Goal: Task Accomplishment & Management: Use online tool/utility

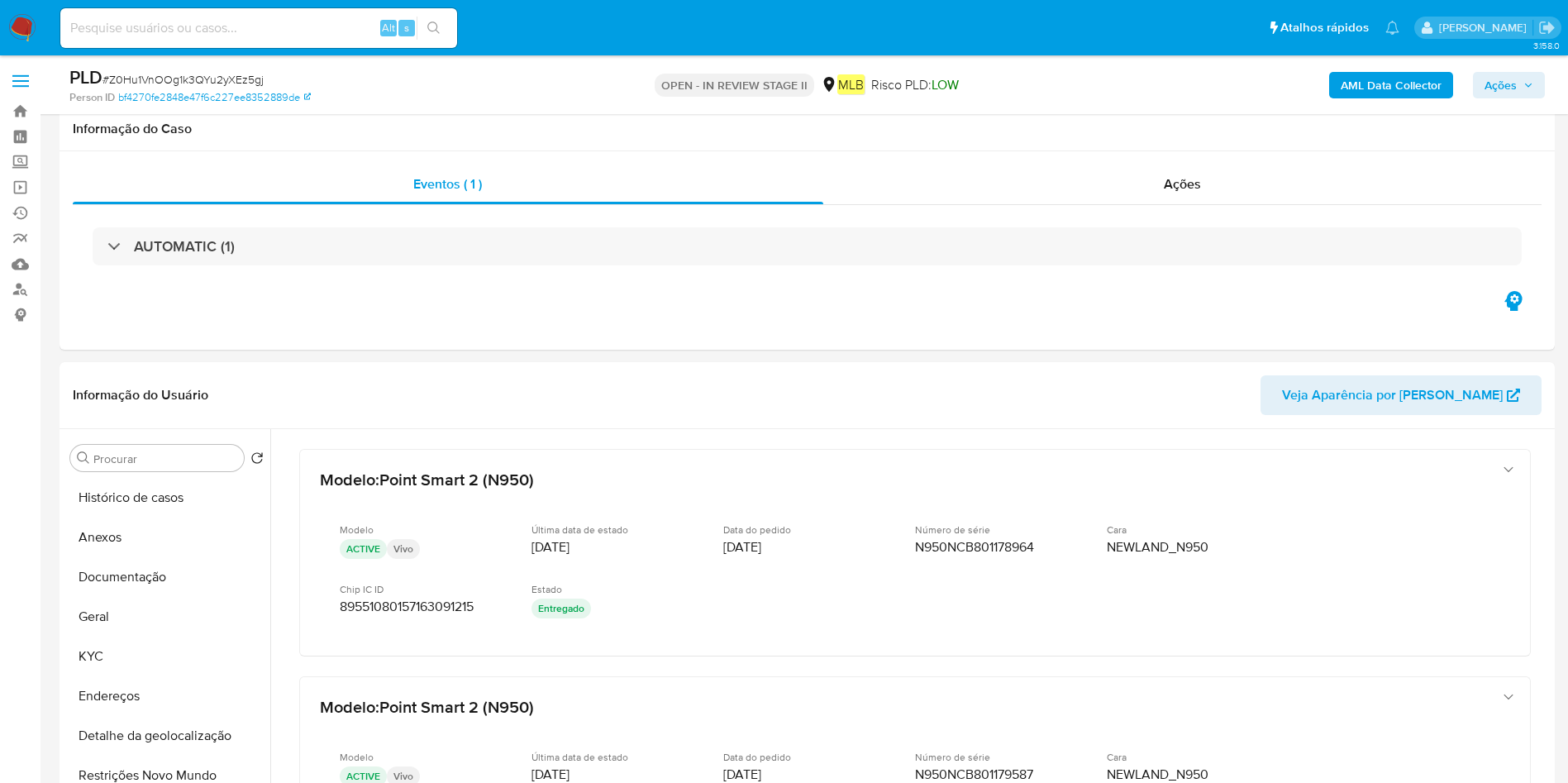
select select "10"
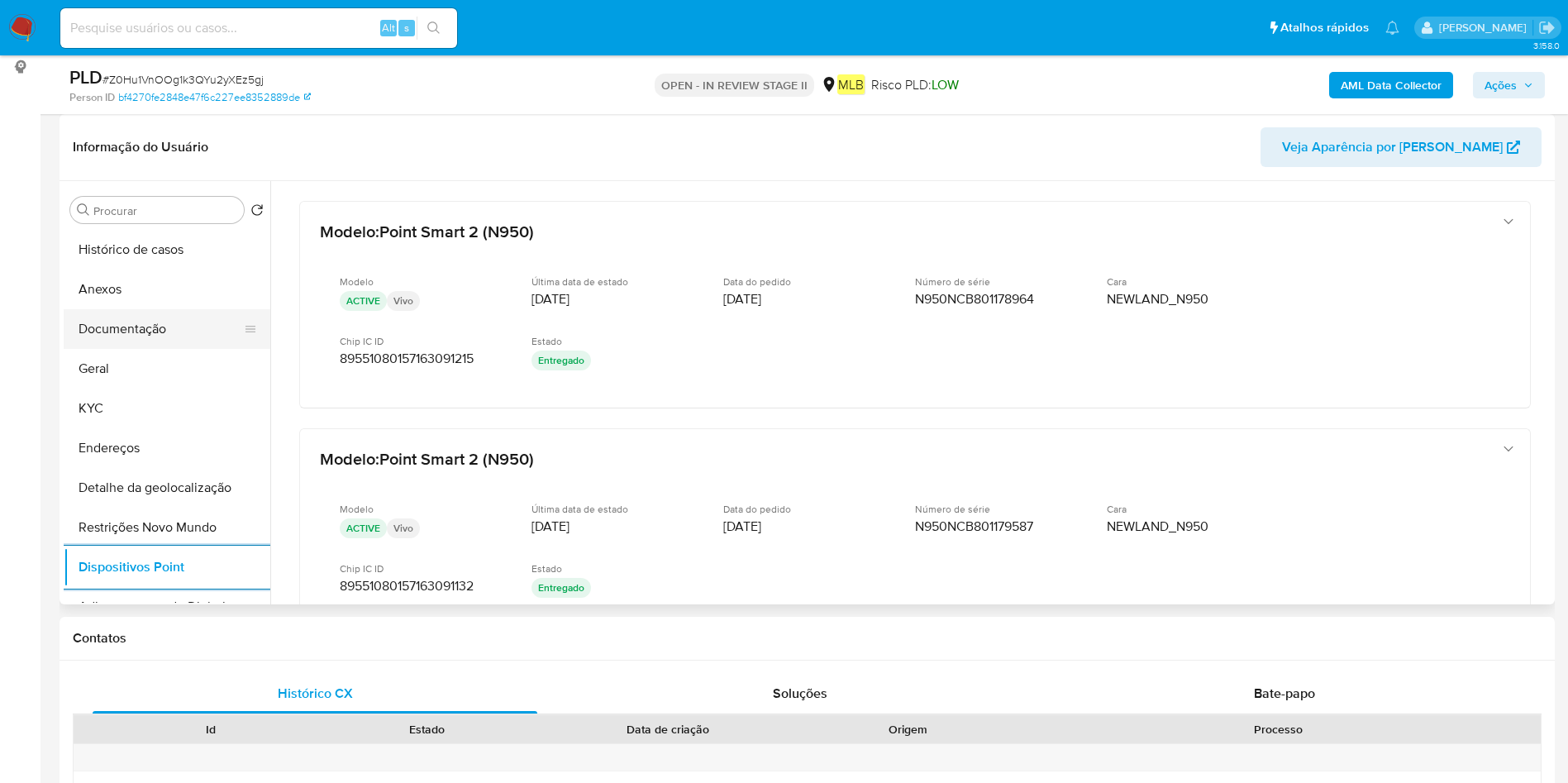
click at [109, 335] on button "Documentação" at bounding box center [160, 329] width 193 height 40
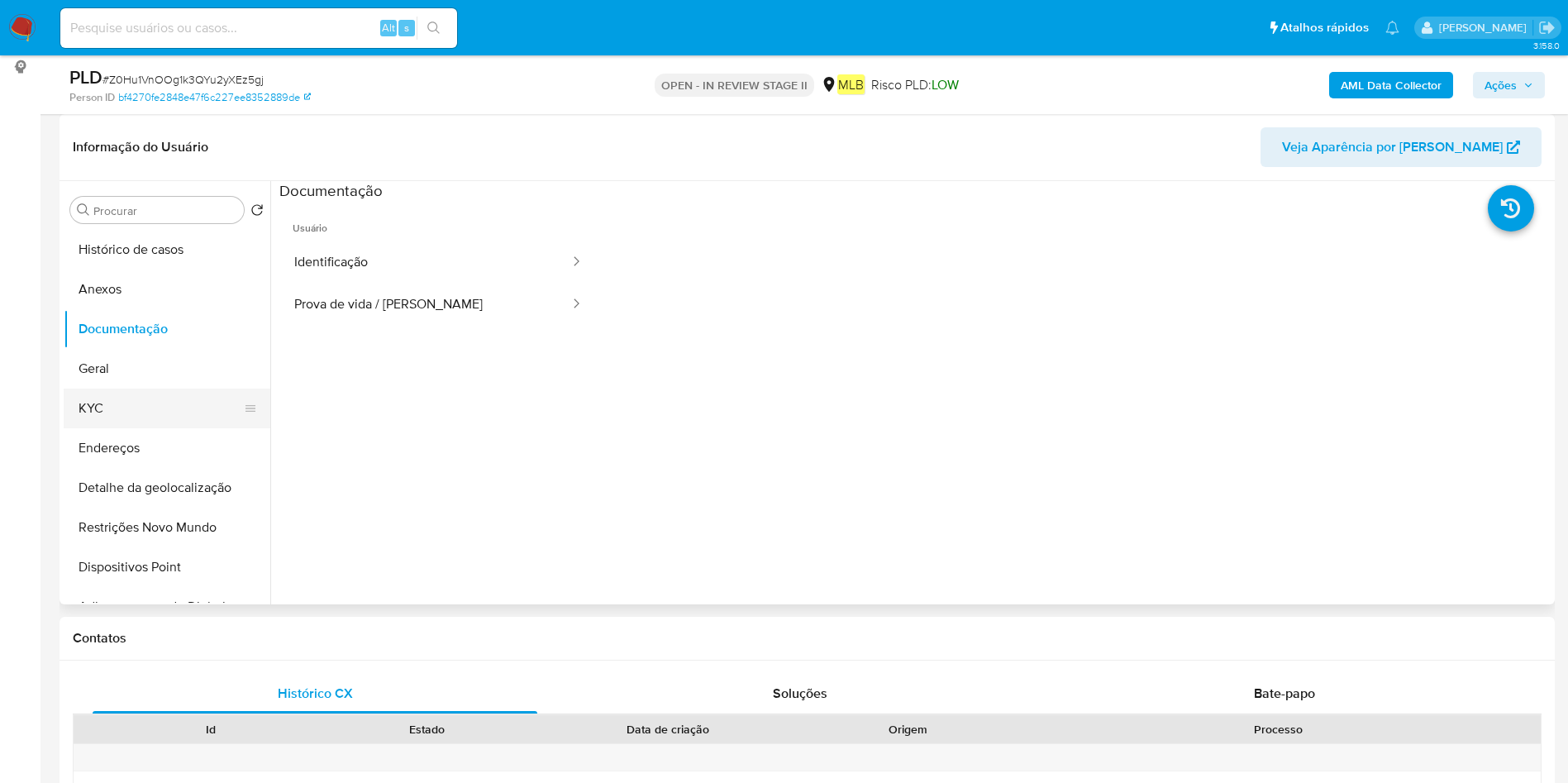
click at [144, 411] on button "KYC" at bounding box center [160, 408] width 193 height 40
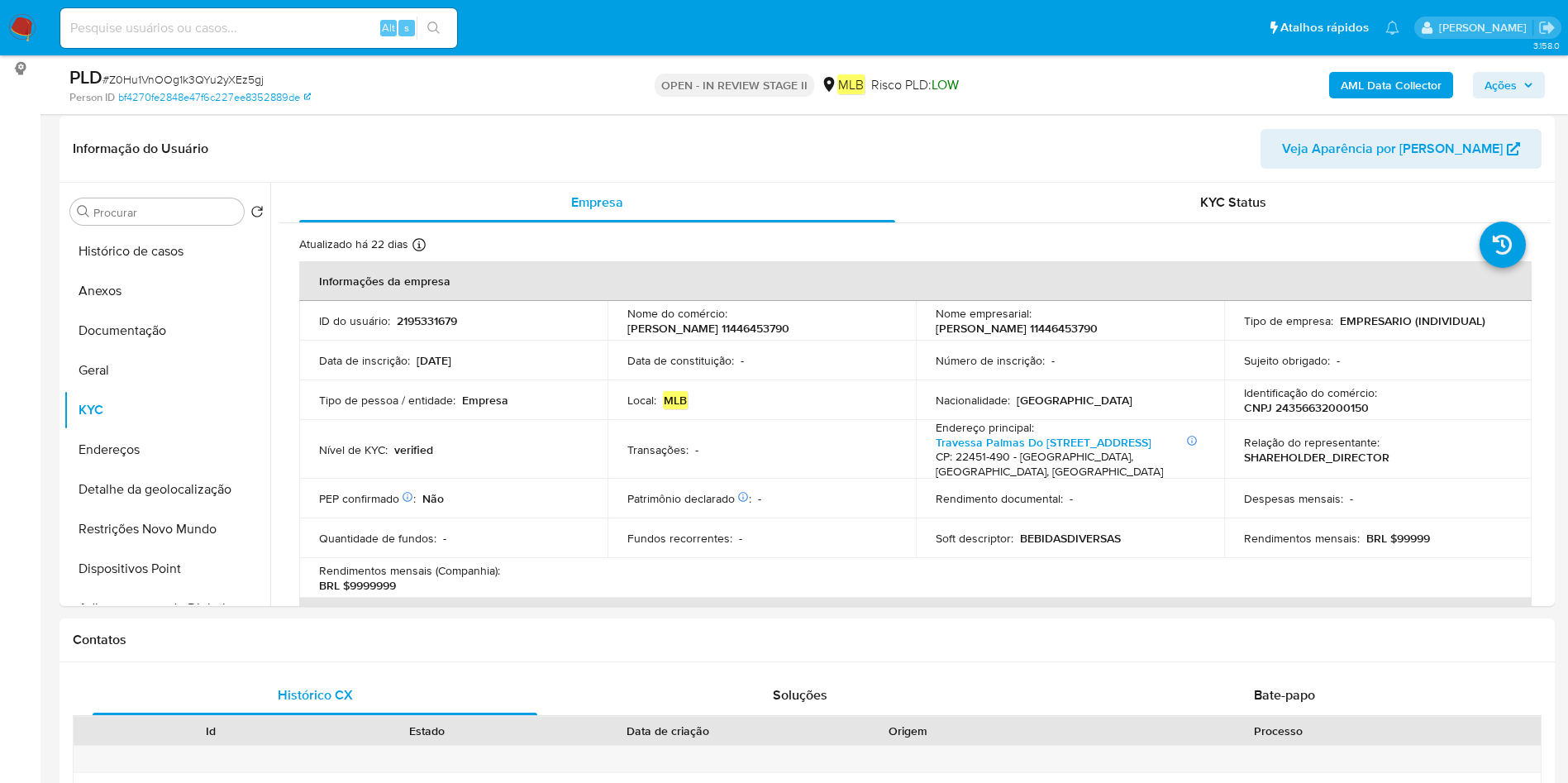
scroll to position [0, 0]
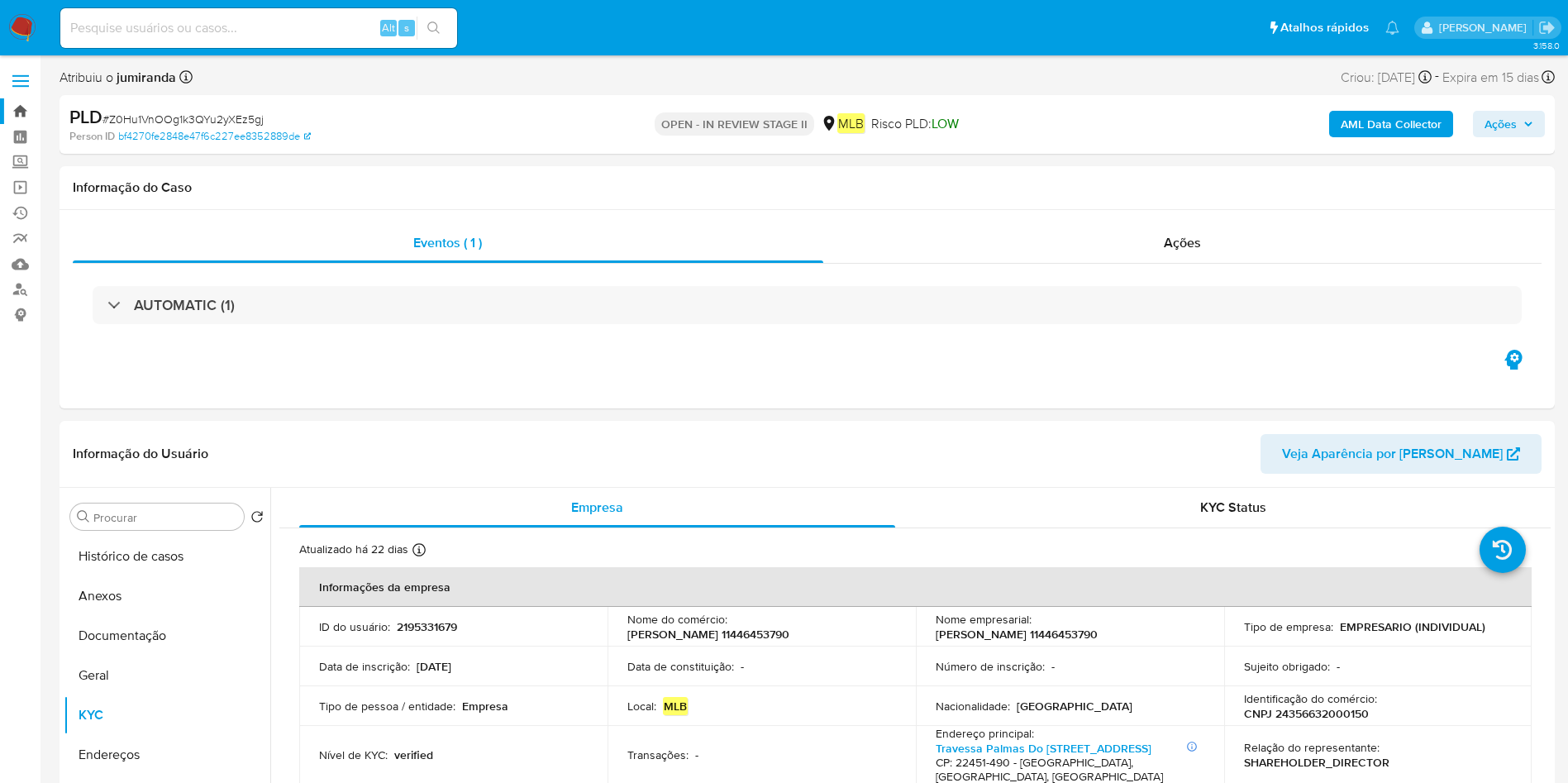
click at [16, 110] on link "Bandeja" at bounding box center [98, 110] width 197 height 25
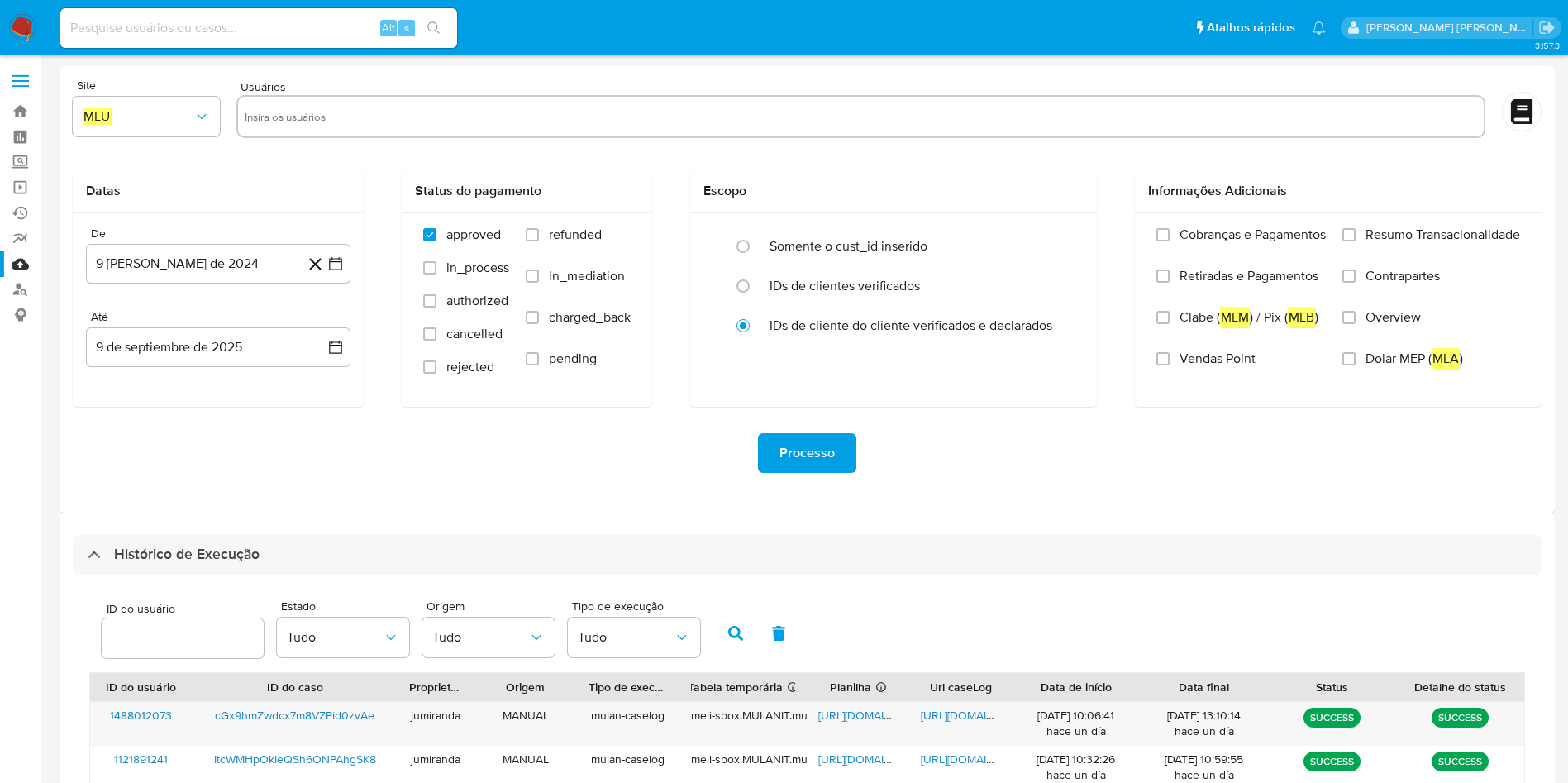
select select "10"
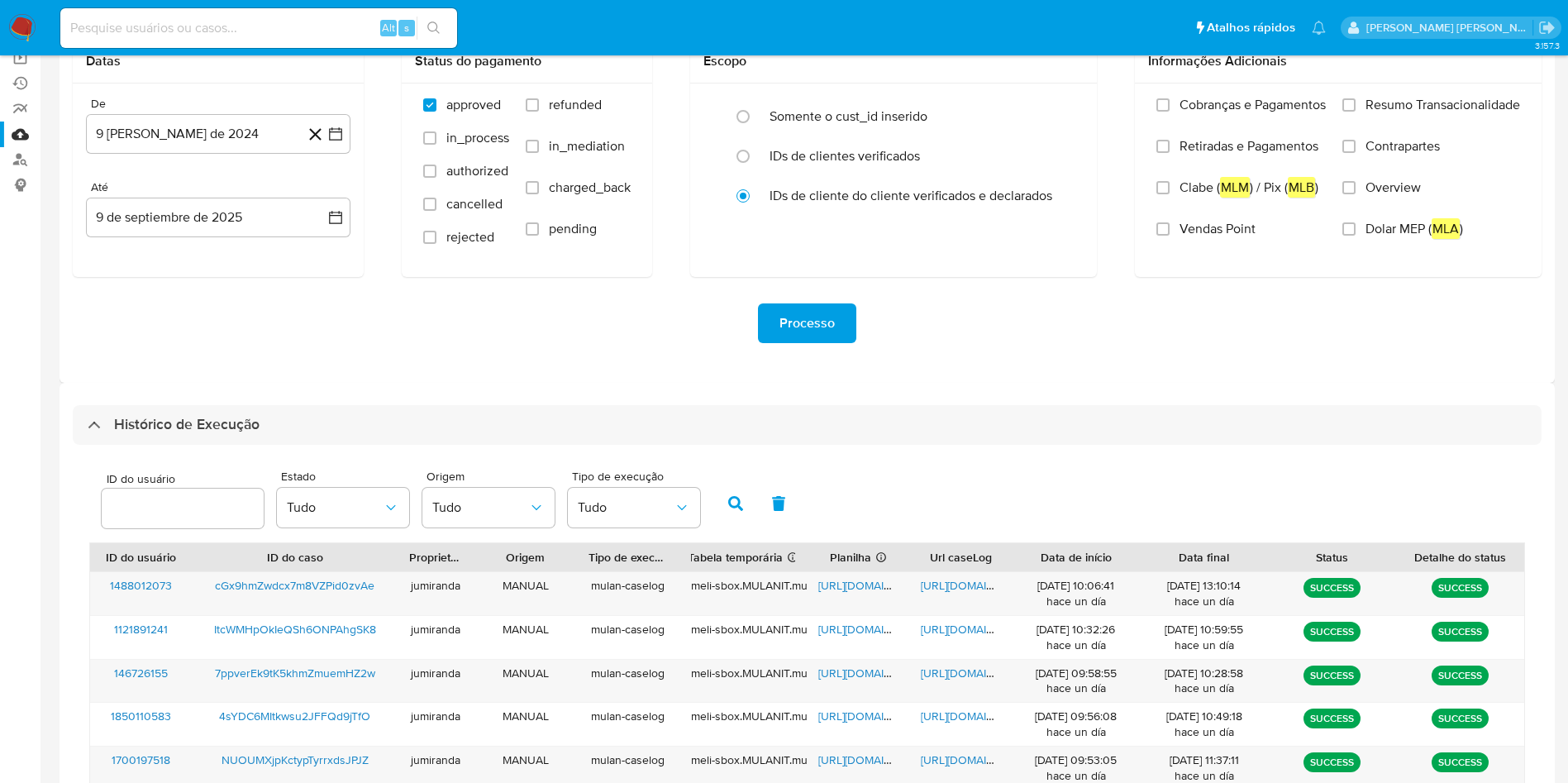
scroll to position [77, 0]
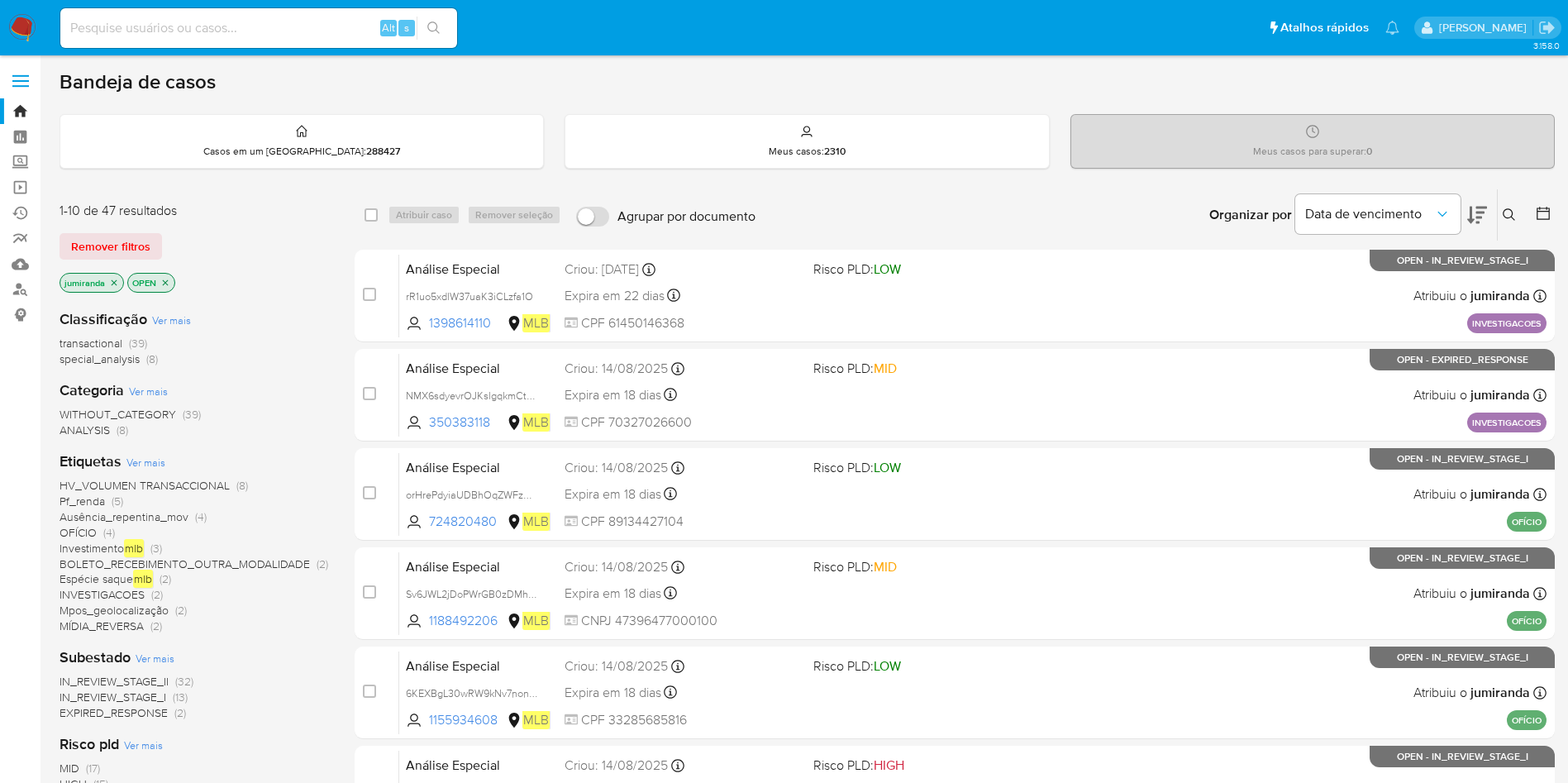
click at [90, 535] on span "OFÍCIO" at bounding box center [77, 532] width 37 height 17
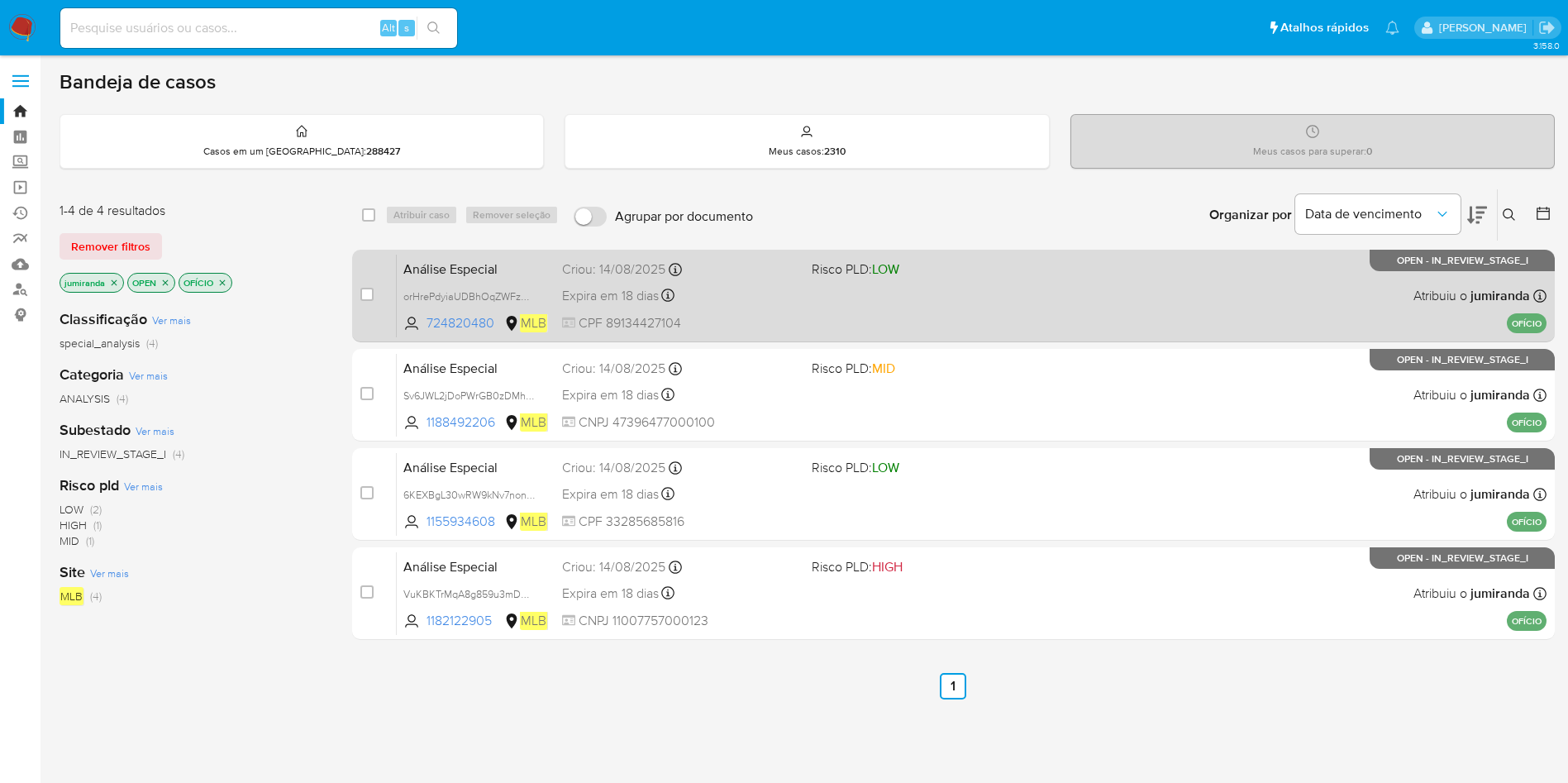
click at [765, 288] on div "Expira em 18 dias Expira em 28/09/2025 15:00:23" at bounding box center [679, 296] width 237 height 23
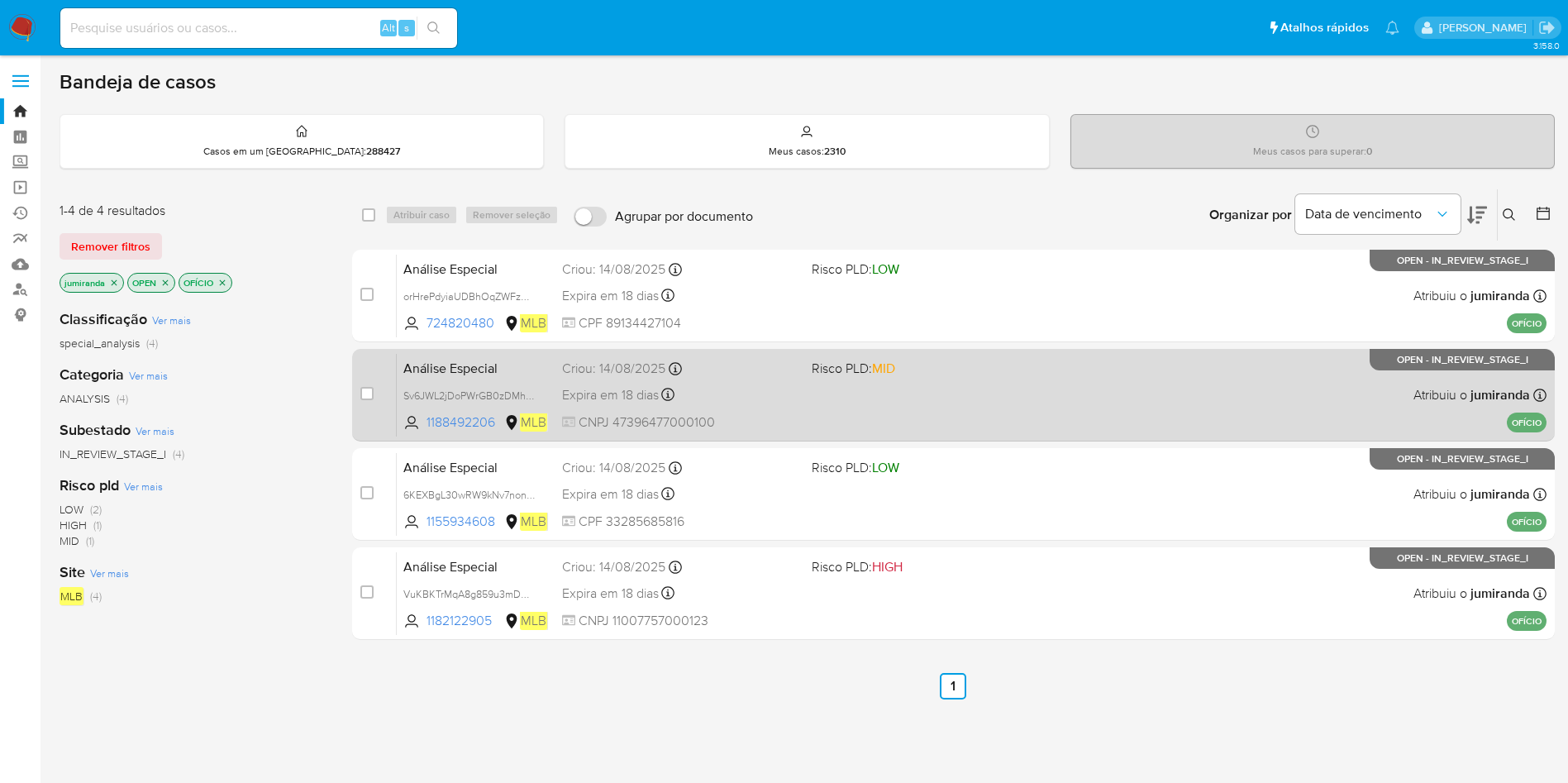
click at [766, 393] on div "Expira em 18 dias Expira em 28/09/2025 15:00:23" at bounding box center [679, 395] width 237 height 23
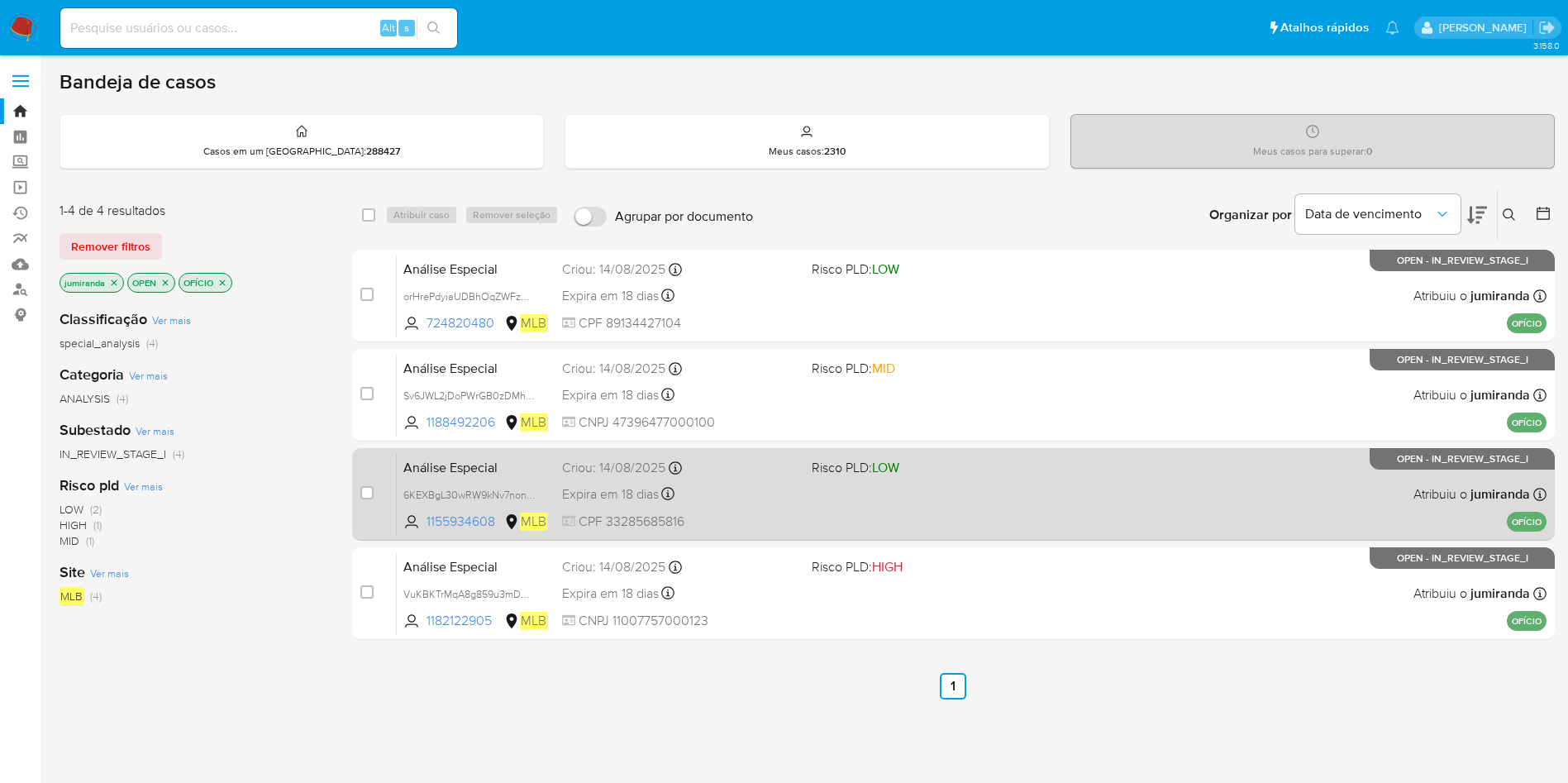
click at [762, 471] on div "Criou: 14/08/2025 Criou: 14/08/2025 15:00:23" at bounding box center [679, 467] width 237 height 18
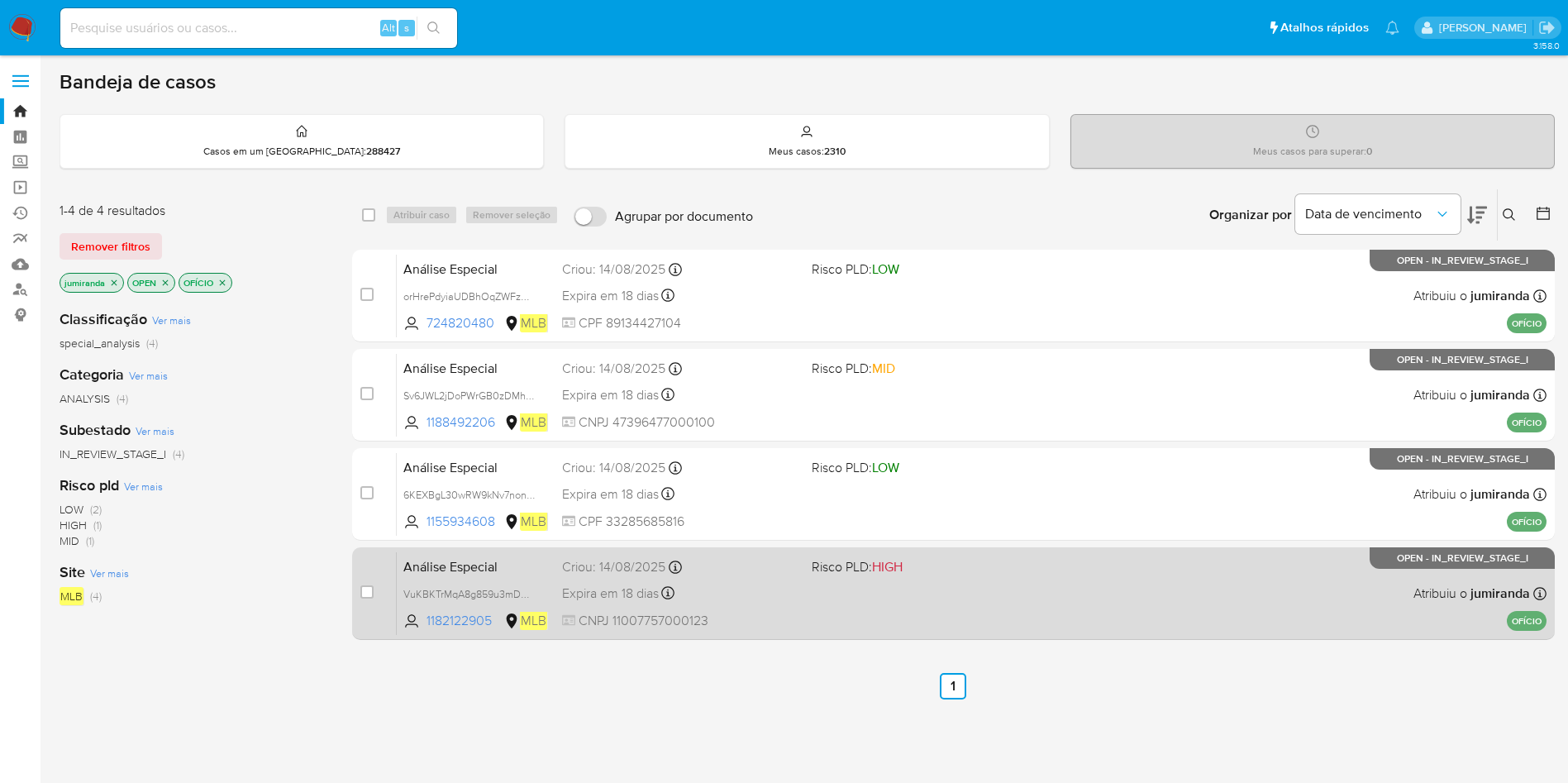
click at [760, 584] on div "Expira em 18 dias Expira em 28/09/2025 15:00:22" at bounding box center [679, 593] width 237 height 23
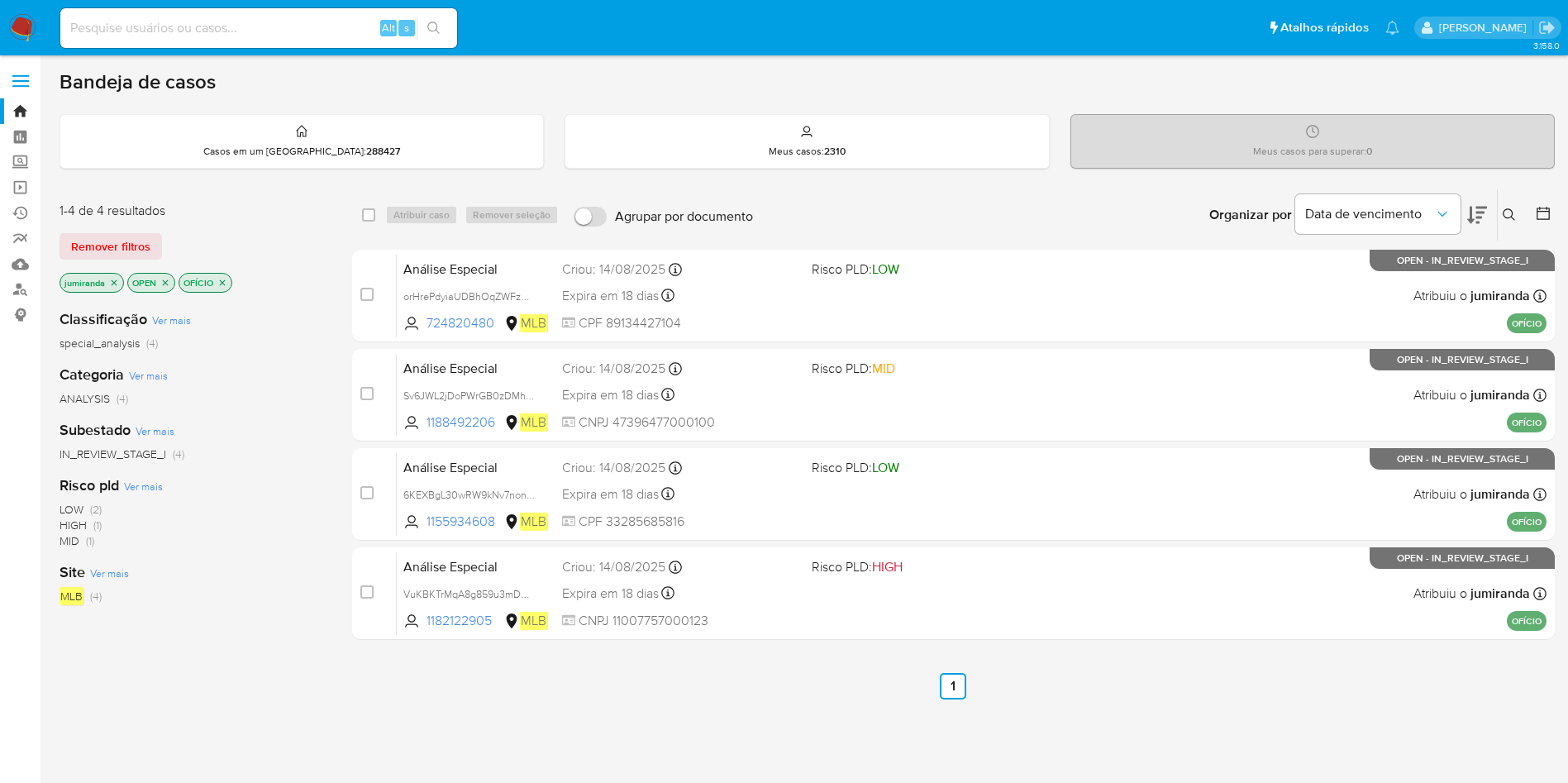
click at [216, 279] on p "OFÍCIO" at bounding box center [204, 282] width 52 height 18
click at [220, 276] on p "OFÍCIO" at bounding box center [204, 282] width 52 height 18
click at [226, 281] on icon "close-filter" at bounding box center [222, 283] width 10 height 10
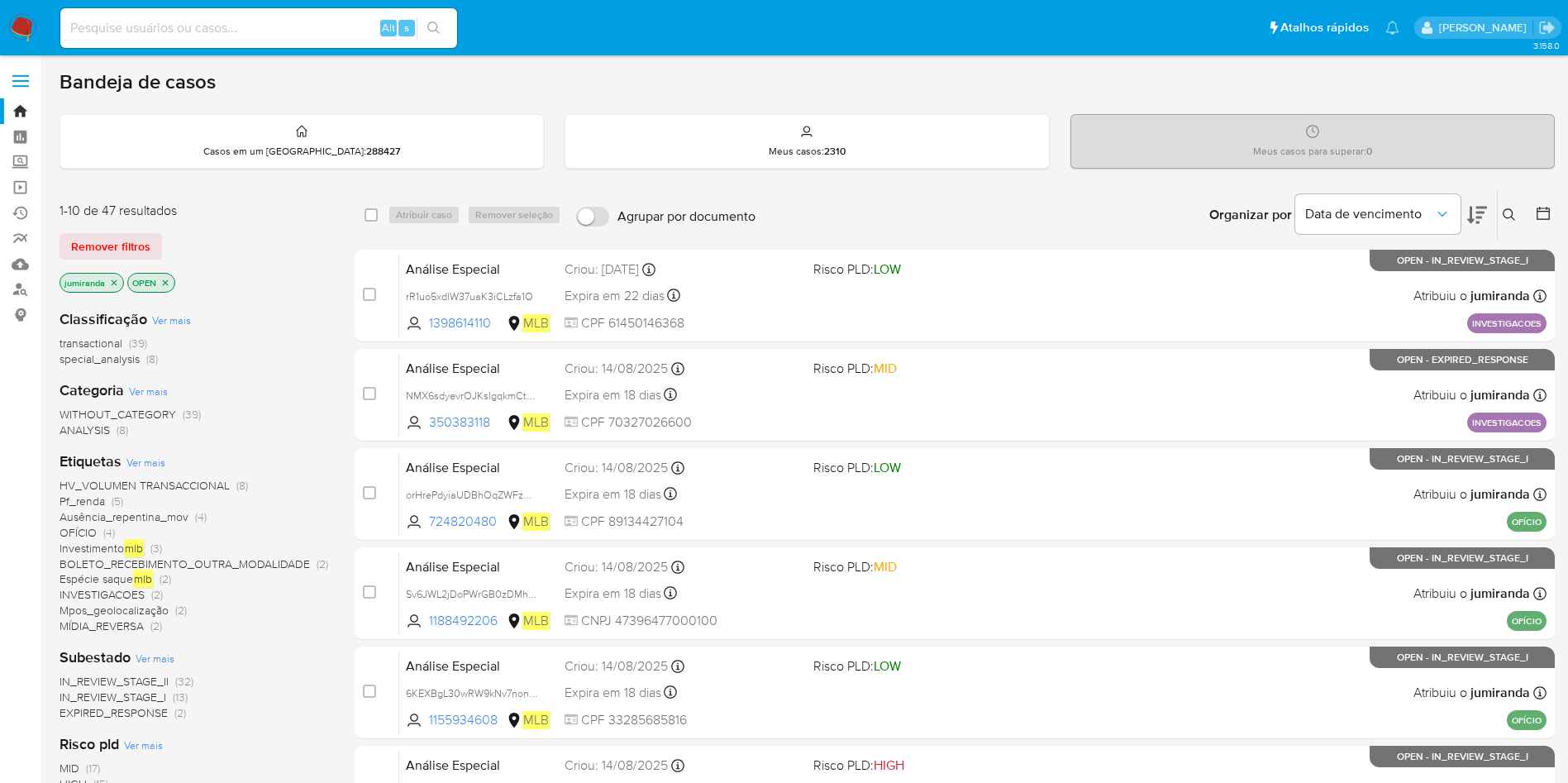
click at [90, 501] on span "Pf_renda" at bounding box center [82, 501] width 45 height 17
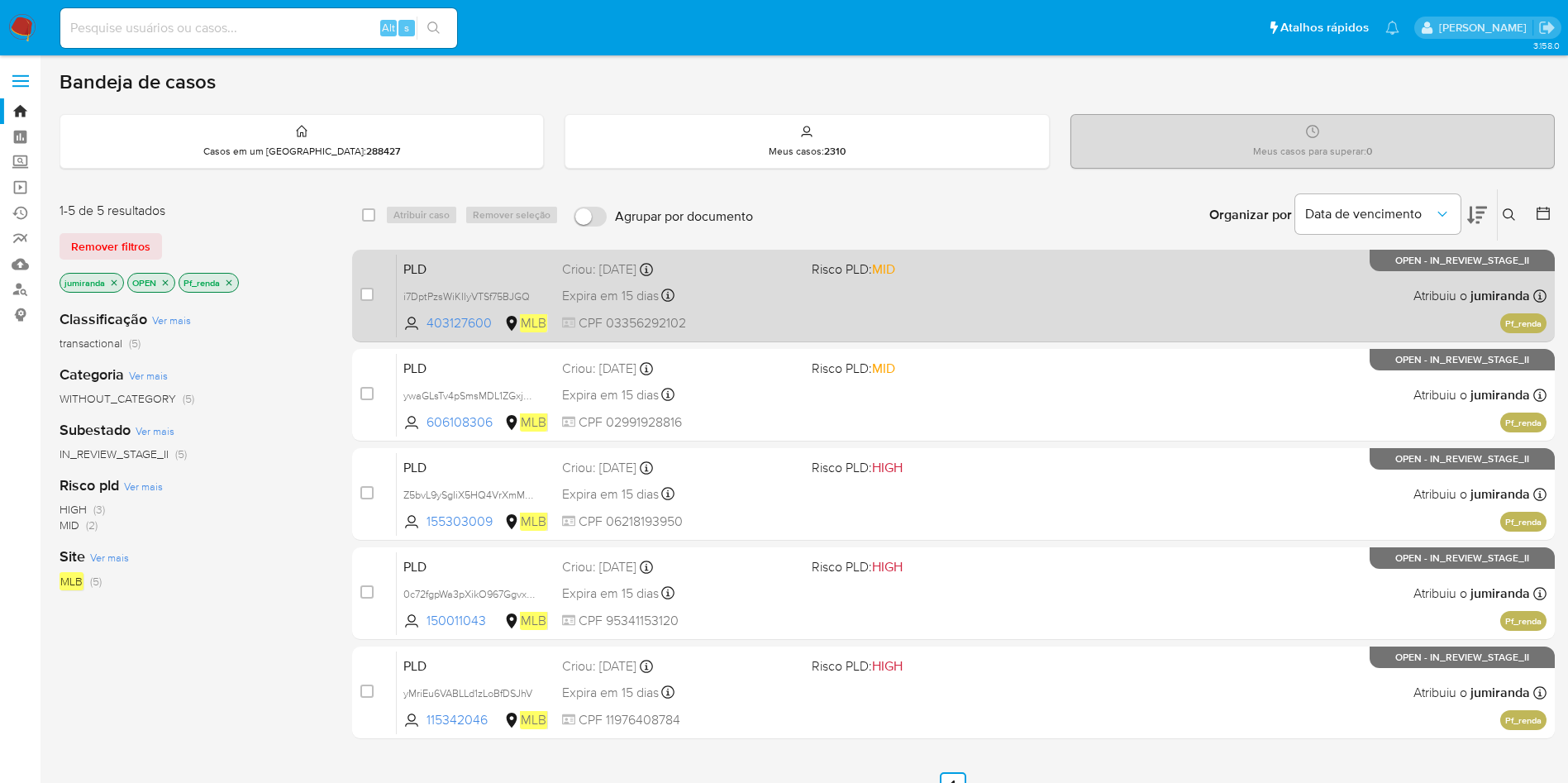
click at [819, 306] on div "PLD i7DptPzsWiKIlyVTSf75BJGQ 403127600 MLB Risco PLD: MID Criou: 12/08/2025 Cri…" at bounding box center [972, 295] width 1150 height 84
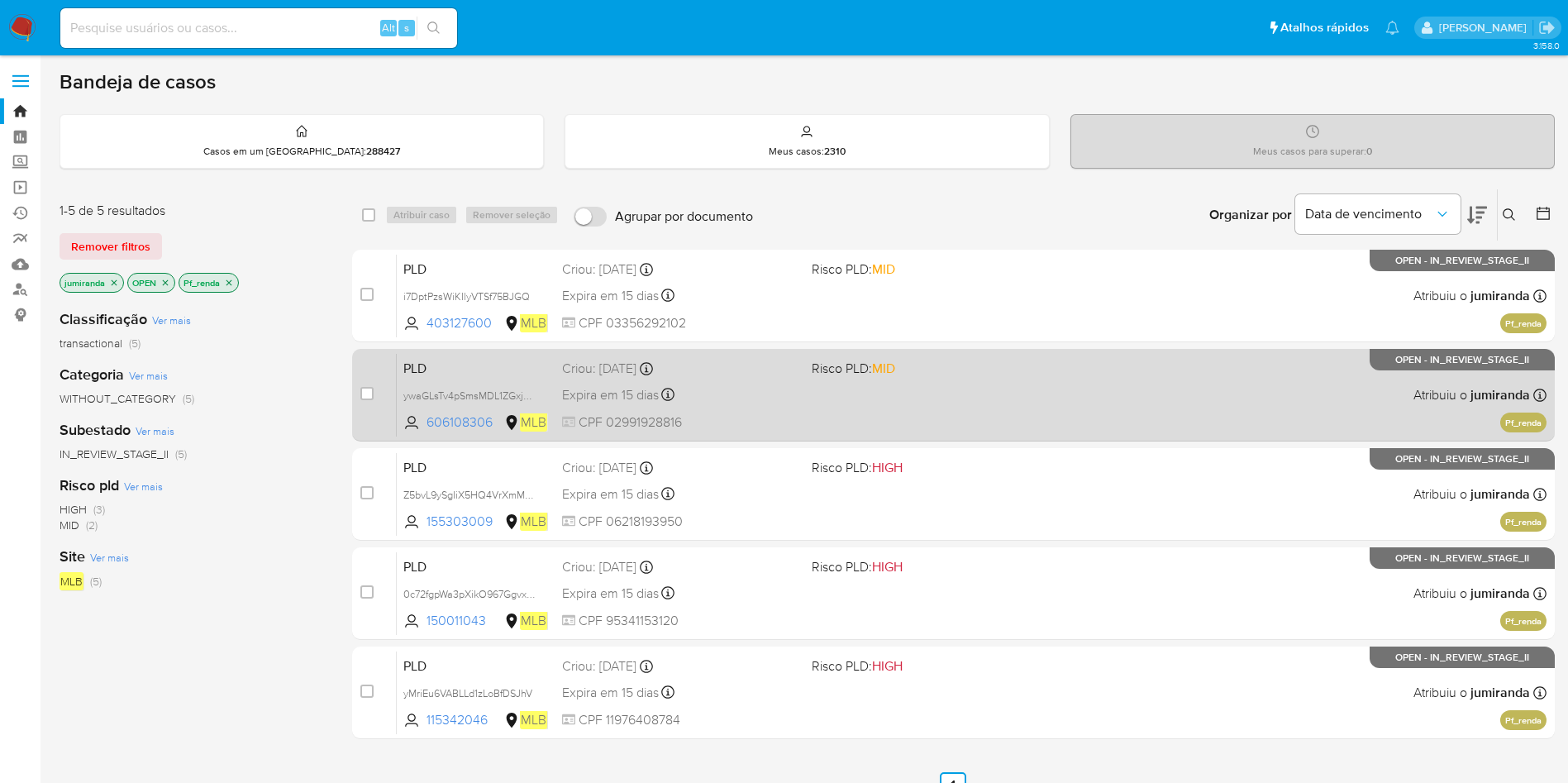
click at [789, 401] on div "Expira em 15 dias Expira em 26/09/2025 00:11:40" at bounding box center [679, 395] width 237 height 23
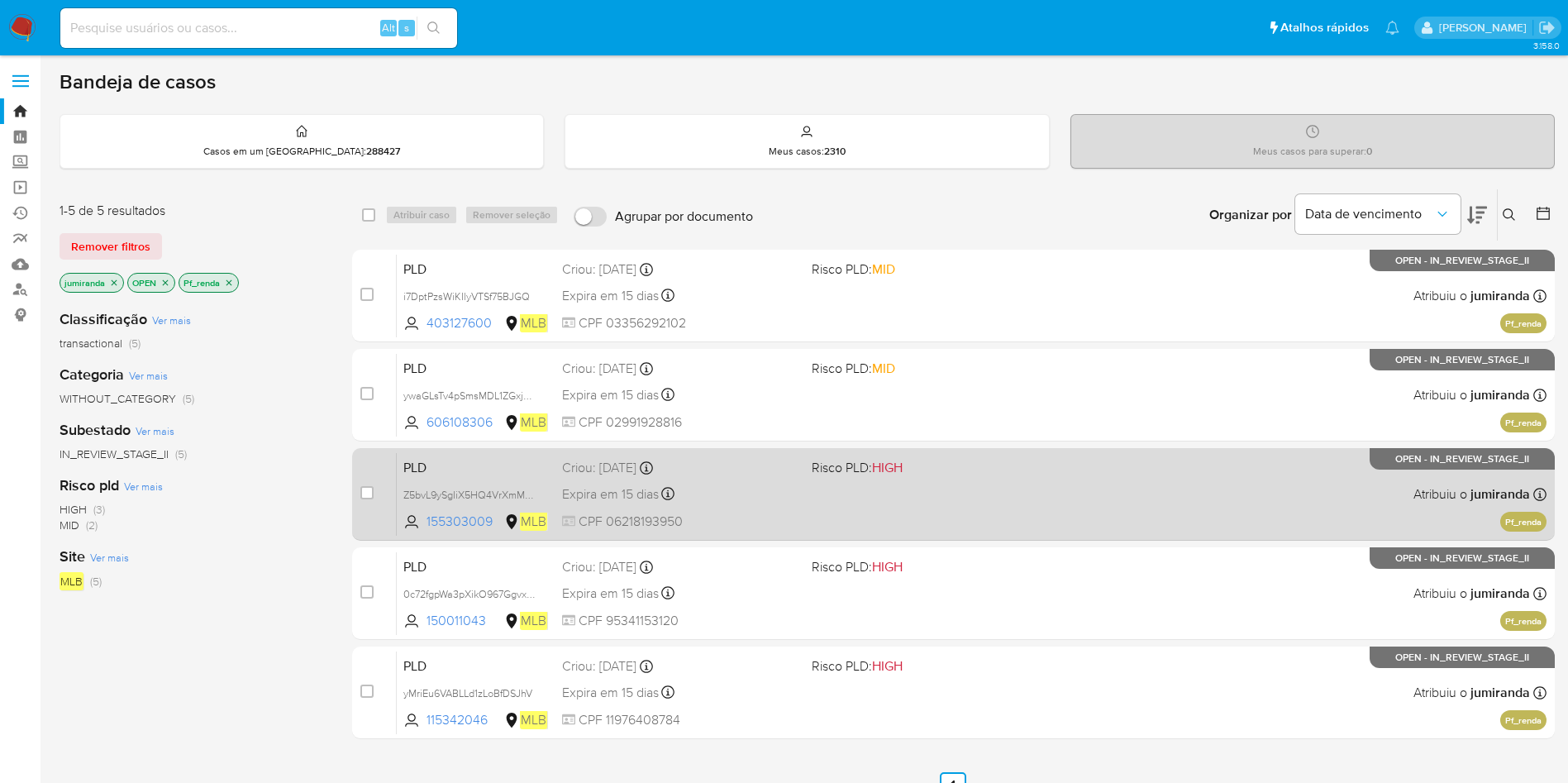
click at [781, 475] on div "Criou: 12/08/2025 Criou: 12/08/2025 00:08:09" at bounding box center [679, 467] width 237 height 18
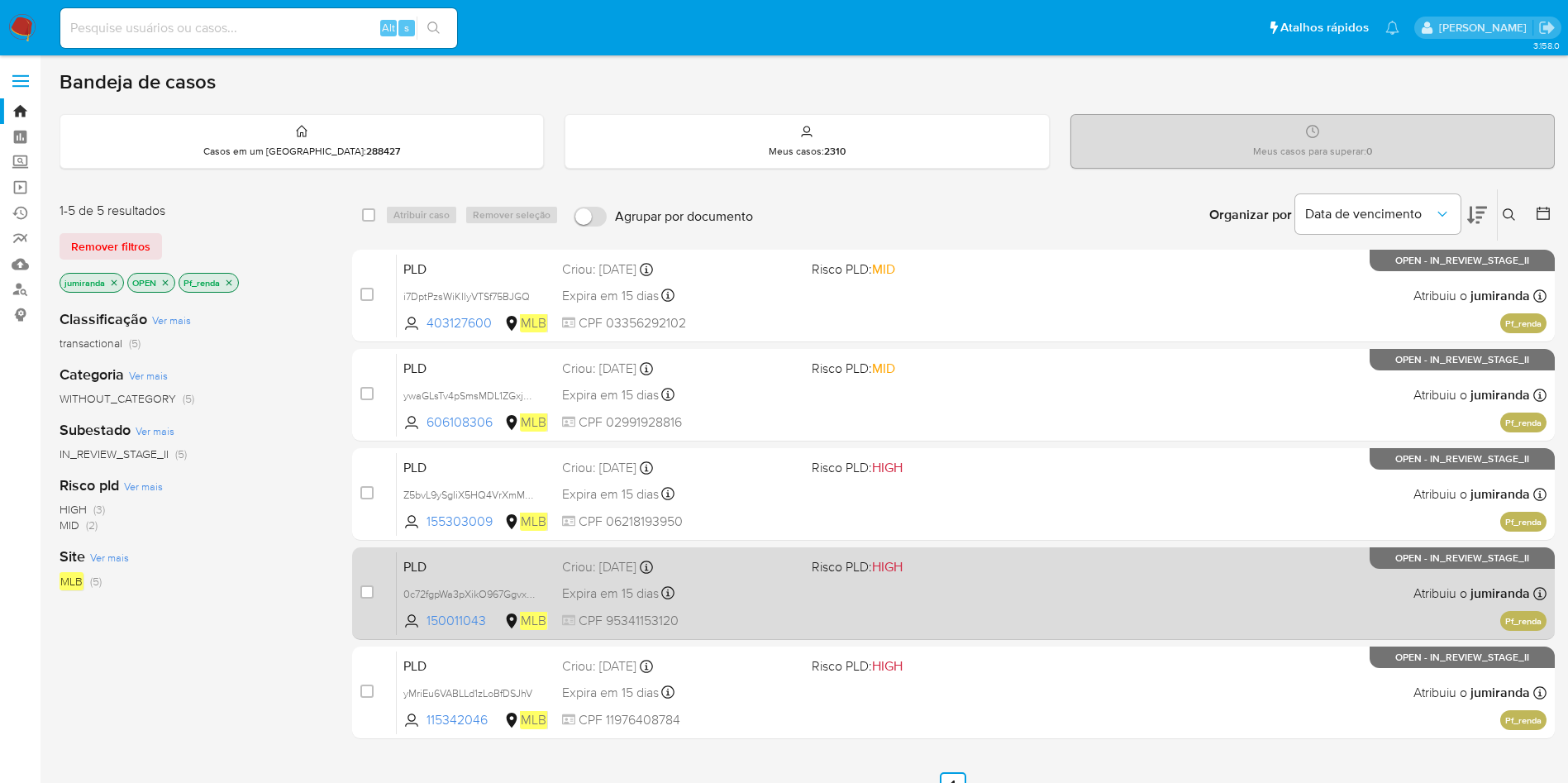
click at [764, 580] on div "PLD 0c72fgpWa3pXikO967GgvxBV 150011043 MLB Risco PLD: HIGH Criou: 12/08/2025 Cr…" at bounding box center [972, 593] width 1150 height 84
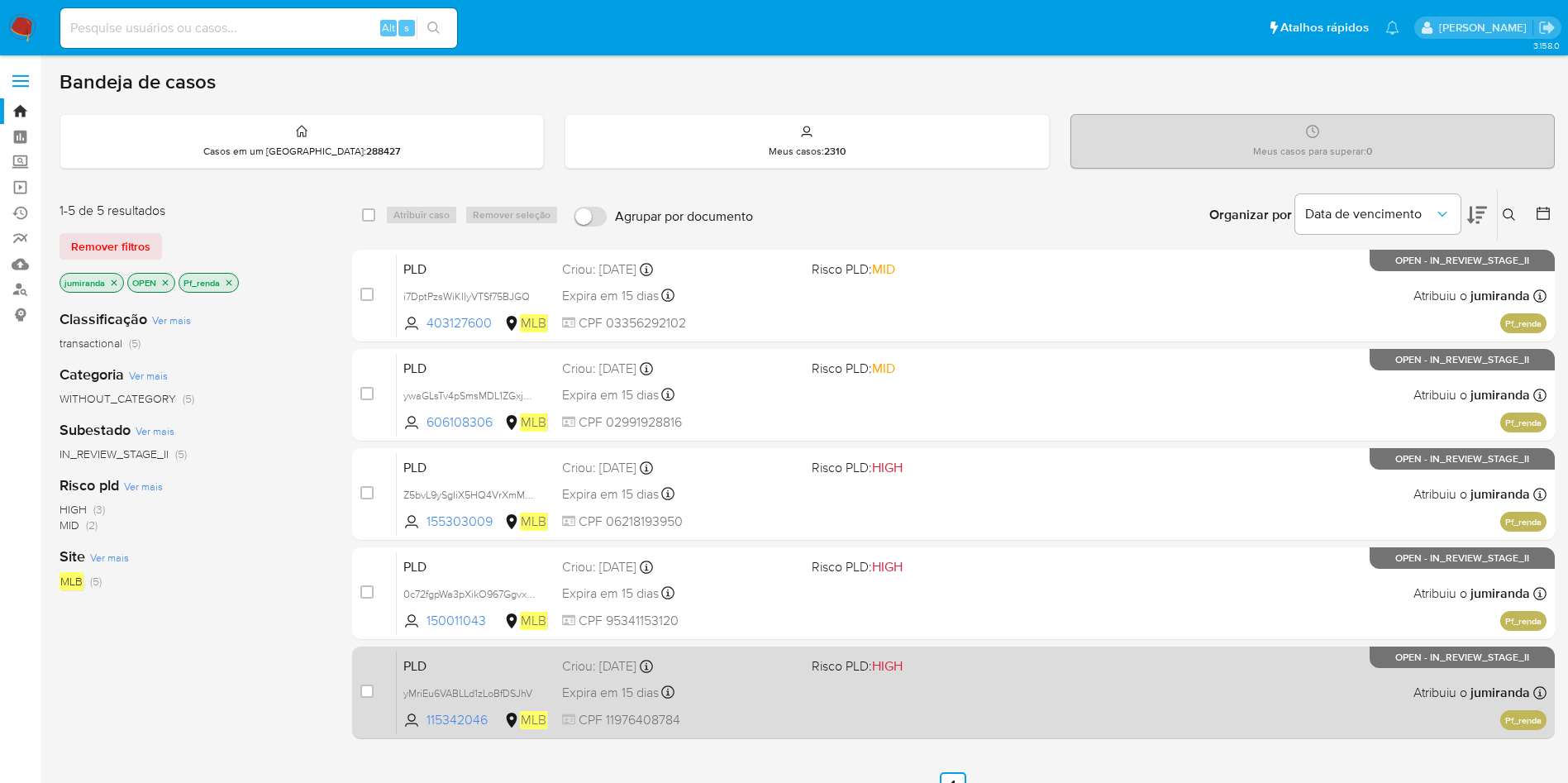
click at [795, 682] on div "Expira em 15 dias Expira em 26/09/2025 00:06:29" at bounding box center [679, 693] width 237 height 23
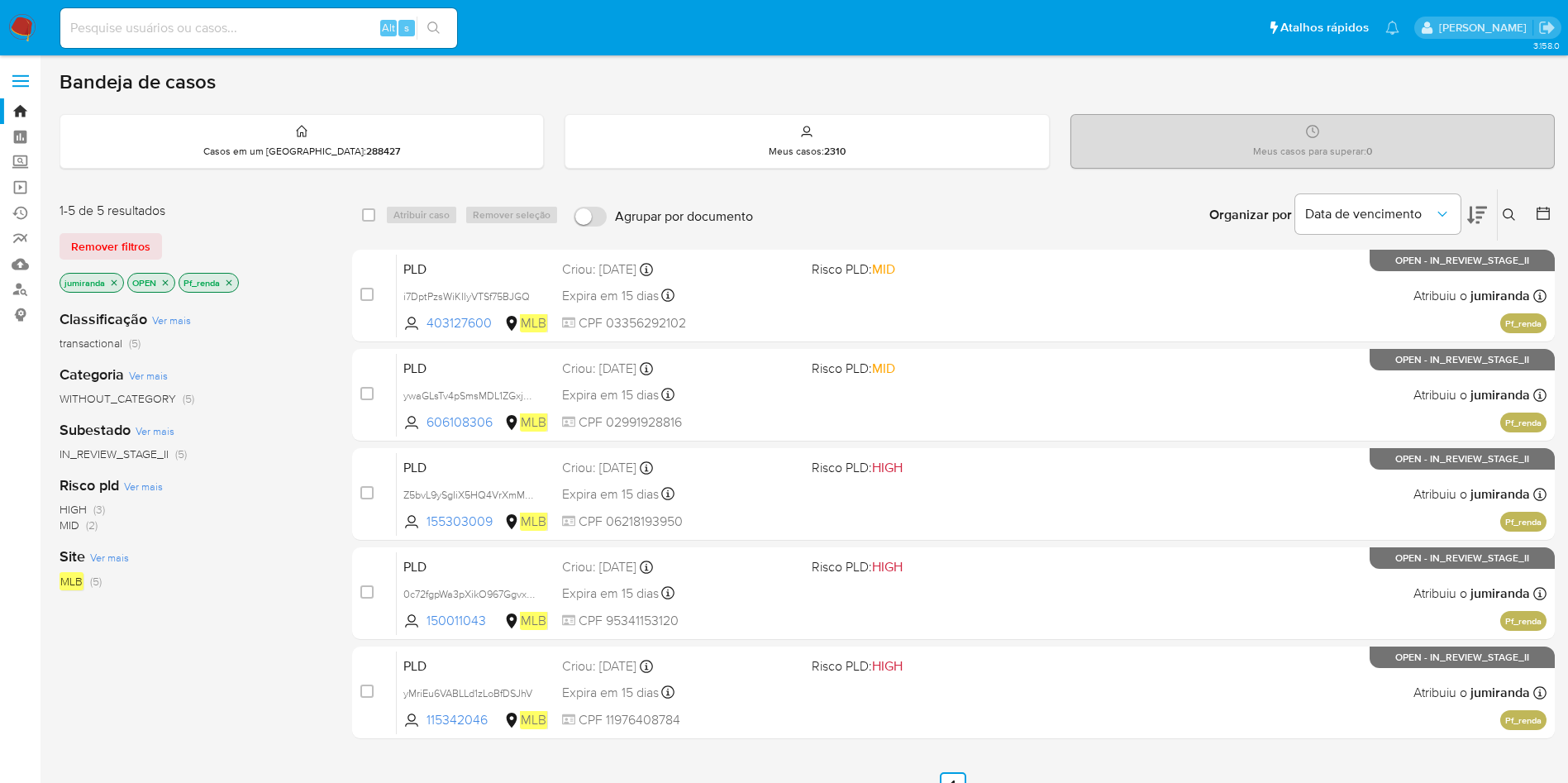
click at [227, 282] on icon "close-filter" at bounding box center [229, 283] width 10 height 10
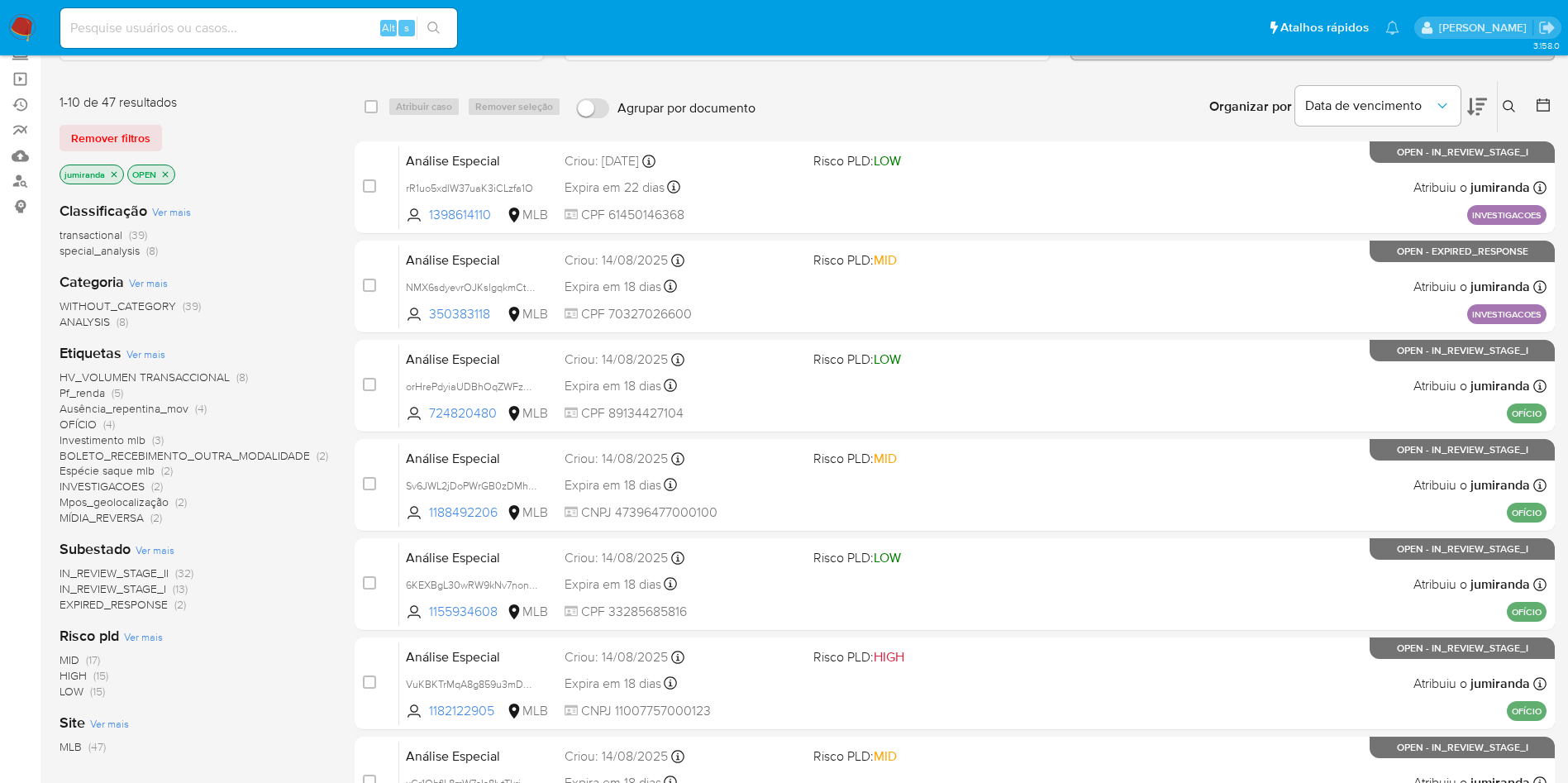
scroll to position [124, 0]
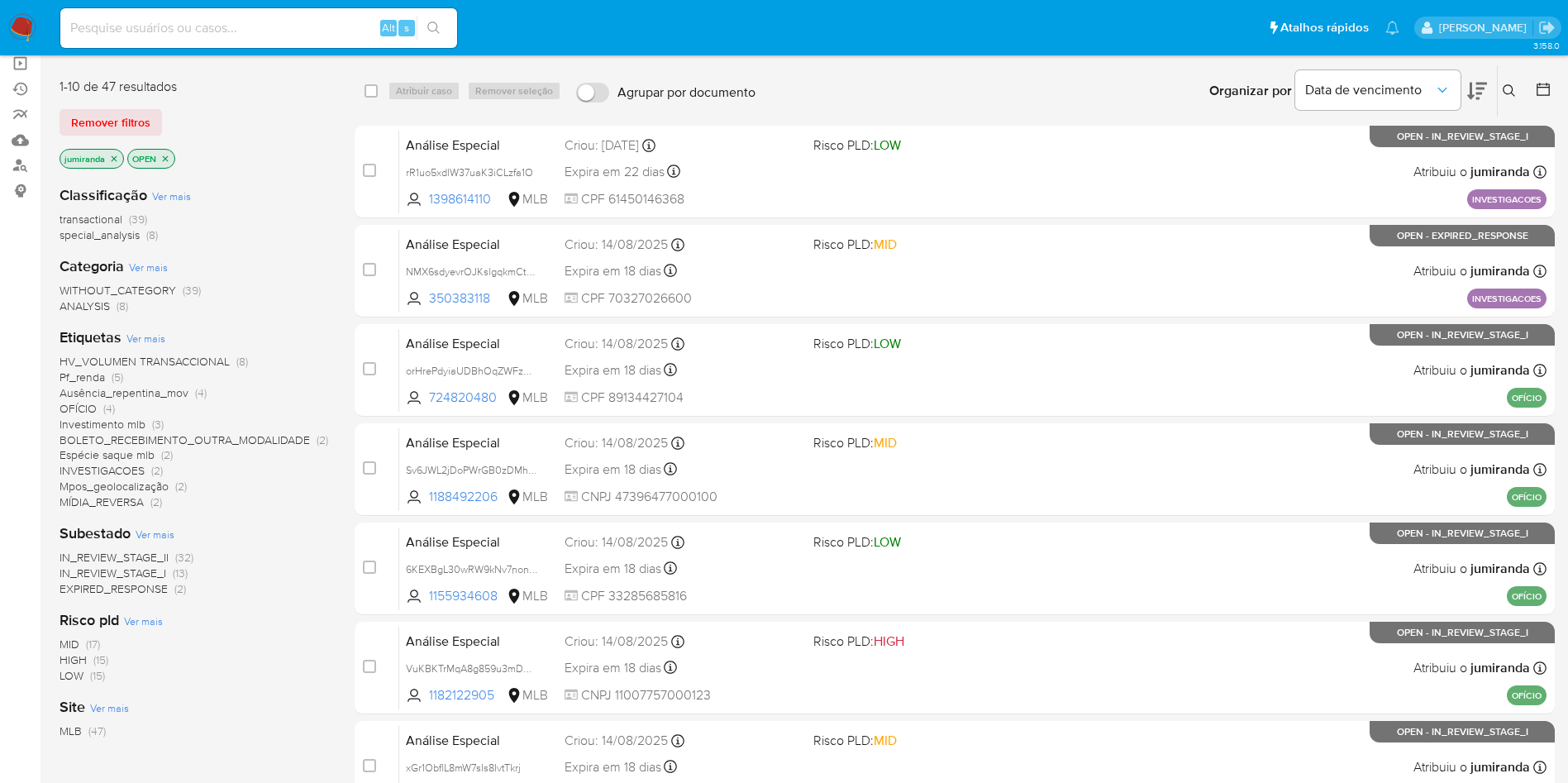
click at [103, 455] on span "Espécie saque mlb" at bounding box center [106, 455] width 95 height 17
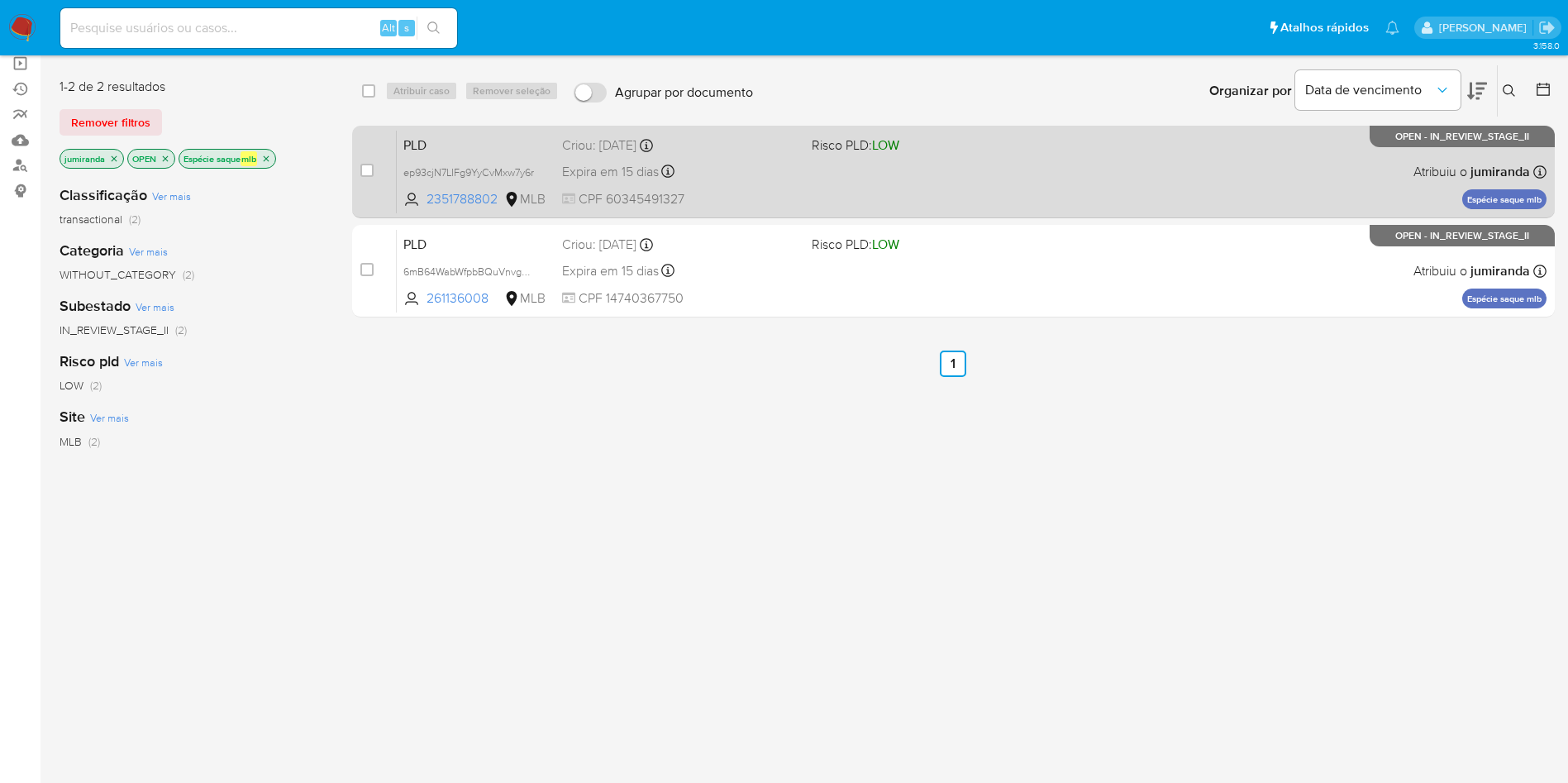
click at [849, 189] on div "PLD ep93cjN7LIFg9YyCvMxw7y6r 2351788802 MLB Risco PLD: LOW Criou: 12/08/2025 Cr…" at bounding box center [972, 171] width 1150 height 84
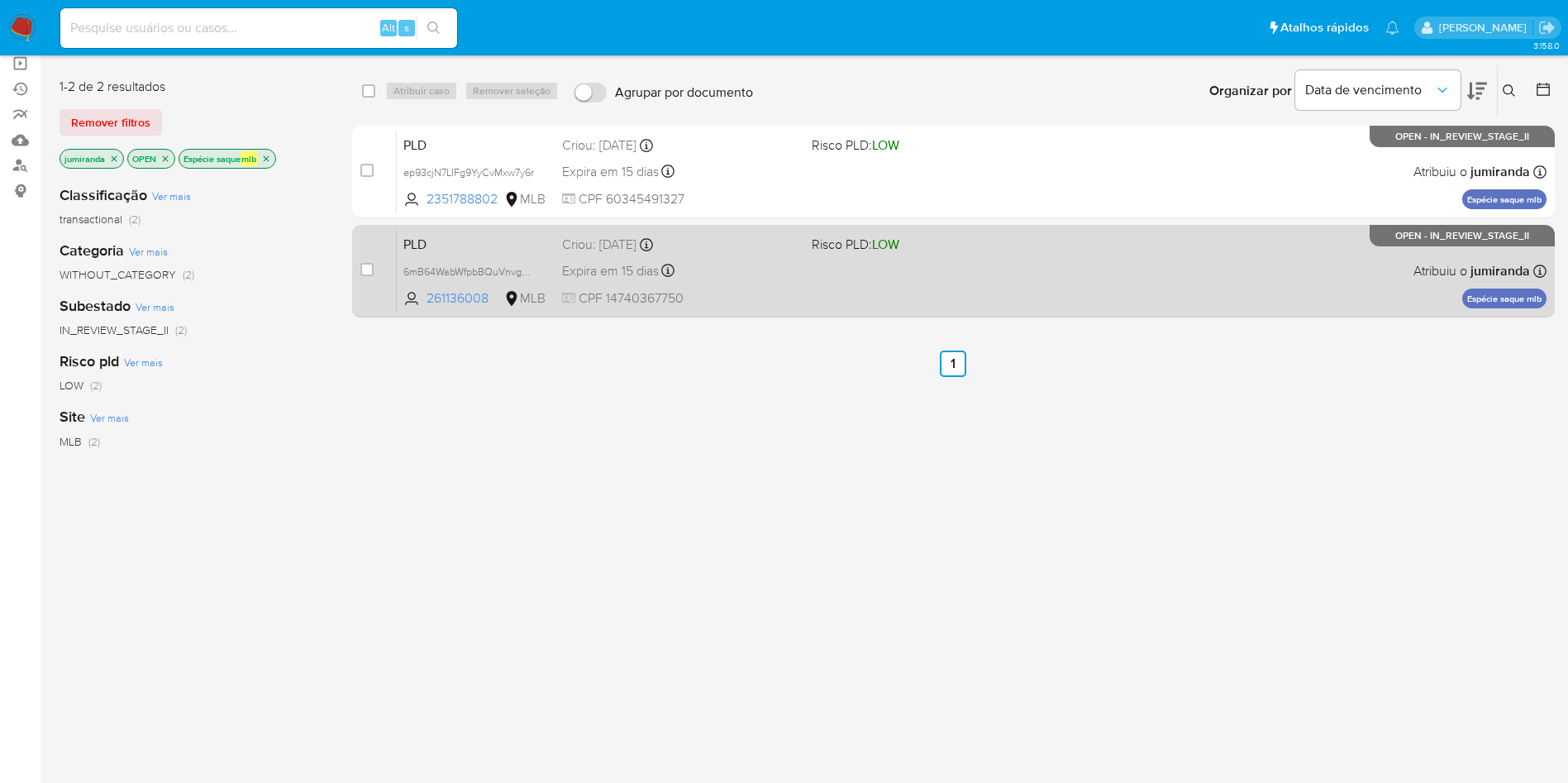
click at [797, 289] on span "CPF 14740367750" at bounding box center [679, 298] width 237 height 18
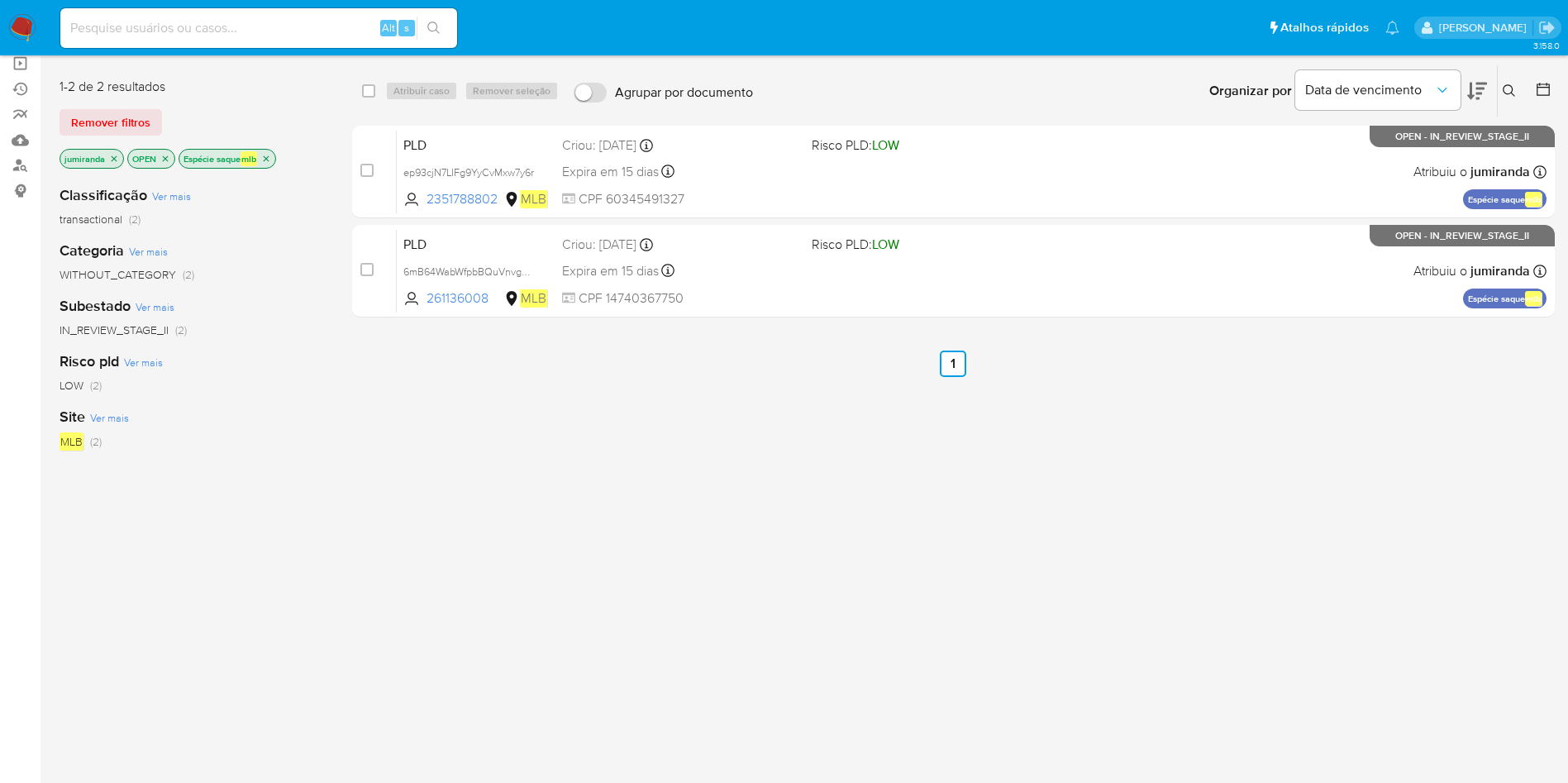
click at [268, 155] on icon "close-filter" at bounding box center [266, 158] width 10 height 10
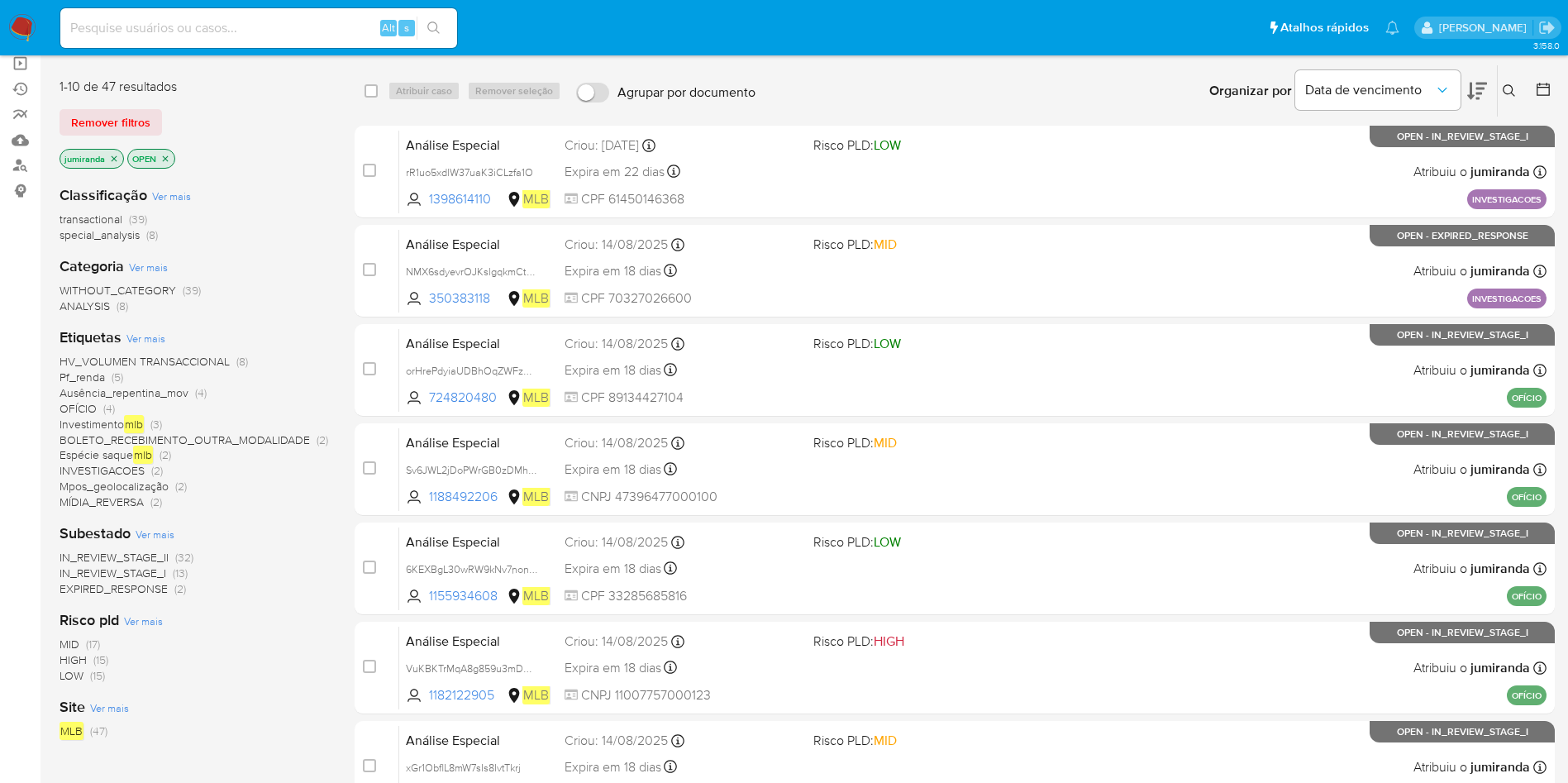
click at [130, 464] on span "INVESTIGACOES" at bounding box center [102, 470] width 85 height 17
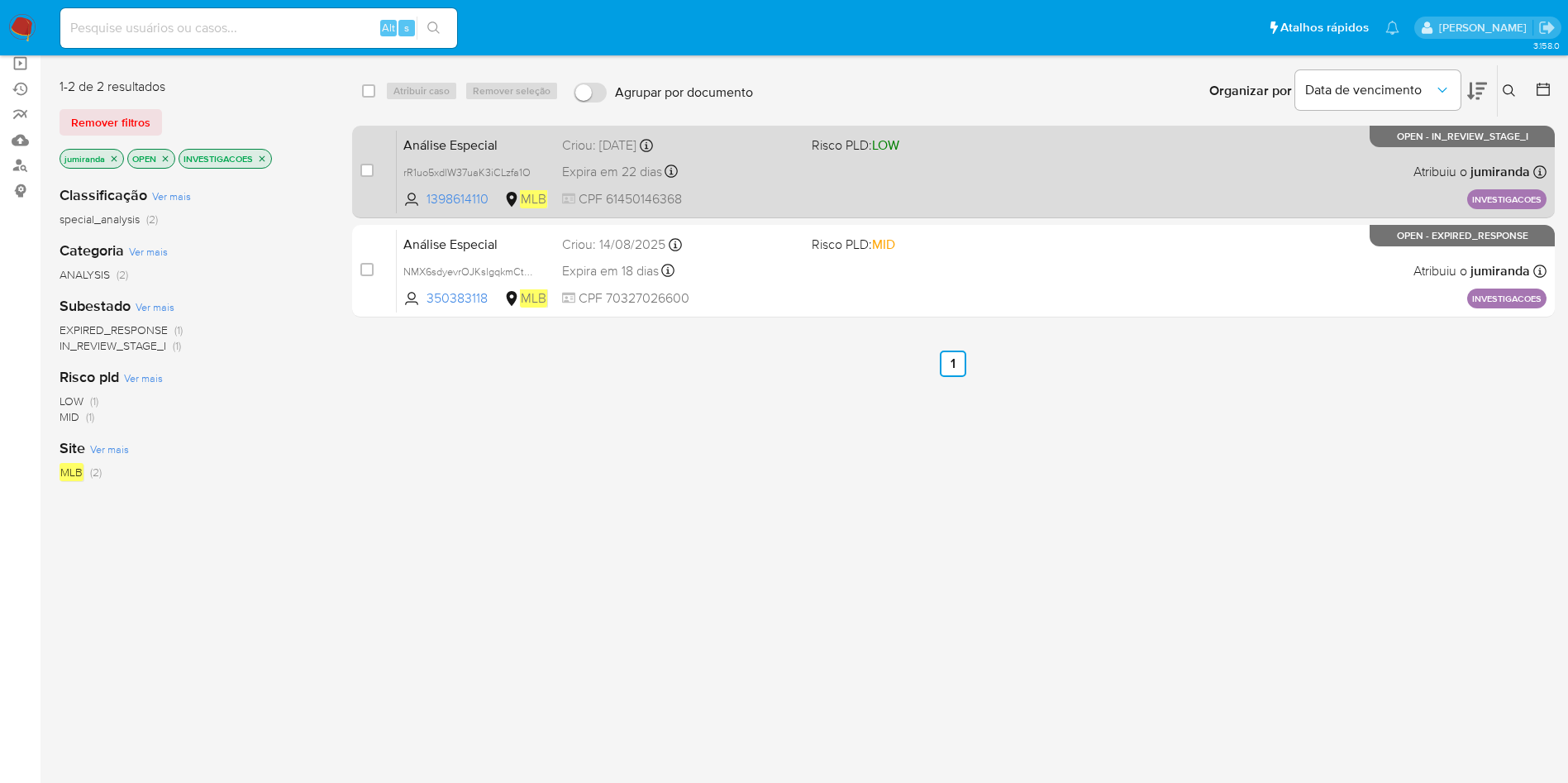
click at [849, 172] on div "Análise Especial rR1uo5xdlW37uaK3iCLzfa1O 1398614110 MLB Risco PLD: LOW Criou: …" at bounding box center [972, 171] width 1150 height 84
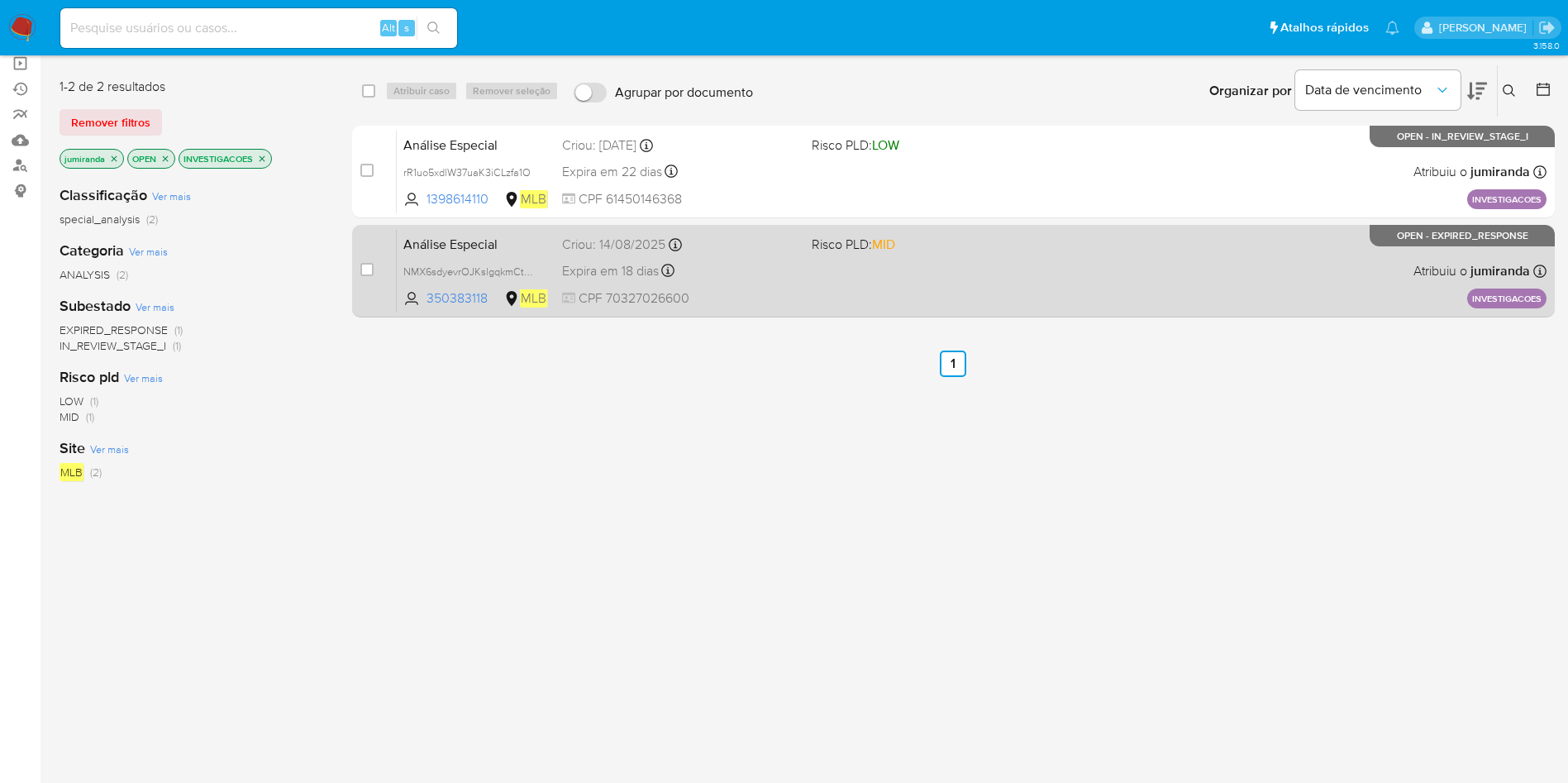
click at [803, 259] on div "Análise Especial NMX6sdyevrOJKslgqkmCtpJa 350383118 MLB Risco PLD: MID Criou: 1…" at bounding box center [972, 270] width 1150 height 84
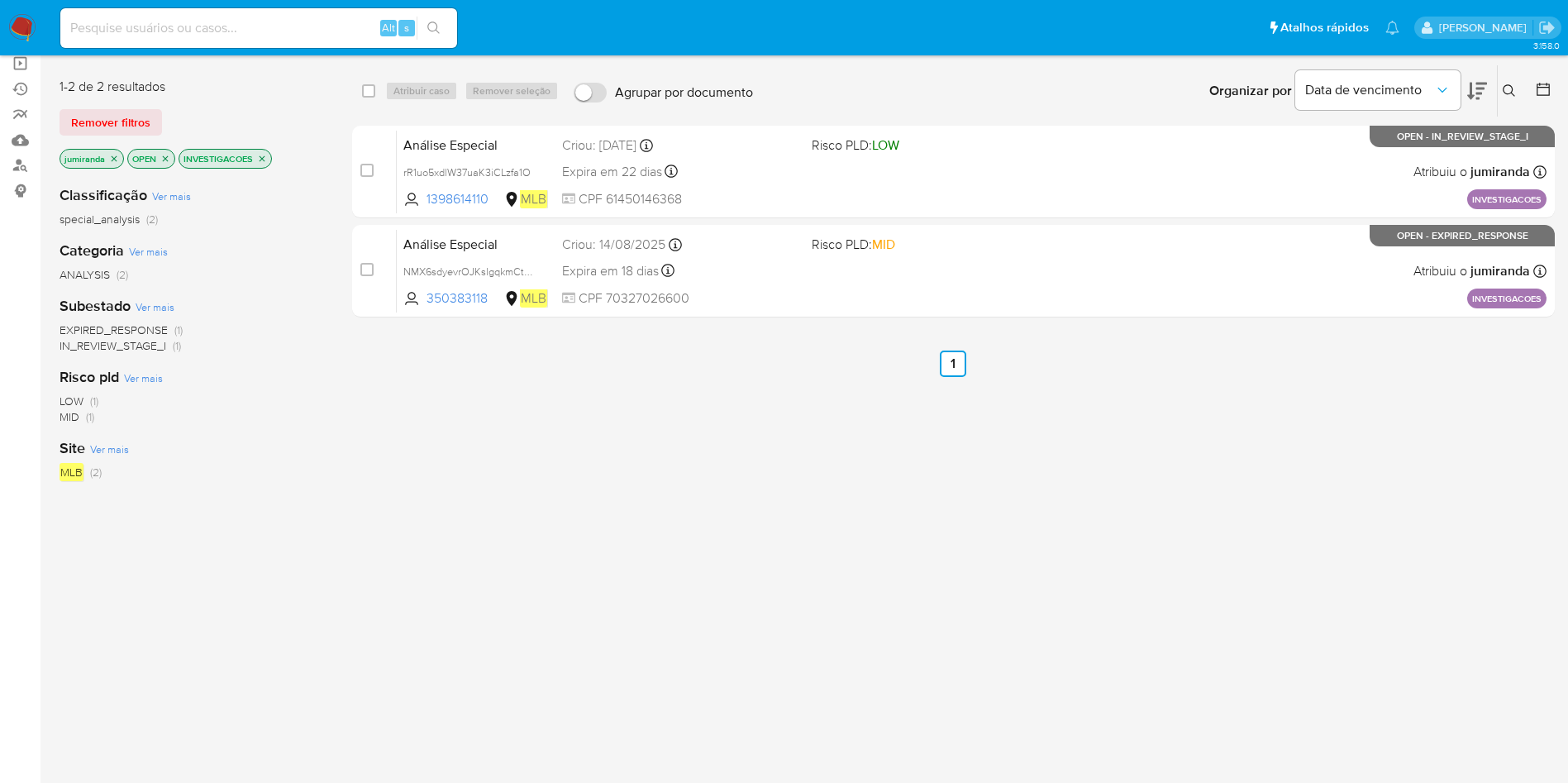
click at [263, 163] on icon "close-filter" at bounding box center [262, 158] width 10 height 10
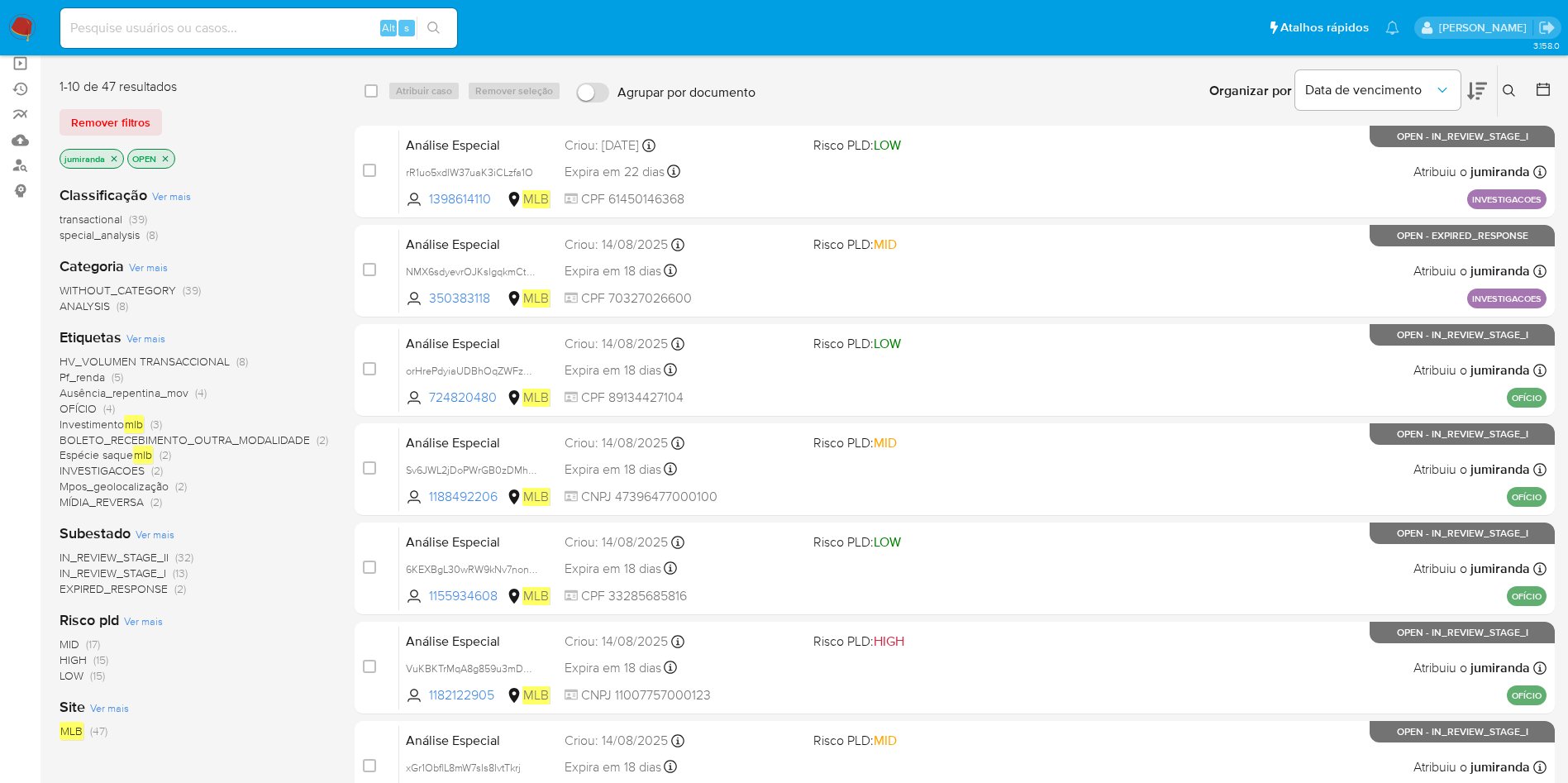
click at [93, 500] on span "MÍDIA_REVERSA" at bounding box center [101, 502] width 84 height 17
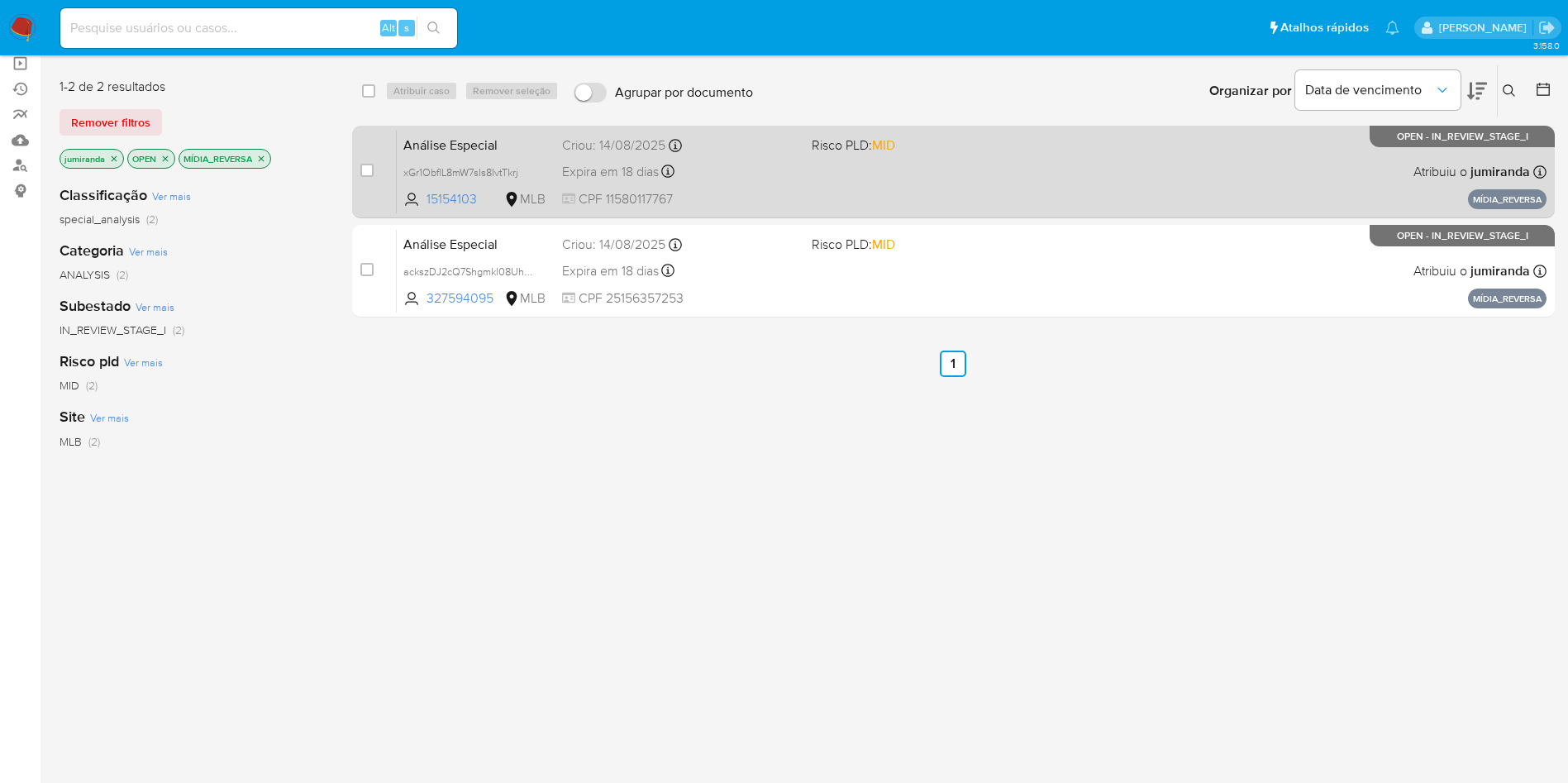
click at [788, 167] on div "Expira em 18 dias Expira em 28/09/2025 15:00:11" at bounding box center [679, 171] width 237 height 23
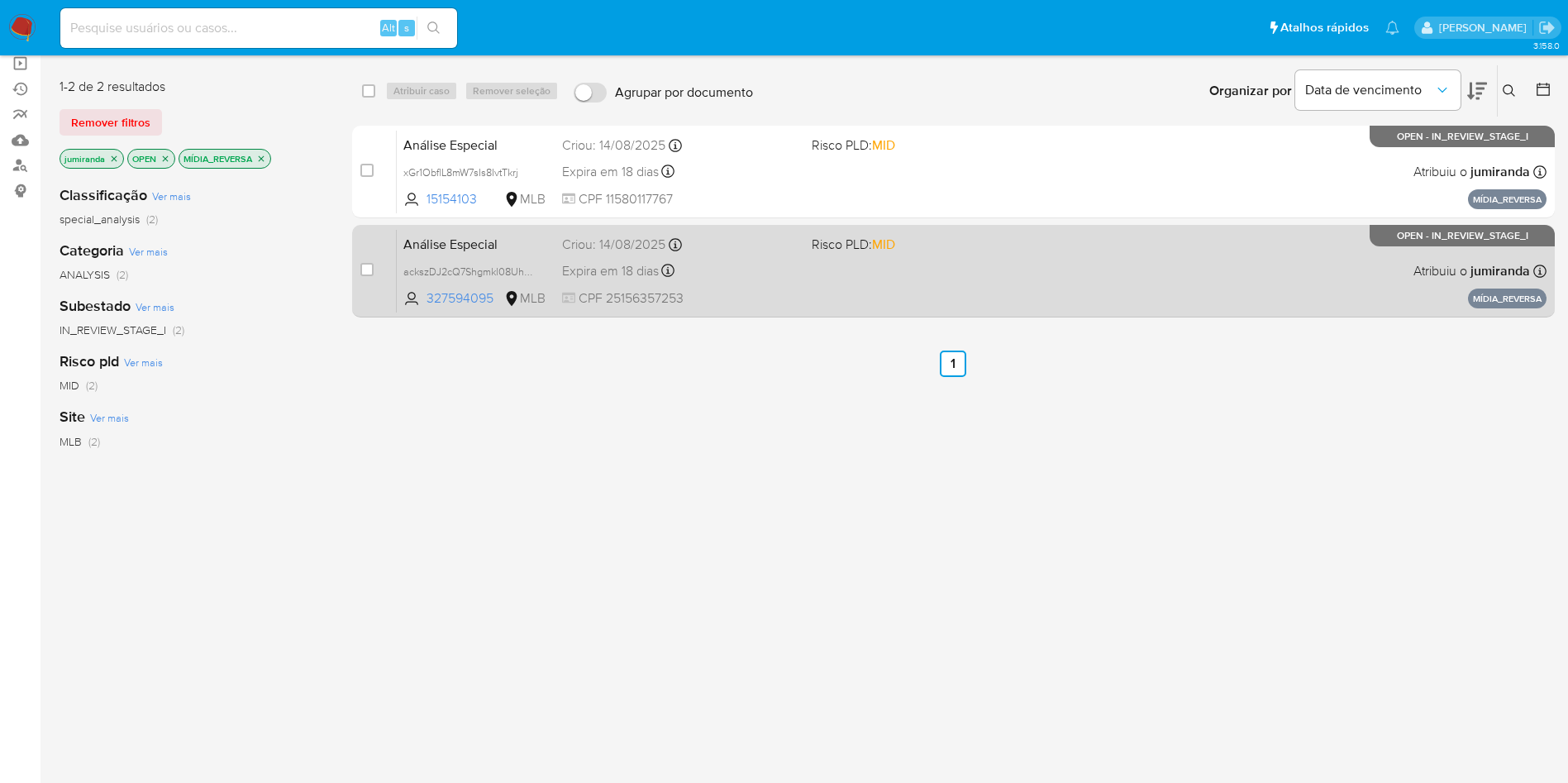
click at [764, 278] on div "Expira em 18 dias Expira em 28/09/2025 15:00:11" at bounding box center [679, 270] width 237 height 23
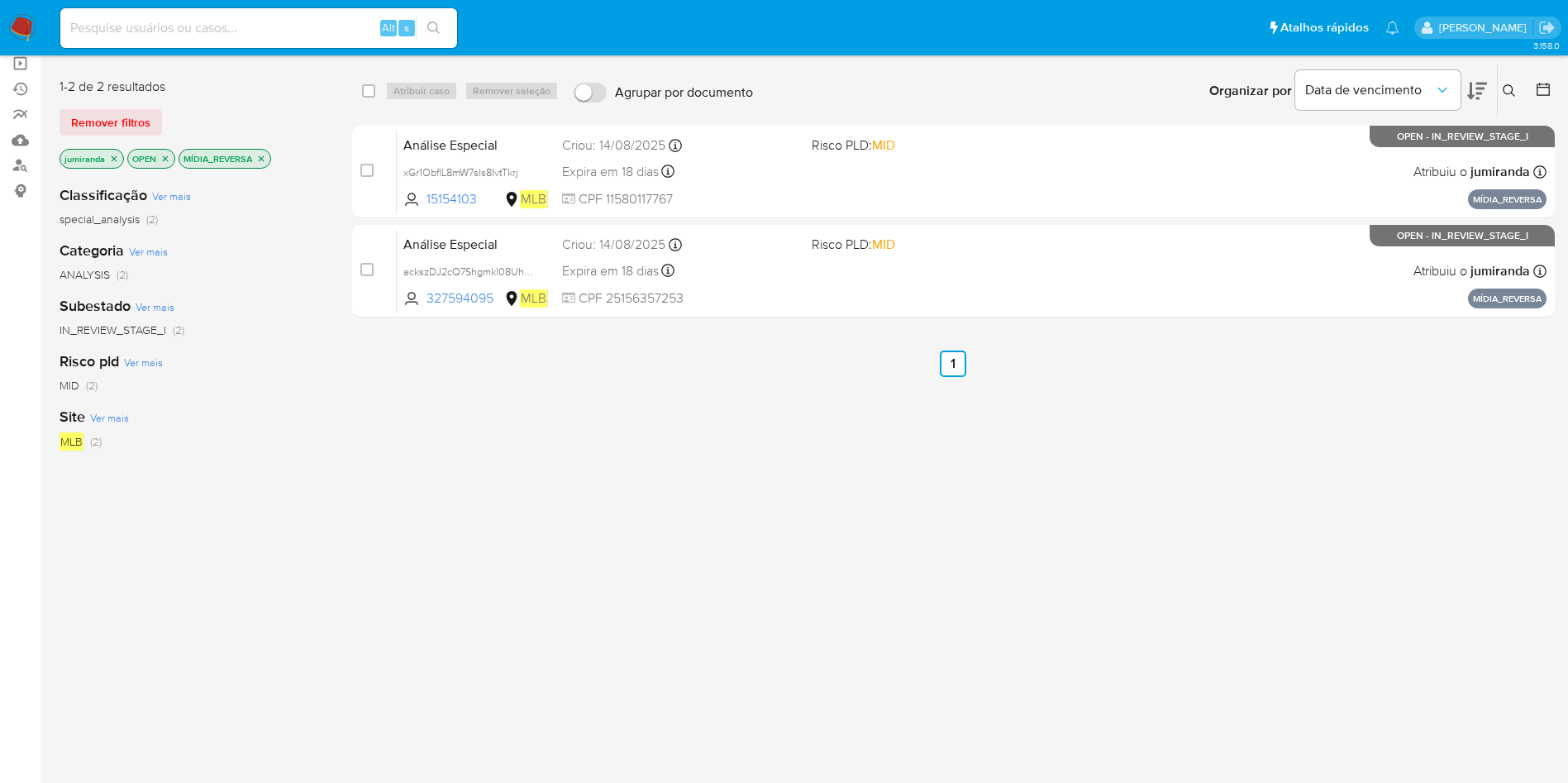
click at [259, 155] on icon "close-filter" at bounding box center [261, 158] width 10 height 10
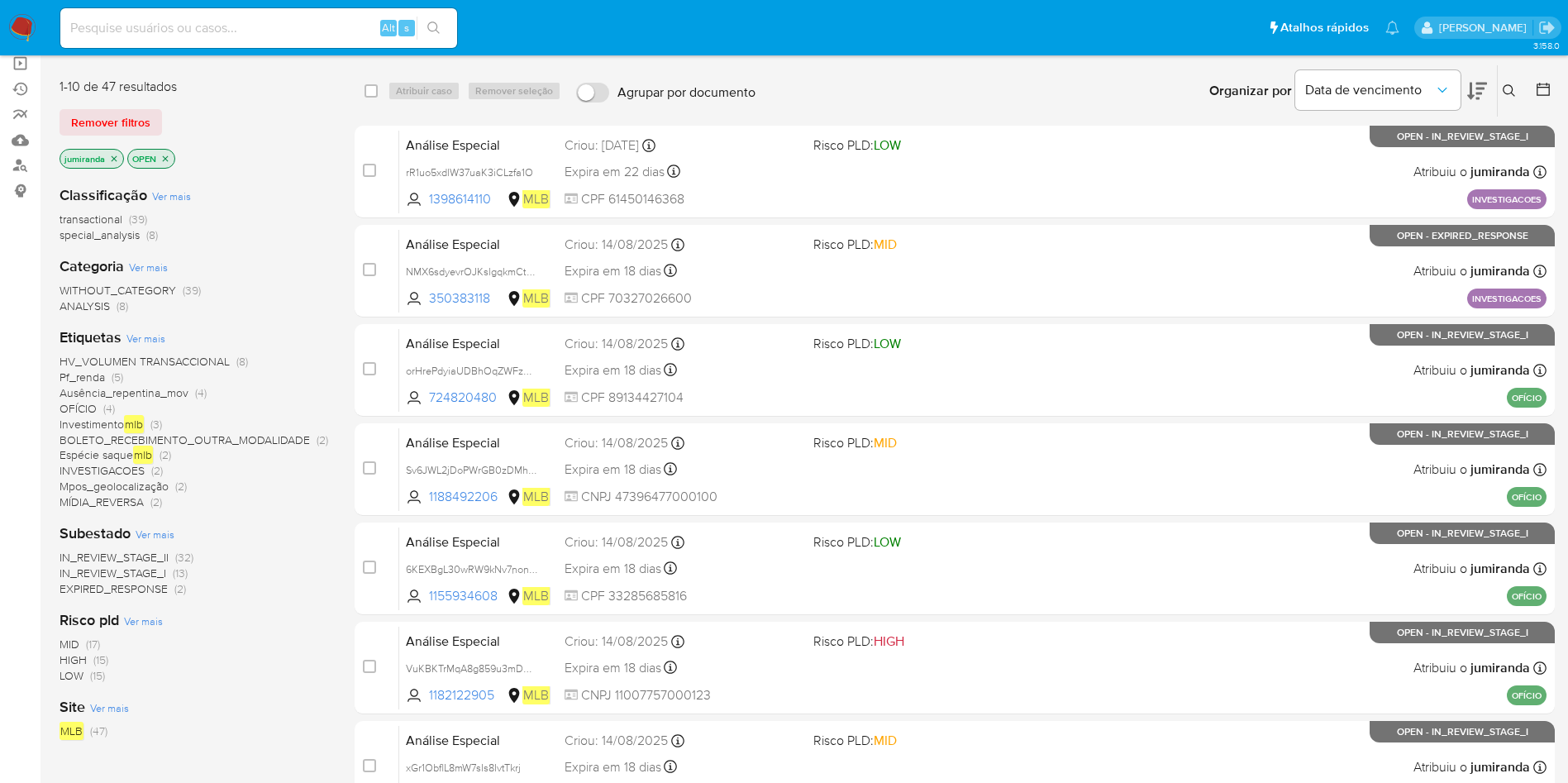
click at [120, 473] on span "INVESTIGACOES" at bounding box center [102, 470] width 85 height 17
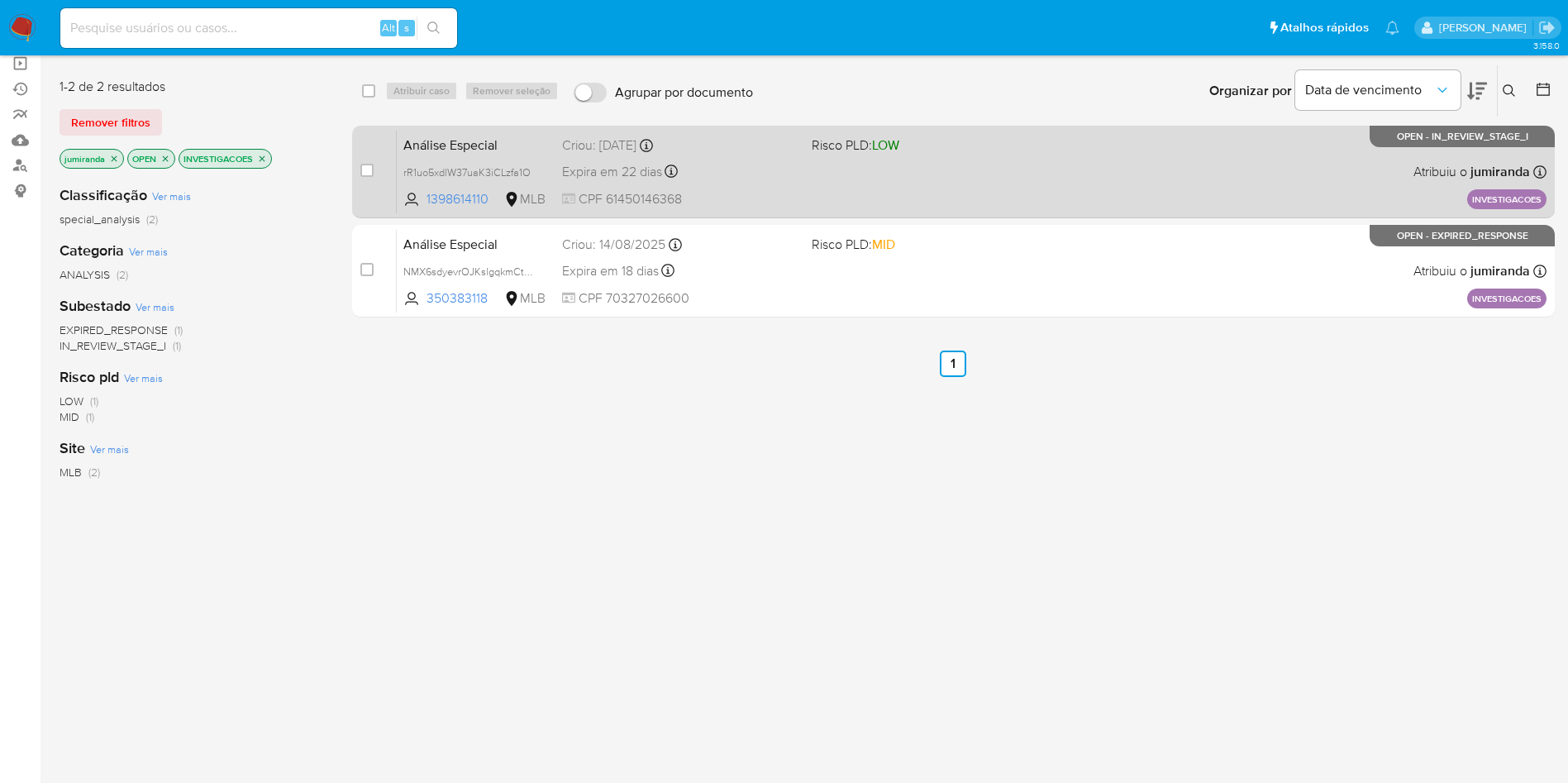
click at [871, 195] on div "Análise Especial rR1uo5xdlW37uaK3iCLzfa1O 1398614110 MLB Risco PLD: LOW Criou: …" at bounding box center [972, 171] width 1150 height 84
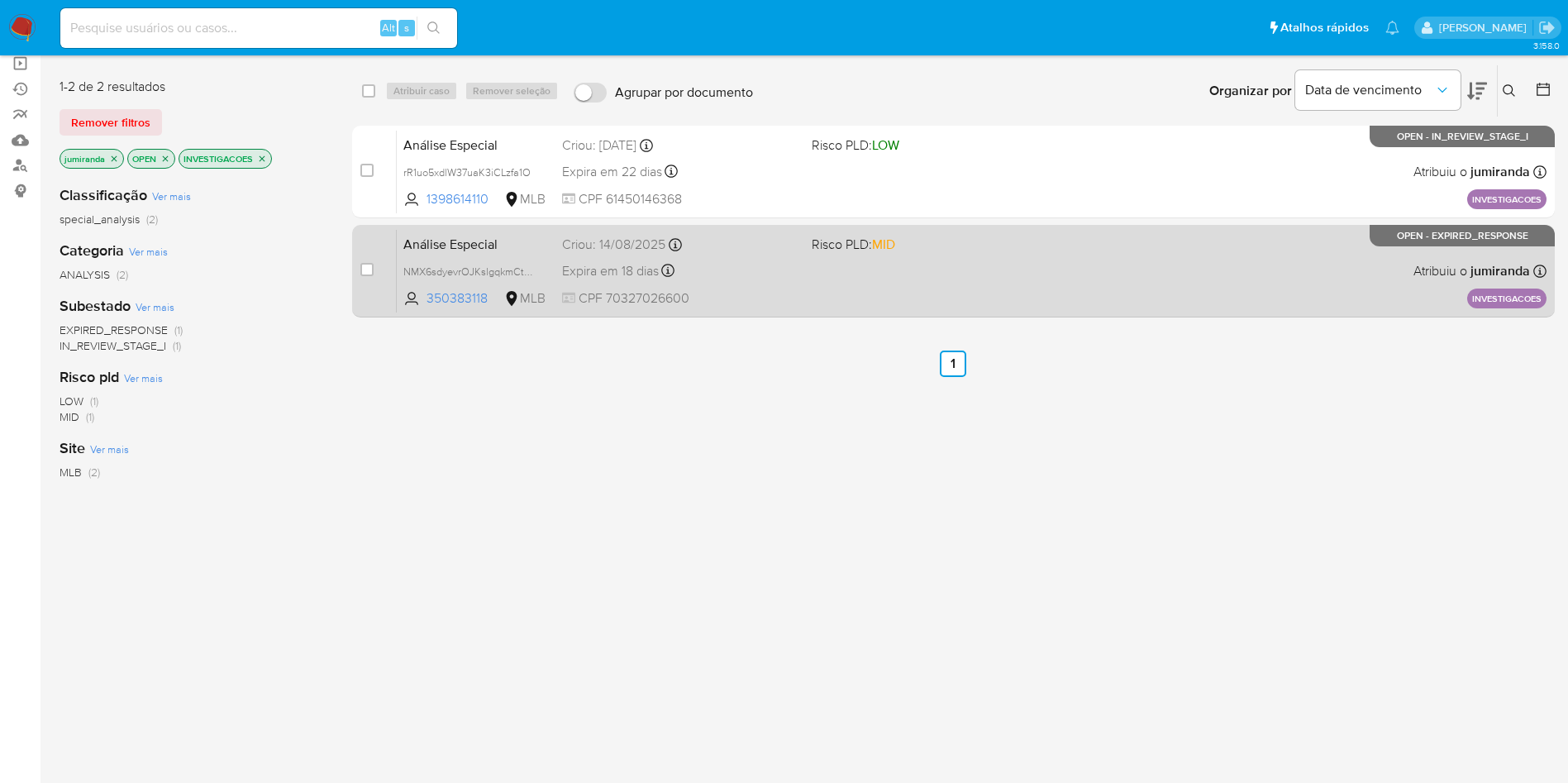
click at [830, 265] on div "Análise Especial NMX6sdyevrOJKslgqkmCtpJa 350383118 MLB Risco PLD: MID Criou: 1…" at bounding box center [972, 270] width 1150 height 84
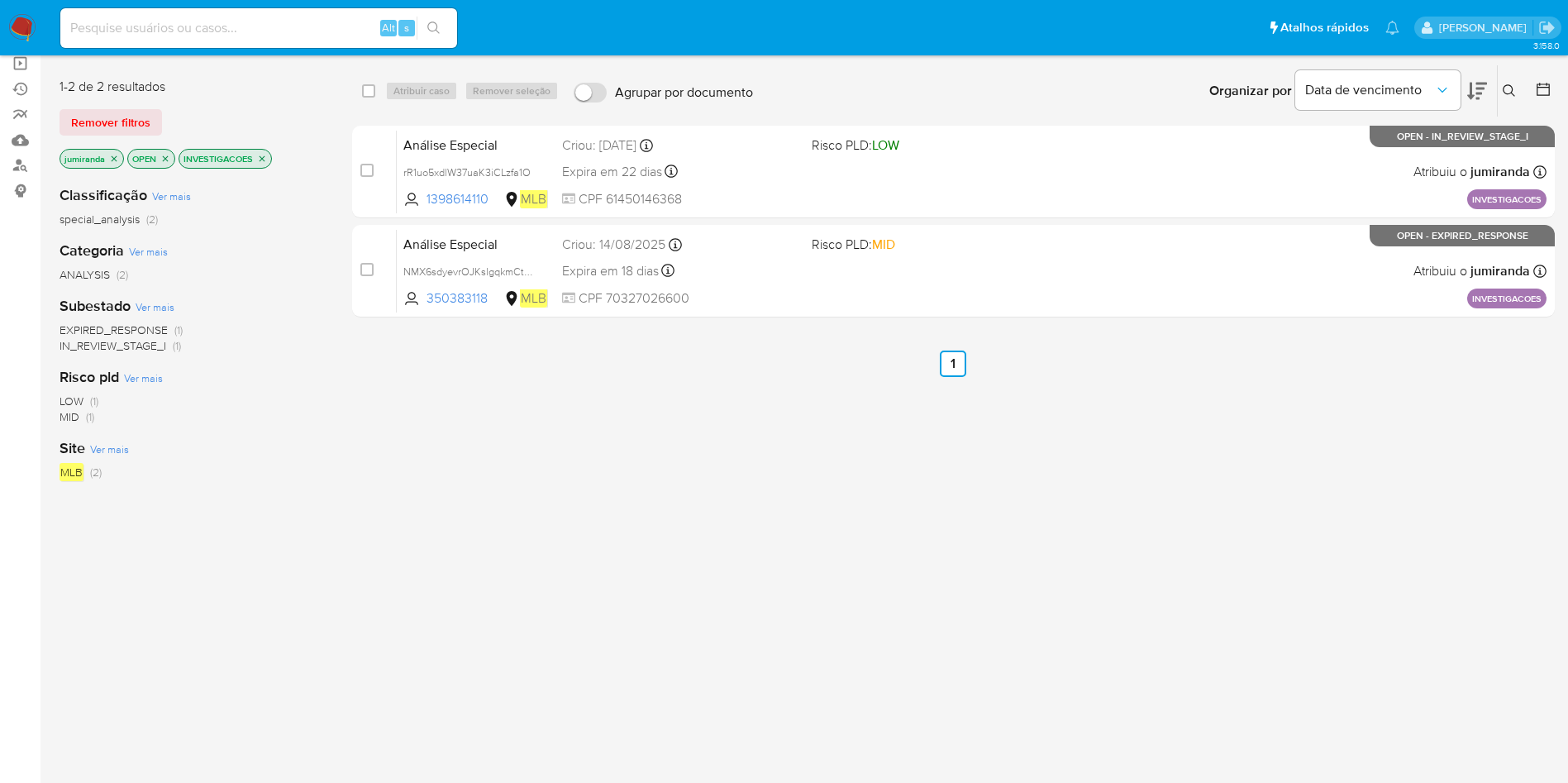
click at [266, 156] on icon "close-filter" at bounding box center [262, 158] width 10 height 10
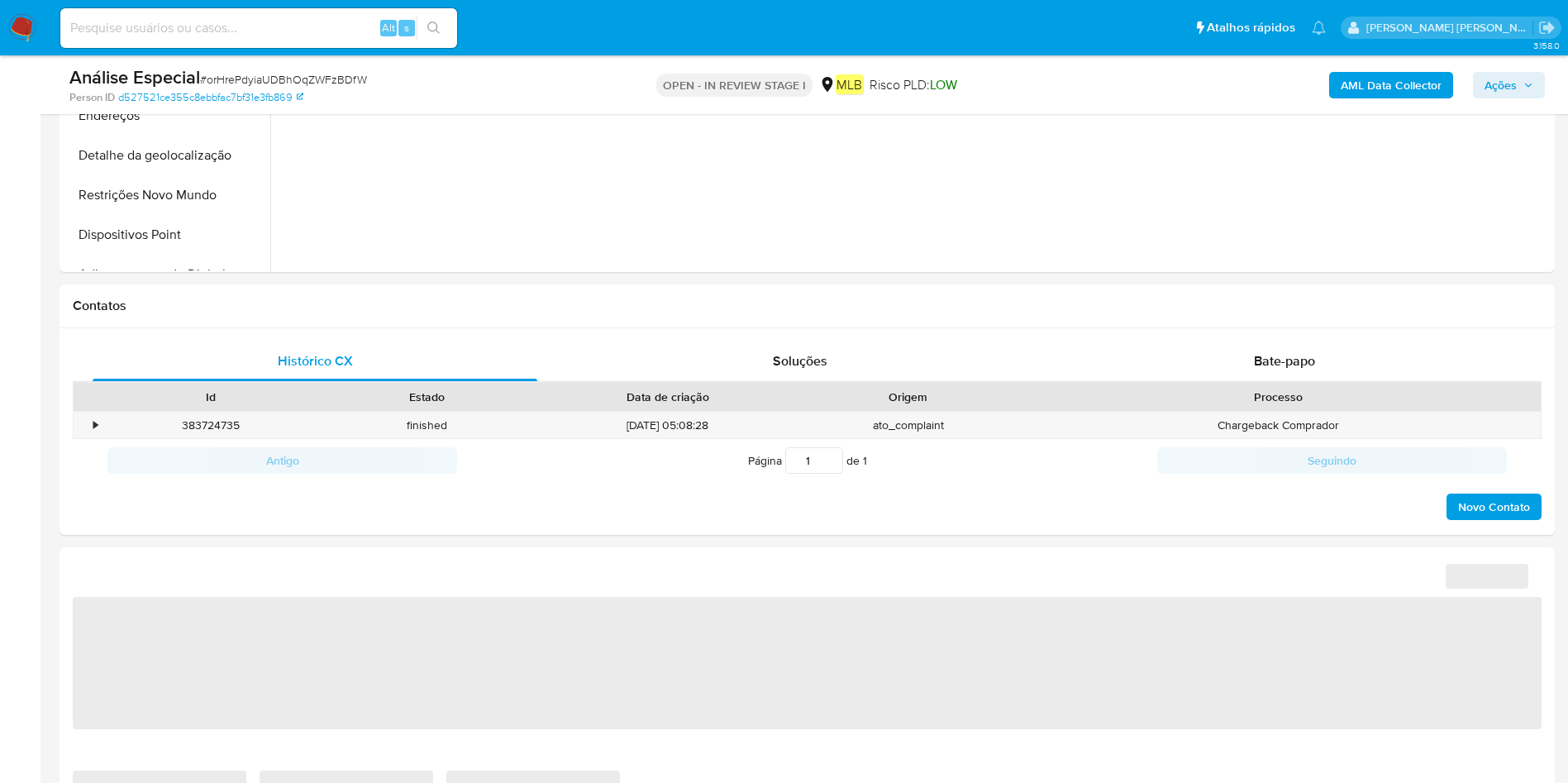
select select "10"
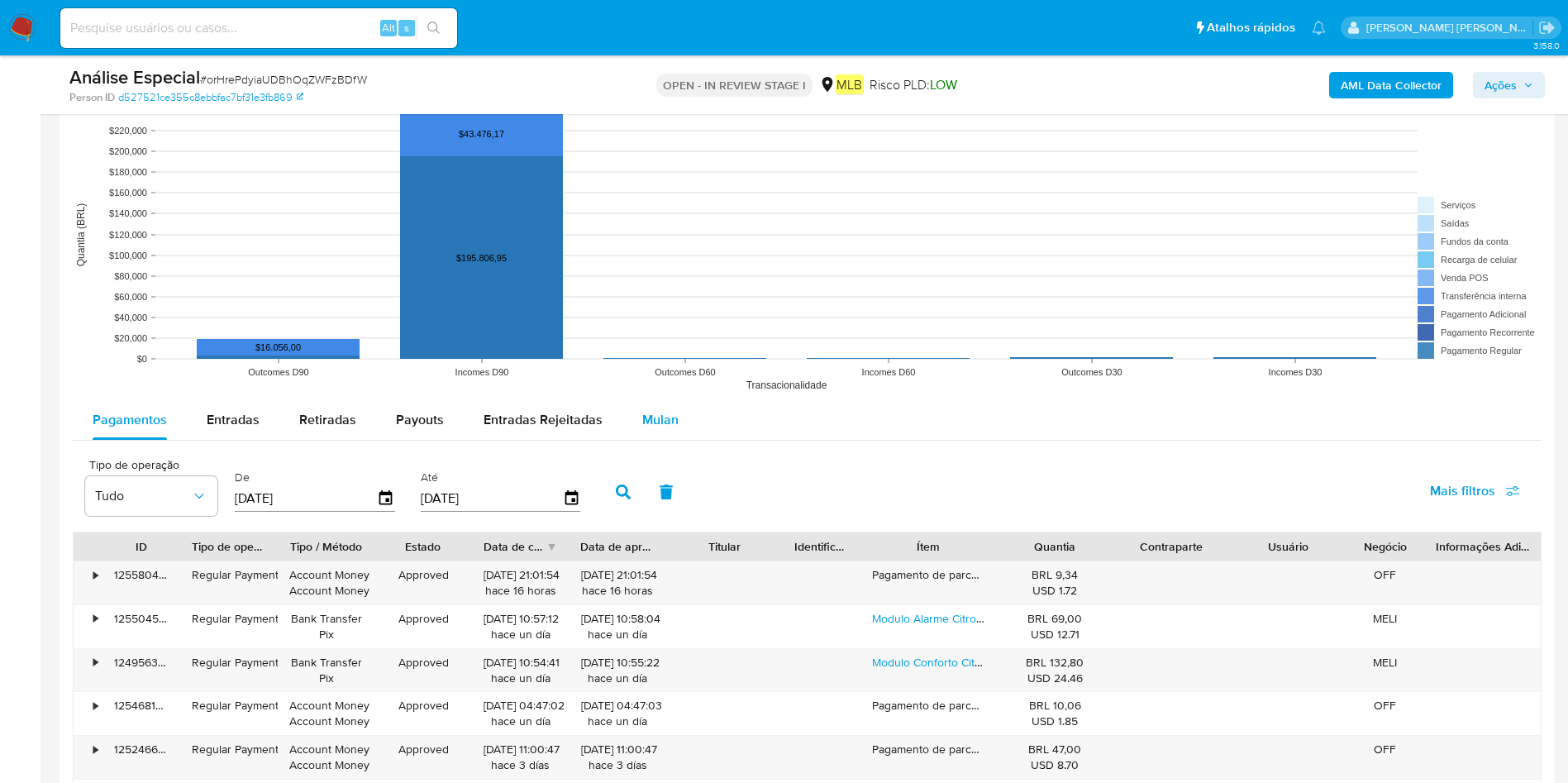
click at [652, 410] on span "Mulan" at bounding box center [660, 419] width 37 height 19
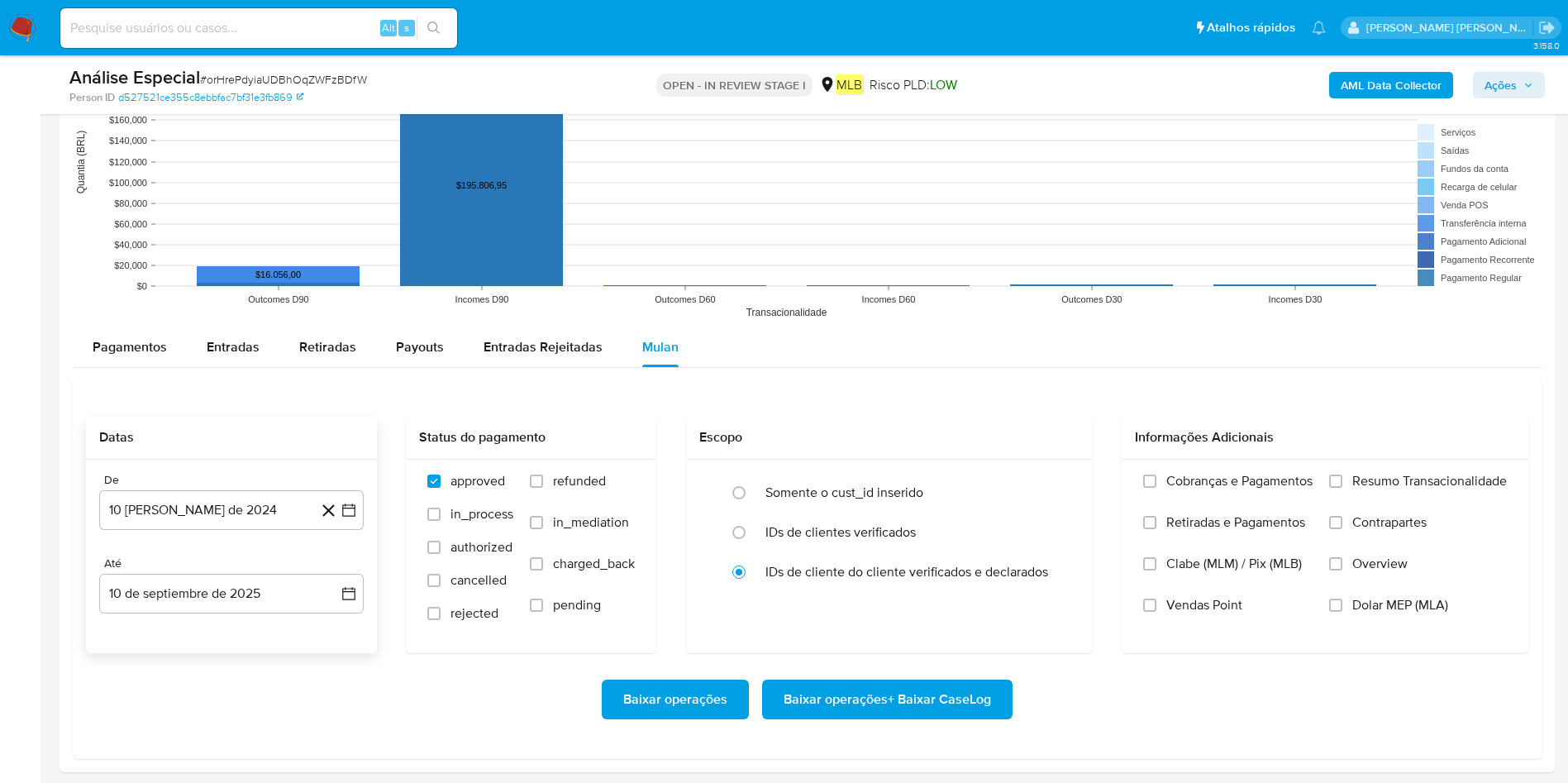
scroll to position [1523, 0]
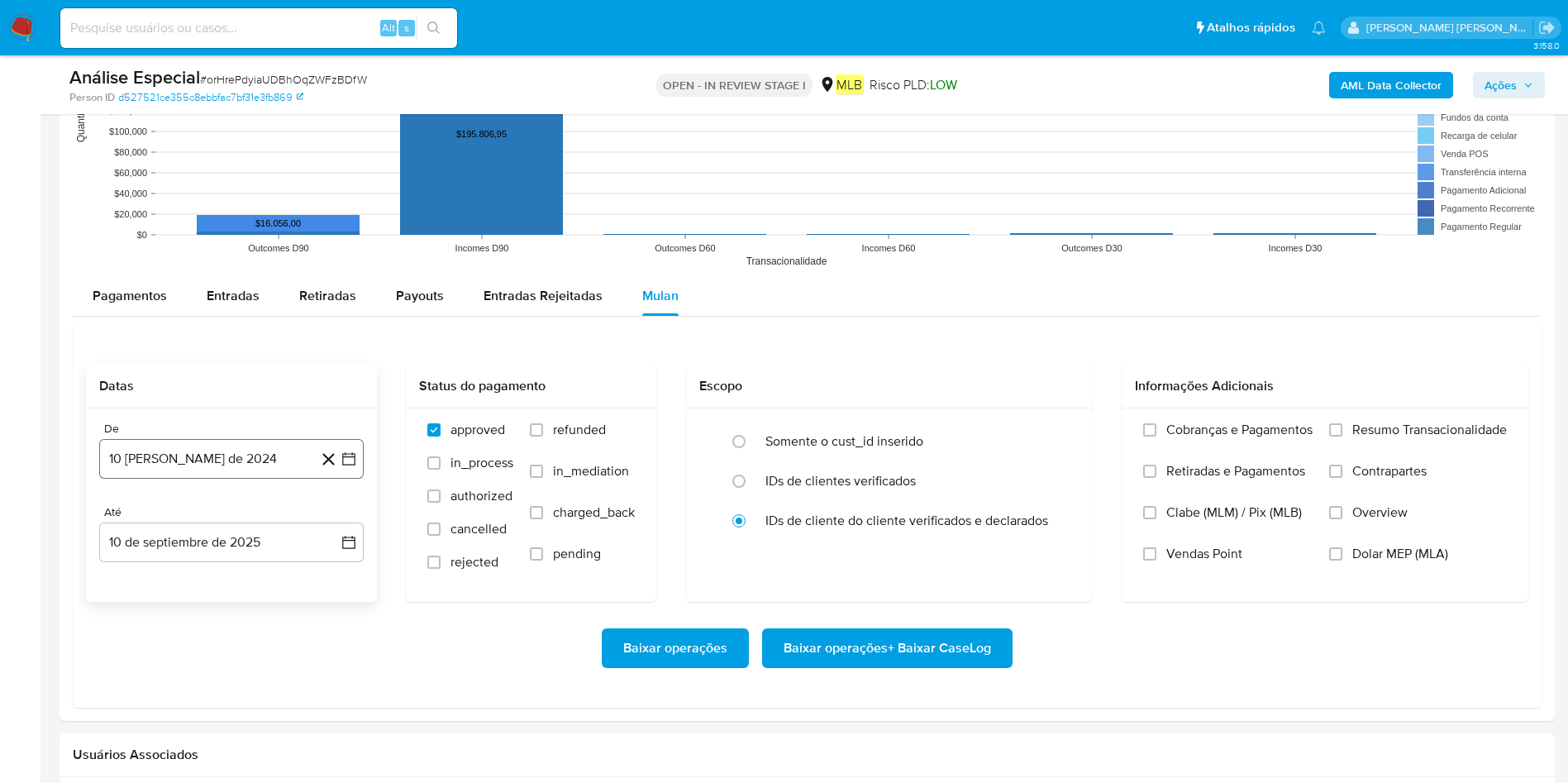
click at [178, 458] on button "10 de agosto de 2024" at bounding box center [231, 459] width 265 height 40
click at [555, 521] on div "Baixar operações Baixar operações + Baixar CaseLog" at bounding box center [807, 648] width 1443 height 40
click at [208, 521] on button "10 de septiembre de 2025" at bounding box center [231, 542] width 265 height 40
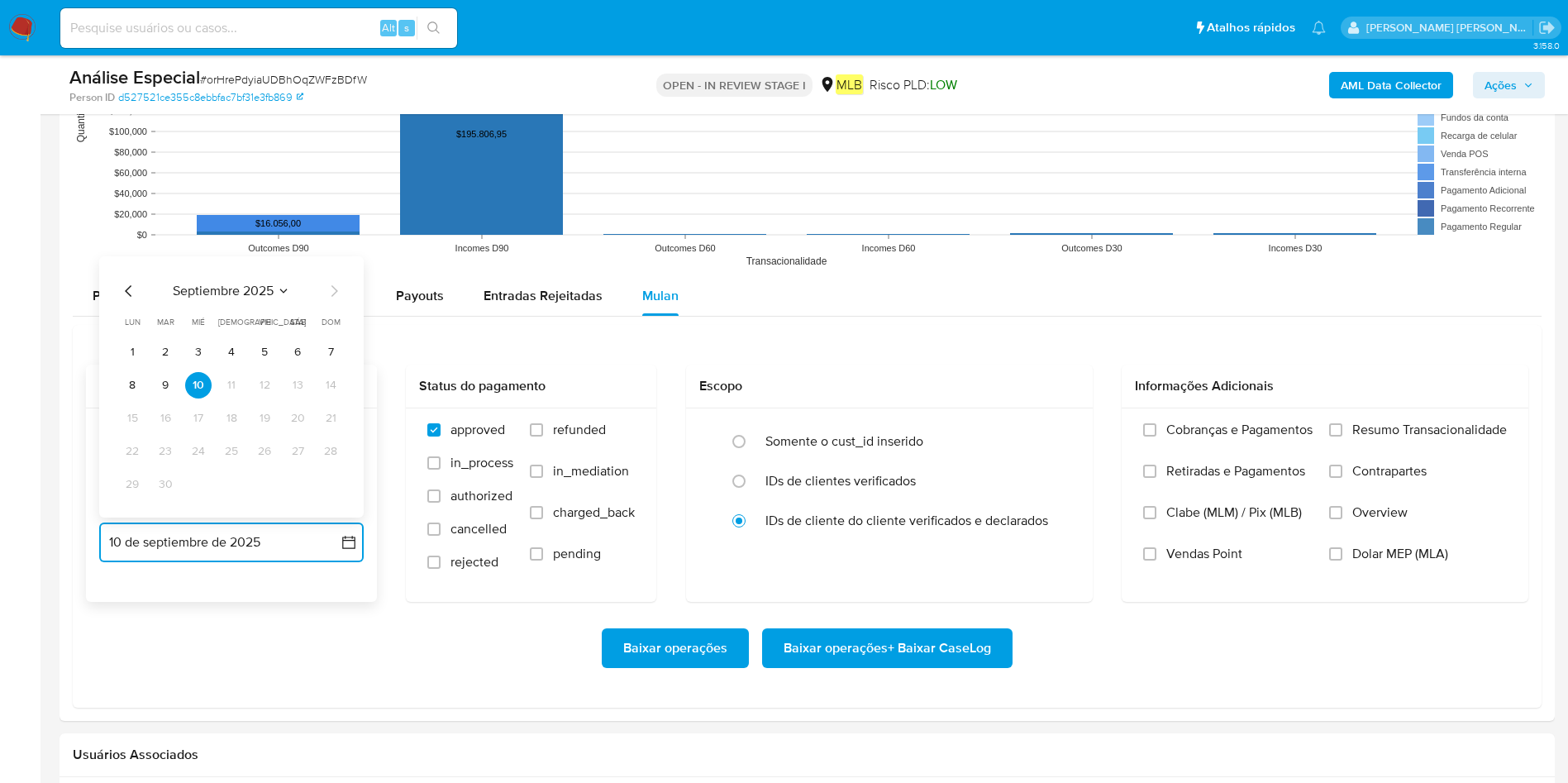
click at [135, 294] on icon "Mes anterior" at bounding box center [128, 290] width 20 height 20
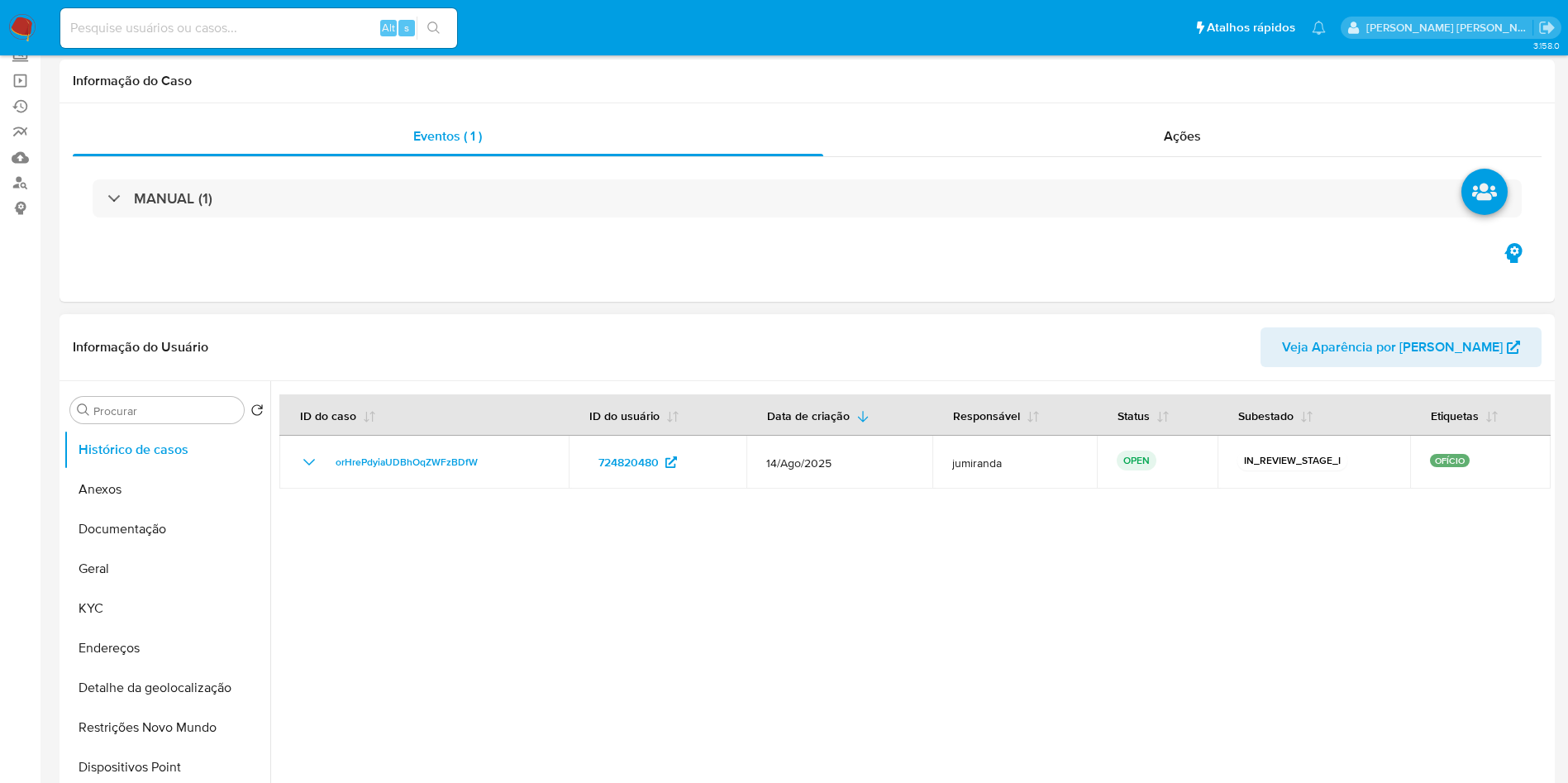
scroll to position [0, 0]
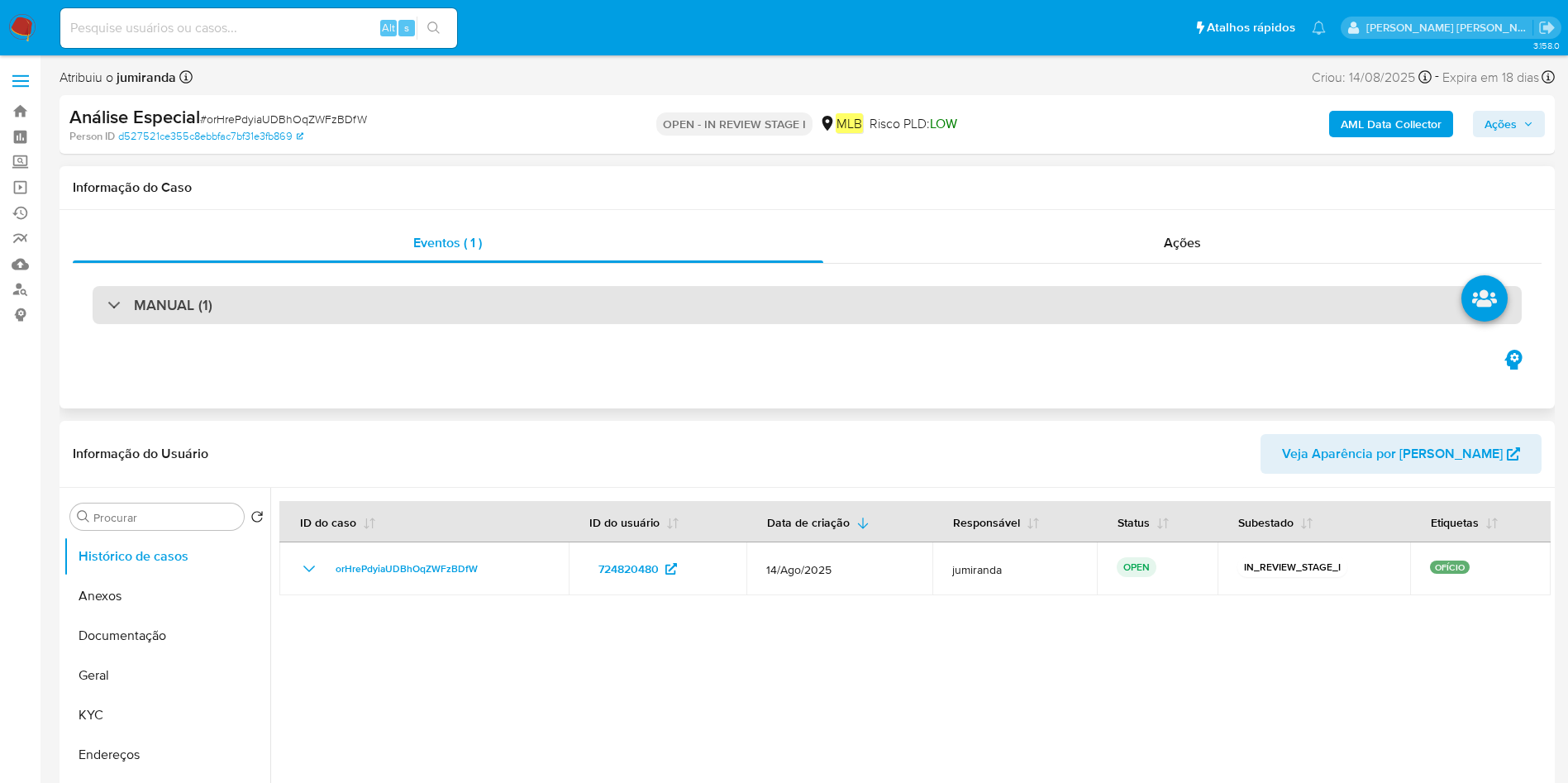
click at [393, 311] on div "MANUAL (1)" at bounding box center [807, 304] width 1429 height 38
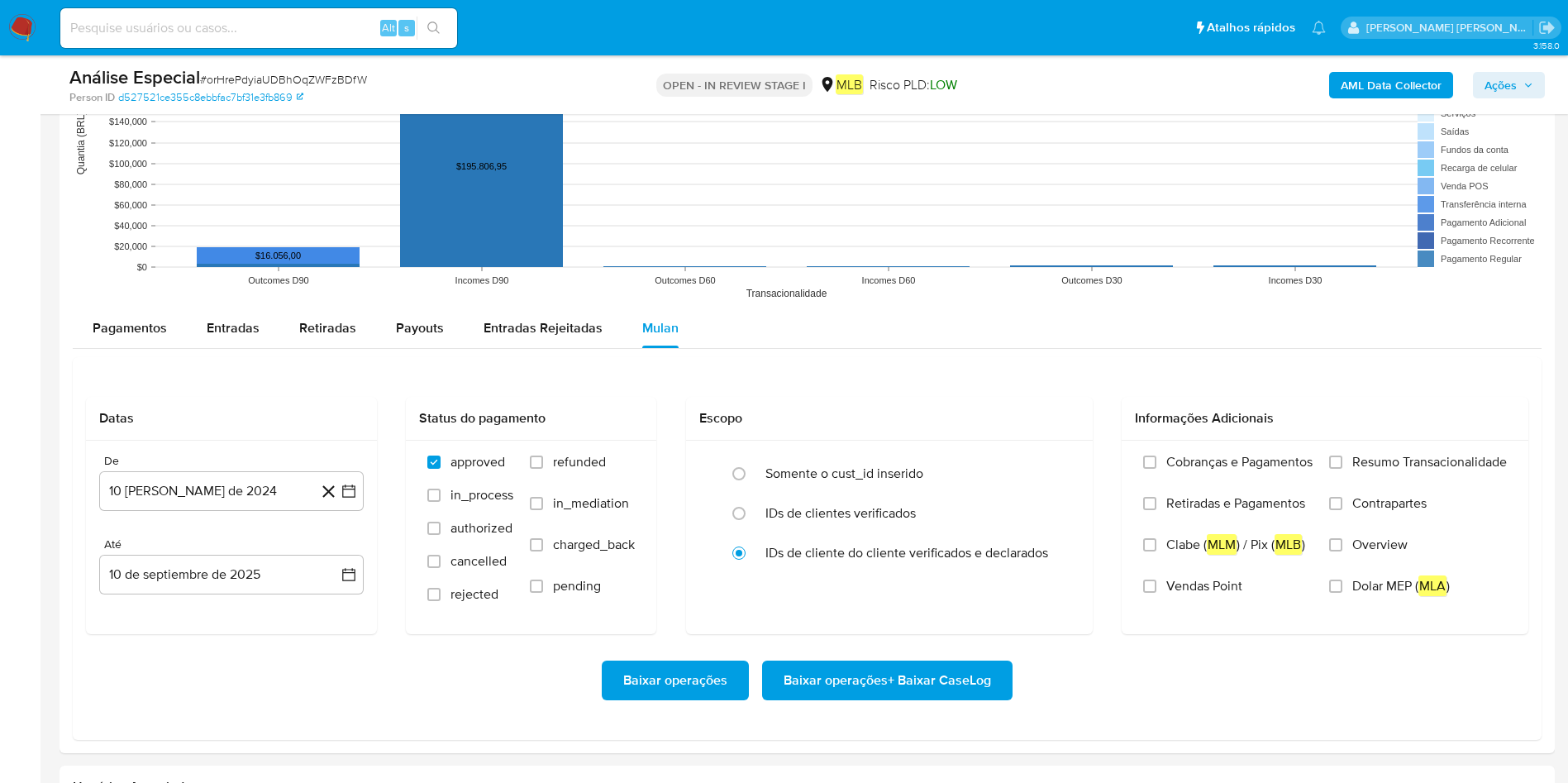
scroll to position [1736, 0]
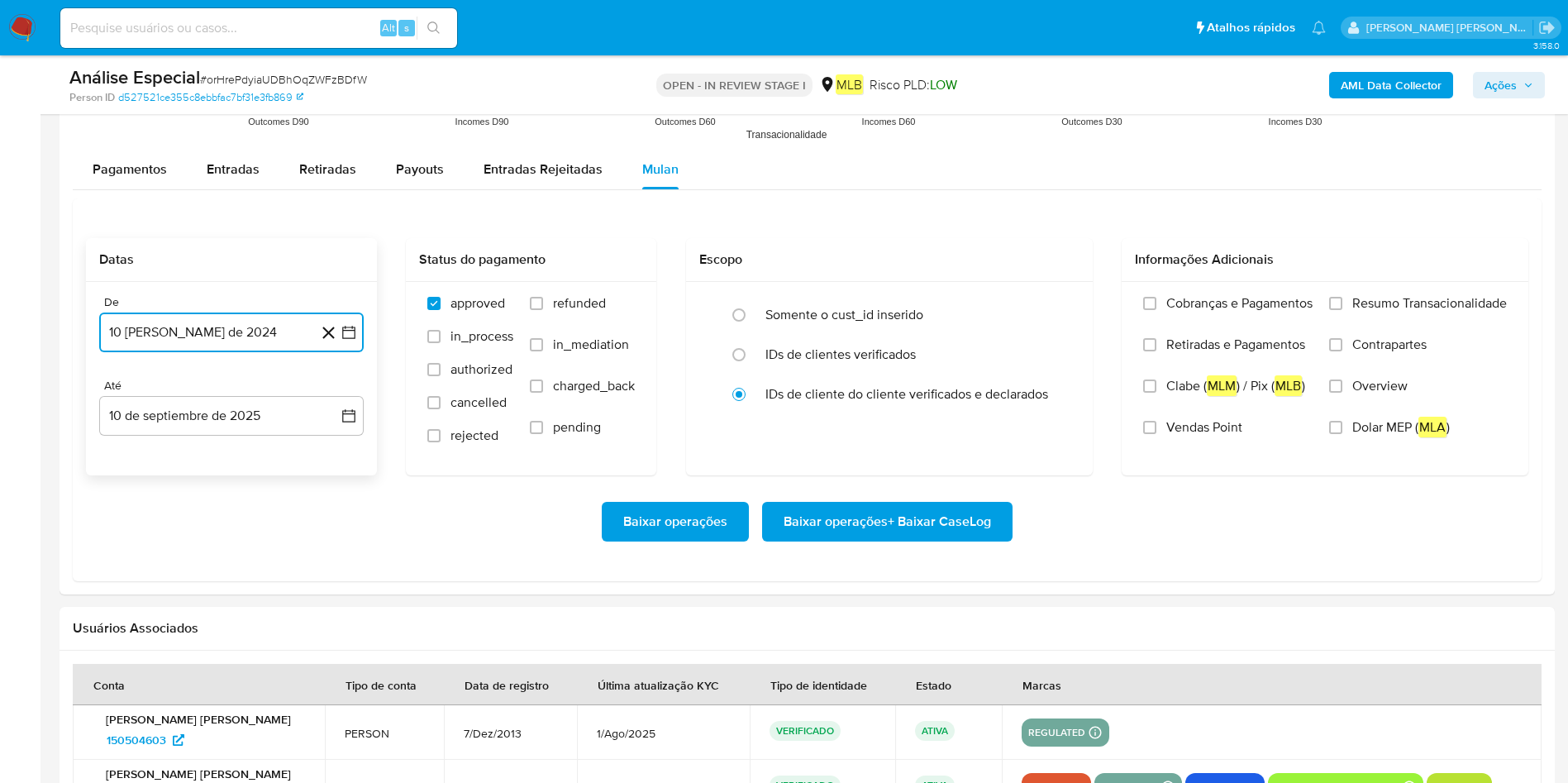
click at [240, 347] on button "10 [PERSON_NAME] de 2024" at bounding box center [231, 333] width 265 height 40
click at [247, 387] on span "agosto 2024" at bounding box center [223, 392] width 75 height 17
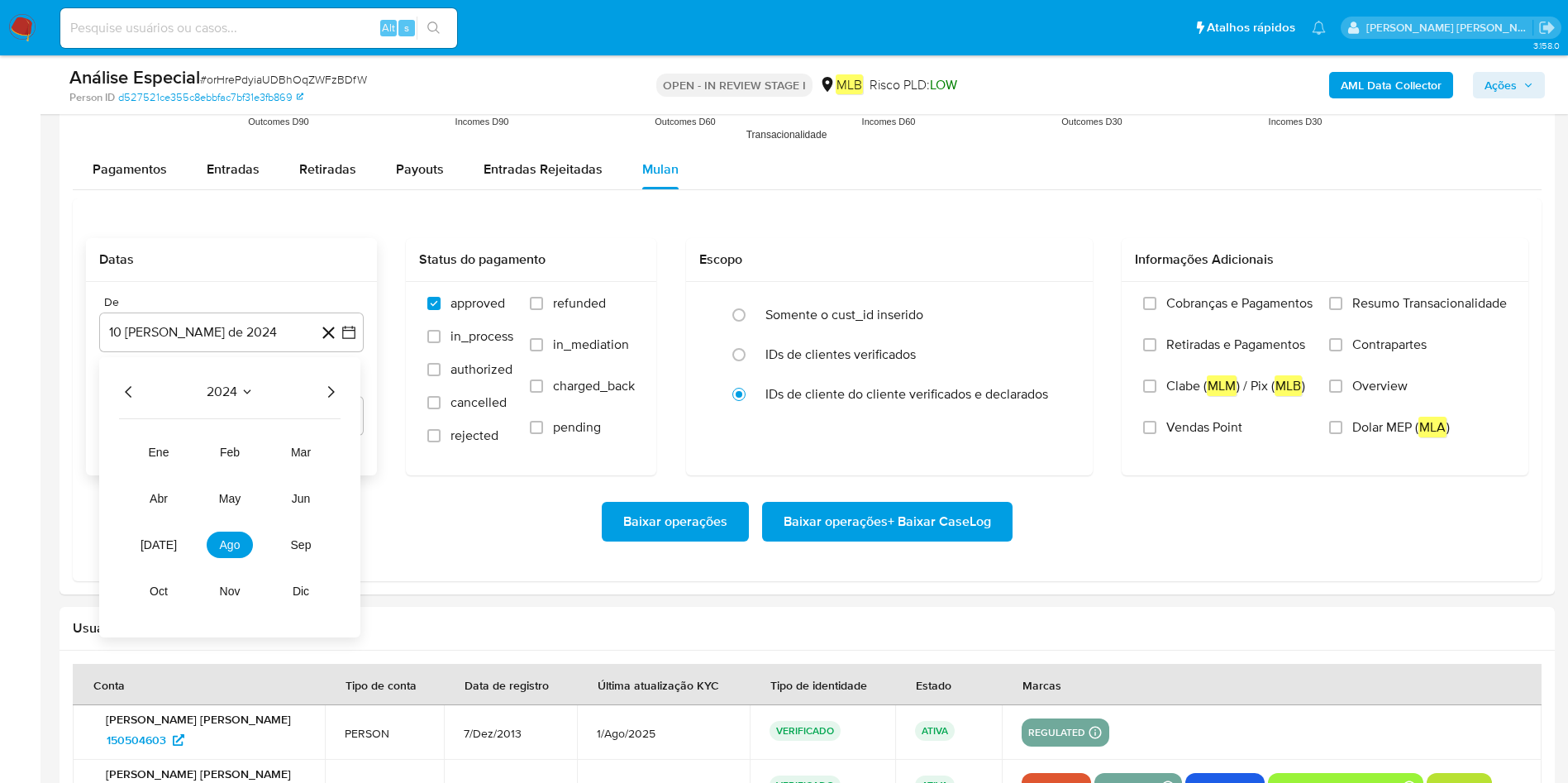
click at [337, 393] on icon "Año siguiente" at bounding box center [330, 391] width 20 height 20
click at [235, 451] on span "feb" at bounding box center [229, 452] width 20 height 13
click at [304, 449] on button "1" at bounding box center [298, 453] width 26 height 26
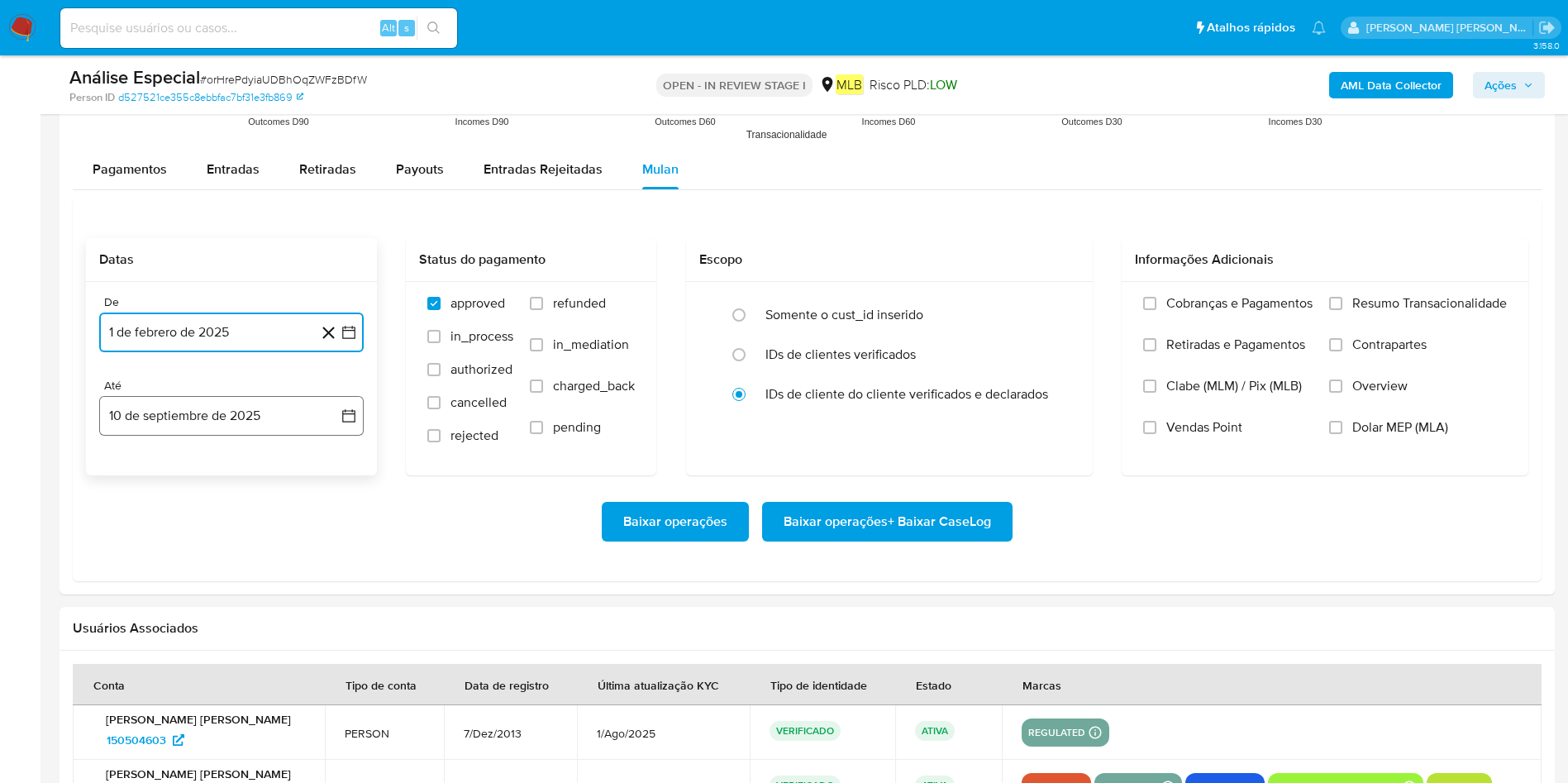
click at [242, 401] on button "10 de septiembre de 2025" at bounding box center [231, 416] width 265 height 40
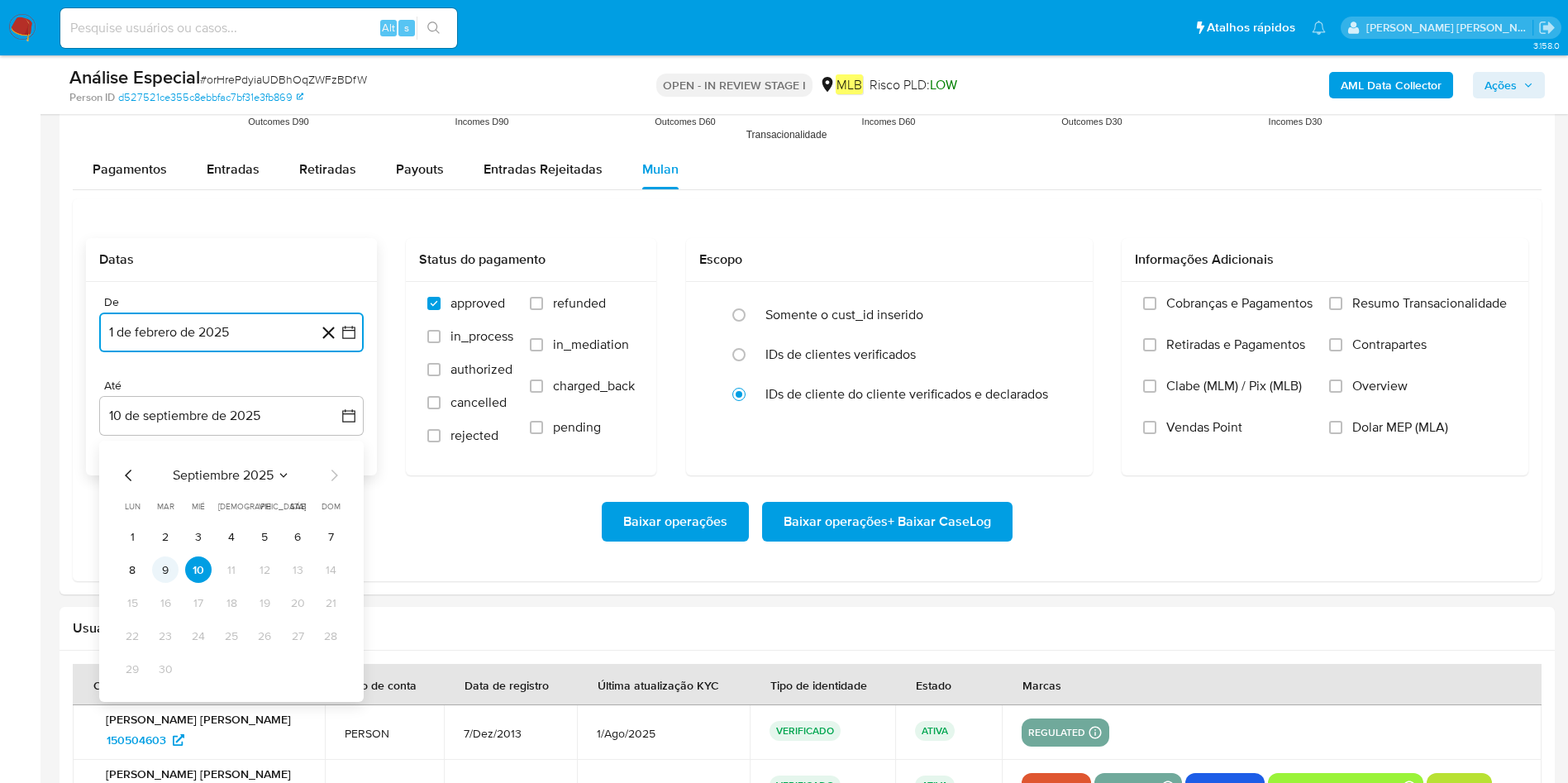
click at [176, 521] on button "9" at bounding box center [165, 569] width 26 height 26
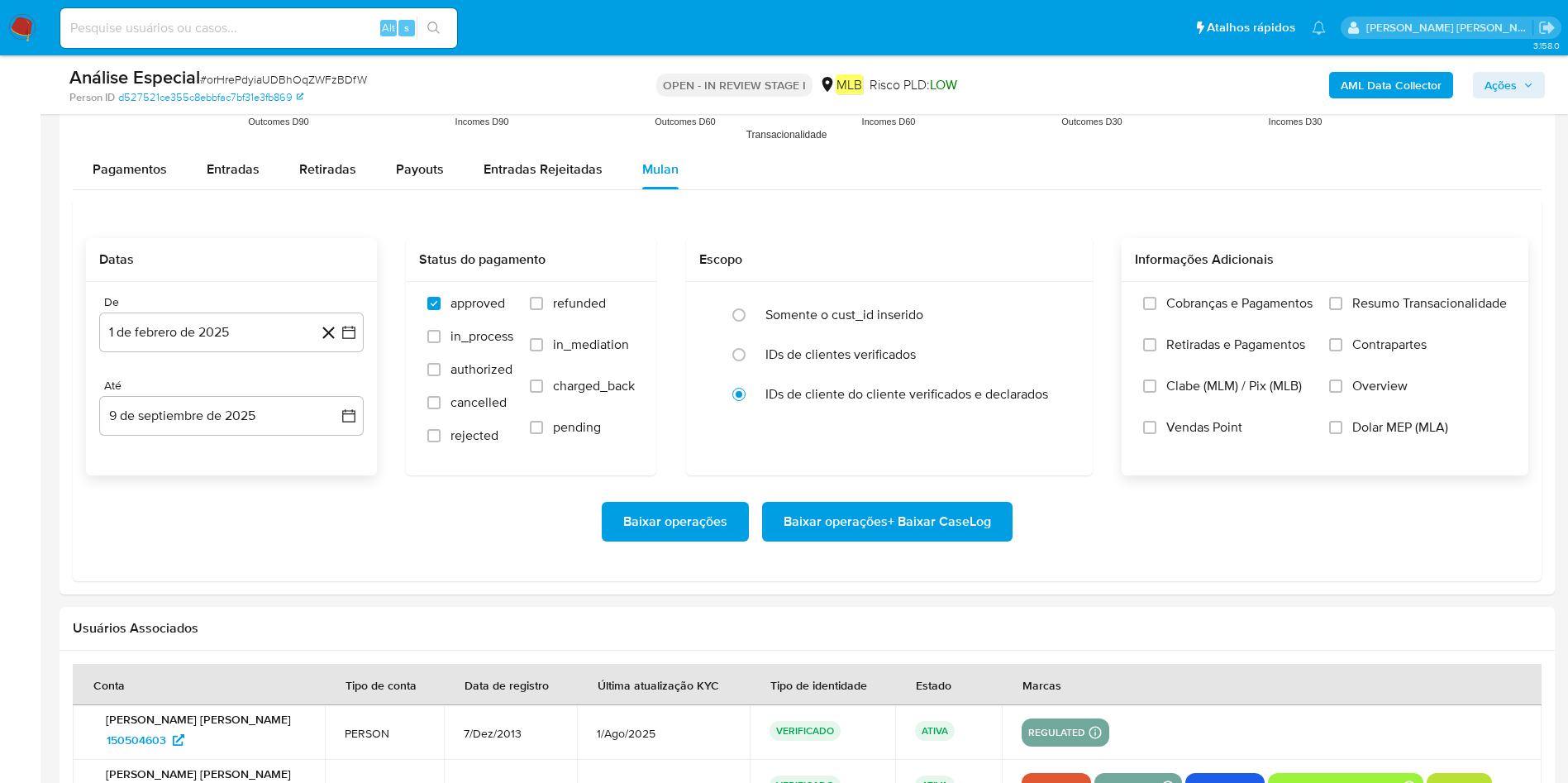
click at [1057, 305] on span "Resumo Transacionalidade" at bounding box center [1429, 303] width 155 height 17
click at [1057, 305] on input "Resumo Transacionalidade" at bounding box center [1335, 303] width 13 height 13
click at [840, 521] on span "Baixar operações + Baixar CaseLog" at bounding box center [887, 521] width 207 height 37
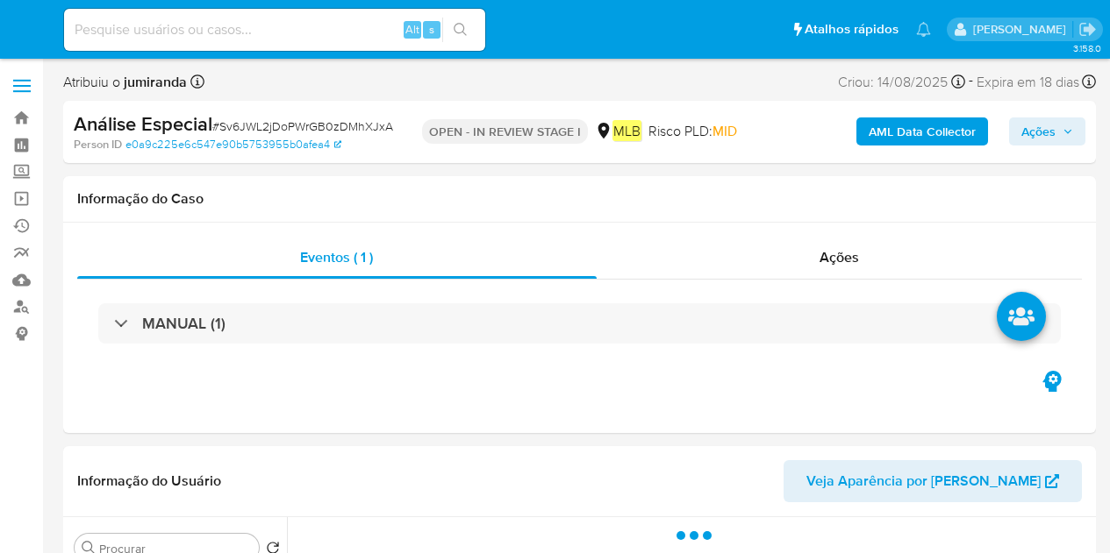
select select "10"
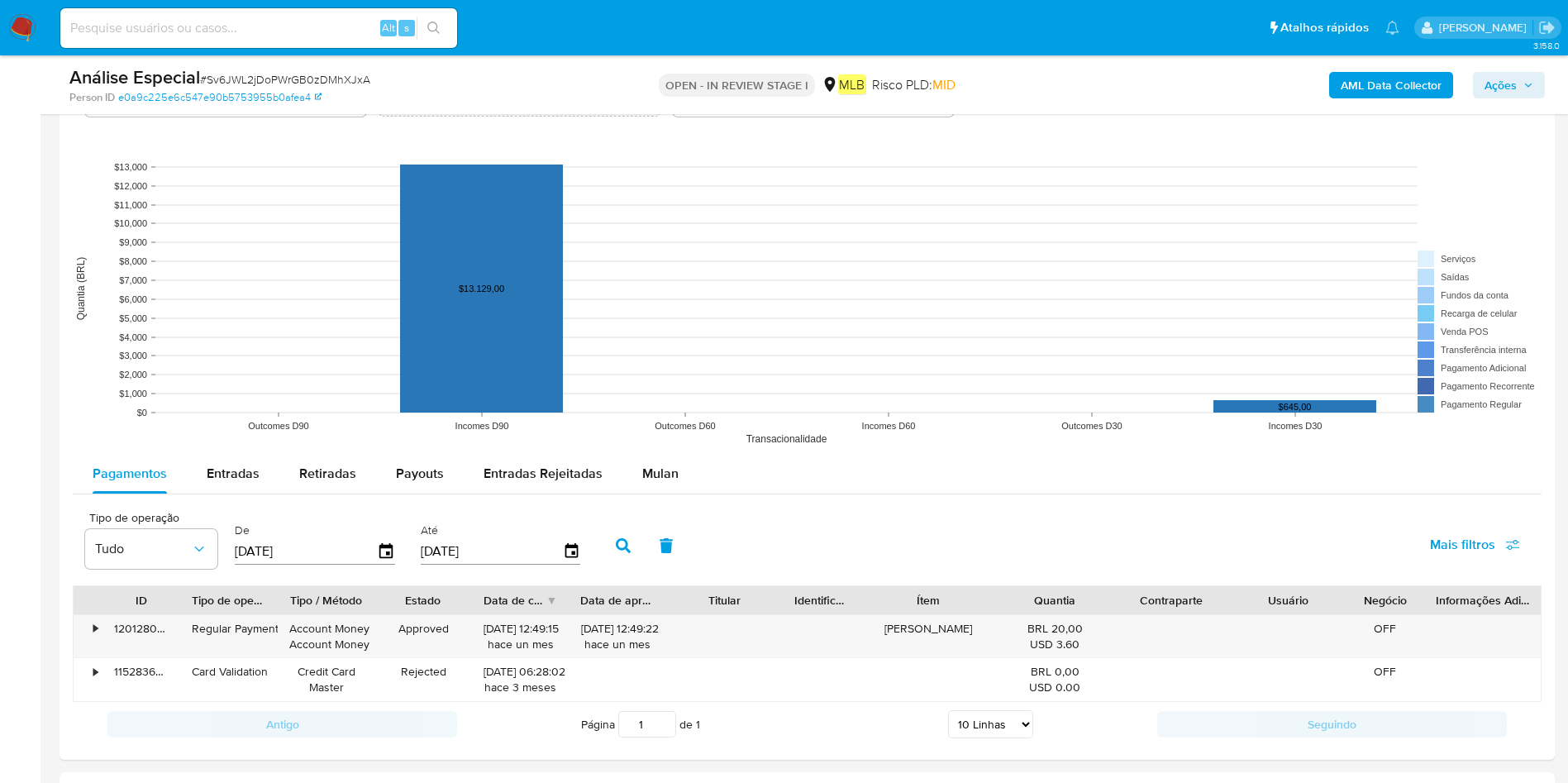
scroll to position [1611, 0]
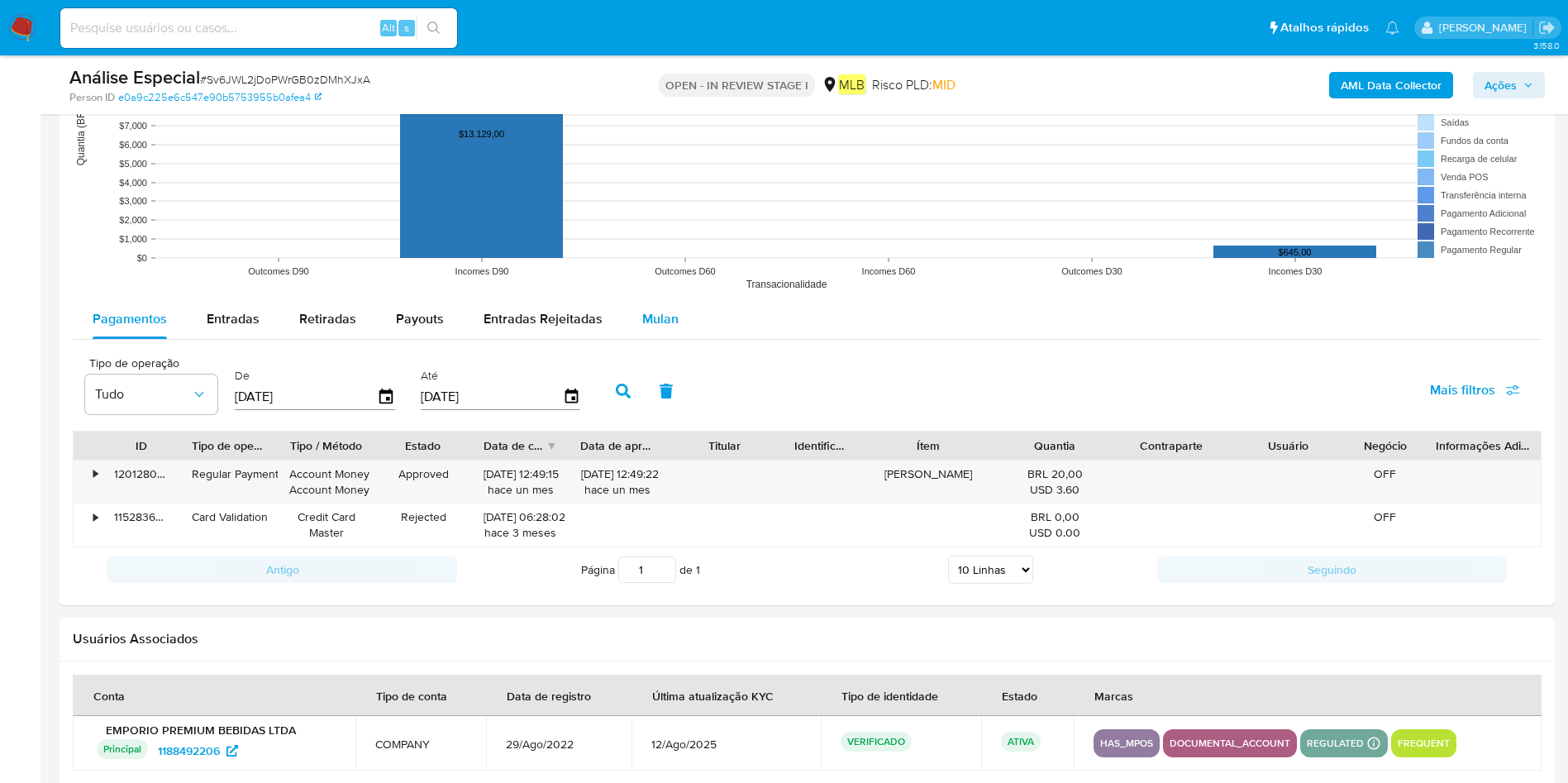
click at [648, 329] on div "Mulan" at bounding box center [660, 319] width 37 height 40
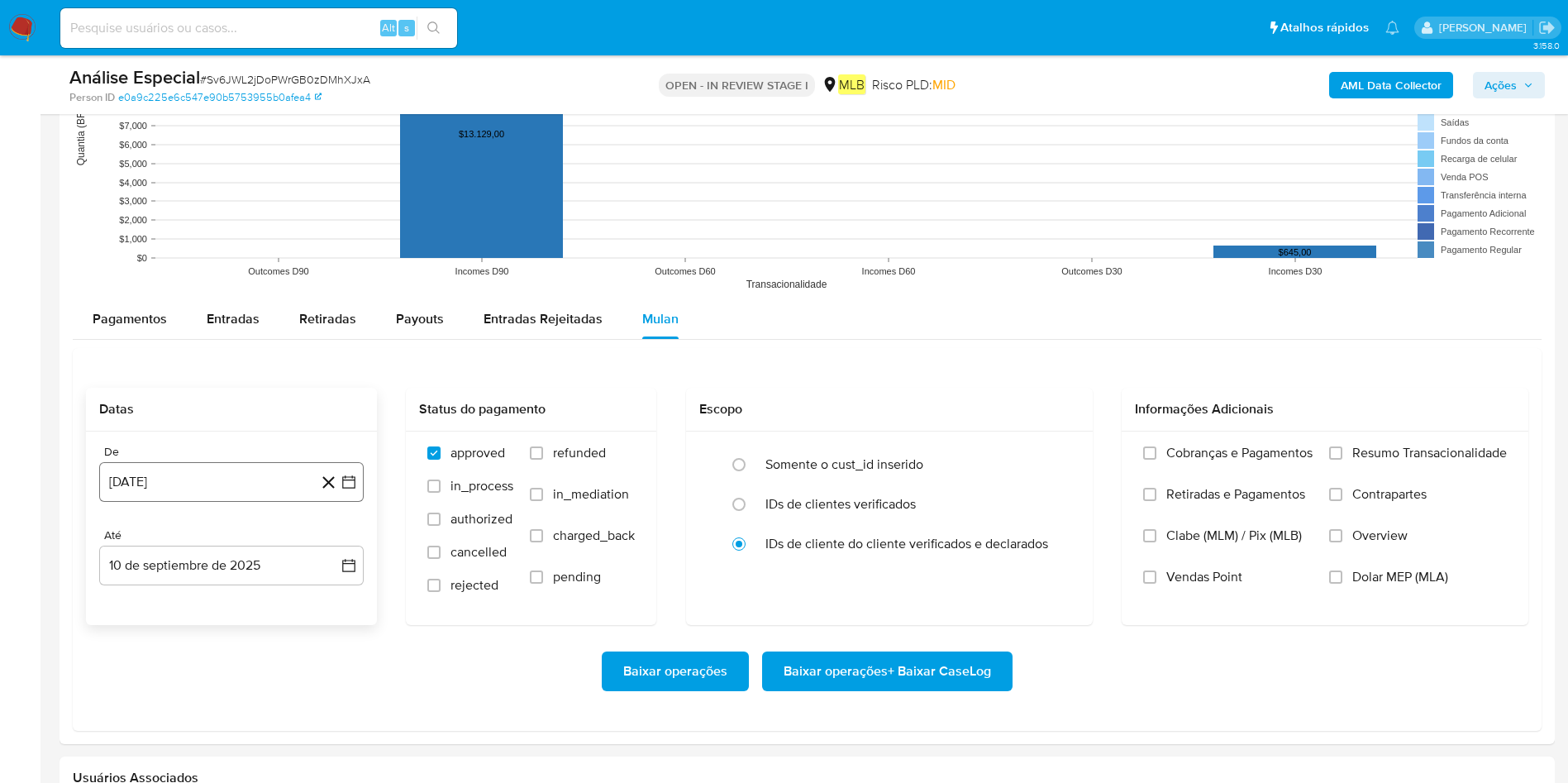
click at [142, 479] on button "10 [PERSON_NAME] de 2024" at bounding box center [231, 481] width 265 height 40
click at [223, 521] on div "agosto 2024 agosto 2024 lun lunes mar martes mié miércoles jue jueves vie viern…" at bounding box center [231, 637] width 265 height 261
drag, startPoint x: 203, startPoint y: 522, endPoint x: 225, endPoint y: 539, distance: 27.8
click at [204, 521] on div "agosto 2024 agosto 2024 lun lunes mar martes mié miércoles jue jueves vie viern…" at bounding box center [231, 637] width 265 height 261
click at [226, 521] on span "agosto 2024" at bounding box center [223, 542] width 75 height 17
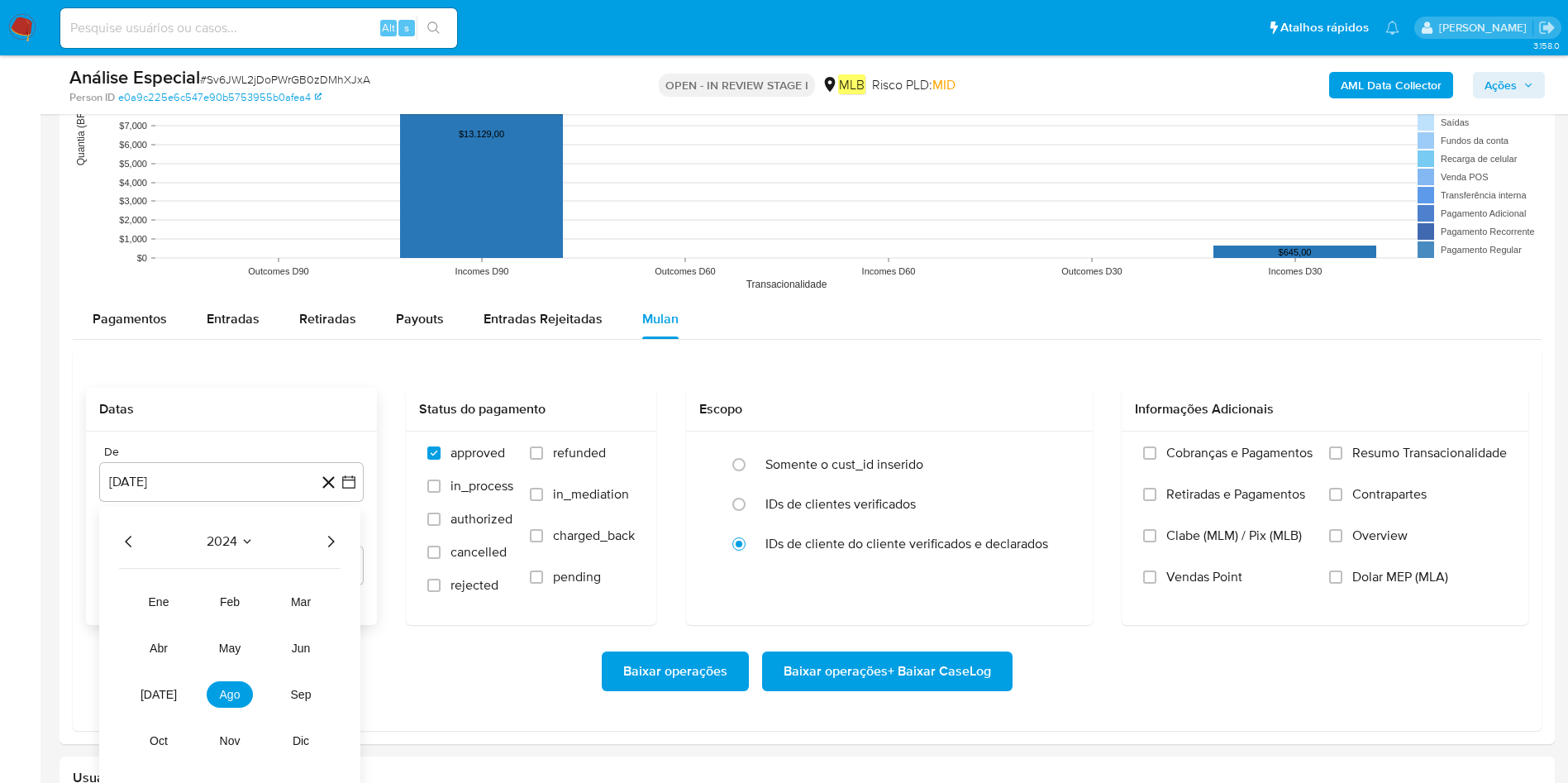
click at [335, 521] on icon "Año siguiente" at bounding box center [330, 541] width 20 height 20
click at [212, 521] on button "feb" at bounding box center [229, 601] width 46 height 26
click at [302, 521] on button "1" at bounding box center [298, 602] width 26 height 26
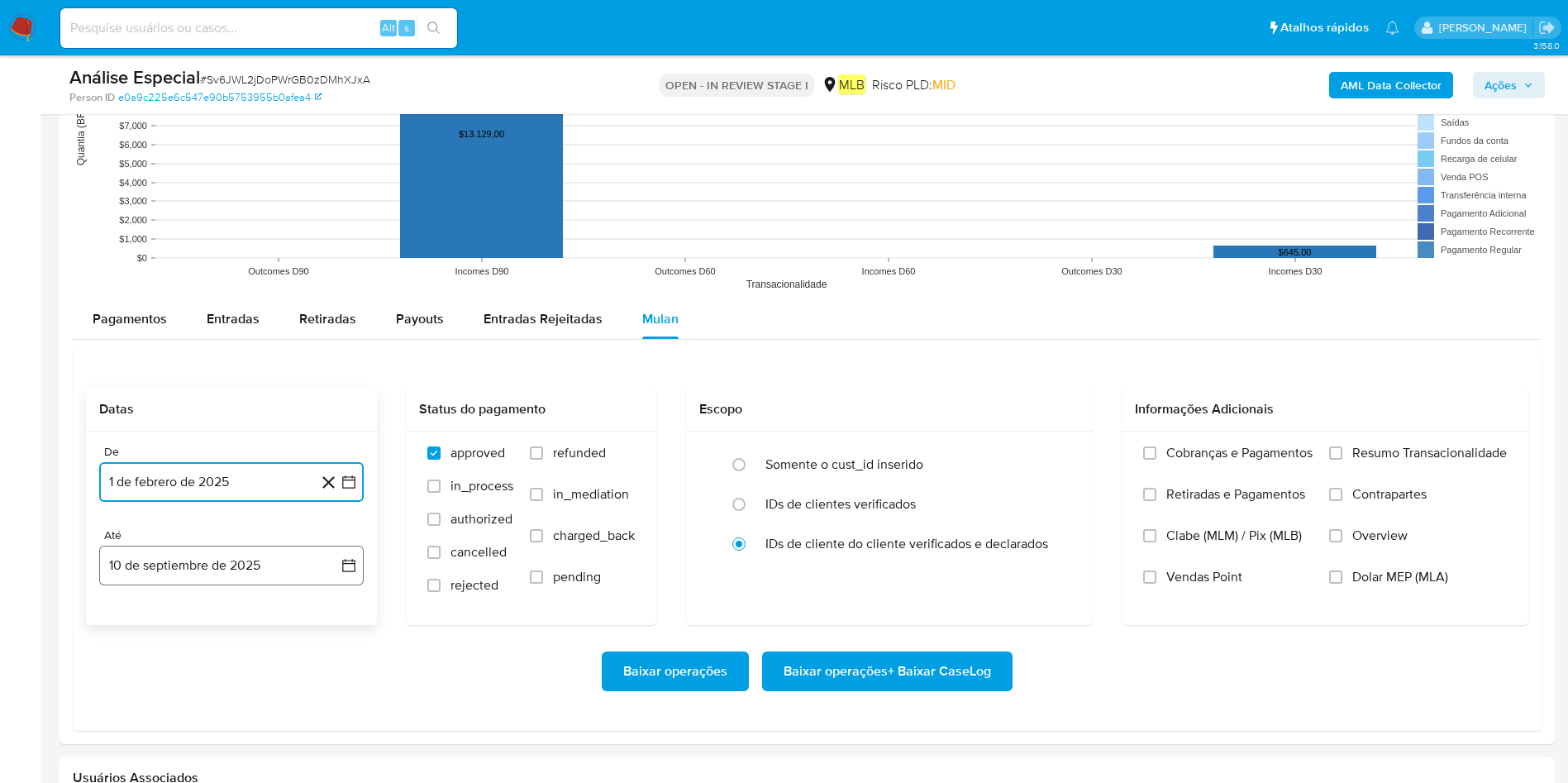
click at [223, 521] on button "10 de septiembre de 2025" at bounding box center [231, 565] width 265 height 40
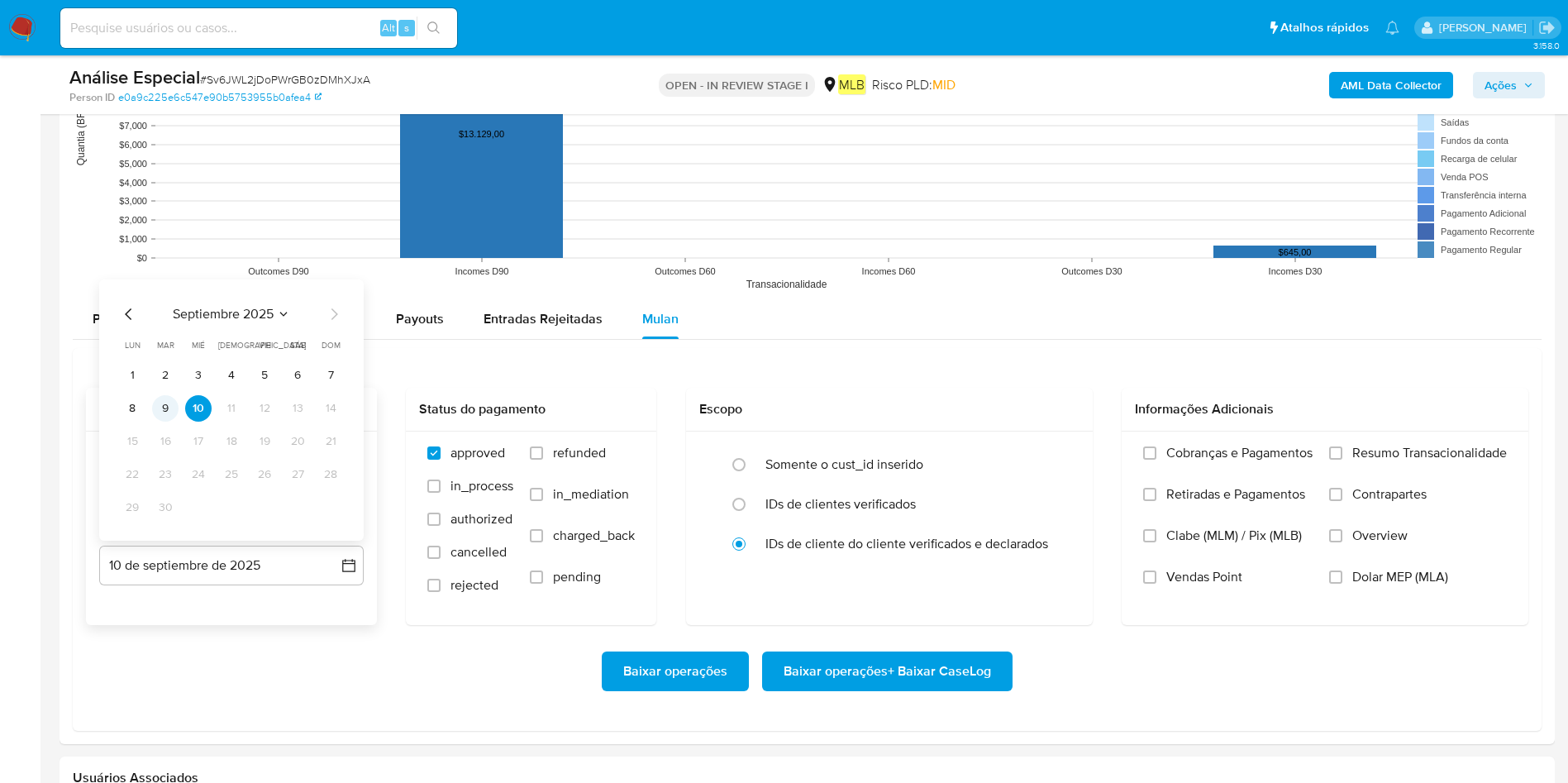
click at [172, 410] on button "9" at bounding box center [165, 408] width 26 height 26
click at [1045, 460] on label "Resumo Transacionalidade" at bounding box center [1417, 465] width 178 height 41
click at [1045, 460] on input "Resumo Transacionalidade" at bounding box center [1335, 453] width 13 height 13
click at [860, 521] on span "Baixar operações + Baixar CaseLog" at bounding box center [887, 671] width 207 height 37
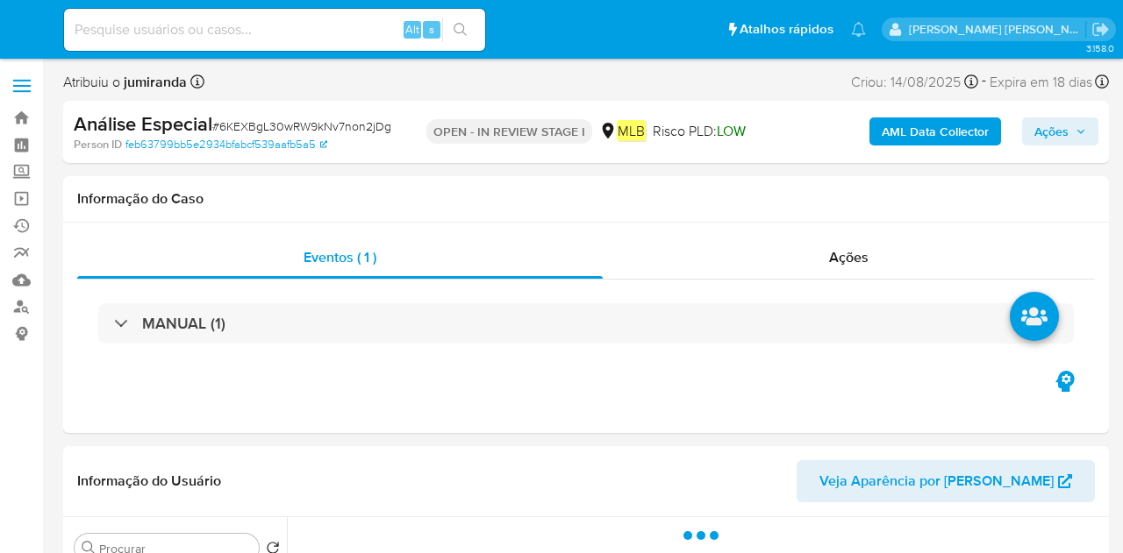
select select "10"
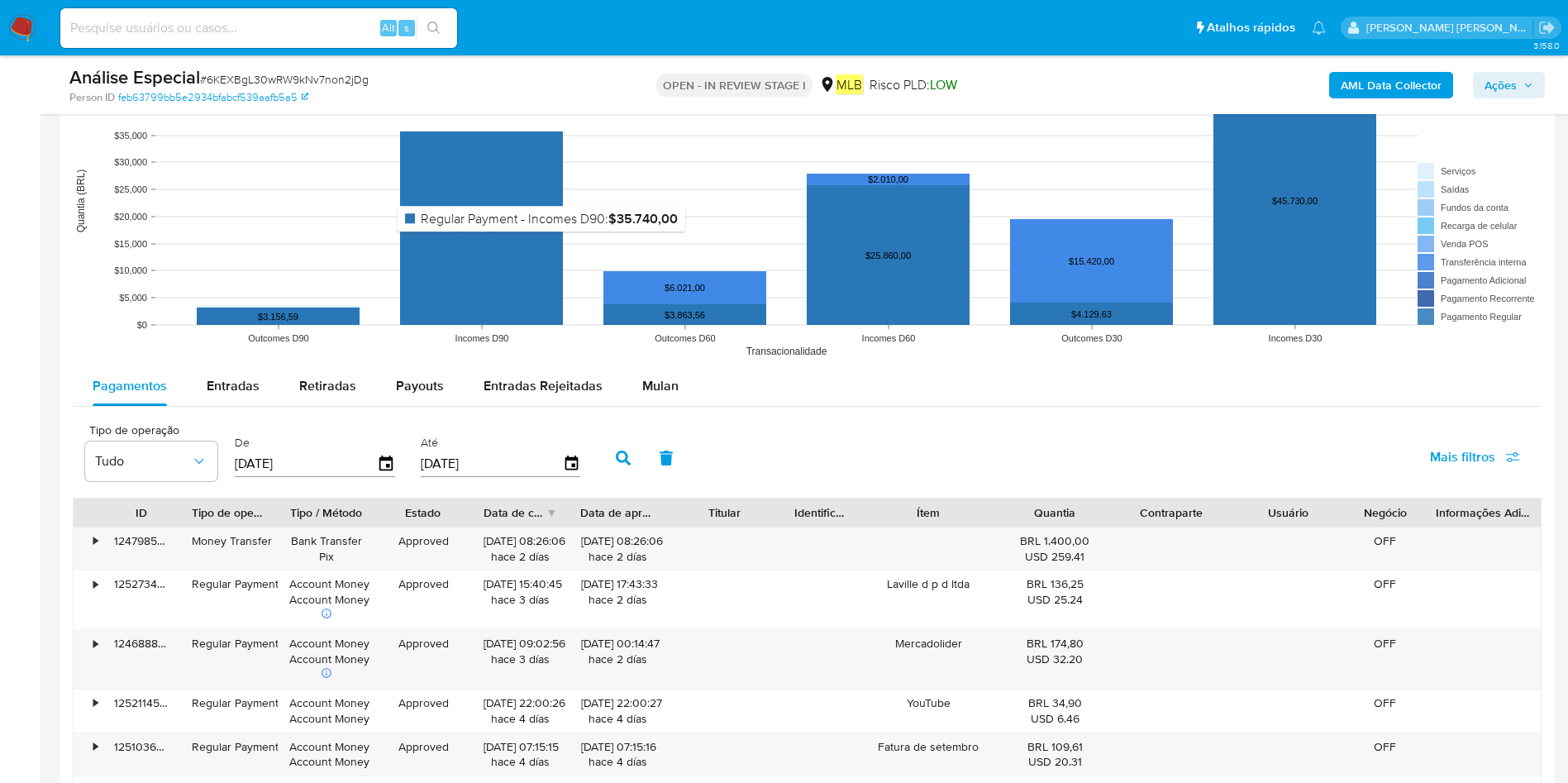
scroll to position [1611, 0]
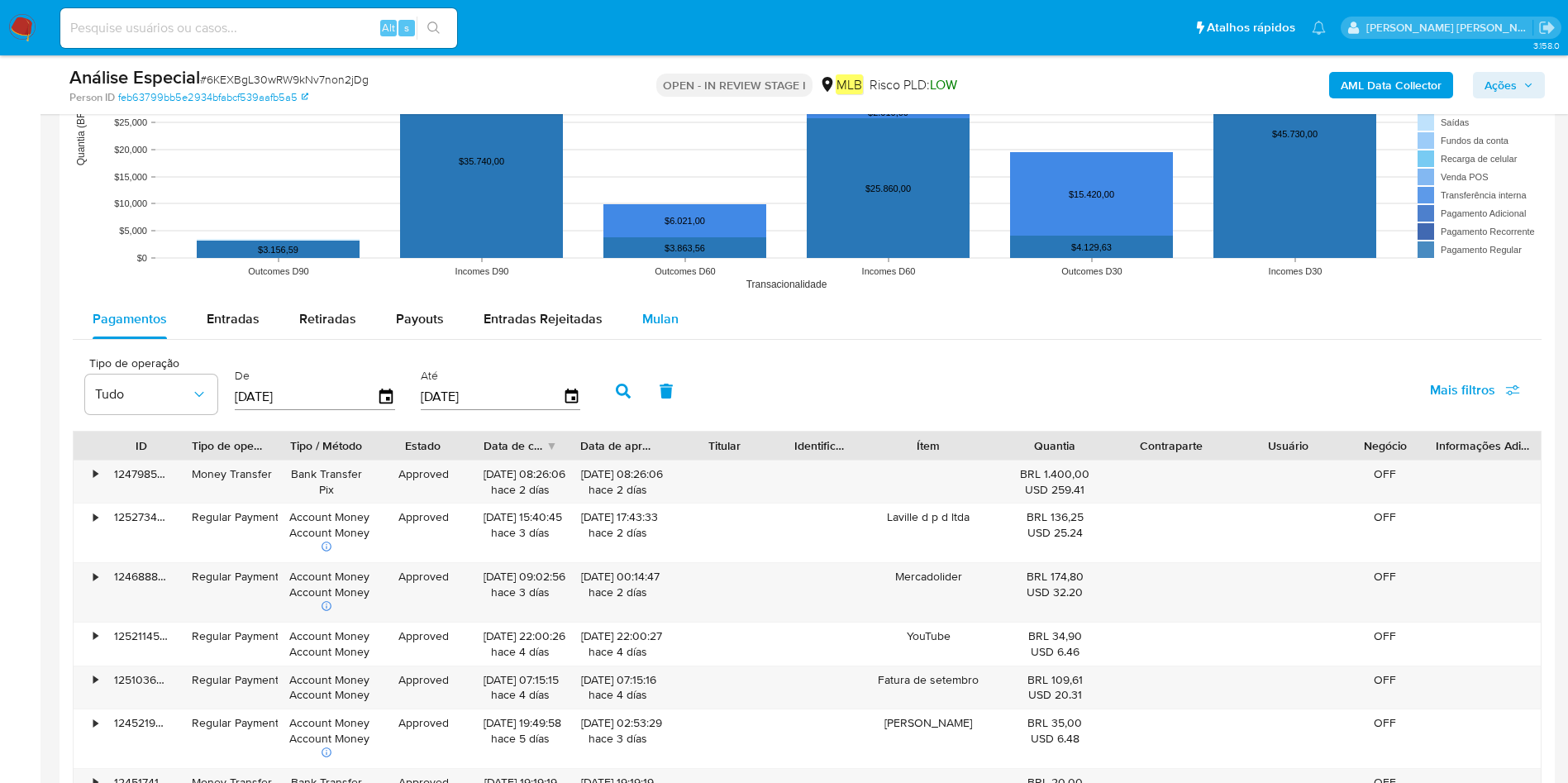
click at [662, 319] on span "Mulan" at bounding box center [660, 318] width 37 height 19
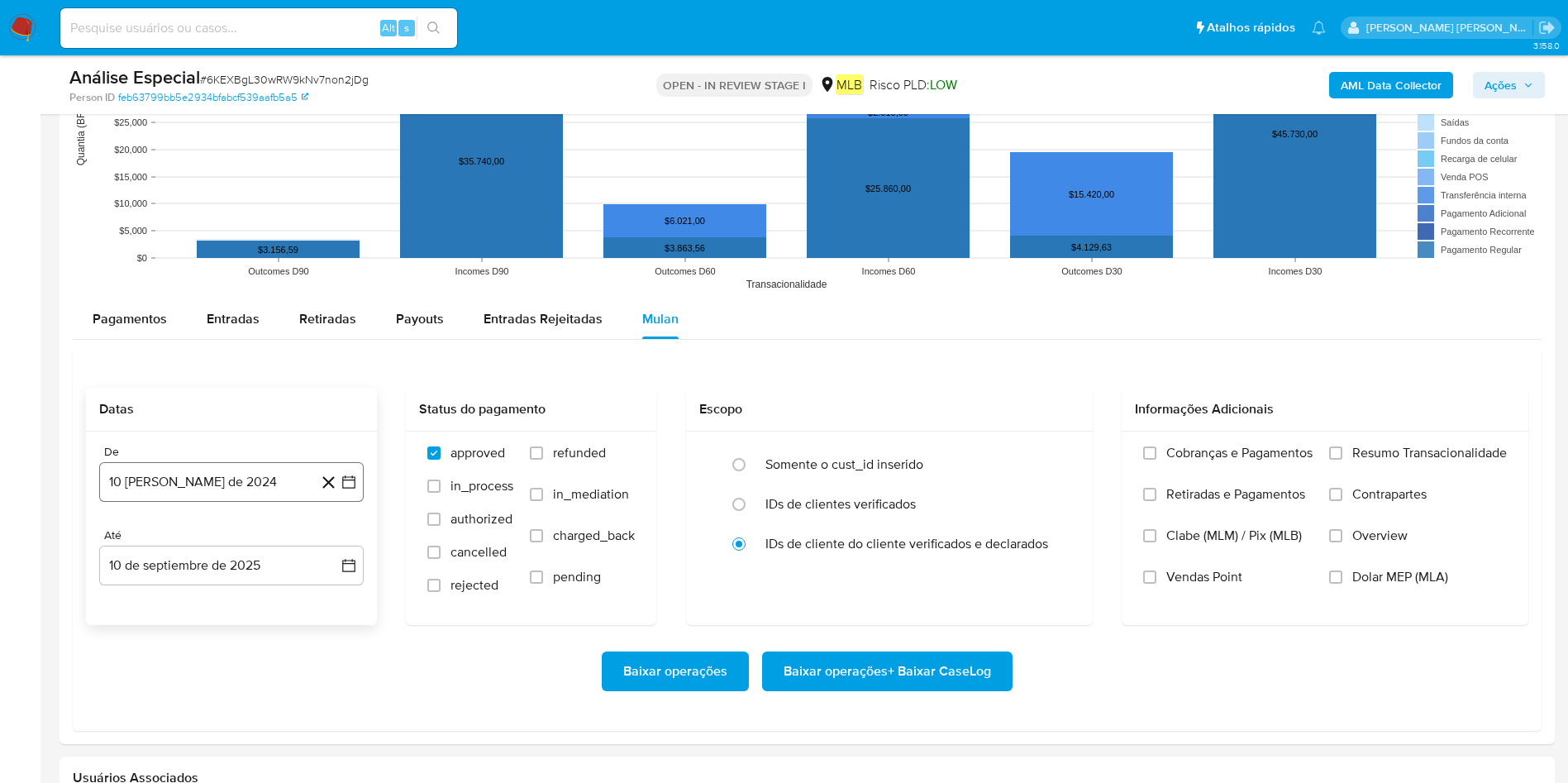
click at [149, 490] on button "10 [PERSON_NAME] de 2024" at bounding box center [231, 481] width 265 height 40
click at [220, 521] on span "agosto 2024" at bounding box center [223, 542] width 75 height 17
click at [334, 521] on div "2024 2024 ene feb mar abr may jun [DATE] ago sep oct nov dic" at bounding box center [229, 646] width 261 height 280
click at [338, 521] on icon "Año siguiente" at bounding box center [330, 541] width 20 height 20
click at [235, 521] on span "feb" at bounding box center [229, 602] width 20 height 13
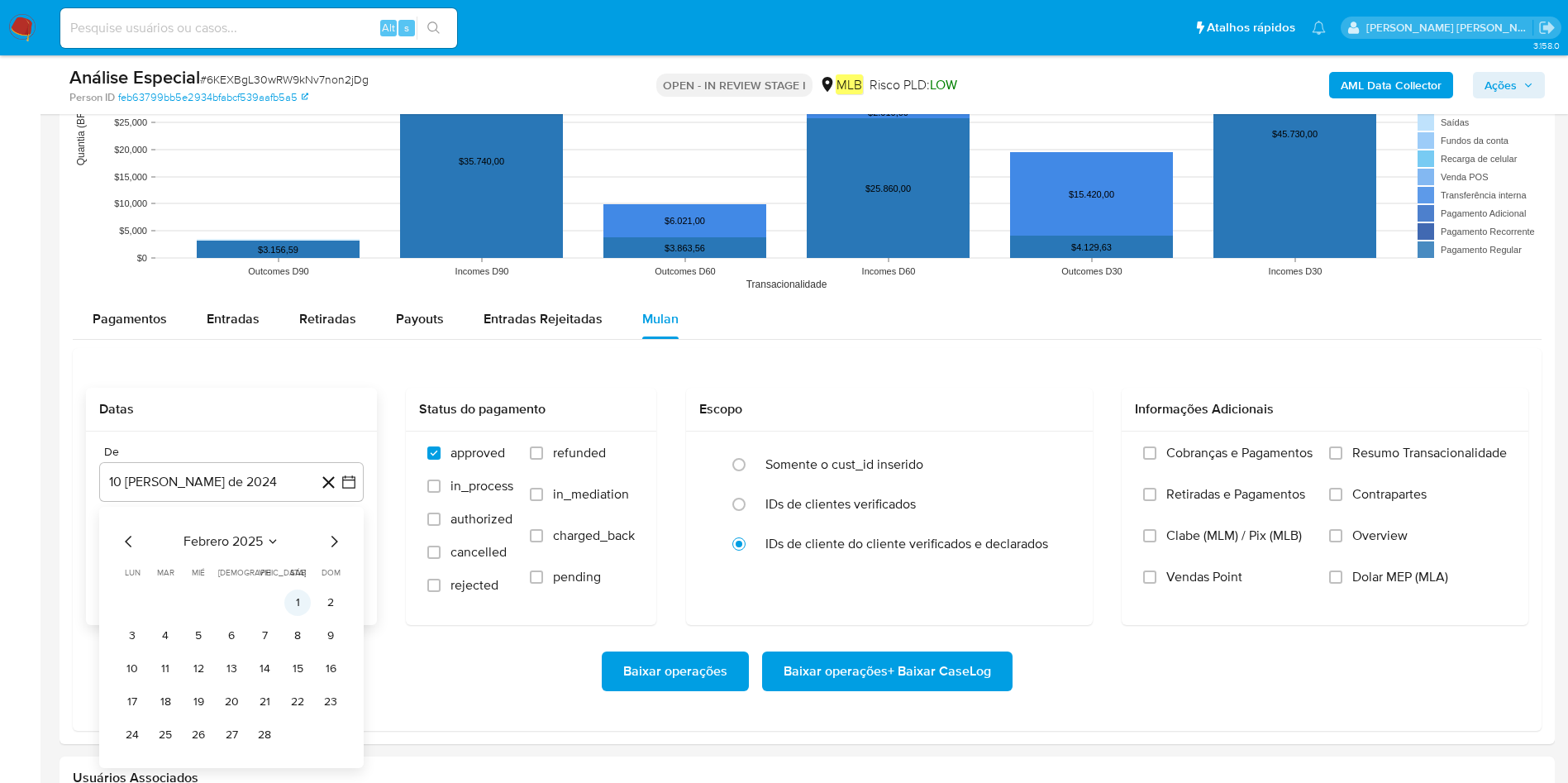
click at [309, 521] on button "1" at bounding box center [298, 602] width 26 height 26
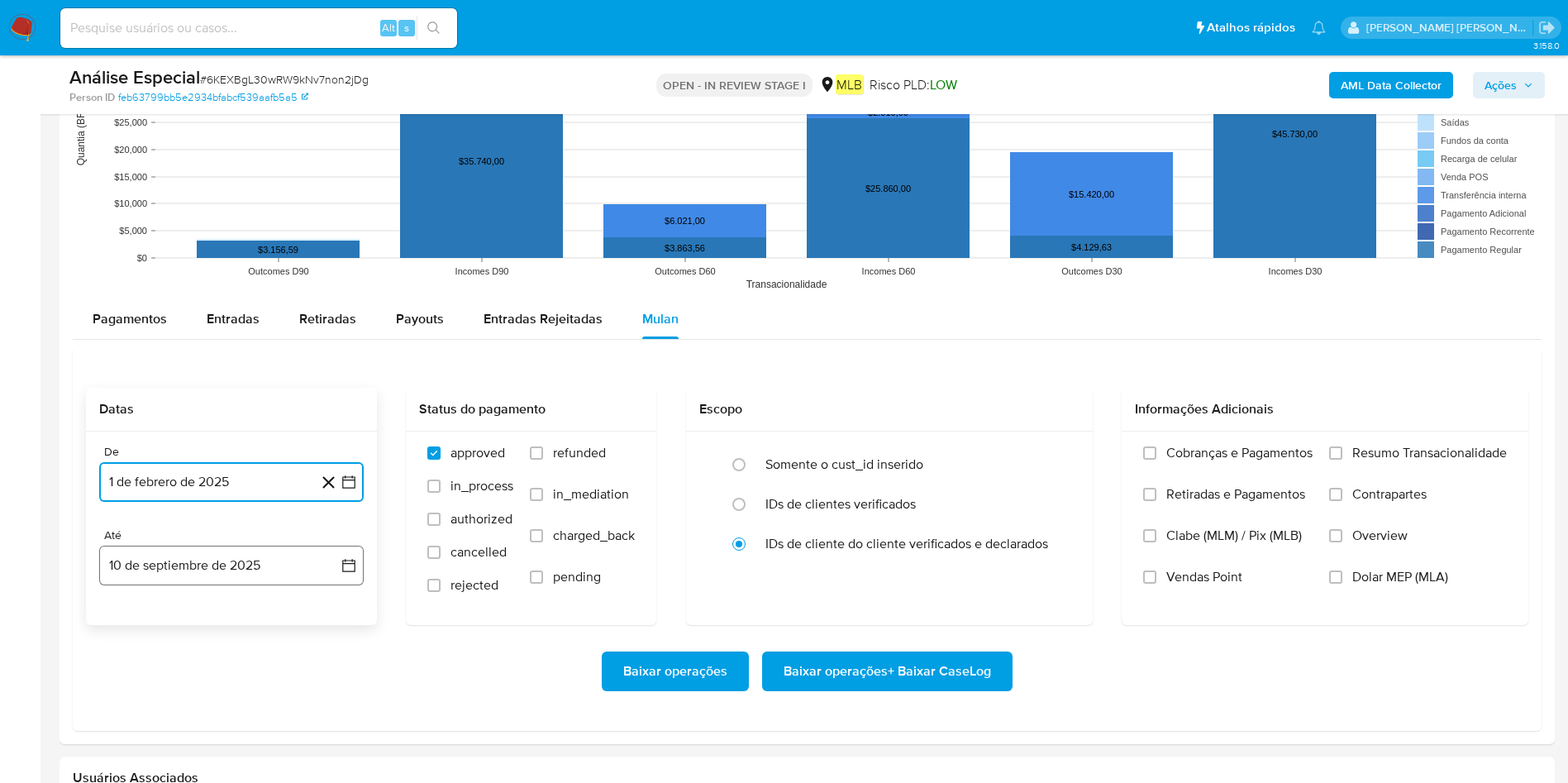
click at [246, 521] on button "10 de septiembre de 2025" at bounding box center [231, 565] width 265 height 40
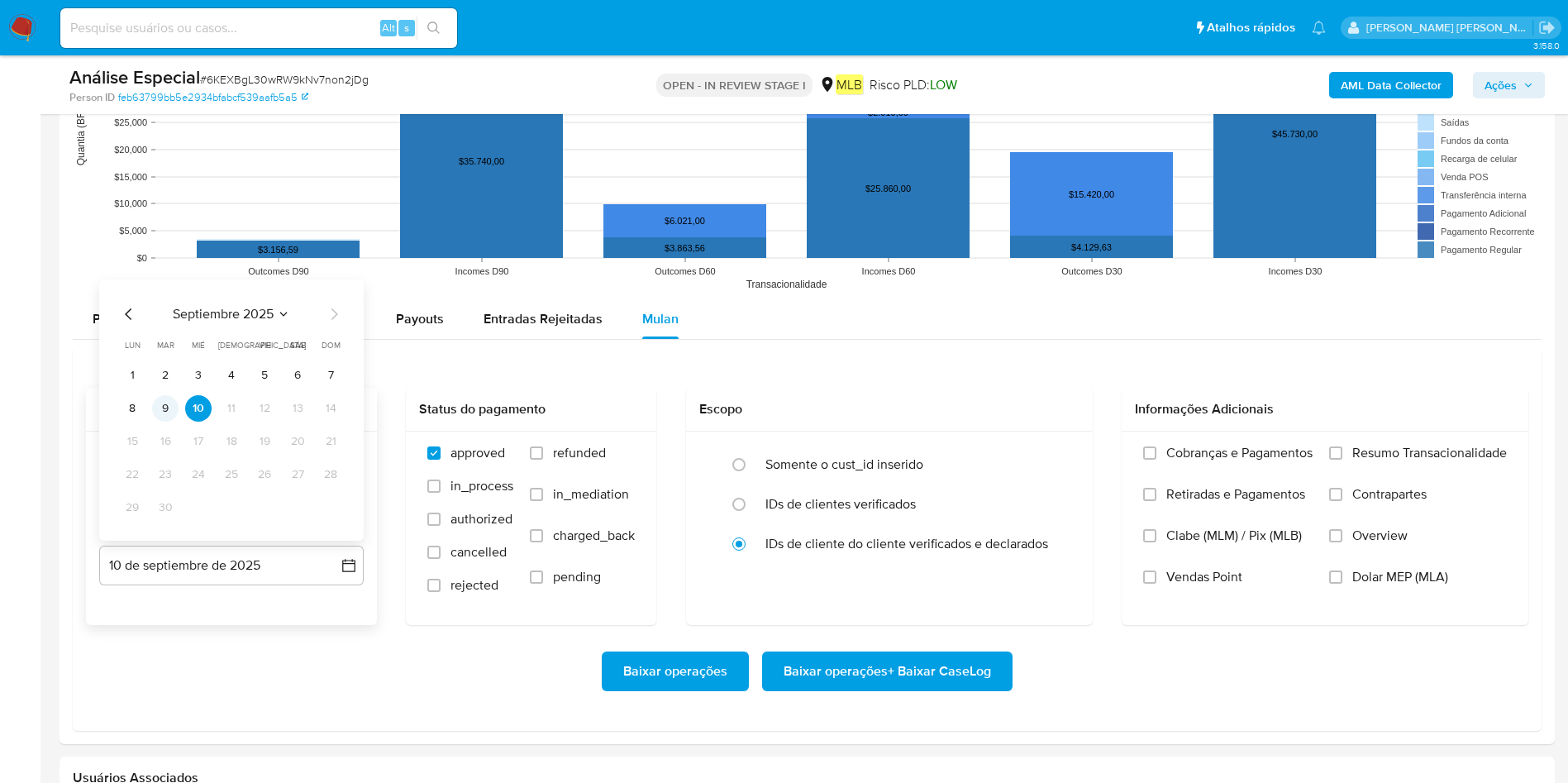
click at [172, 408] on button "9" at bounding box center [165, 408] width 26 height 26
click at [1057, 459] on span "Resumo Transacionalidade" at bounding box center [1429, 453] width 155 height 17
click at [1057, 459] on input "Resumo Transacionalidade" at bounding box center [1335, 453] width 13 height 13
click at [939, 521] on span "Baixar operações + Baixar CaseLog" at bounding box center [887, 671] width 207 height 37
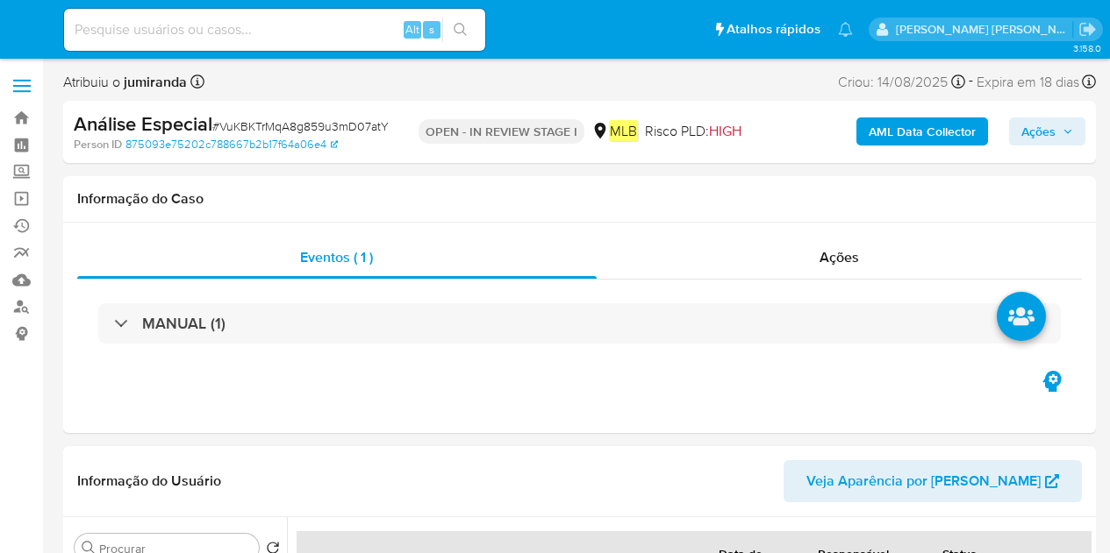
select select "10"
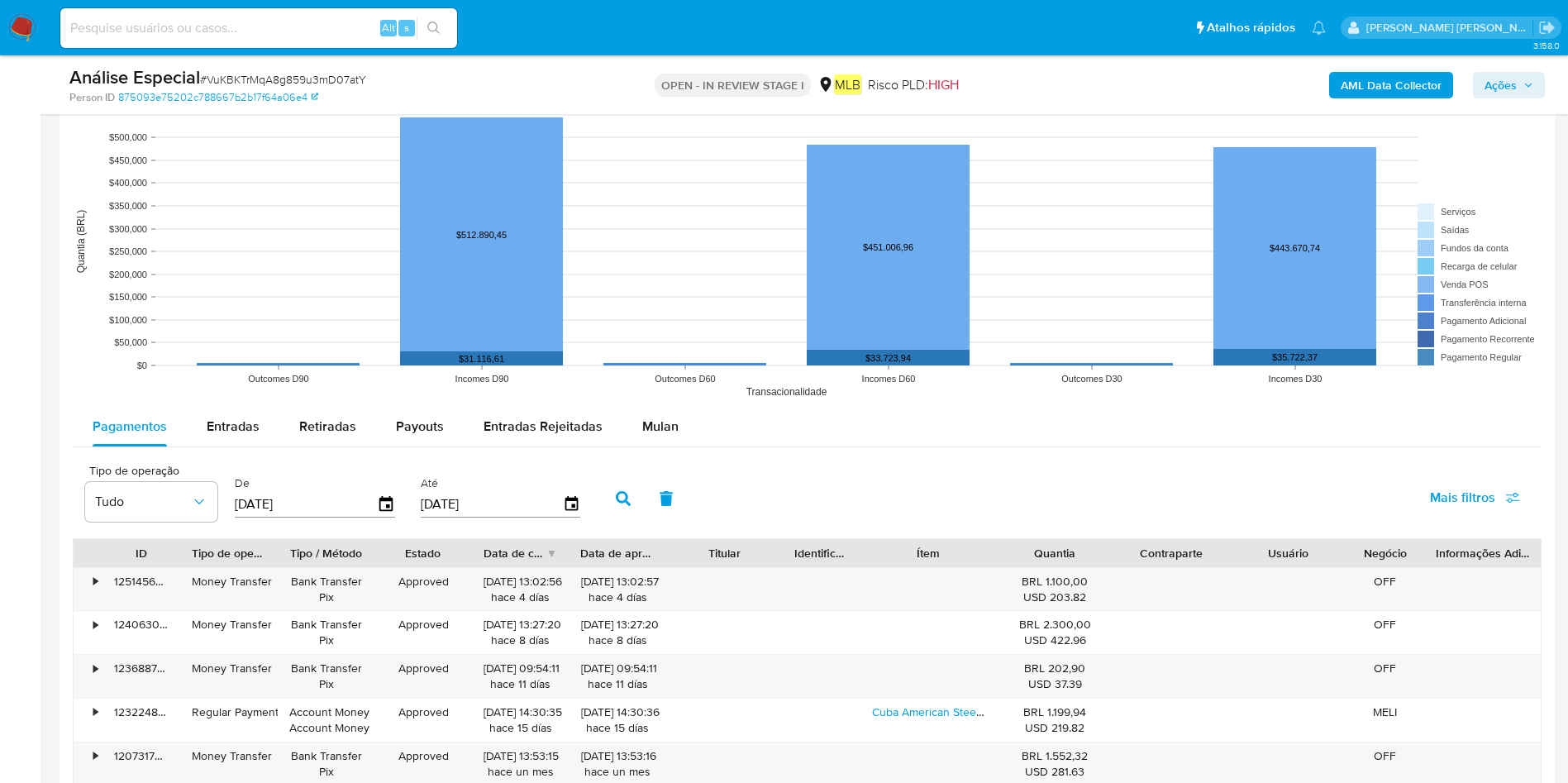
scroll to position [1611, 0]
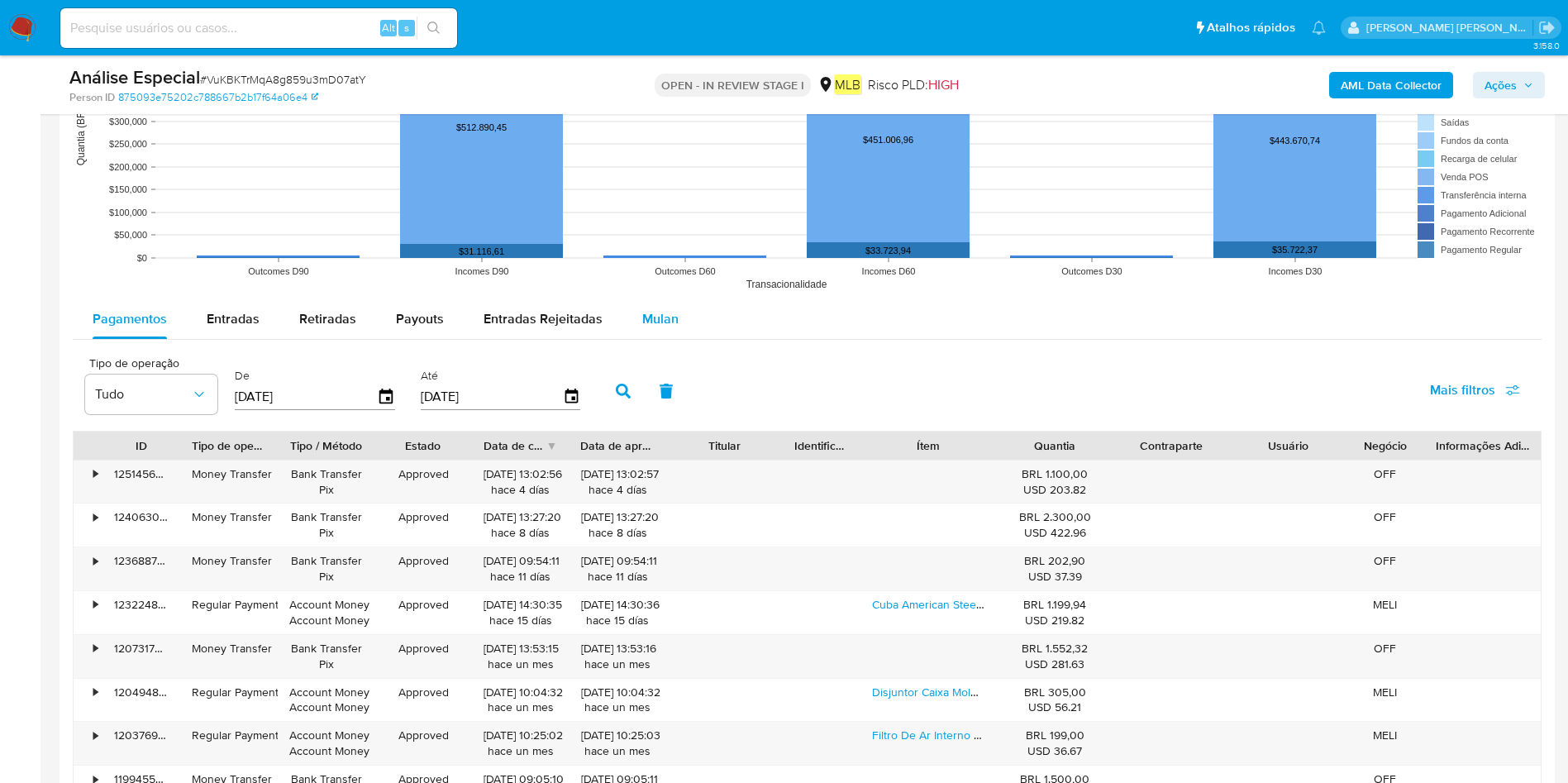
click at [673, 325] on button "Mulan" at bounding box center [660, 319] width 76 height 40
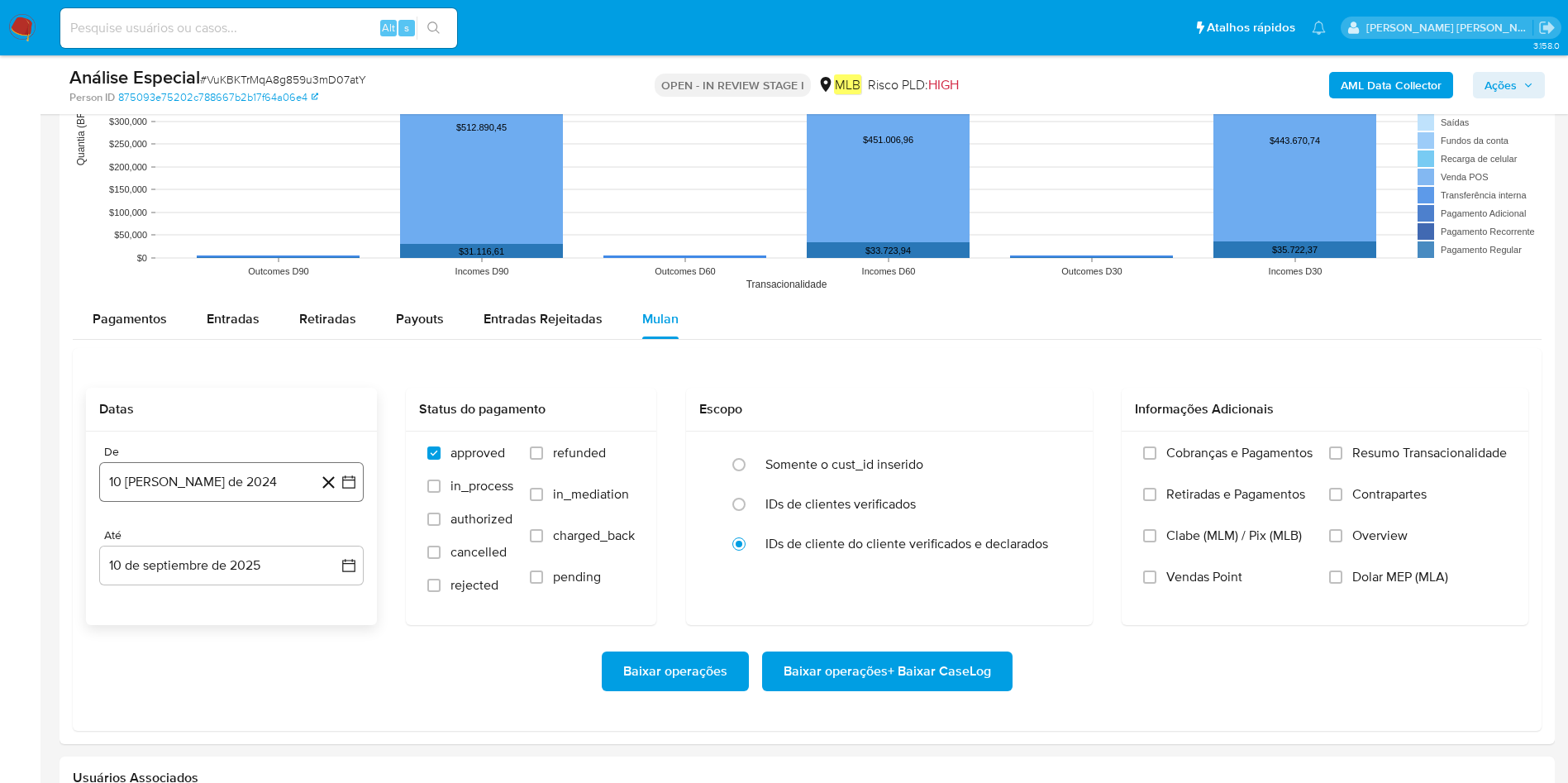
click at [187, 487] on button "10 [PERSON_NAME] de 2024" at bounding box center [231, 481] width 265 height 40
click at [202, 521] on span "agosto 2024" at bounding box center [223, 542] width 75 height 17
click at [314, 521] on div "2024" at bounding box center [229, 541] width 221 height 20
click at [336, 521] on icon "Año siguiente" at bounding box center [330, 541] width 20 height 20
click at [238, 521] on button "feb" at bounding box center [229, 601] width 46 height 26
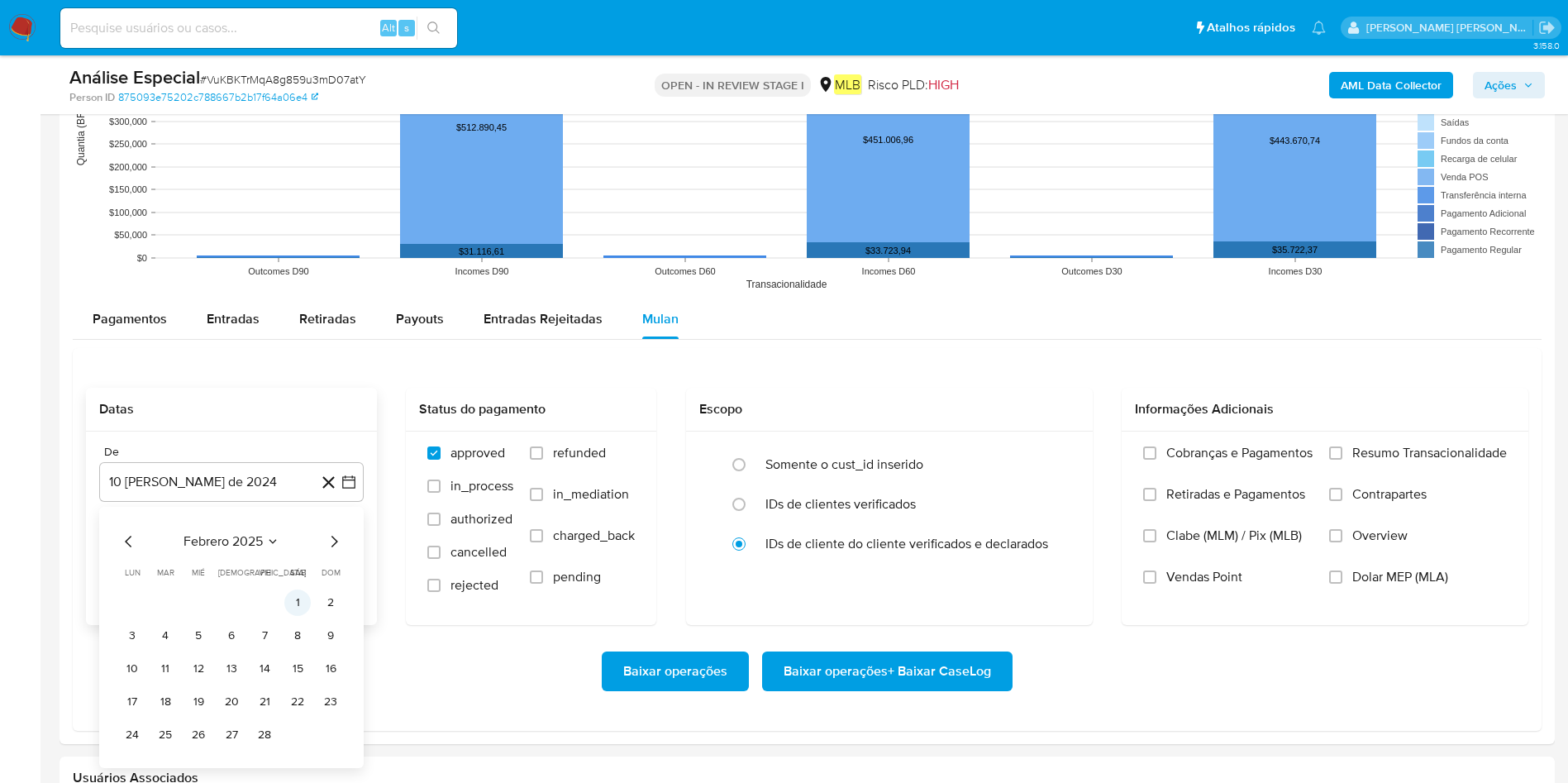
click at [298, 521] on button "1" at bounding box center [298, 602] width 26 height 26
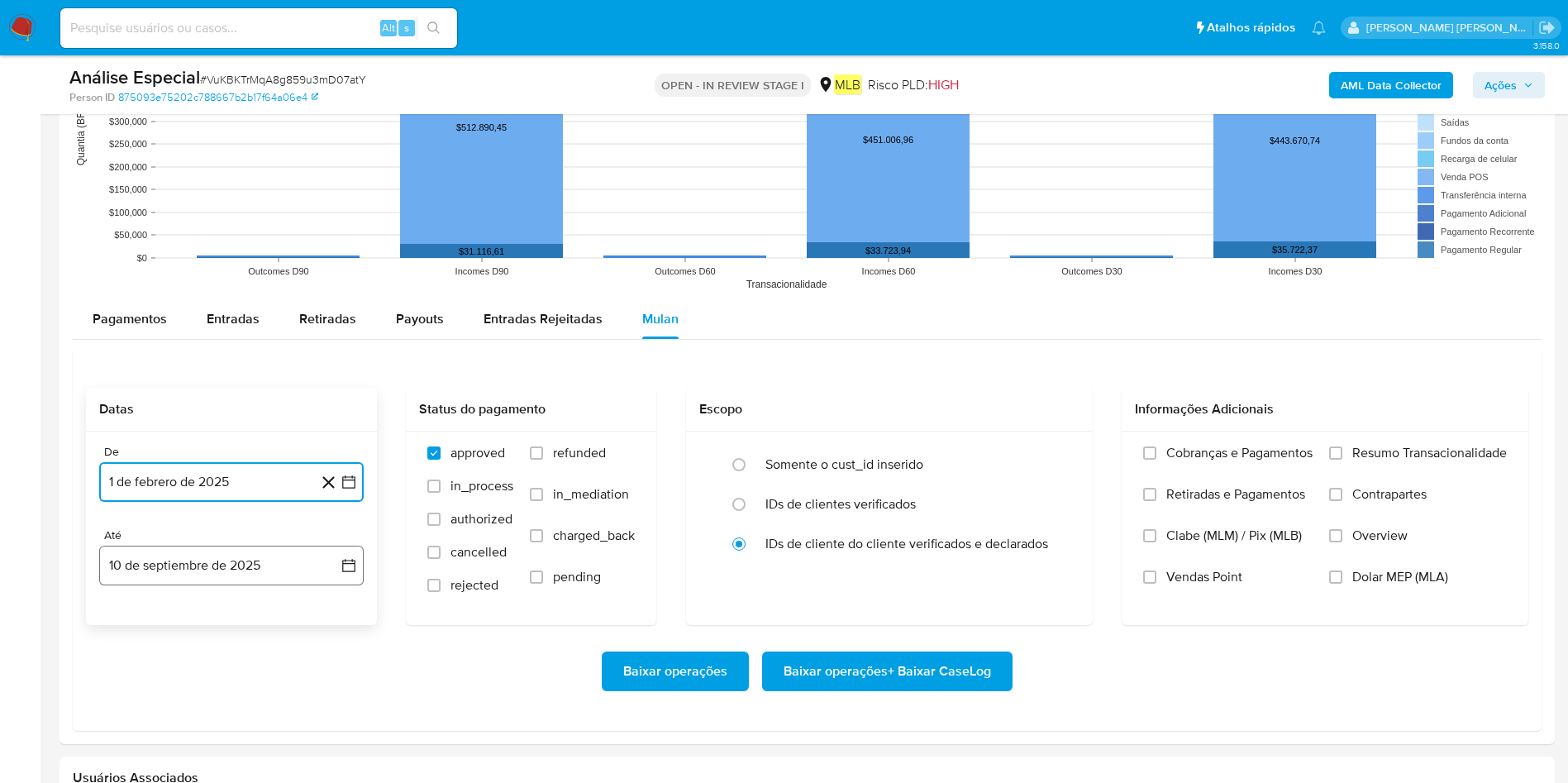
click at [266, 521] on button "10 de septiembre de 2025" at bounding box center [231, 565] width 265 height 40
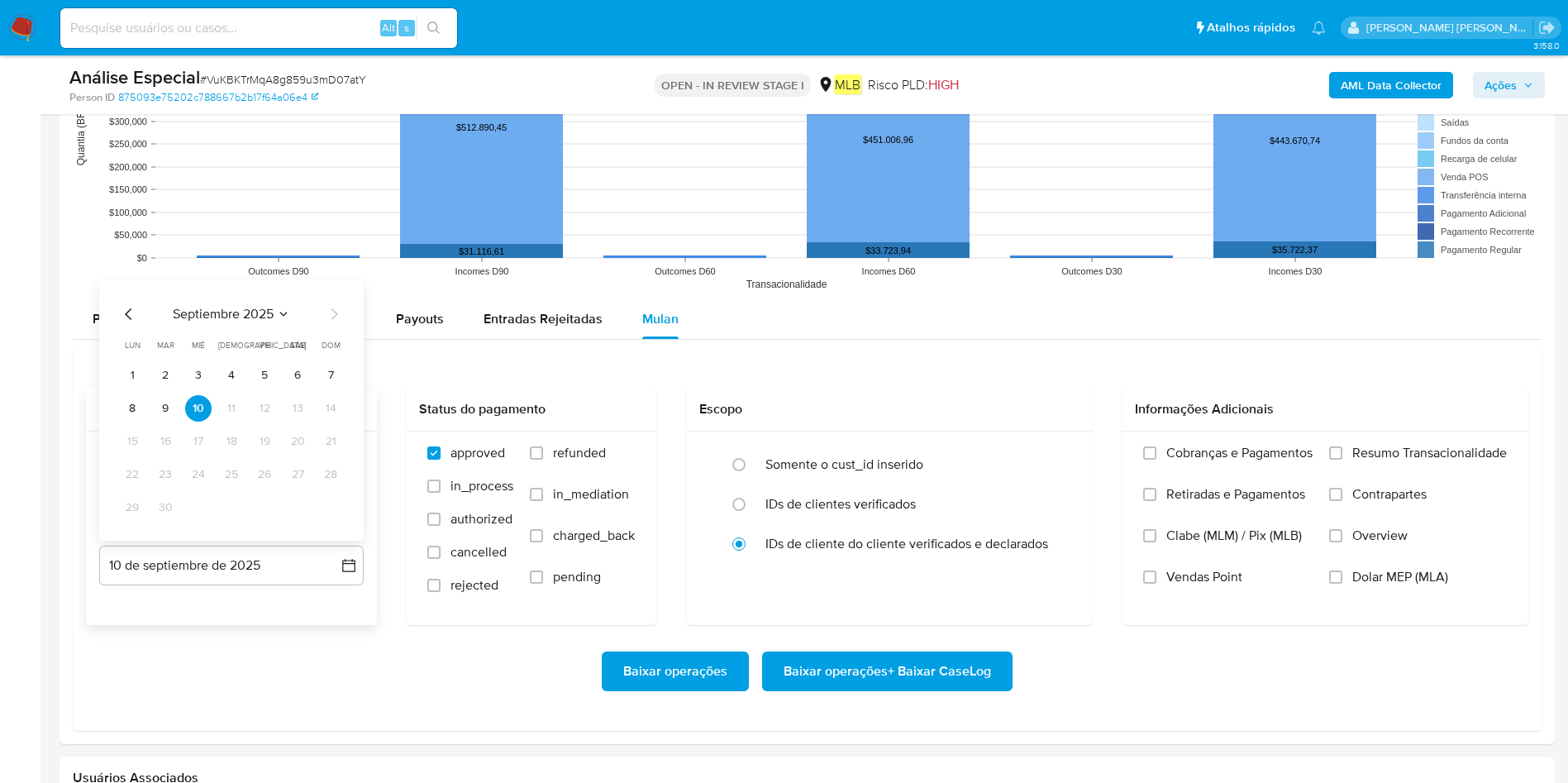
click at [177, 416] on td "9" at bounding box center [165, 408] width 26 height 26
click at [164, 416] on button "9" at bounding box center [165, 408] width 26 height 26
click at [1045, 451] on label "Resumo Transacionalidade" at bounding box center [1417, 465] width 178 height 41
click at [1045, 451] on input "Resumo Transacionalidade" at bounding box center [1335, 453] width 13 height 13
click at [922, 521] on span "Baixar operações + Baixar CaseLog" at bounding box center [887, 671] width 207 height 37
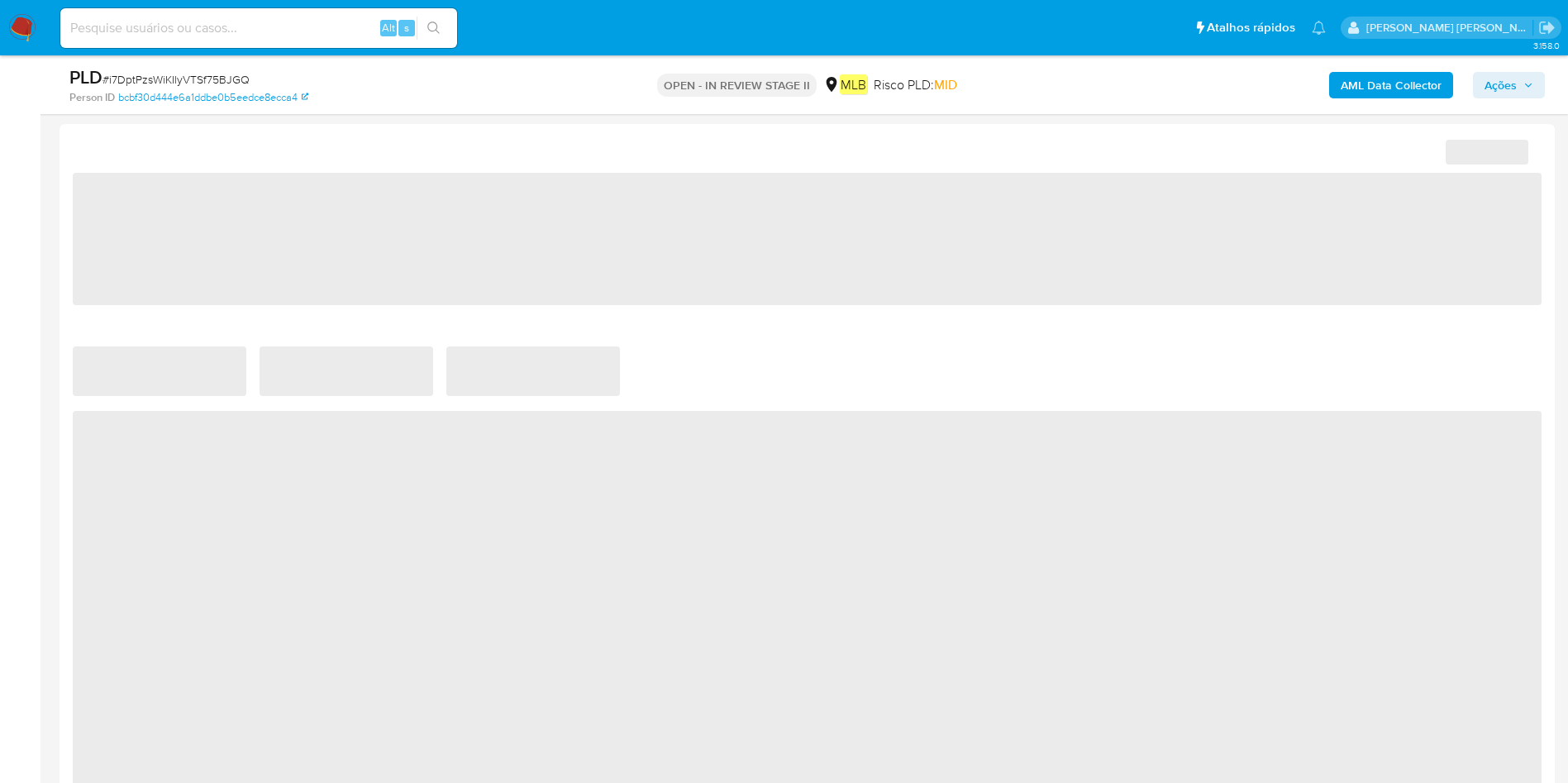
select select "10"
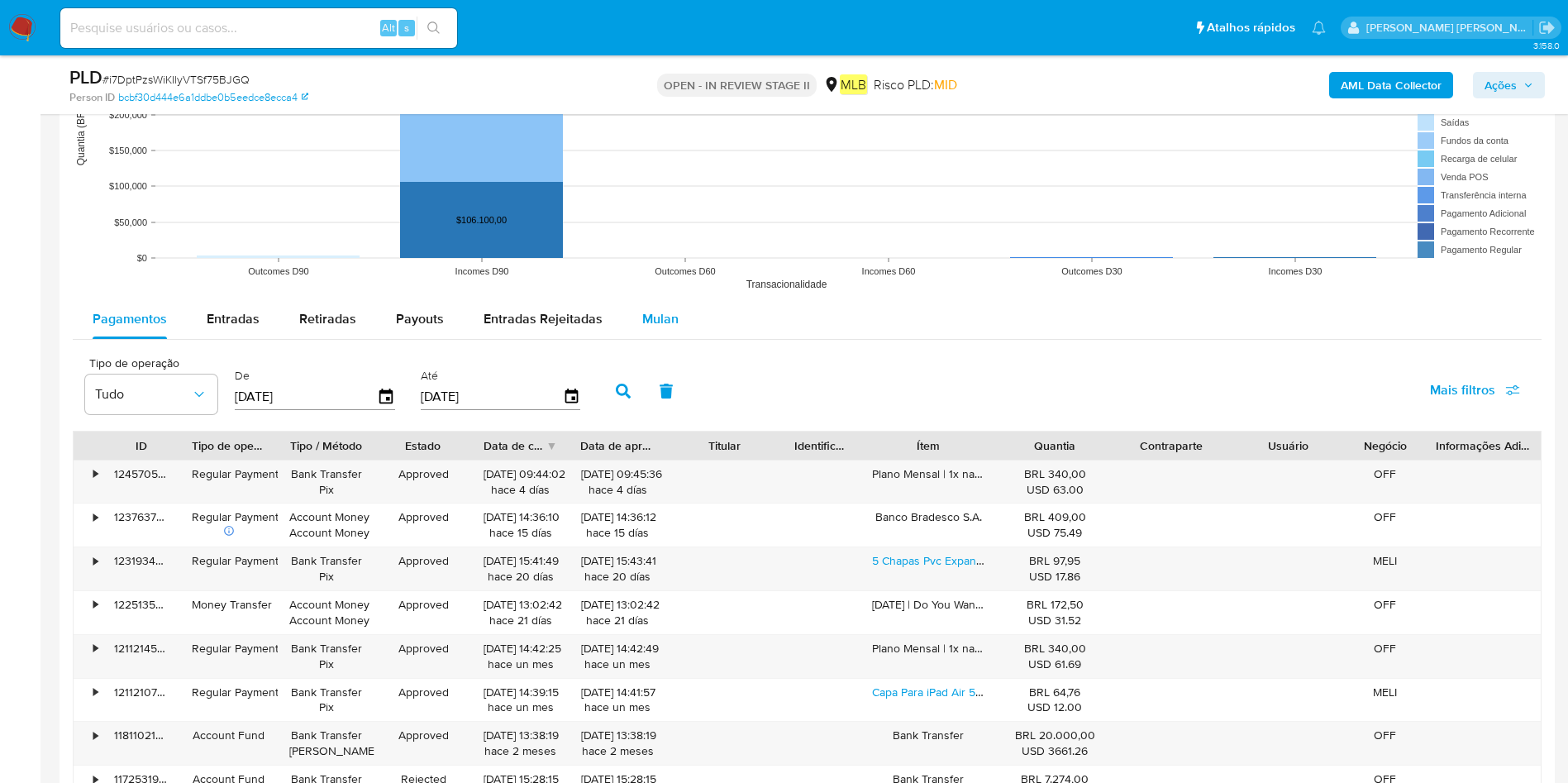
click at [662, 326] on span "Mulan" at bounding box center [660, 318] width 37 height 19
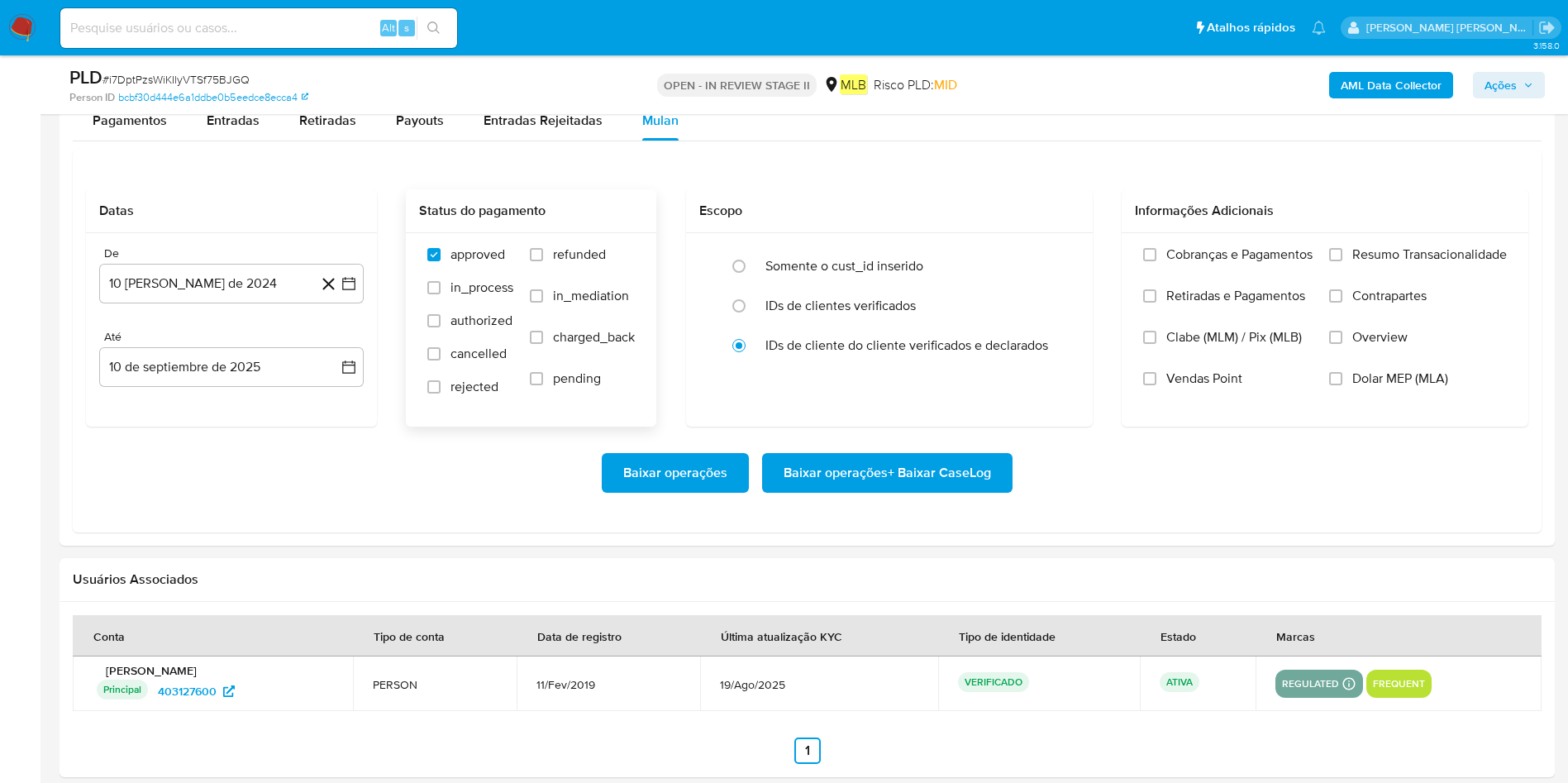
scroll to position [1859, 0]
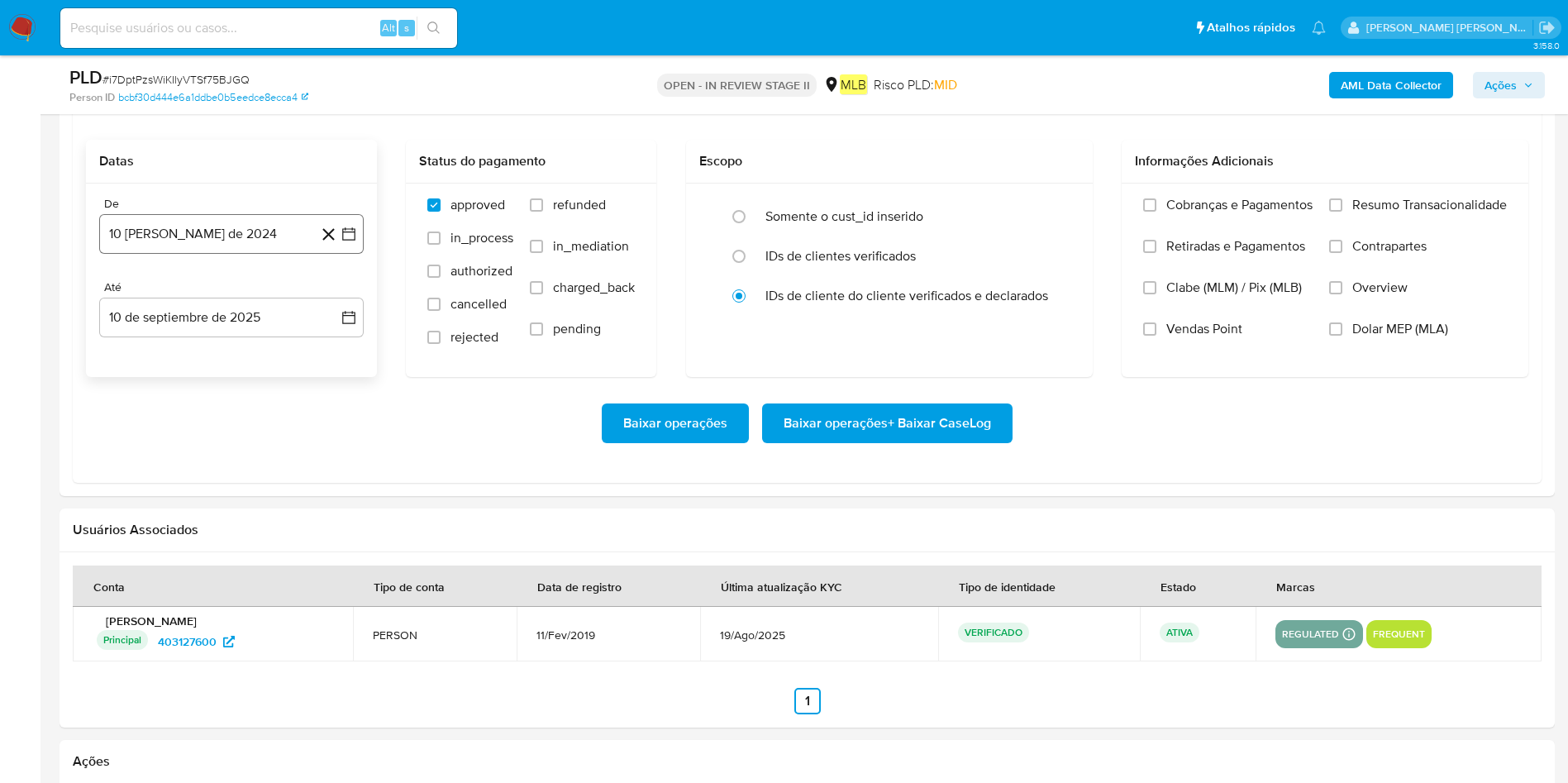
click at [241, 249] on button "10 [PERSON_NAME] de 2024" at bounding box center [231, 234] width 265 height 40
click at [215, 302] on span "agosto 2024" at bounding box center [223, 294] width 75 height 17
click at [327, 288] on icon "Año siguiente" at bounding box center [330, 293] width 20 height 20
click at [506, 432] on div "Baixar operações Baixar operações + Baixar CaseLog" at bounding box center [807, 423] width 1443 height 40
click at [259, 238] on button "10 [PERSON_NAME] de 2024" at bounding box center [231, 234] width 265 height 40
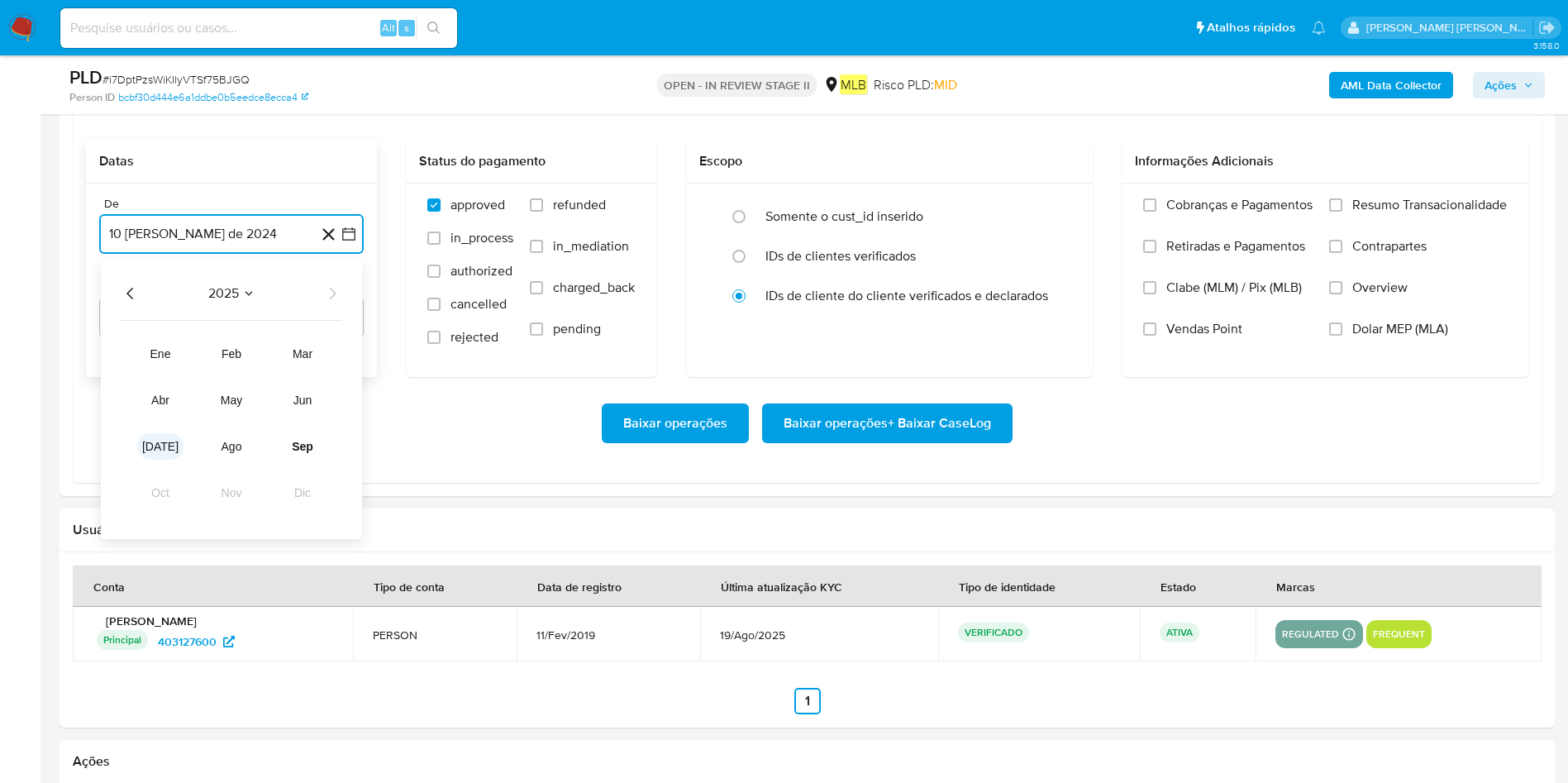
click at [163, 436] on button "[DATE]" at bounding box center [160, 447] width 46 height 26
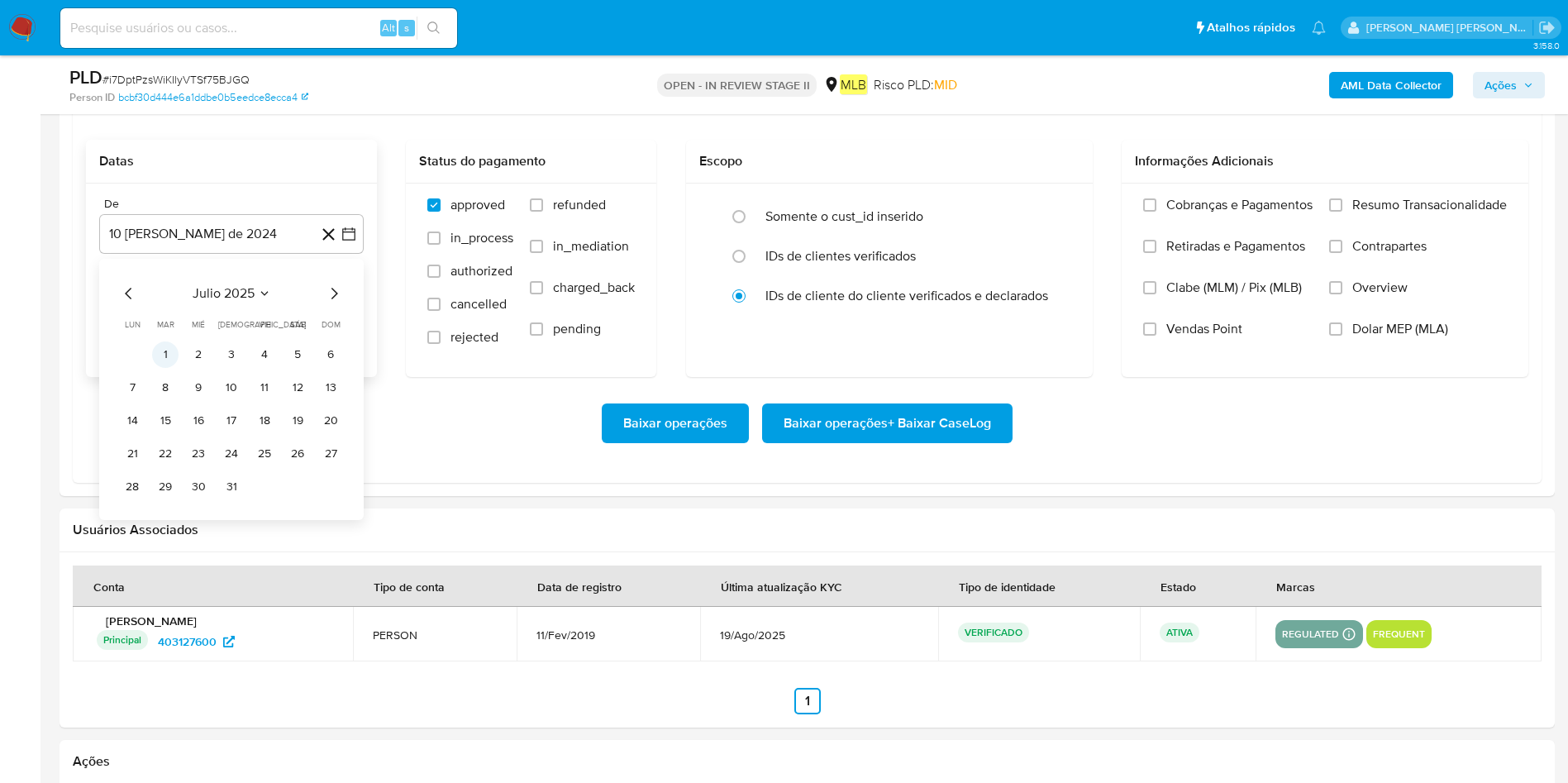
click at [161, 353] on button "1" at bounding box center [165, 354] width 26 height 26
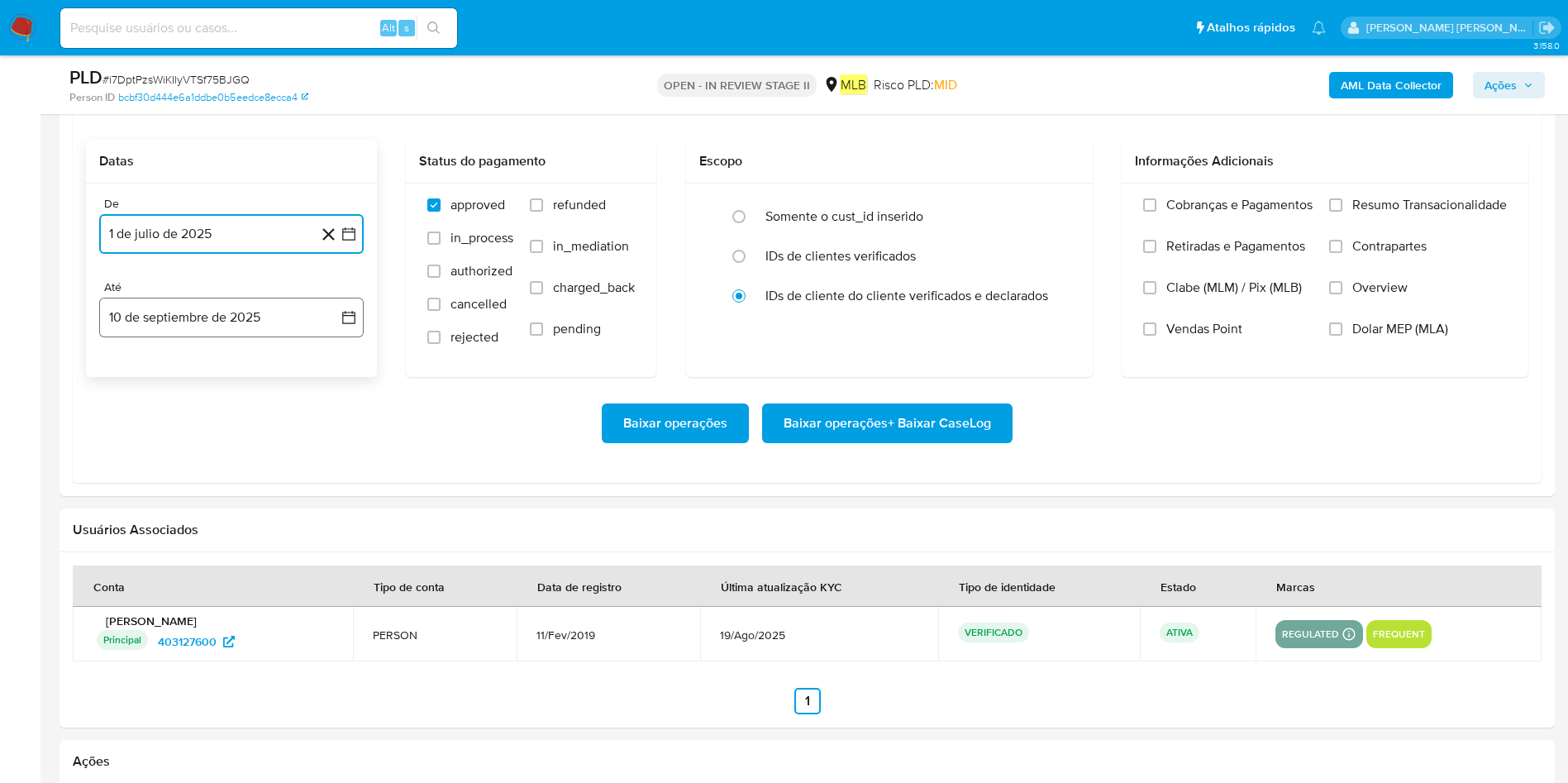
click at [187, 322] on button "10 de septiembre de 2025" at bounding box center [231, 318] width 265 height 40
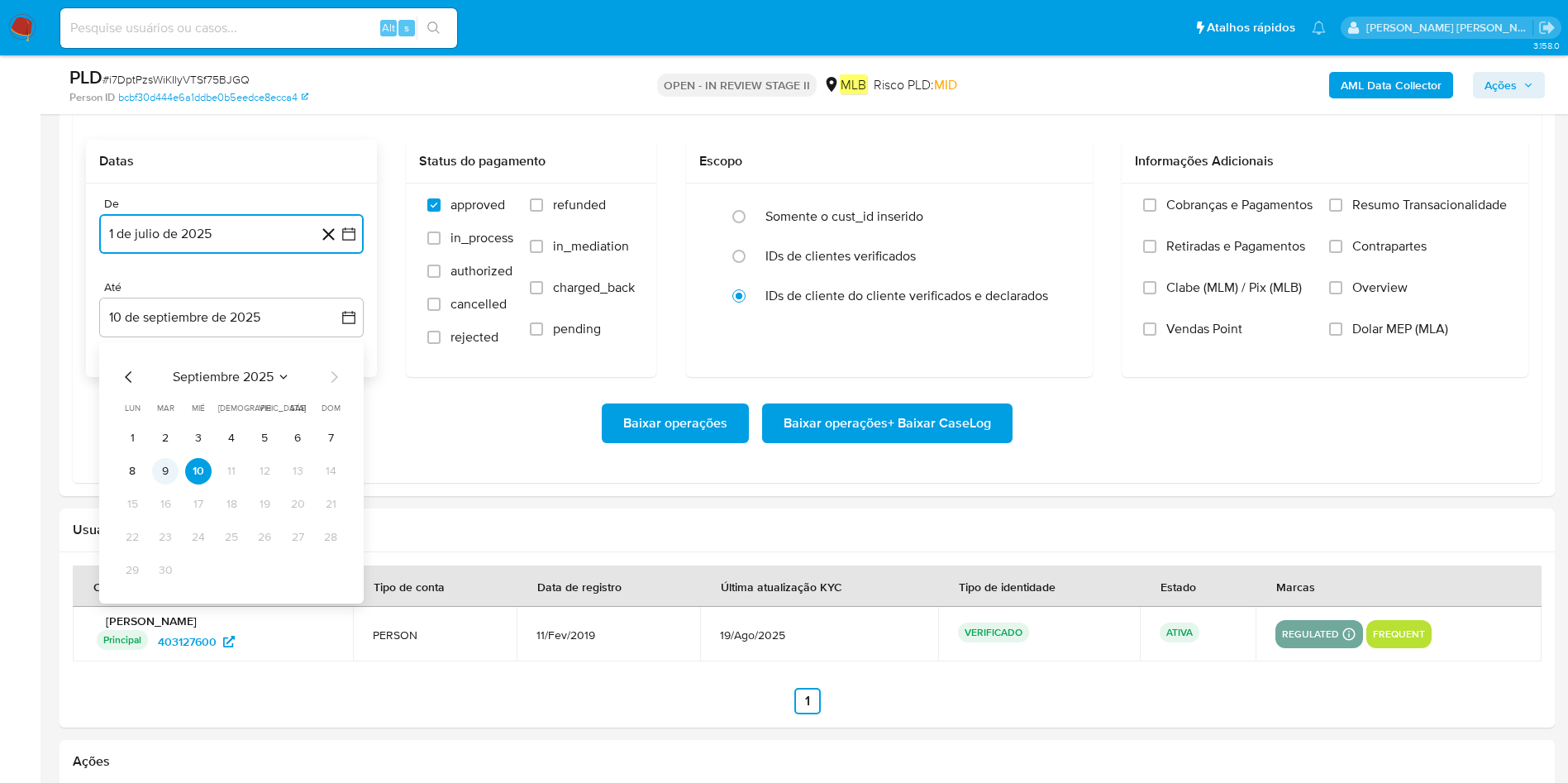
click at [163, 467] on button "9" at bounding box center [165, 471] width 26 height 26
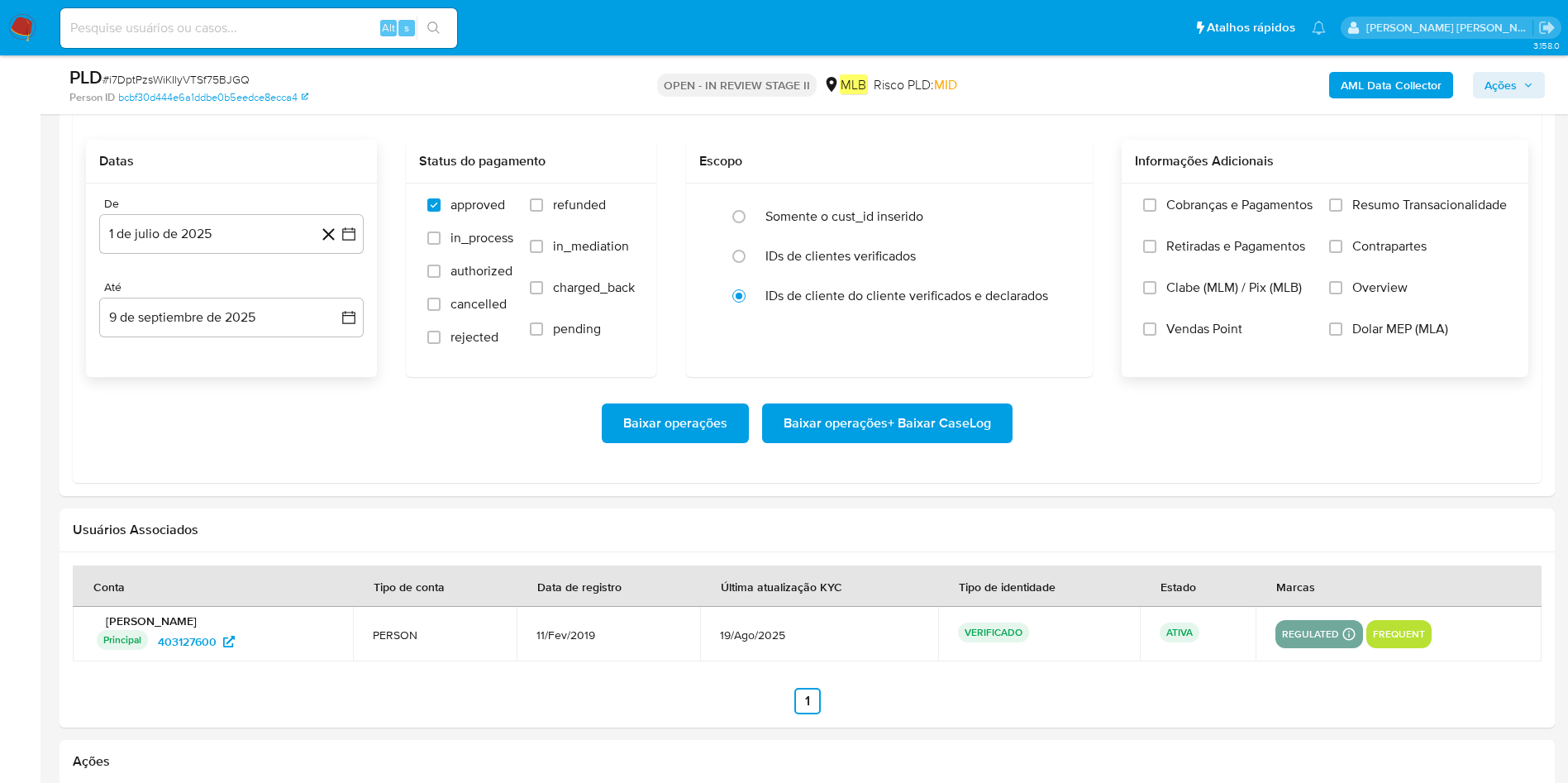
click at [1045, 210] on div "Cobranças e Pagamentos Retiradas e Pagamentos Clabe (MLM) / Pix (MLB) Vendas Po…" at bounding box center [1324, 279] width 380 height 165
click at [1045, 197] on label "Resumo Transacionalidade" at bounding box center [1417, 218] width 178 height 41
click at [1045, 199] on input "Resumo Transacionalidade" at bounding box center [1335, 205] width 13 height 13
click at [831, 410] on span "Baixar operações + Baixar CaseLog" at bounding box center [887, 423] width 207 height 37
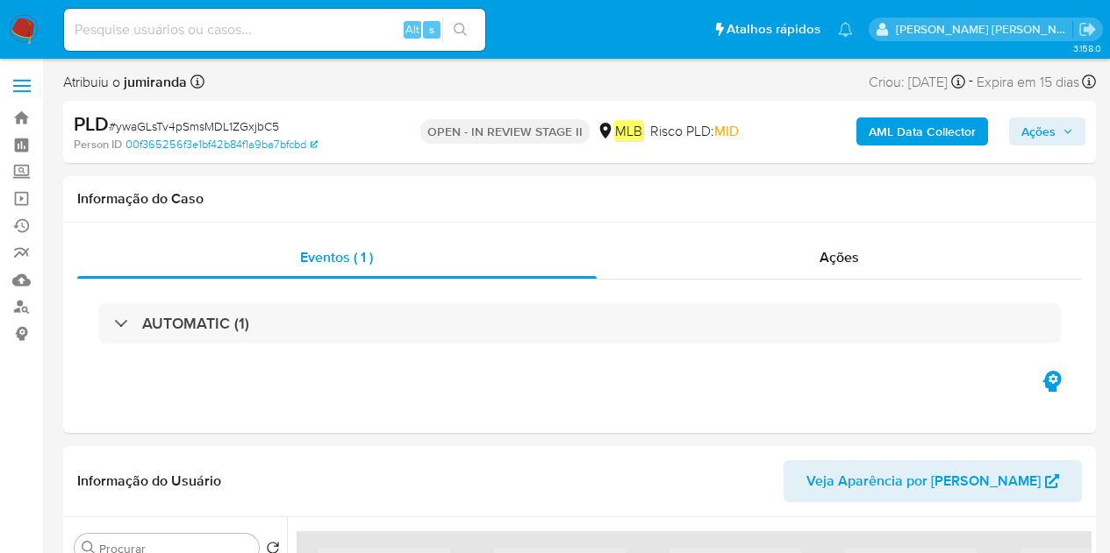
select select "10"
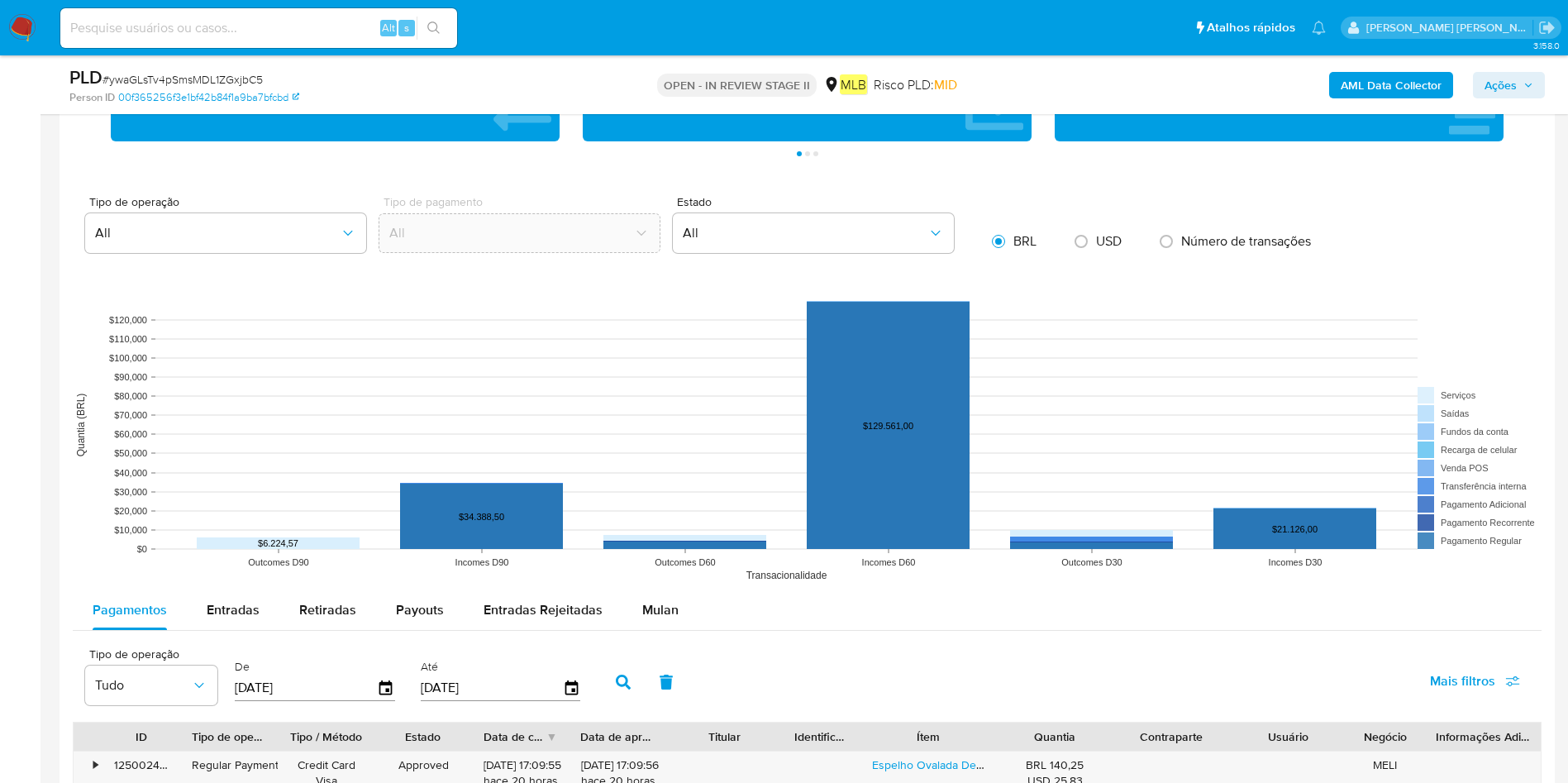
scroll to position [1363, 0]
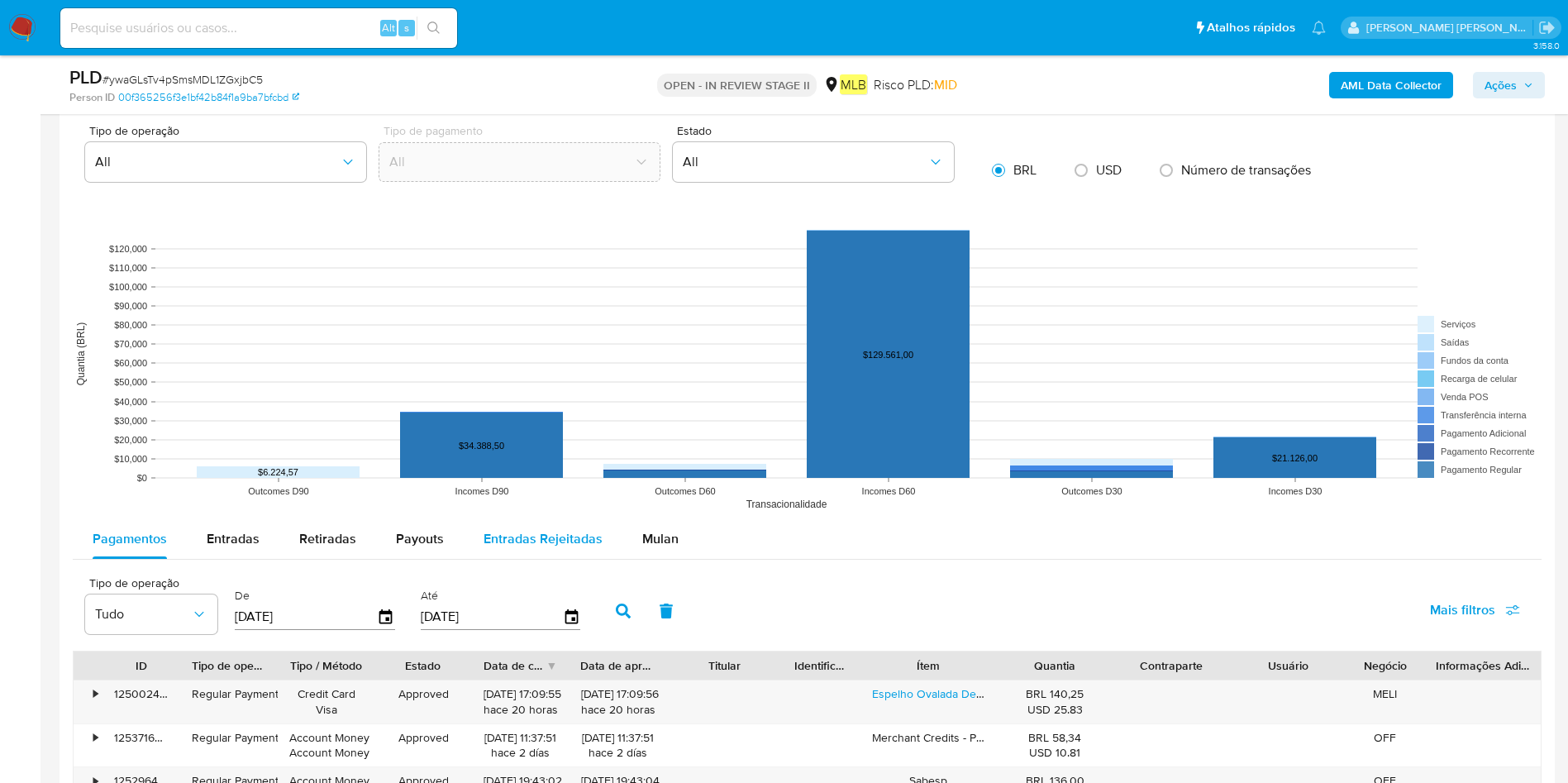
drag, startPoint x: 642, startPoint y: 536, endPoint x: 519, endPoint y: 520, distance: 124.0
click at [642, 521] on span "Mulan" at bounding box center [660, 538] width 37 height 19
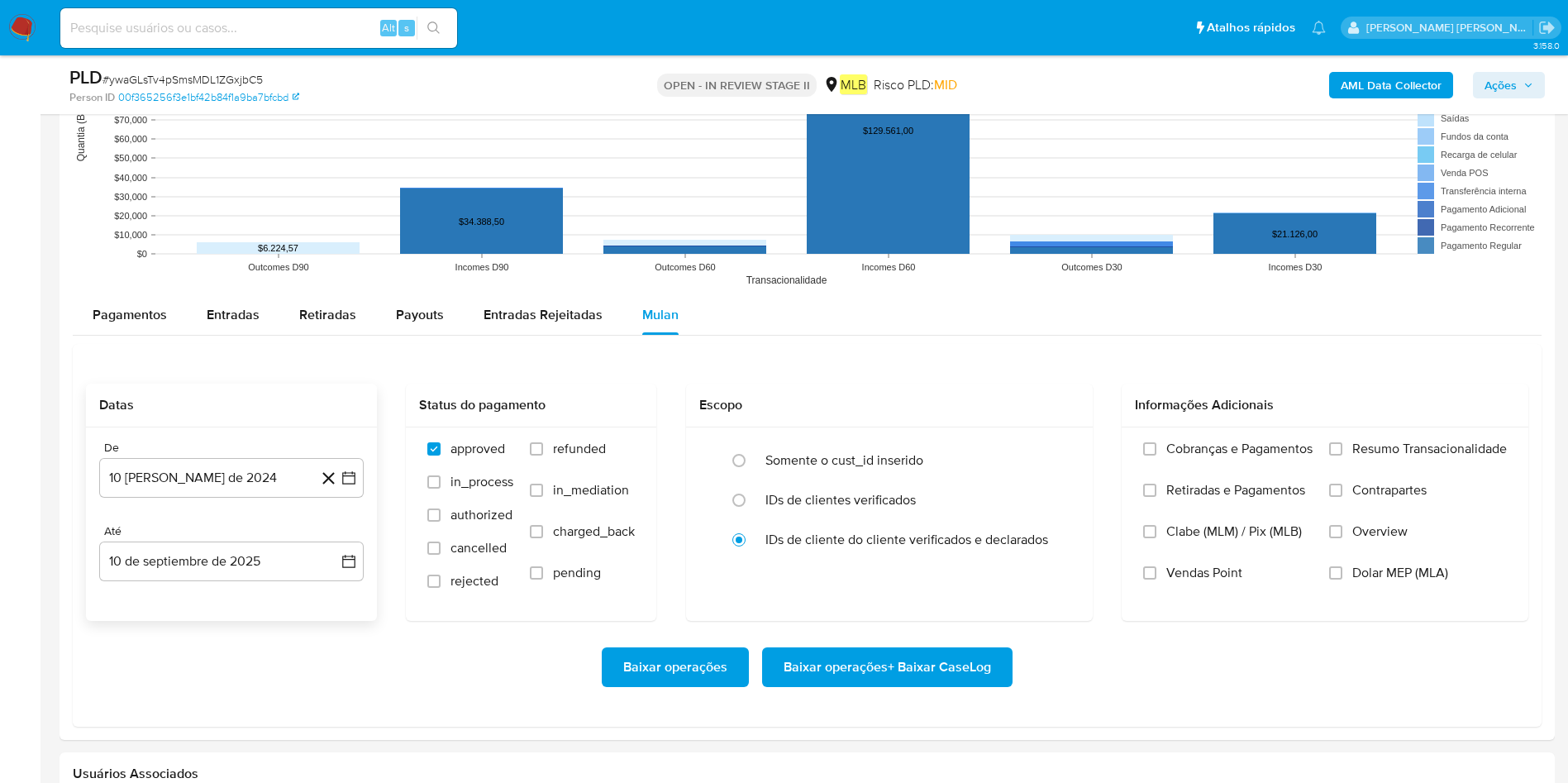
scroll to position [1611, 0]
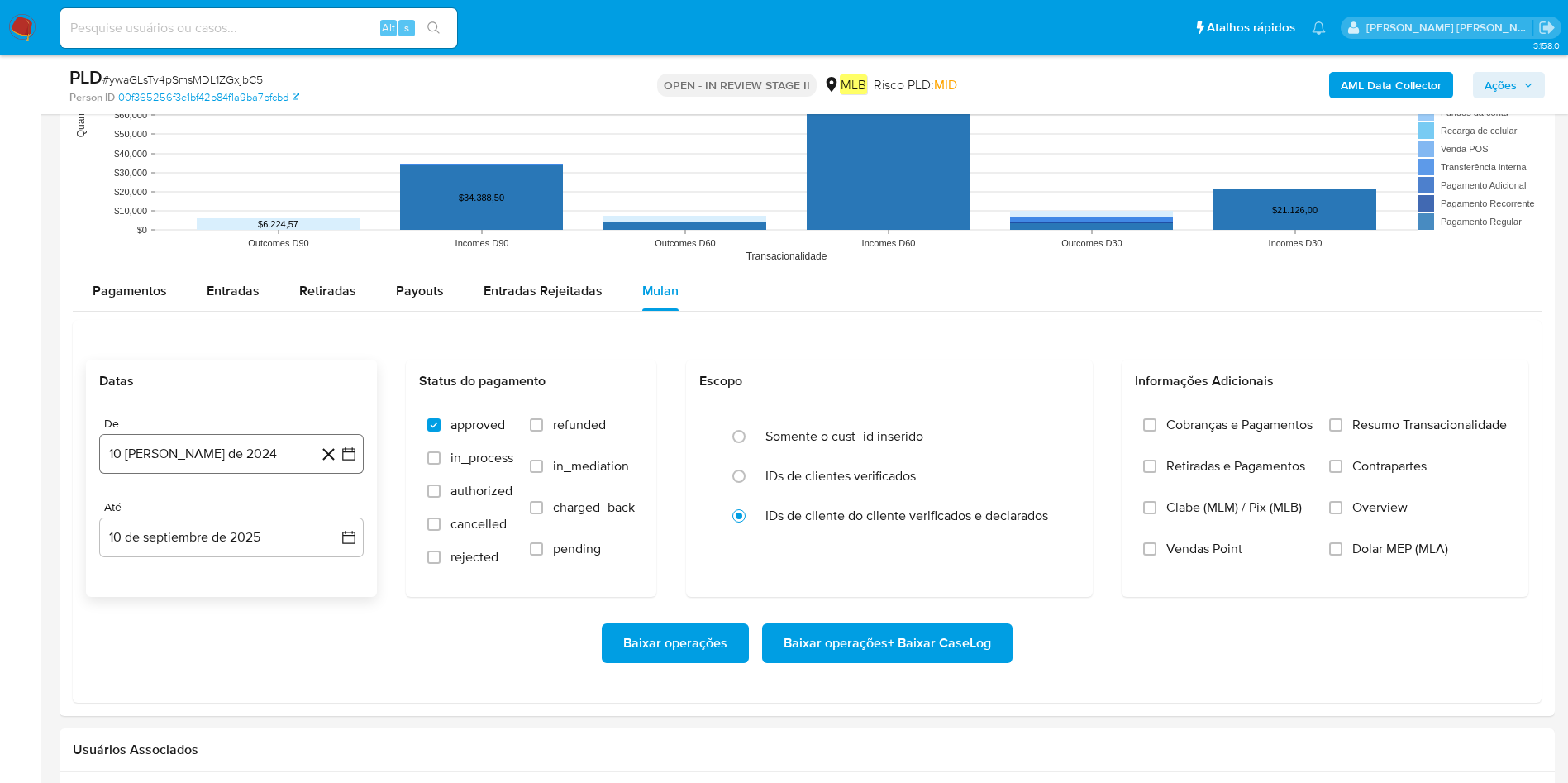
click at [160, 468] on button "10 [PERSON_NAME] de 2024" at bounding box center [231, 453] width 265 height 40
click at [248, 505] on span "agosto 2024" at bounding box center [223, 514] width 75 height 17
click at [329, 513] on icon "Año siguiente" at bounding box center [330, 513] width 20 height 20
click at [158, 521] on span "[DATE]" at bounding box center [158, 666] width 37 height 13
click at [165, 521] on button "1" at bounding box center [165, 575] width 26 height 26
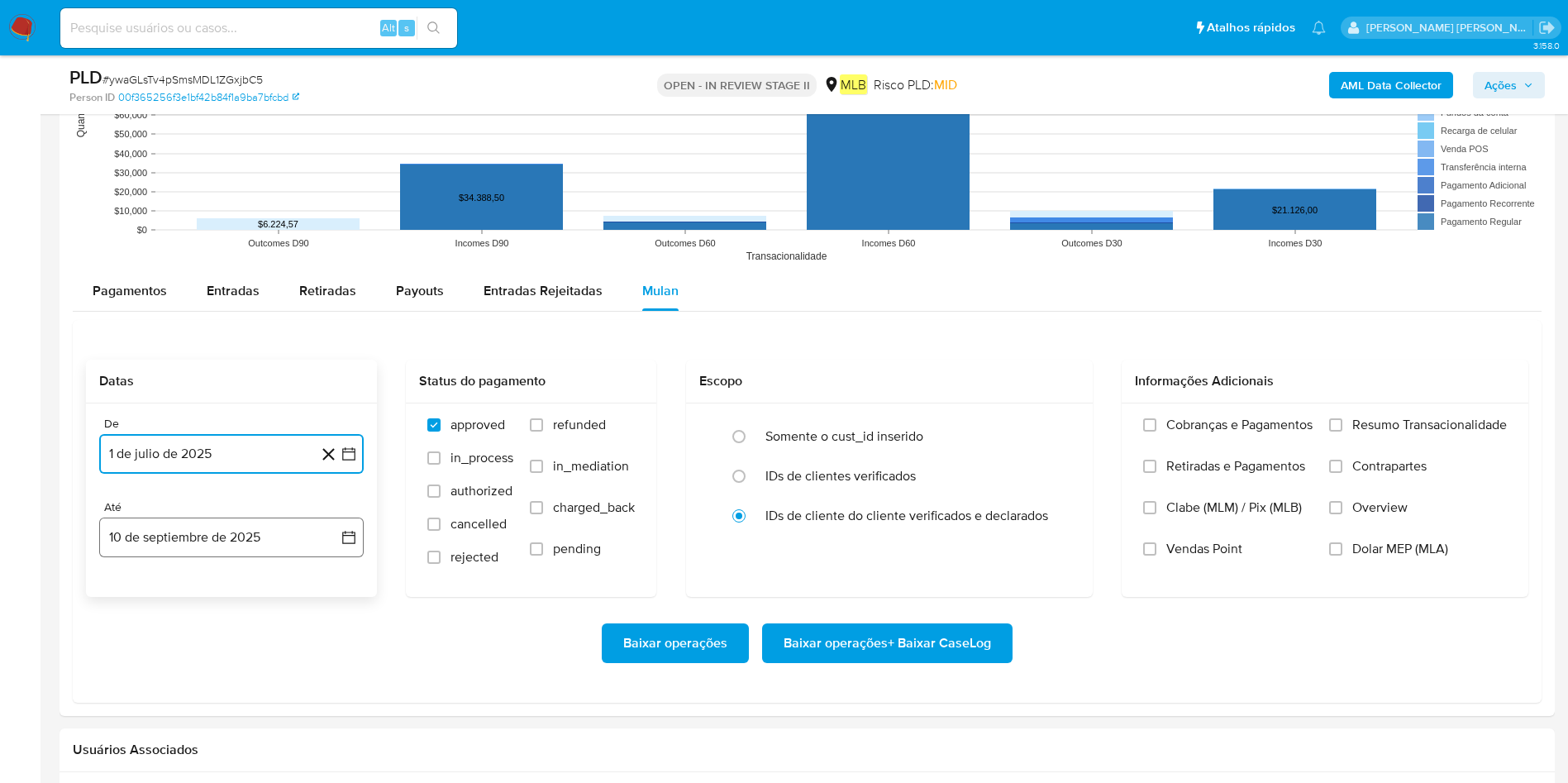
click at [210, 521] on button "10 de septiembre de 2025" at bounding box center [231, 537] width 265 height 40
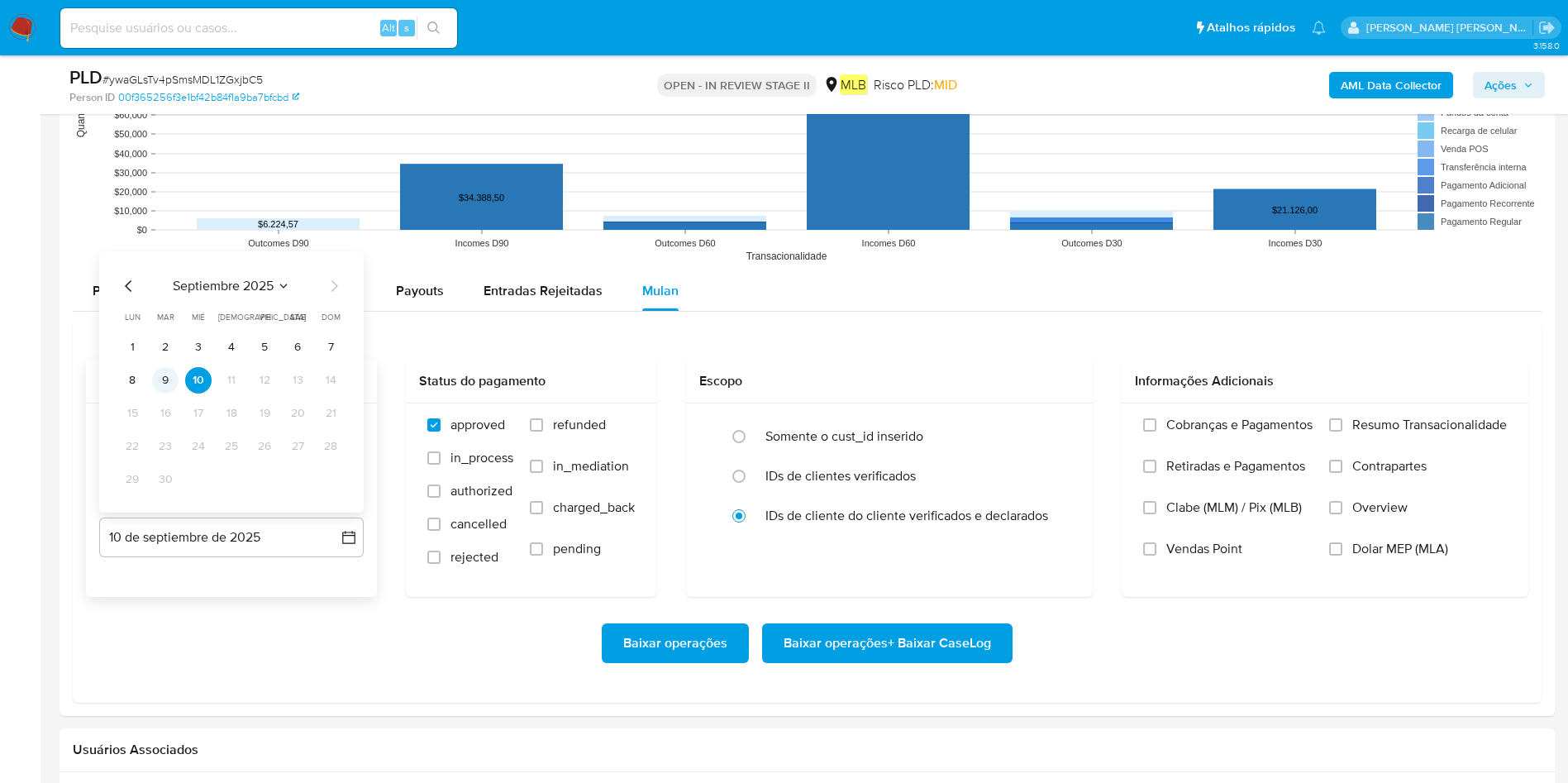
click at [165, 386] on button "9" at bounding box center [165, 380] width 26 height 26
click at [1045, 429] on span "Resumo Transacionalidade" at bounding box center [1429, 425] width 155 height 17
click at [1045, 429] on input "Resumo Transacionalidade" at bounding box center [1335, 425] width 13 height 13
click at [986, 521] on span "Baixar operações + Baixar CaseLog" at bounding box center [887, 643] width 207 height 37
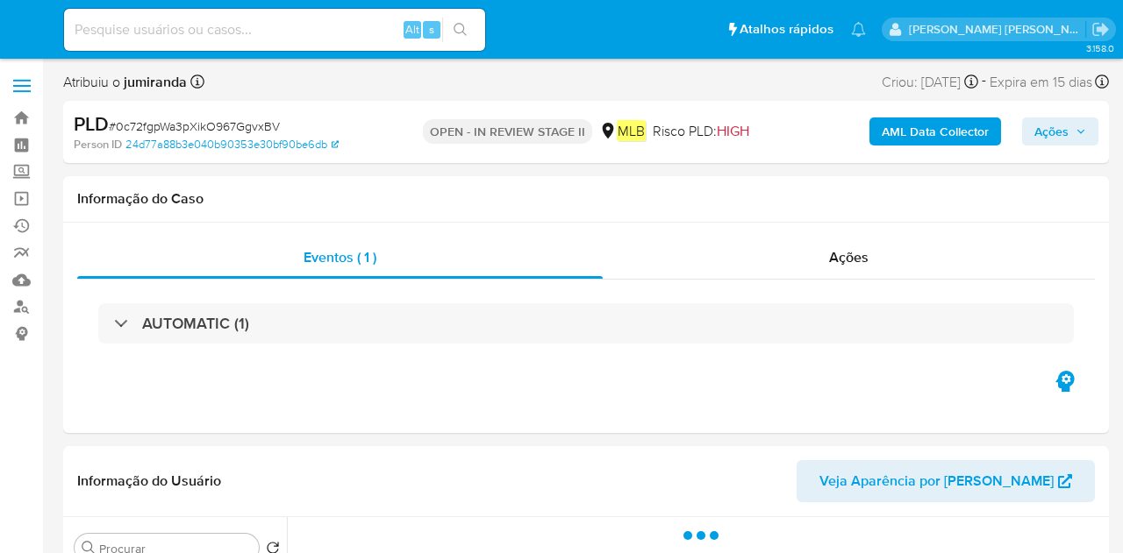
select select "10"
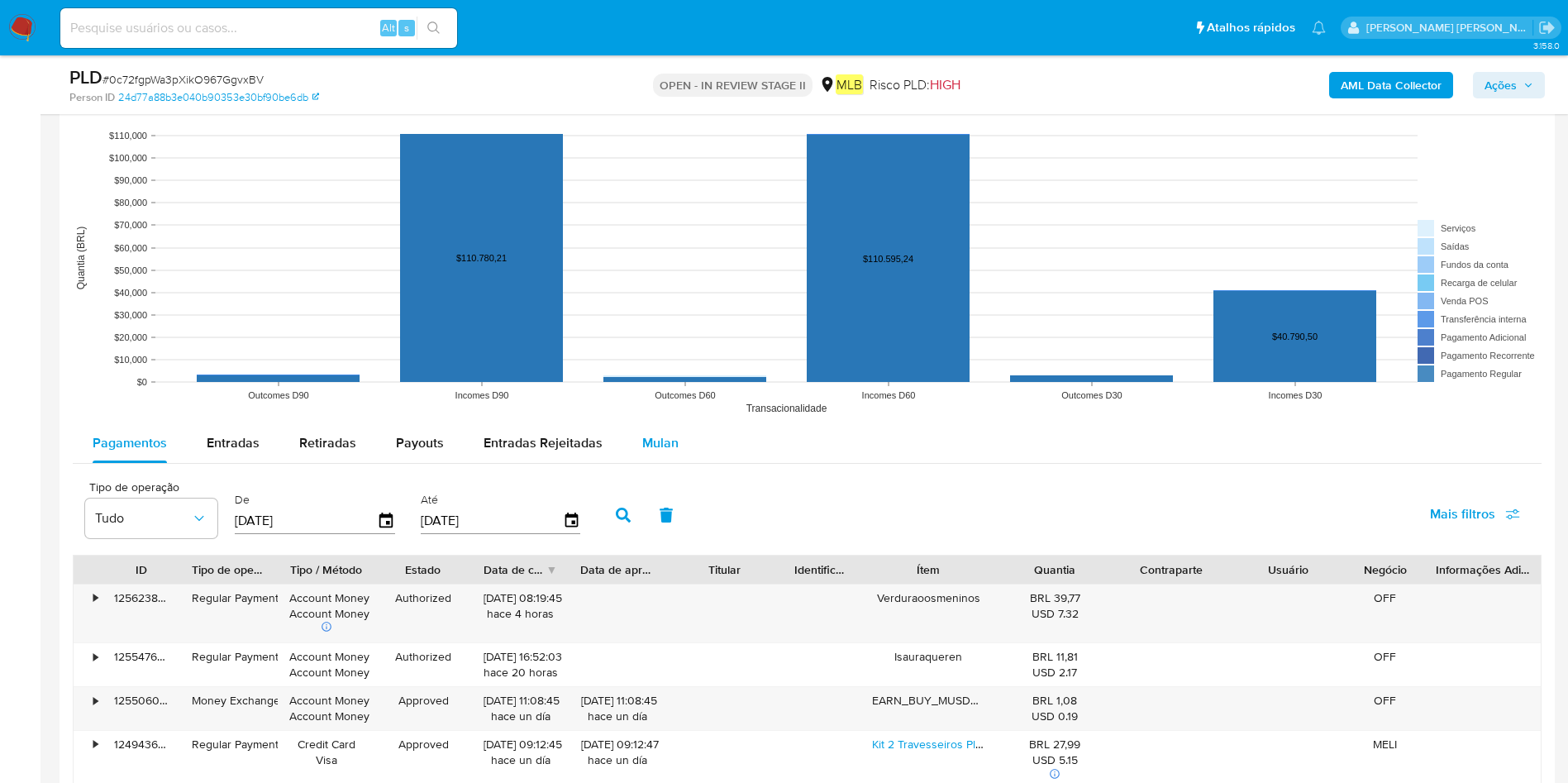
click at [642, 449] on span "Mulan" at bounding box center [660, 443] width 37 height 19
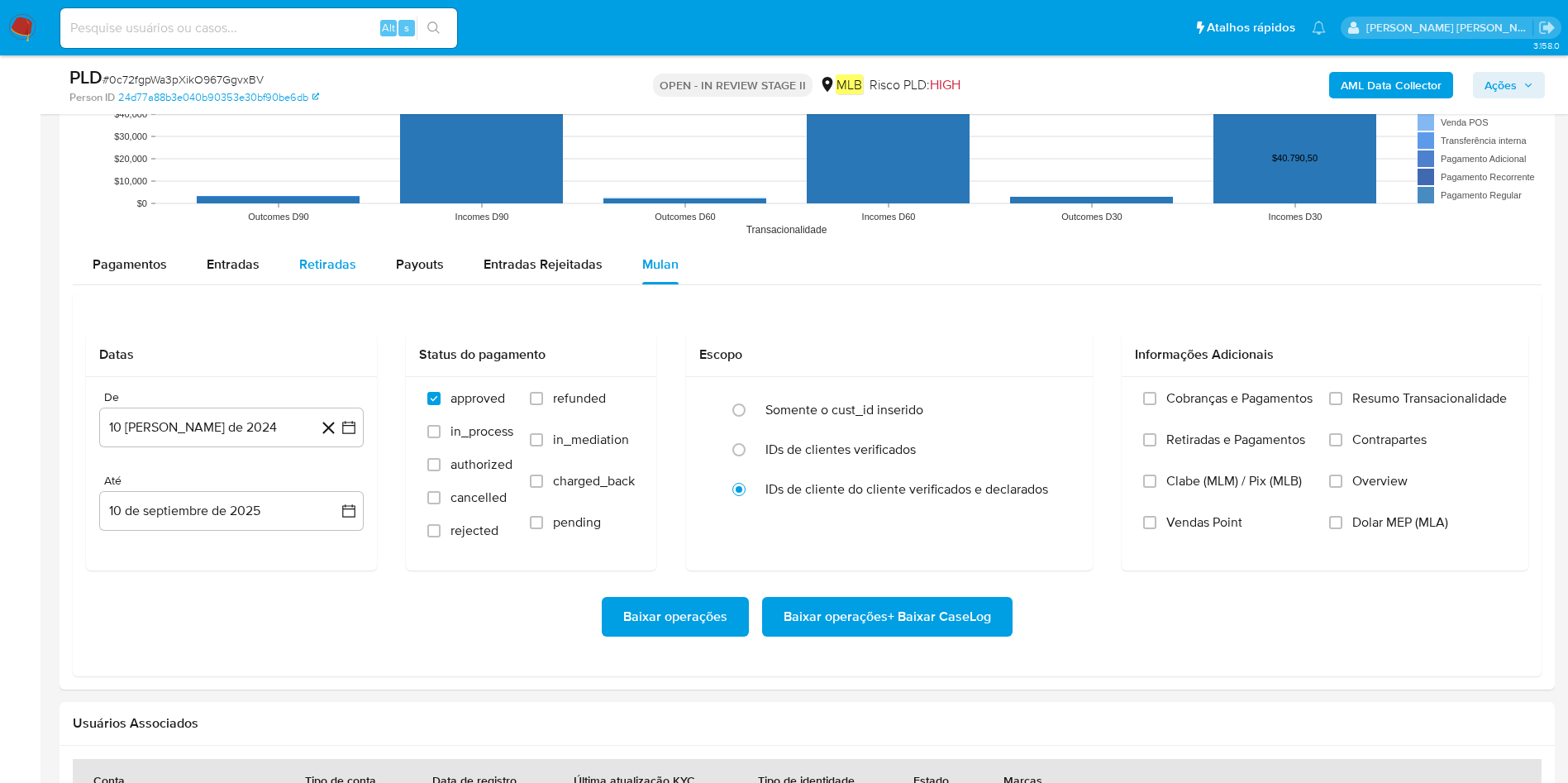
scroll to position [1736, 0]
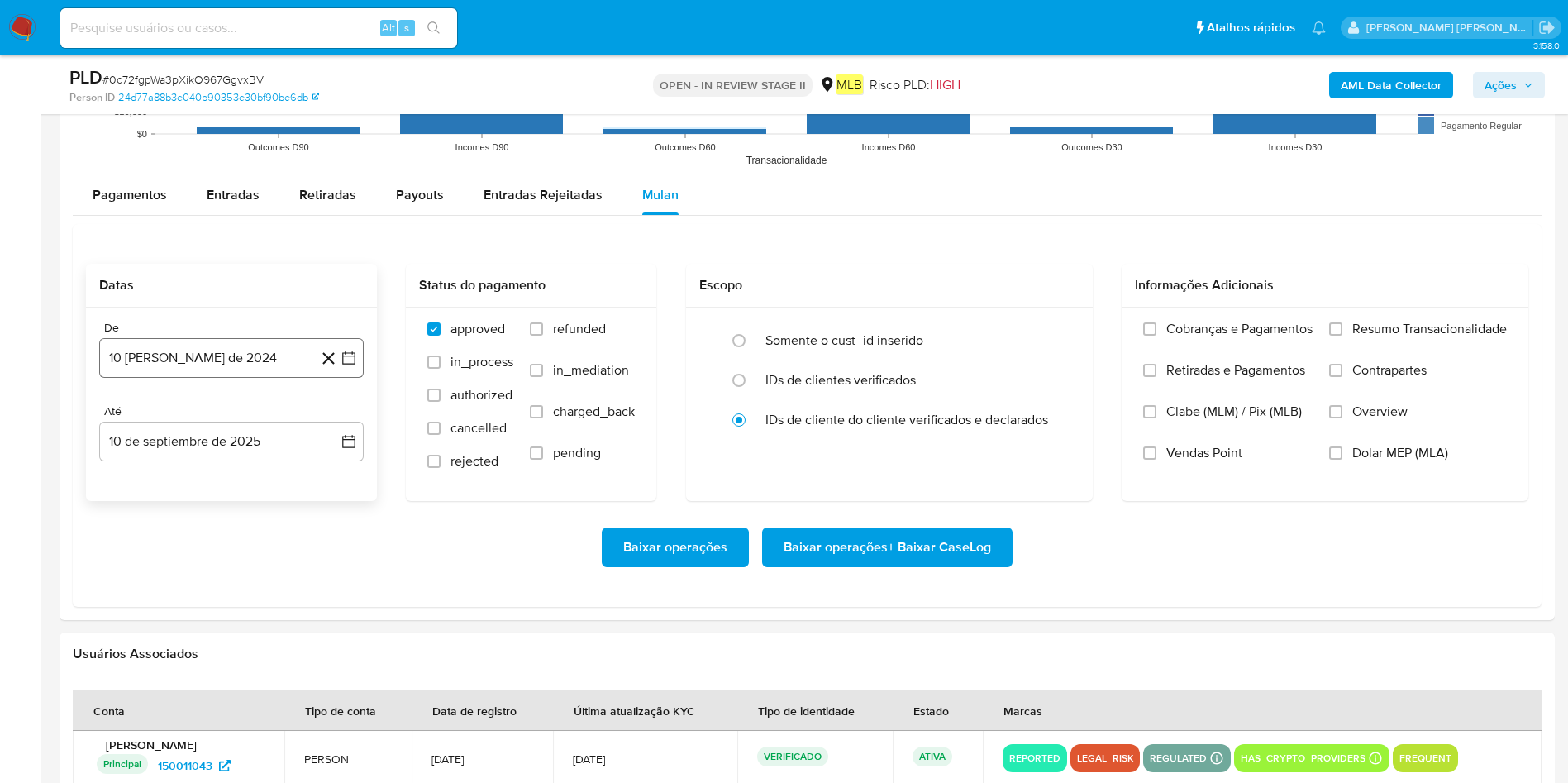
click at [229, 367] on button "10 [PERSON_NAME] de 2024" at bounding box center [231, 358] width 265 height 40
click at [200, 420] on span "agosto 2024" at bounding box center [223, 417] width 75 height 17
click at [329, 414] on icon "Año siguiente" at bounding box center [330, 416] width 20 height 20
click at [172, 521] on button "[DATE]" at bounding box center [158, 570] width 46 height 26
click at [172, 484] on button "1" at bounding box center [165, 479] width 26 height 26
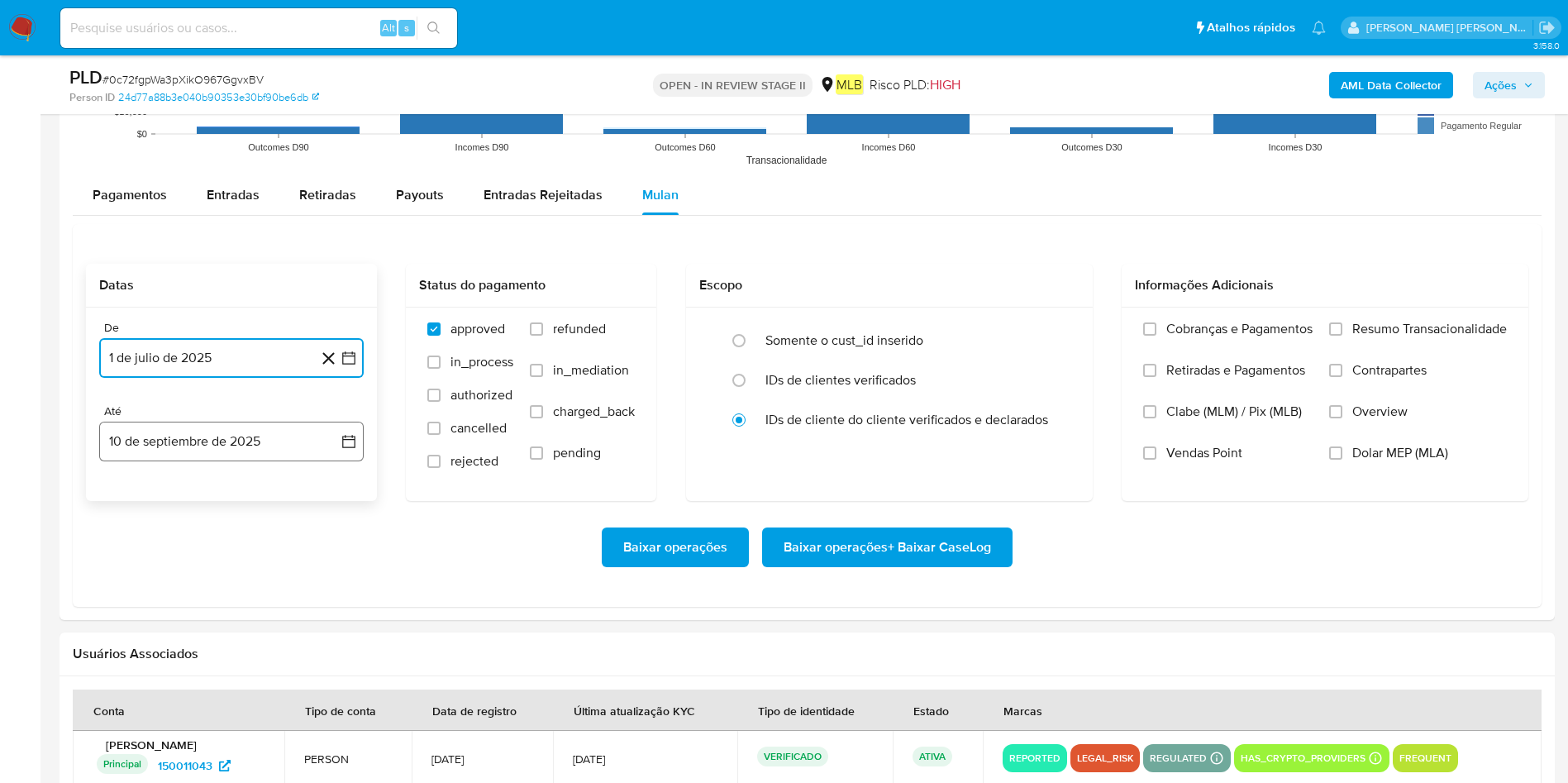
click at [204, 449] on button "10 de septiembre de 2025" at bounding box center [231, 441] width 265 height 40
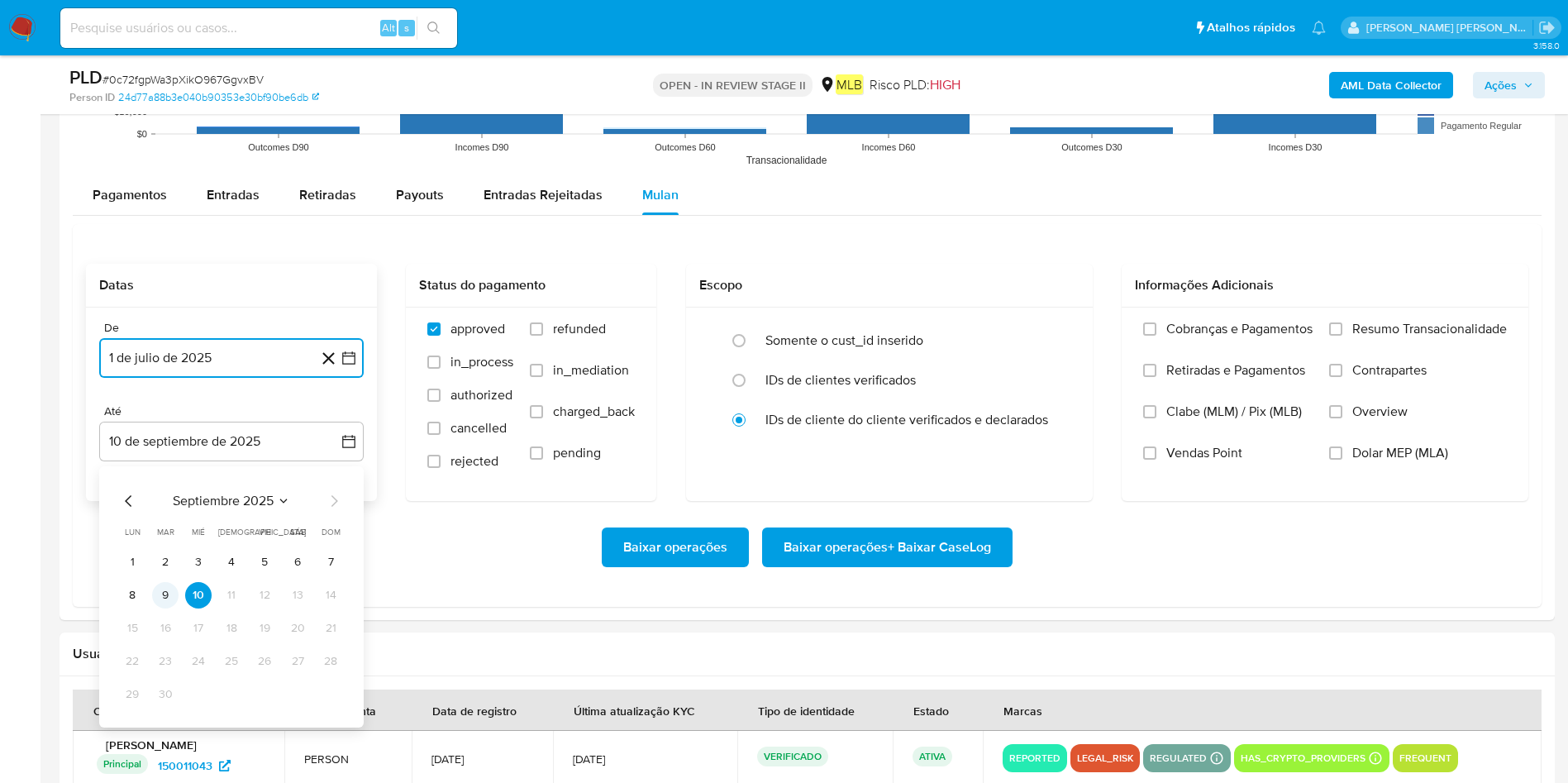
click at [164, 521] on button "9" at bounding box center [165, 595] width 26 height 26
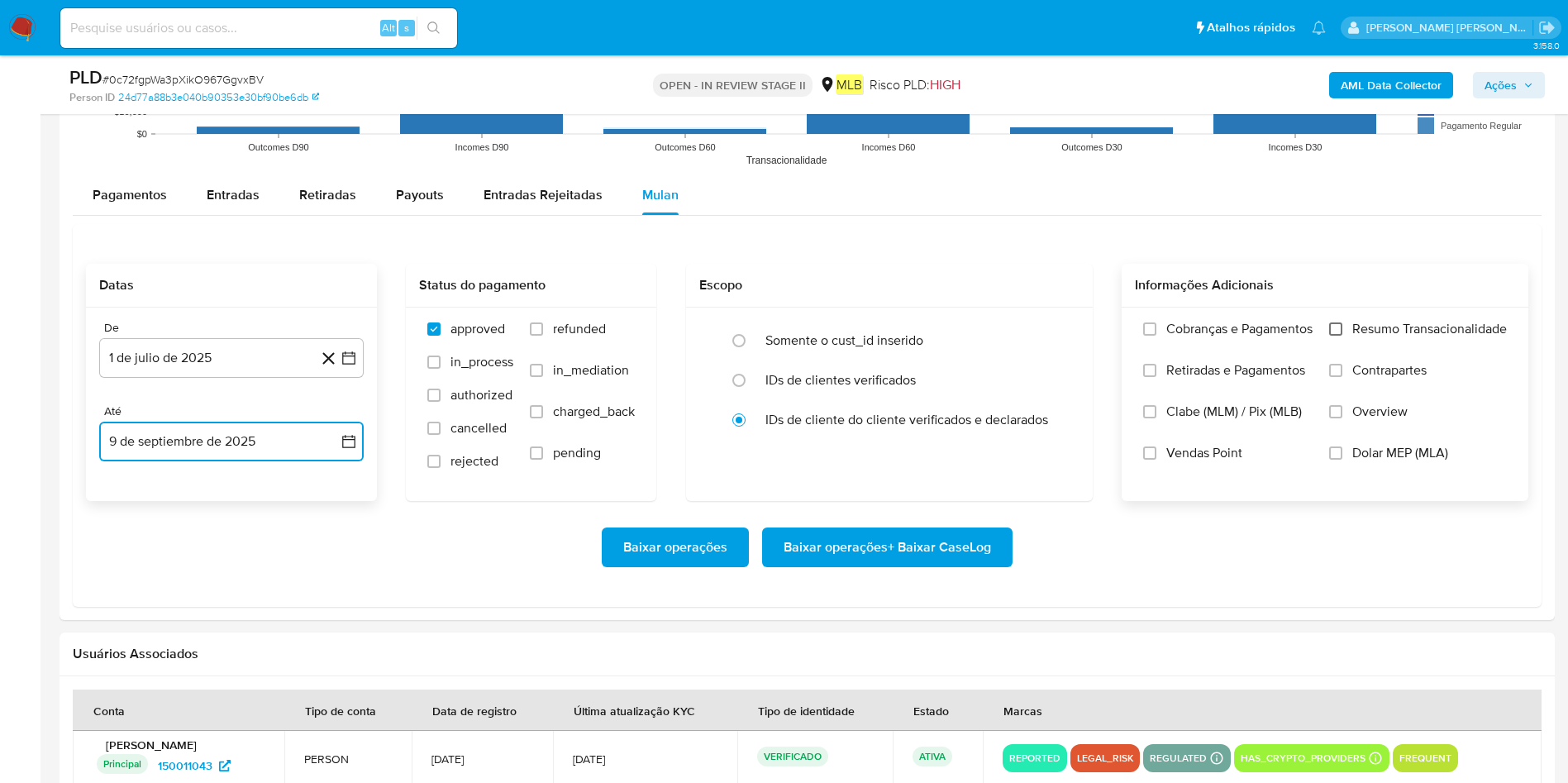
click at [1057, 322] on input "Resumo Transacionalidade" at bounding box center [1335, 329] width 13 height 13
click at [906, 521] on span "Baixar operações + Baixar CaseLog" at bounding box center [887, 546] width 207 height 37
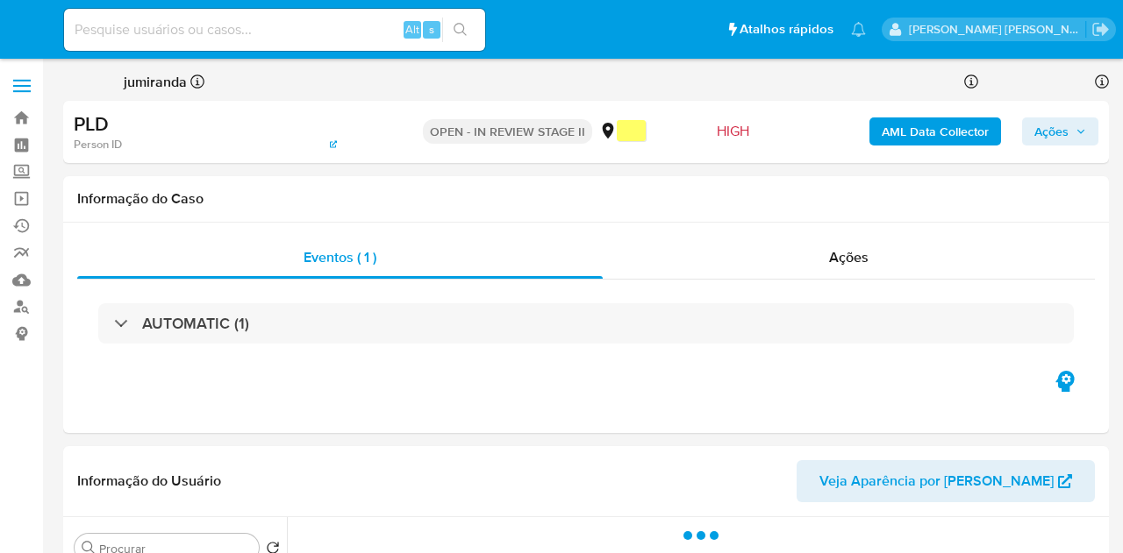
select select "10"
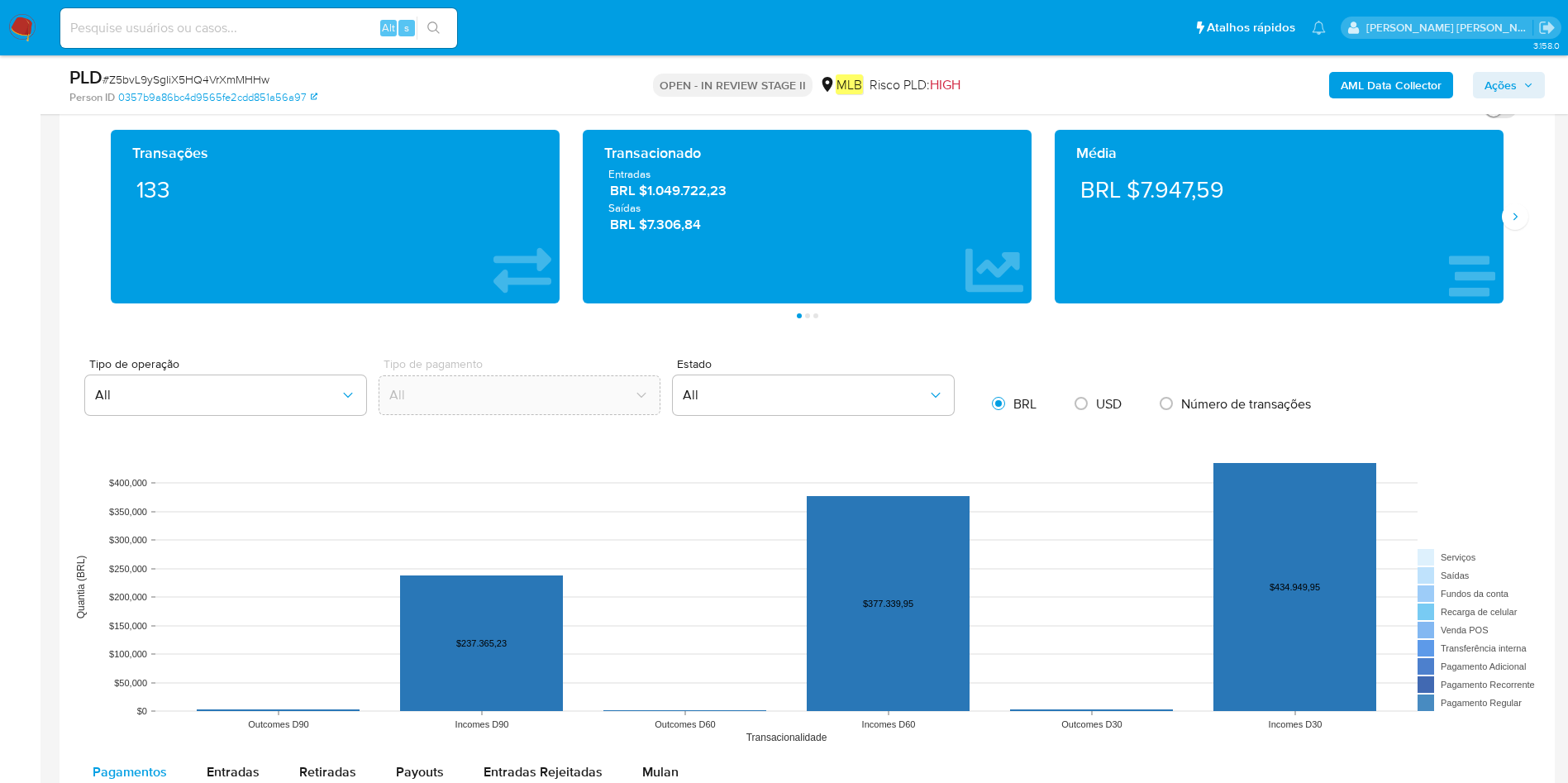
scroll to position [1116, 0]
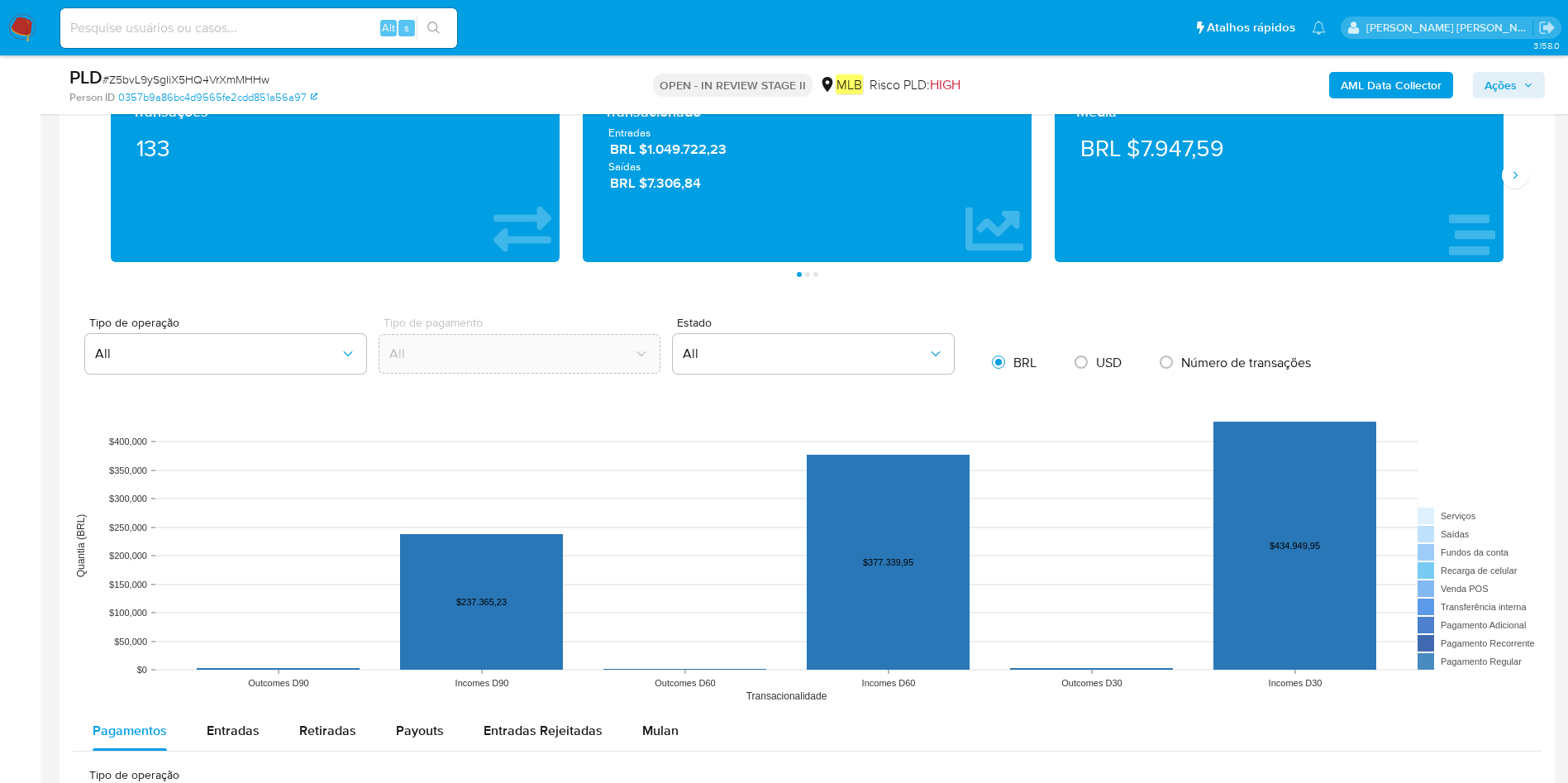
click at [642, 521] on span "Mulan" at bounding box center [660, 730] width 37 height 19
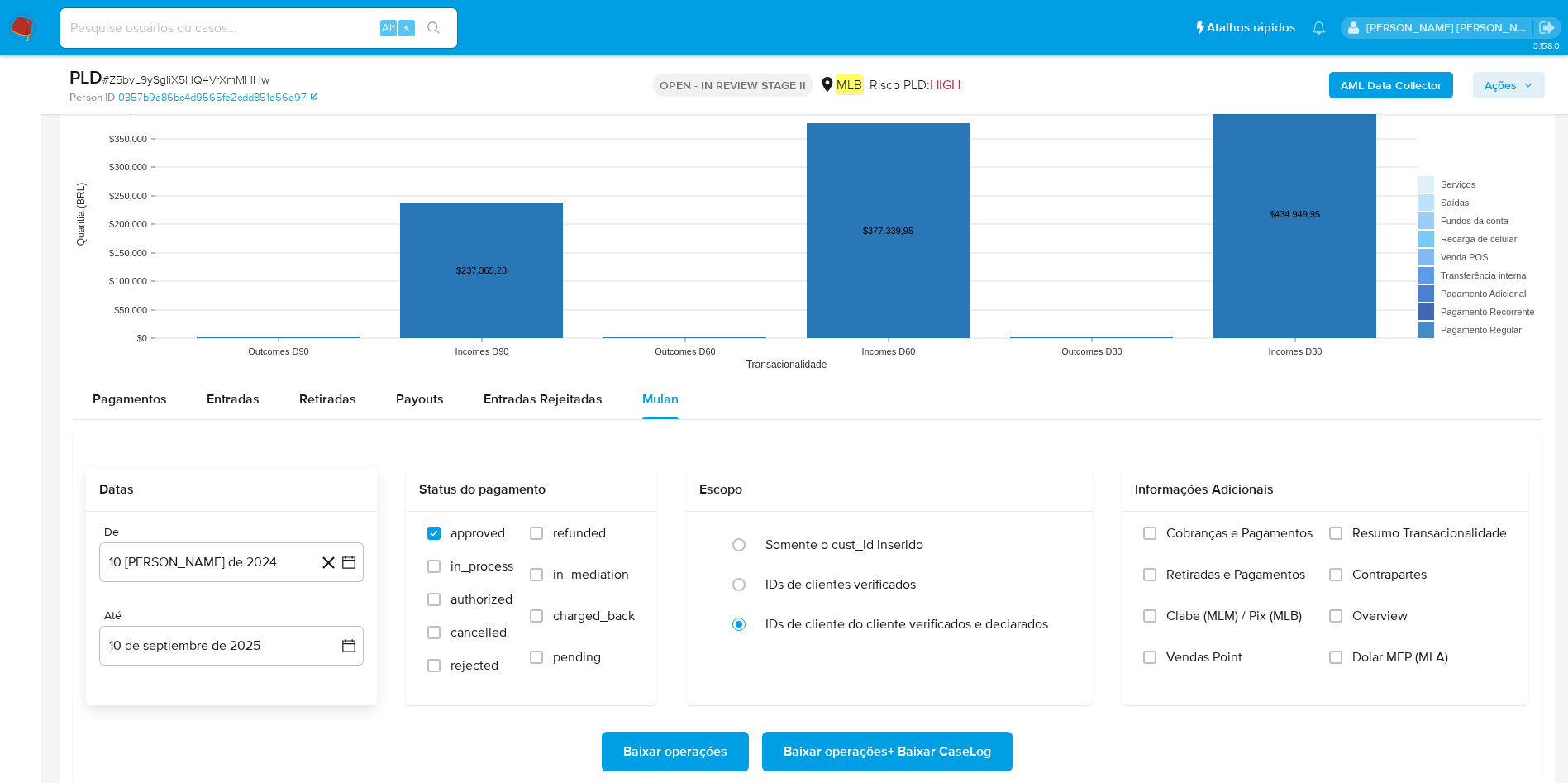
scroll to position [1488, 0]
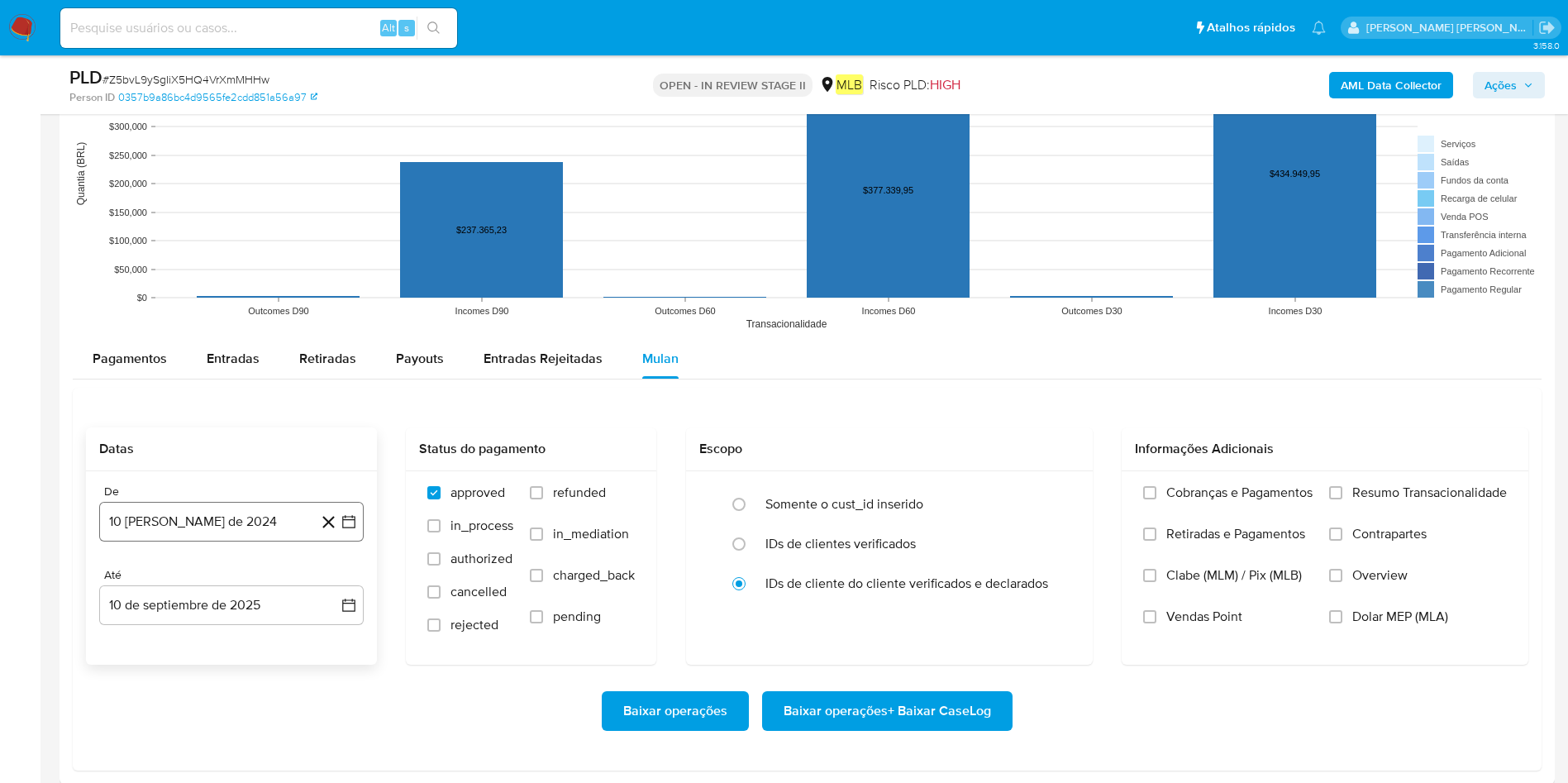
click at [232, 521] on button "10 [PERSON_NAME] de 2024" at bounding box center [231, 521] width 265 height 40
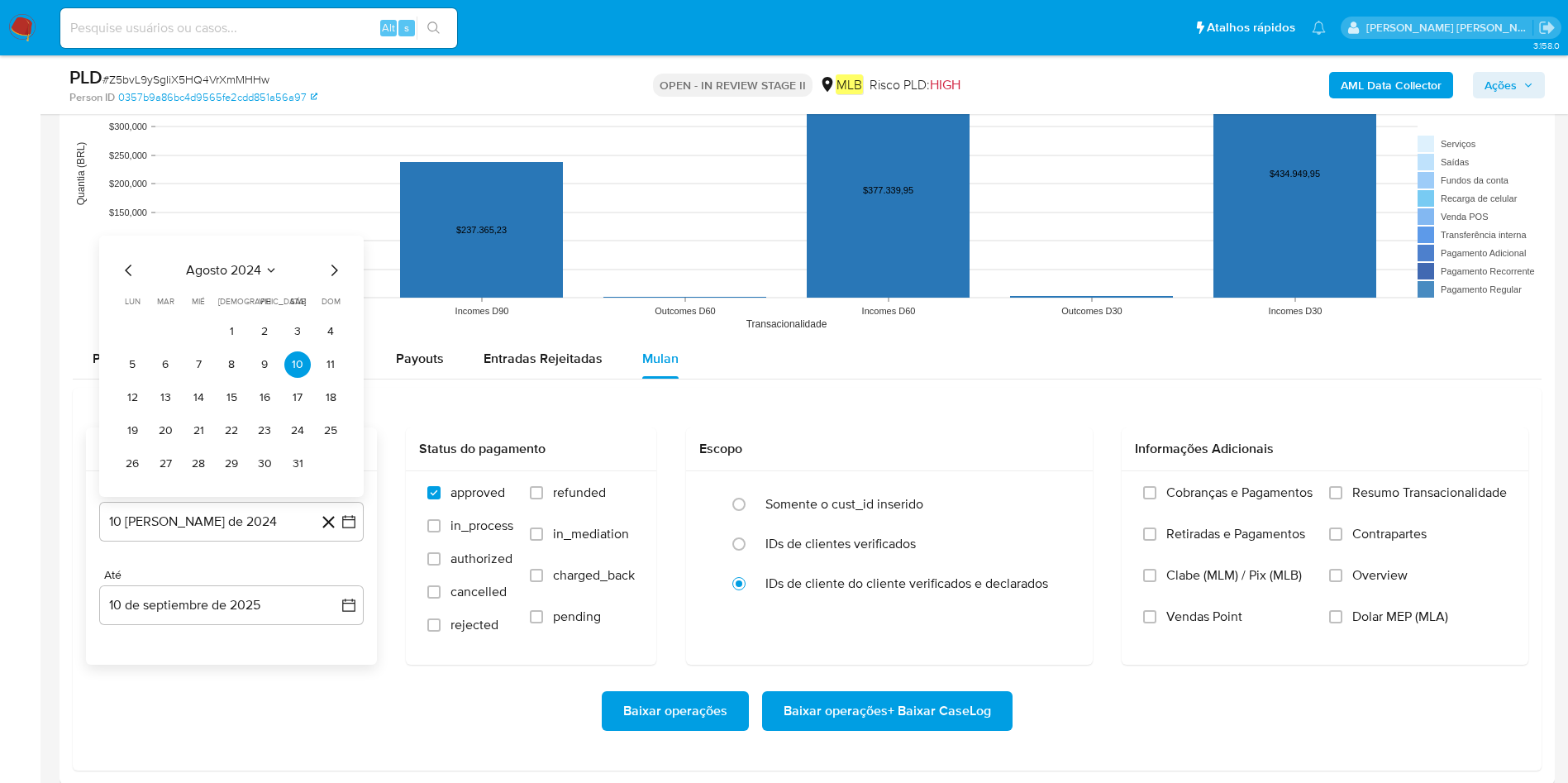
click at [241, 267] on span "agosto 2024" at bounding box center [223, 270] width 75 height 17
click at [327, 252] on icon "Año siguiente" at bounding box center [330, 251] width 20 height 20
click at [153, 414] on button "[DATE]" at bounding box center [158, 404] width 46 height 26
click at [166, 333] on button "1" at bounding box center [165, 332] width 26 height 26
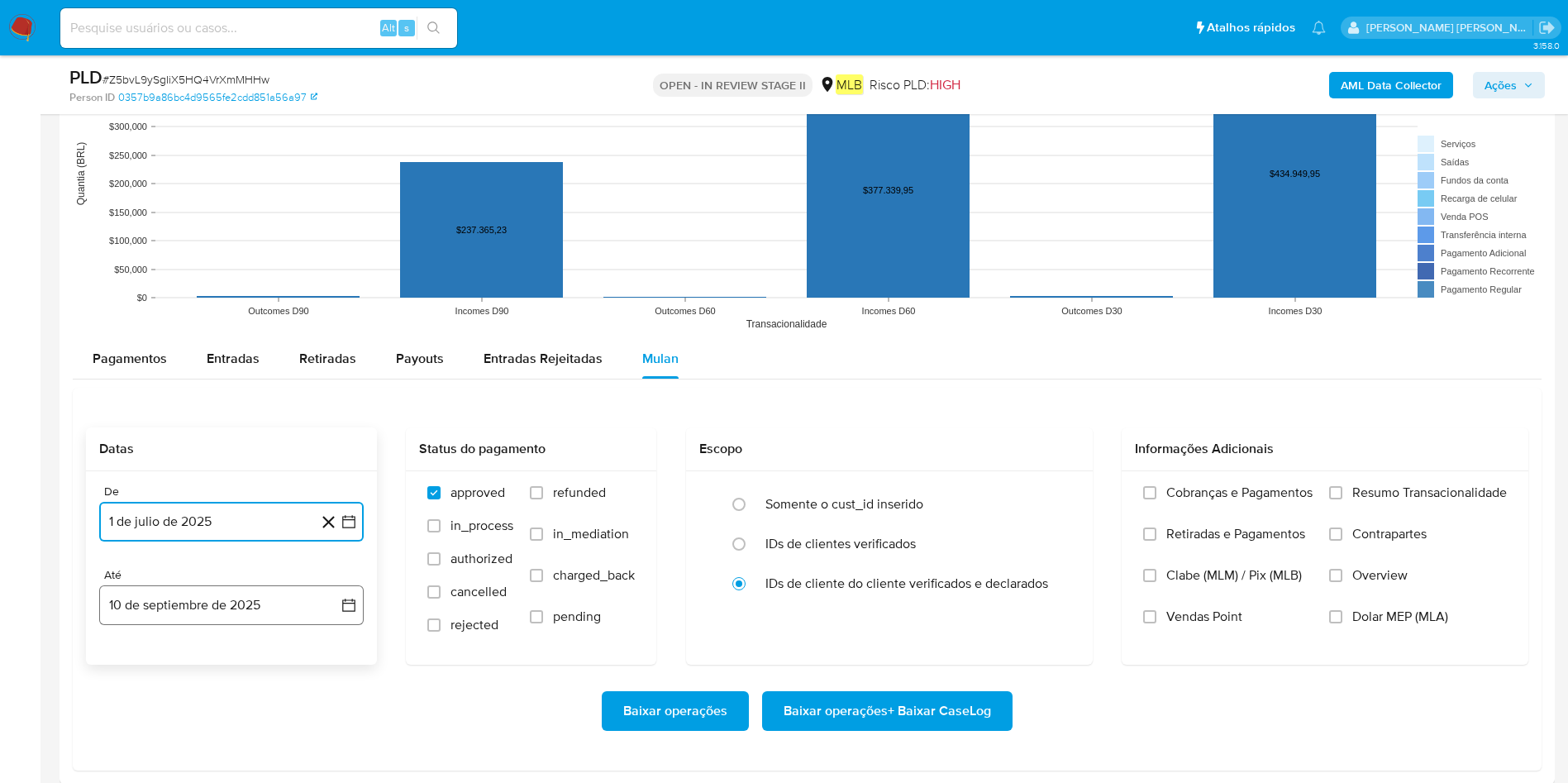
click at [196, 521] on button "10 de septiembre de 2025" at bounding box center [231, 605] width 265 height 40
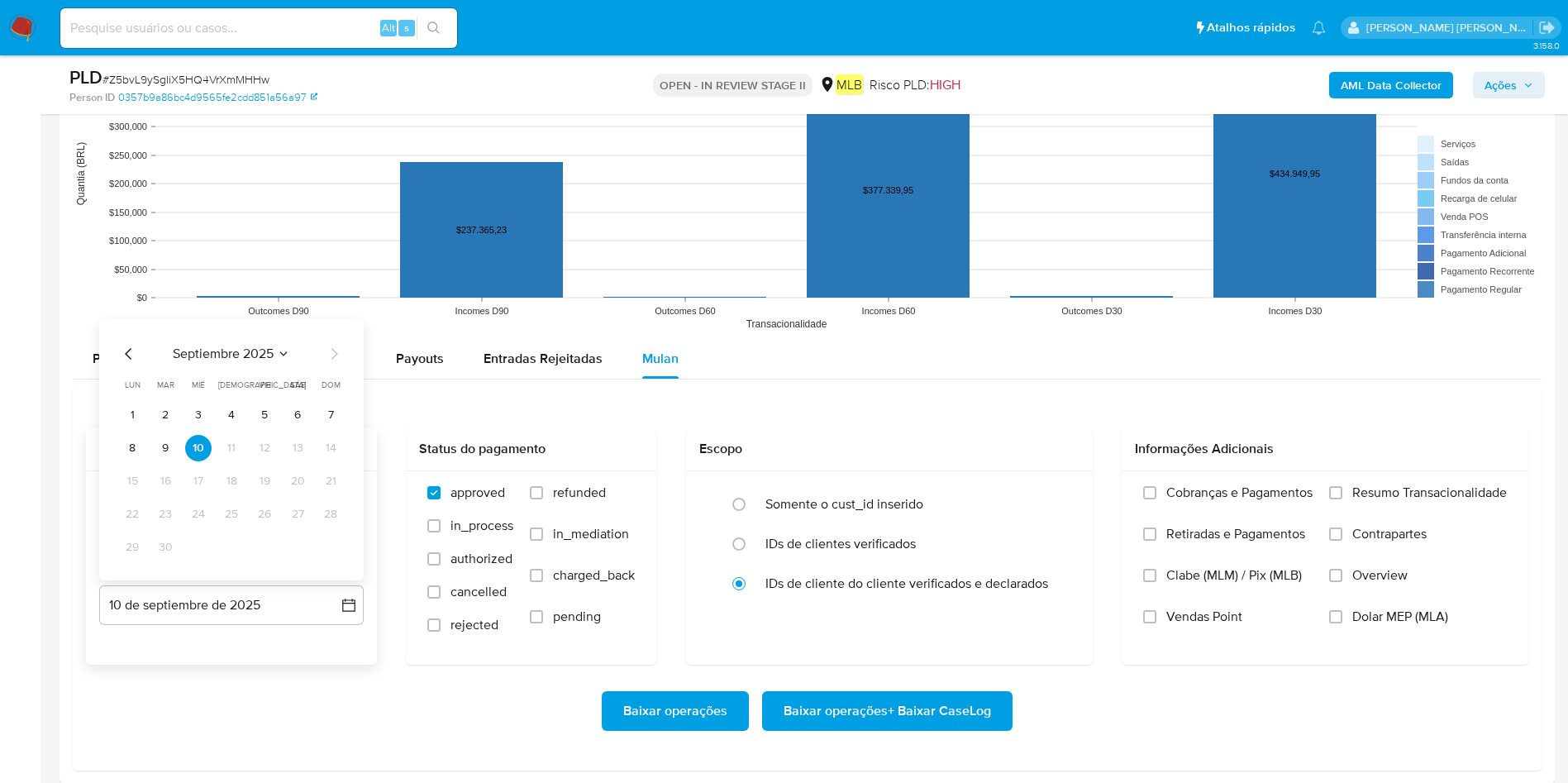
drag, startPoint x: 171, startPoint y: 455, endPoint x: 298, endPoint y: 448, distance: 127.2
click at [171, 454] on button "9" at bounding box center [165, 448] width 26 height 26
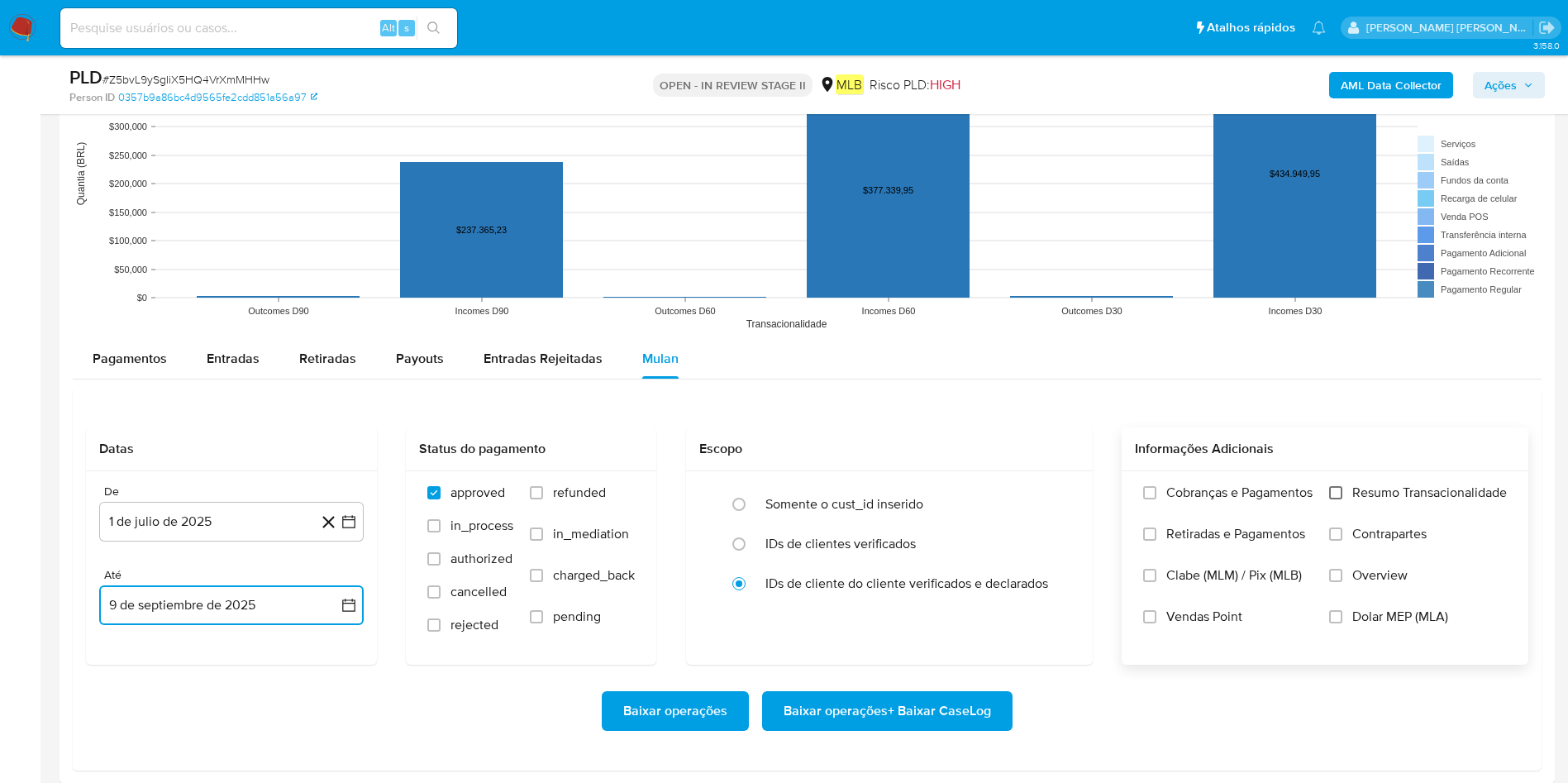
click at [1057, 491] on input "Resumo Transacionalidade" at bounding box center [1335, 493] width 13 height 13
click at [921, 521] on span "Baixar operações + Baixar CaseLog" at bounding box center [887, 710] width 207 height 37
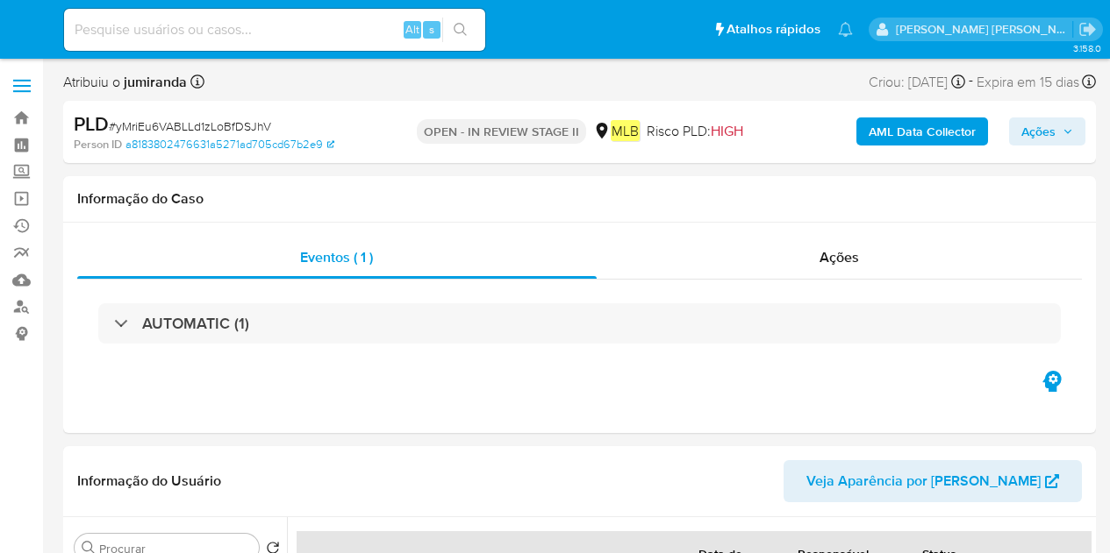
select select "10"
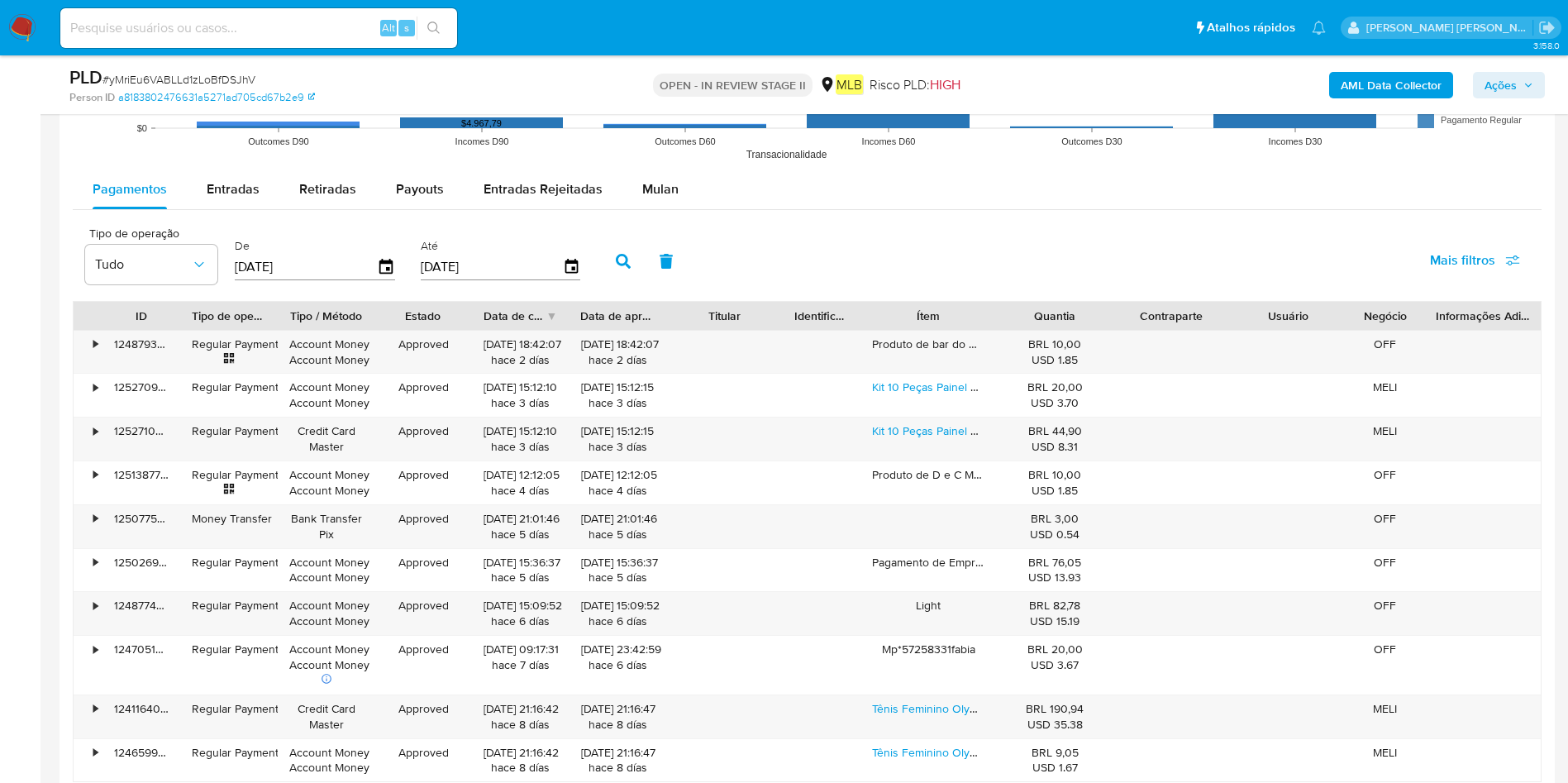
scroll to position [1736, 0]
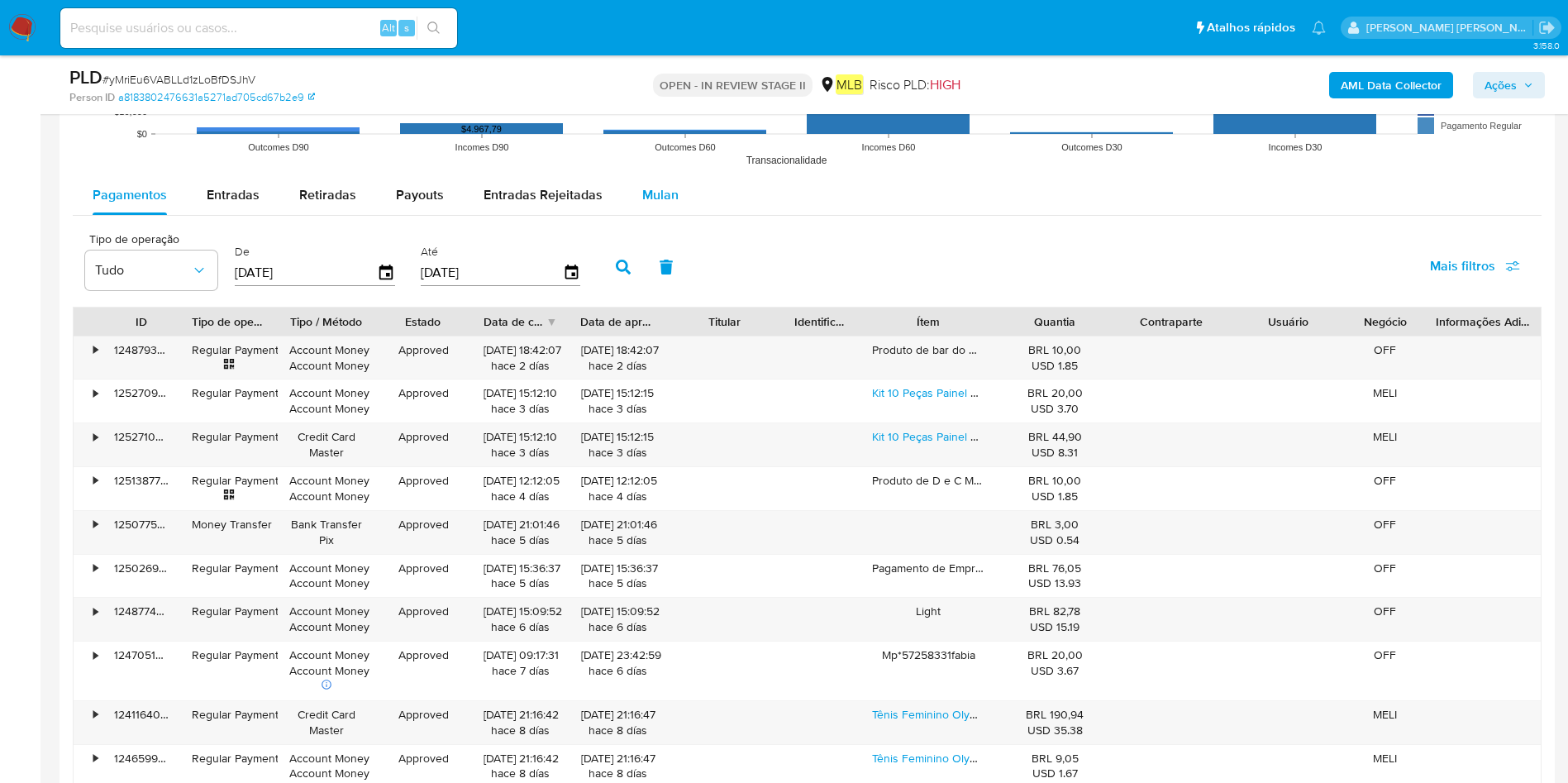
click at [631, 190] on button "Mulan" at bounding box center [660, 195] width 76 height 40
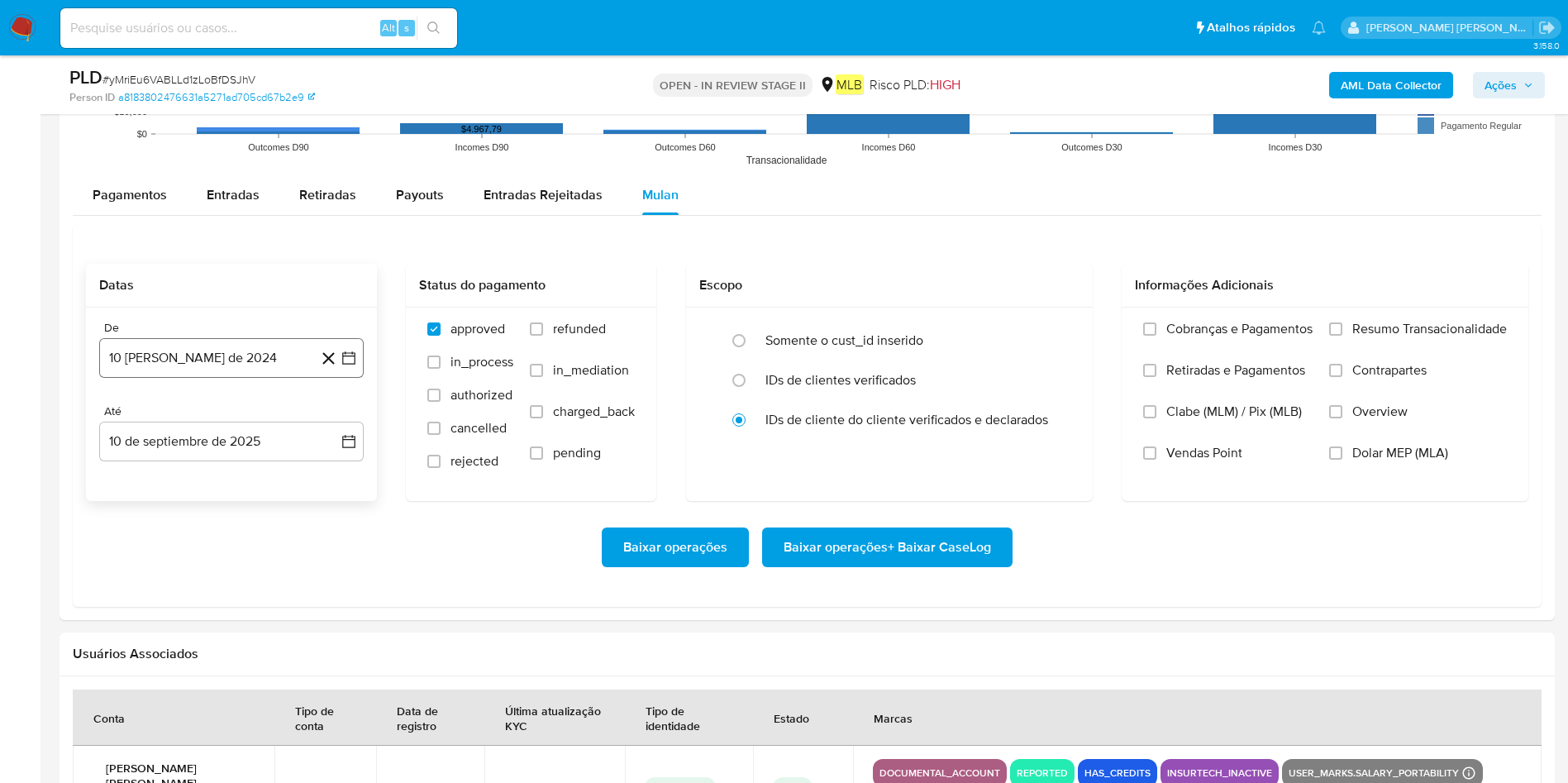
drag, startPoint x: 245, startPoint y: 364, endPoint x: 234, endPoint y: 373, distance: 14.2
click at [245, 363] on button "10 [PERSON_NAME] de 2024" at bounding box center [231, 358] width 265 height 40
click at [203, 417] on span "agosto 2024" at bounding box center [223, 417] width 75 height 17
click at [335, 417] on icon "Año siguiente" at bounding box center [330, 416] width 20 height 20
click at [151, 521] on button "[DATE]" at bounding box center [158, 570] width 46 height 26
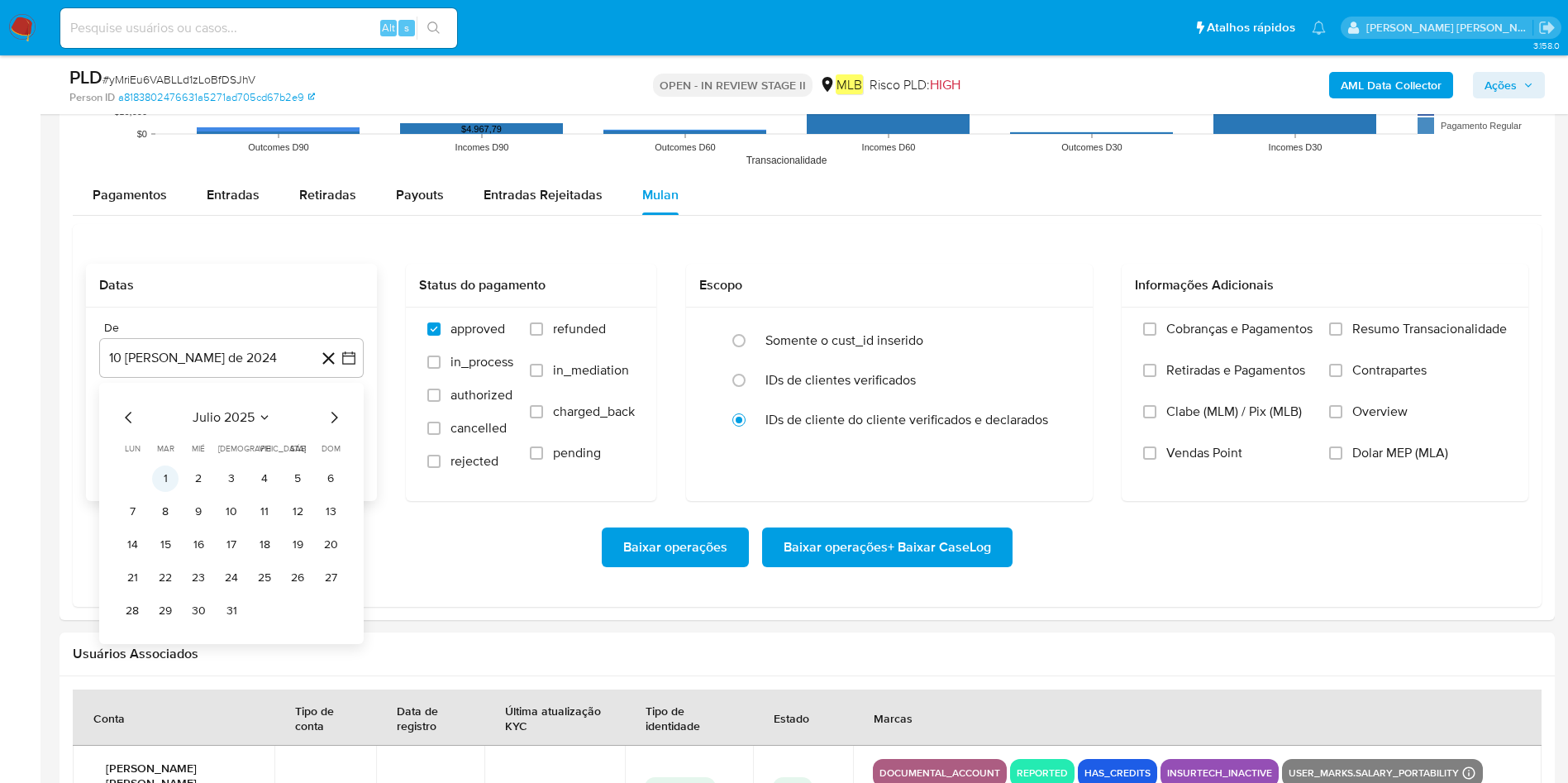
click at [169, 487] on button "1" at bounding box center [165, 479] width 26 height 26
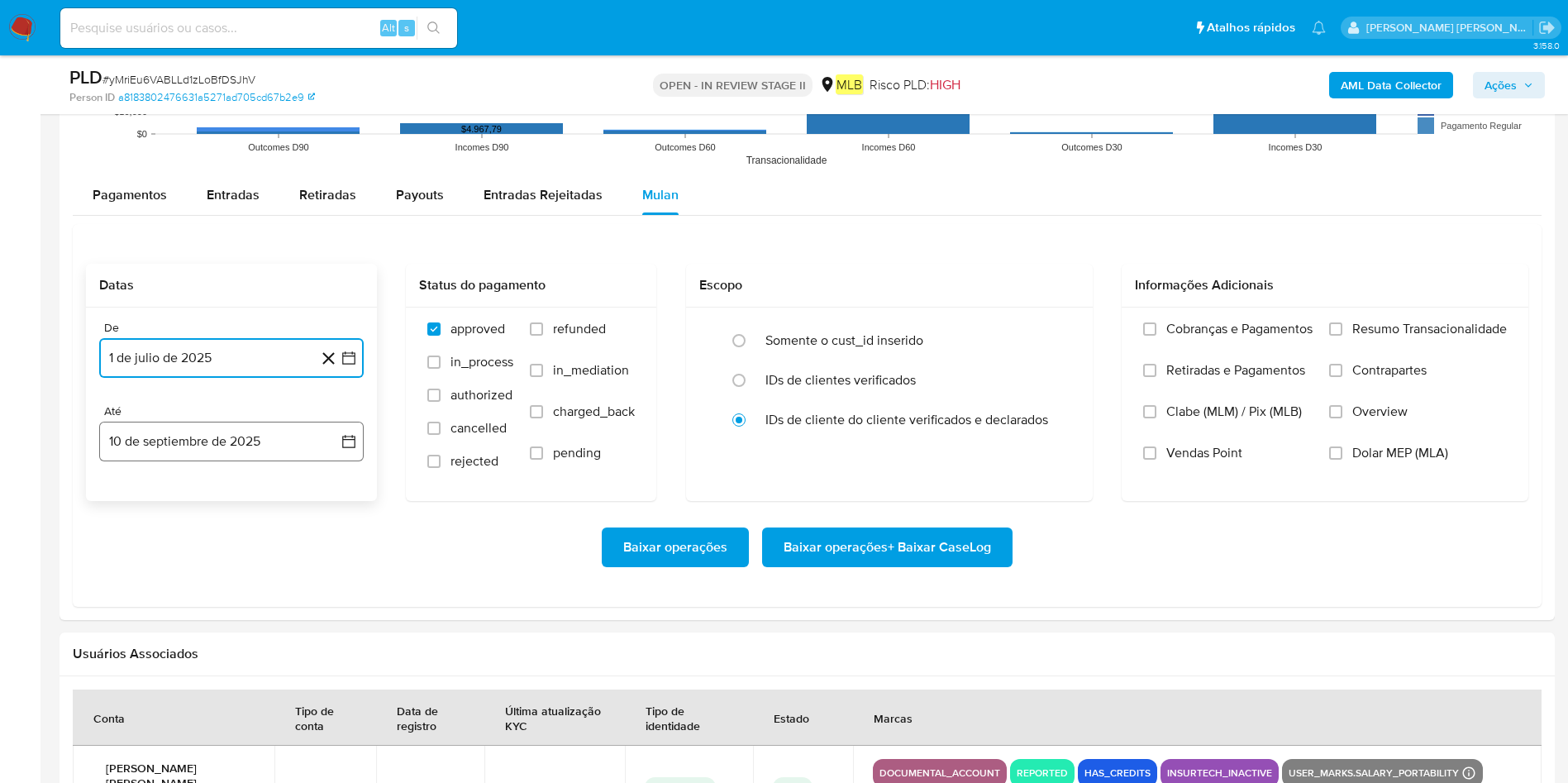
click at [185, 455] on button "10 de septiembre de 2025" at bounding box center [231, 441] width 265 height 40
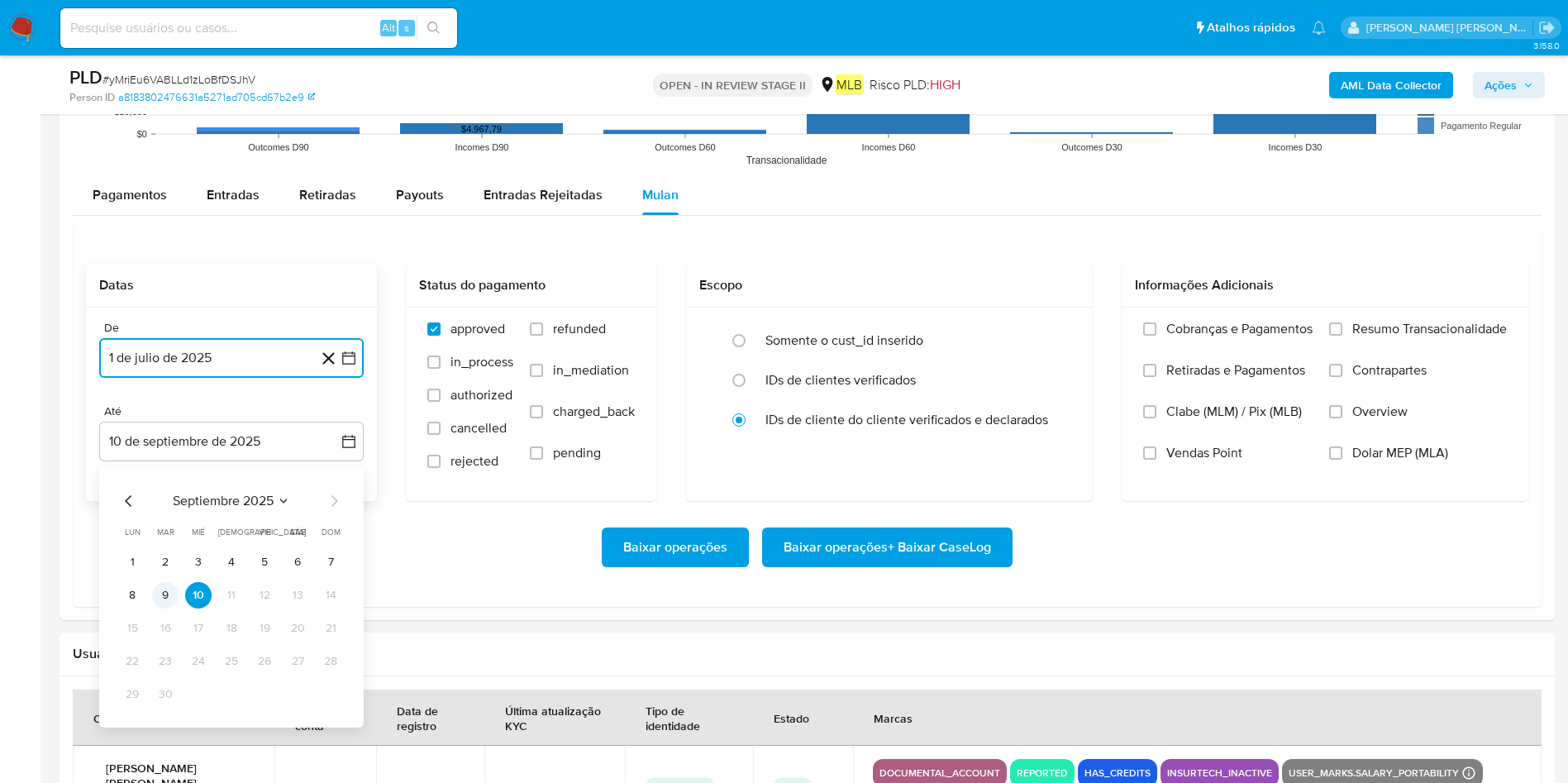
click at [161, 521] on button "9" at bounding box center [165, 595] width 26 height 26
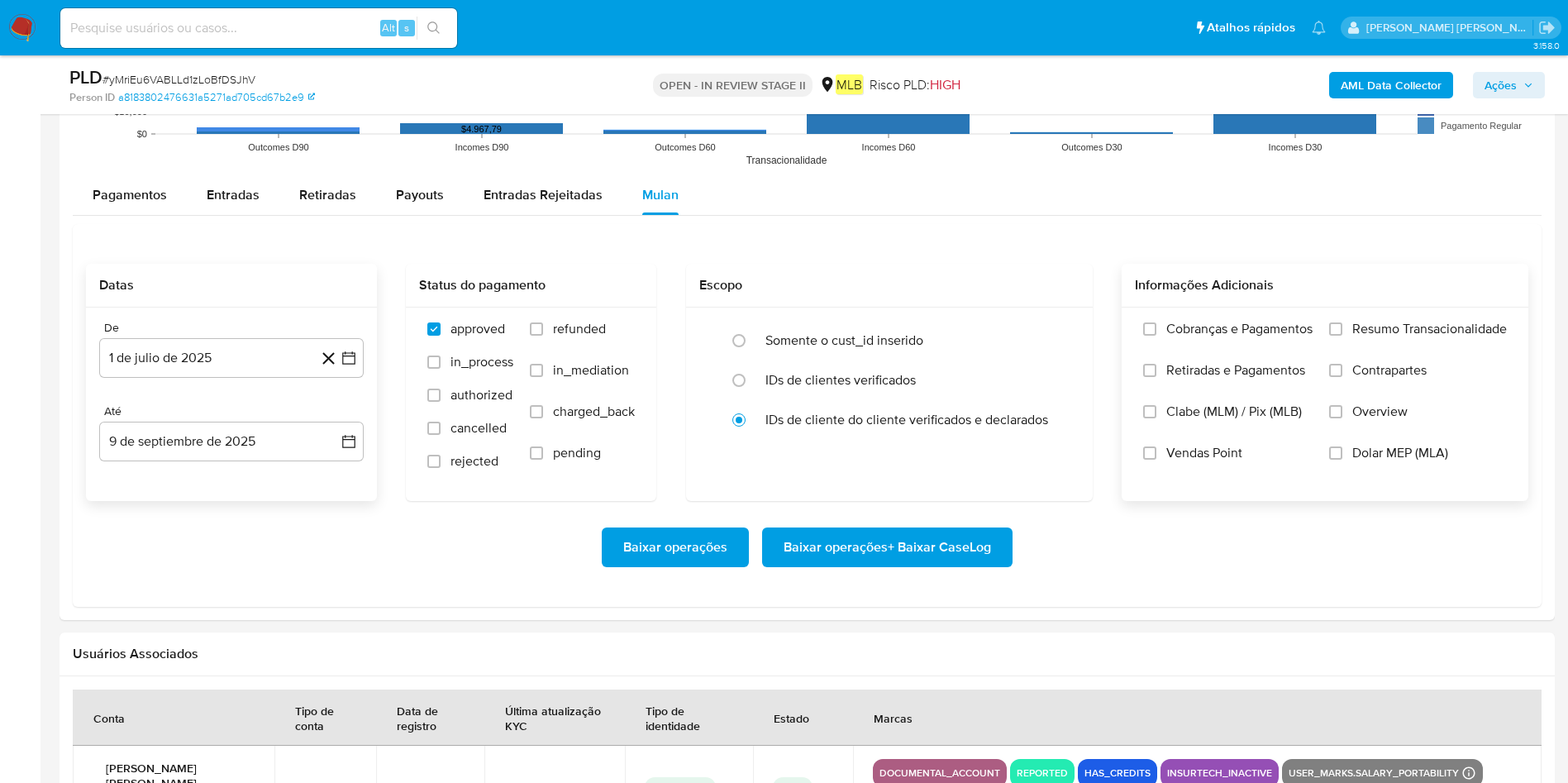
click at [1045, 322] on span "Resumo Transacionalidade" at bounding box center [1429, 329] width 155 height 17
click at [1045, 322] on input "Resumo Transacionalidade" at bounding box center [1335, 329] width 13 height 13
click at [853, 521] on span "Baixar operações + Baixar CaseLog" at bounding box center [887, 546] width 207 height 37
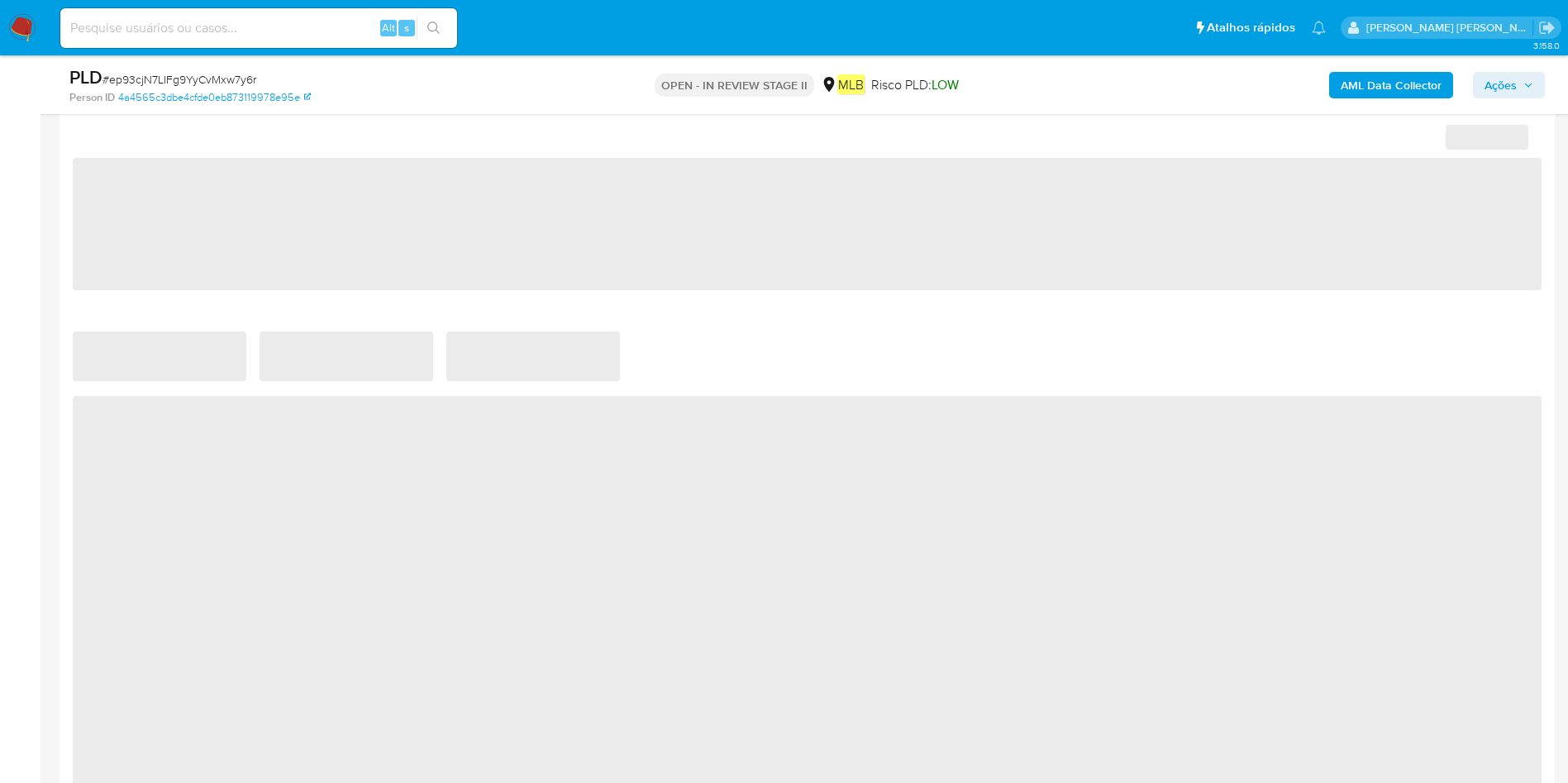
select select "10"
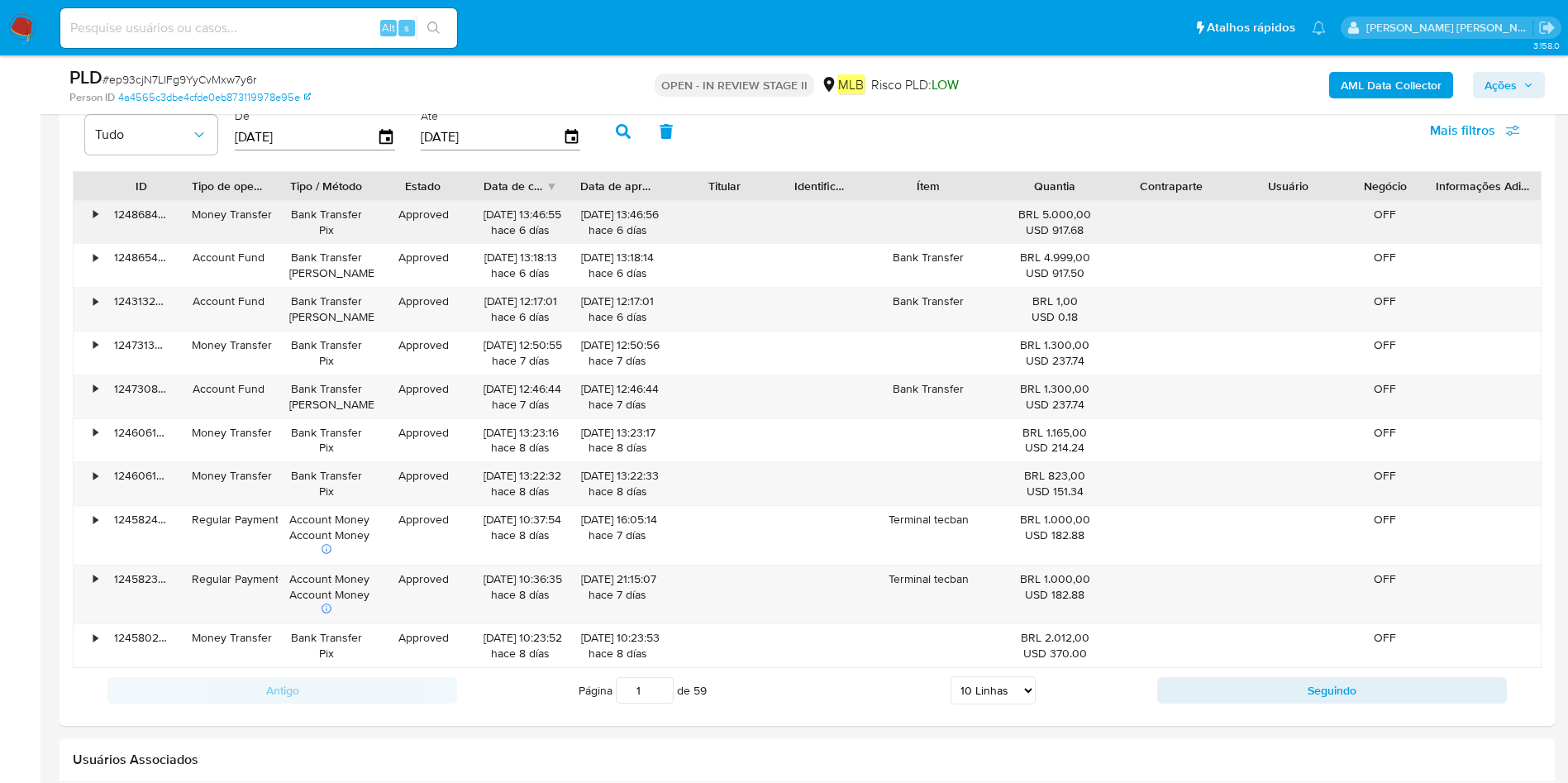
scroll to position [1758, 0]
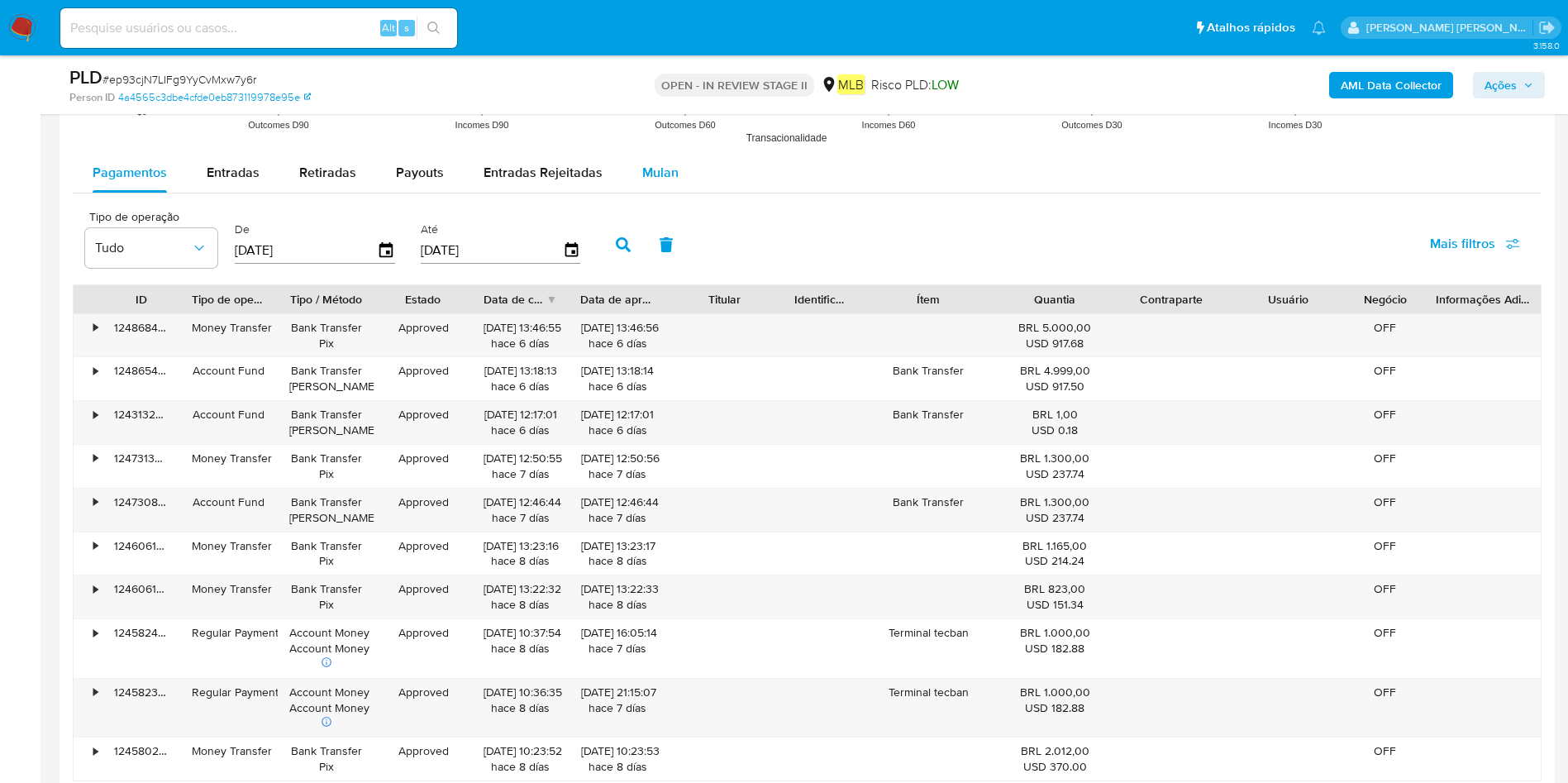
click at [653, 165] on span "Mulan" at bounding box center [660, 172] width 37 height 19
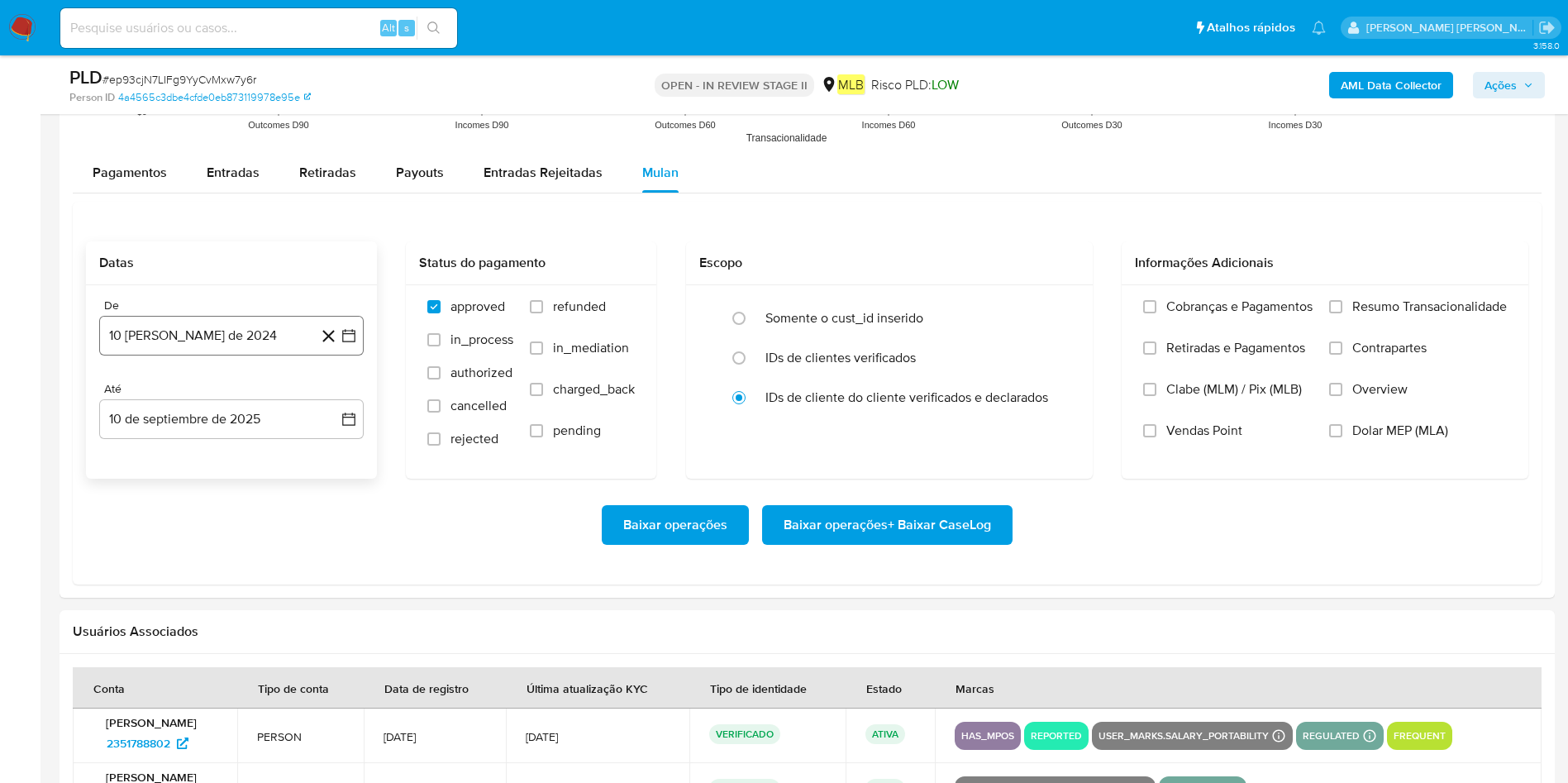
click at [191, 333] on button "10 [PERSON_NAME] de 2024" at bounding box center [231, 335] width 265 height 40
click at [205, 396] on span "agosto 2024" at bounding box center [223, 395] width 75 height 17
click at [317, 396] on div "2024" at bounding box center [229, 395] width 221 height 20
click at [325, 393] on icon "Año siguiente" at bounding box center [330, 395] width 20 height 20
click at [140, 521] on button "[DATE]" at bounding box center [158, 547] width 46 height 26
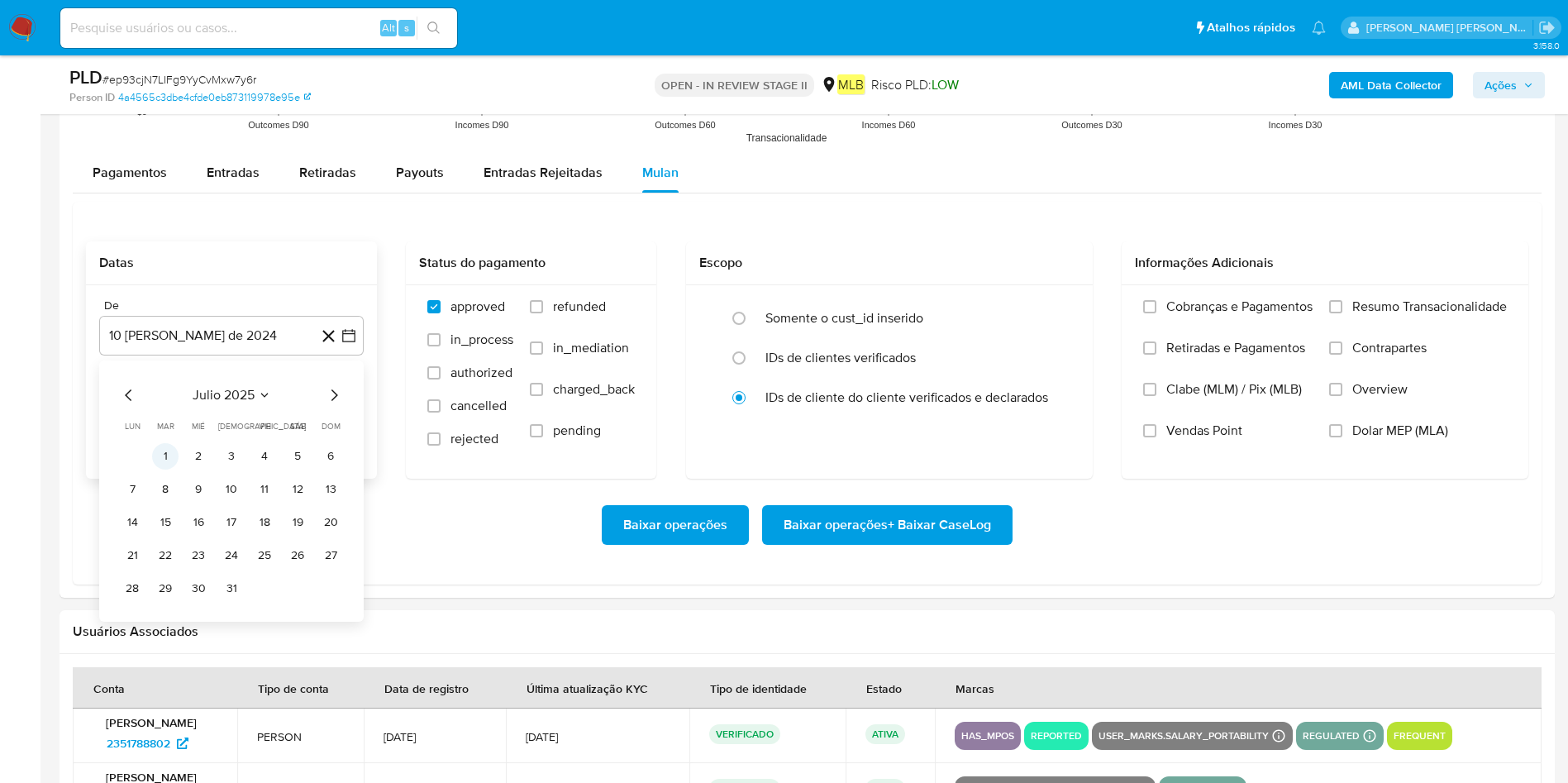
click at [153, 456] on button "1" at bounding box center [165, 456] width 26 height 26
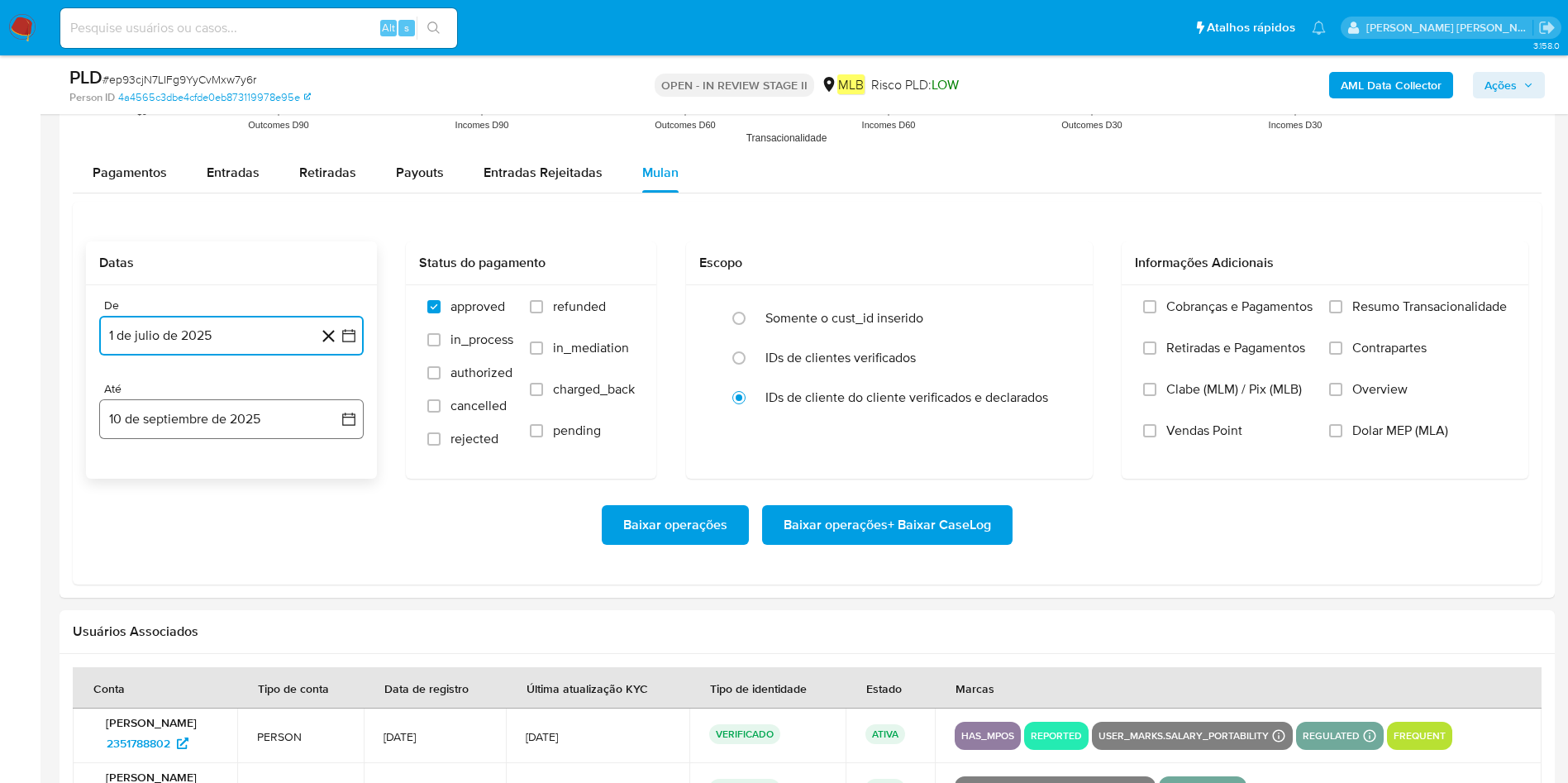
click at [171, 427] on button "10 de septiembre de 2025" at bounding box center [231, 419] width 265 height 40
click at [158, 521] on button "9" at bounding box center [165, 573] width 26 height 26
click at [1045, 318] on label "Resumo Transacionalidade" at bounding box center [1417, 319] width 178 height 41
click at [1045, 313] on input "Resumo Transacionalidade" at bounding box center [1335, 306] width 13 height 13
click at [878, 521] on span "Baixar operações + Baixar CaseLog" at bounding box center [887, 525] width 207 height 37
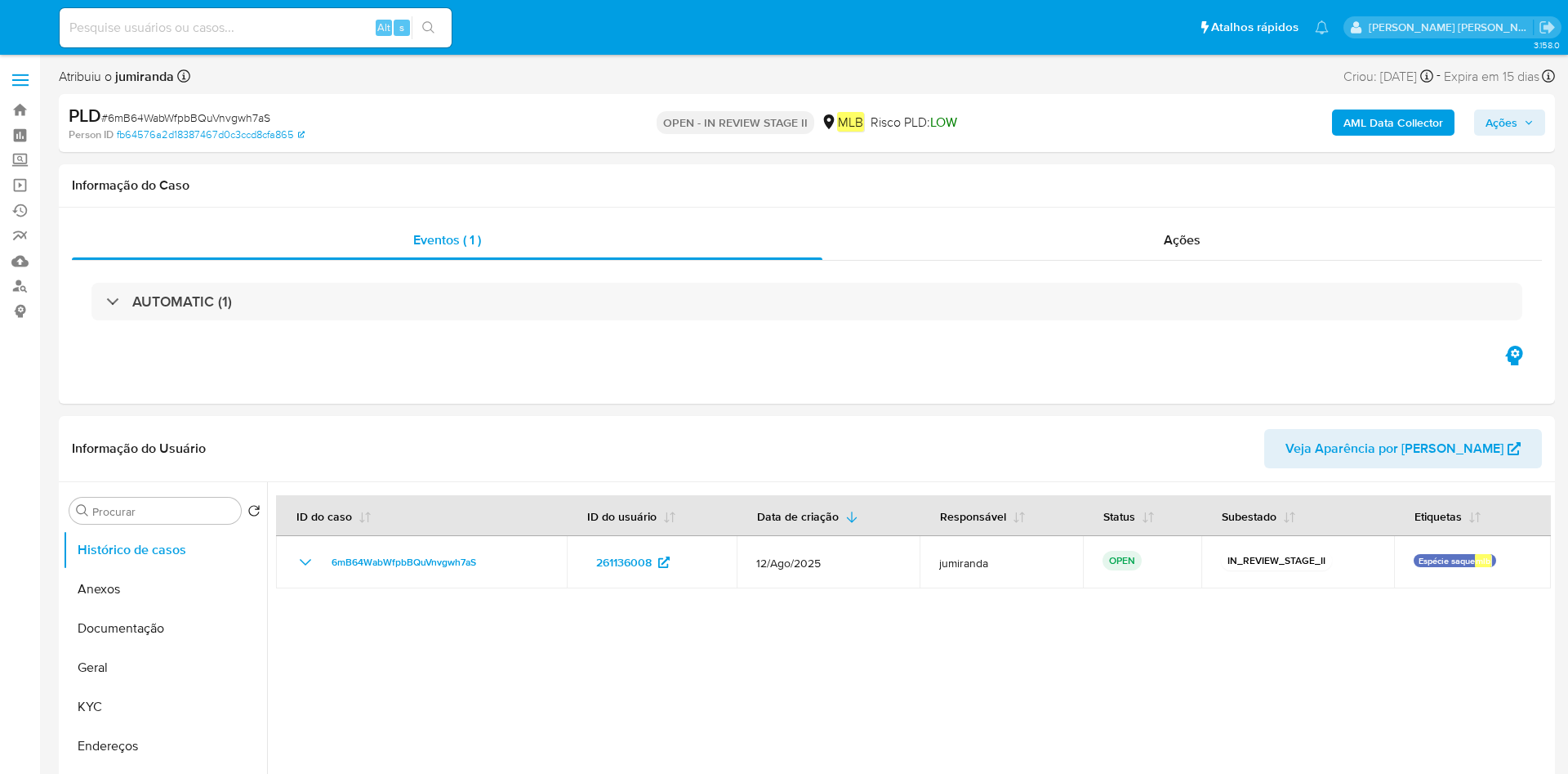
select select "10"
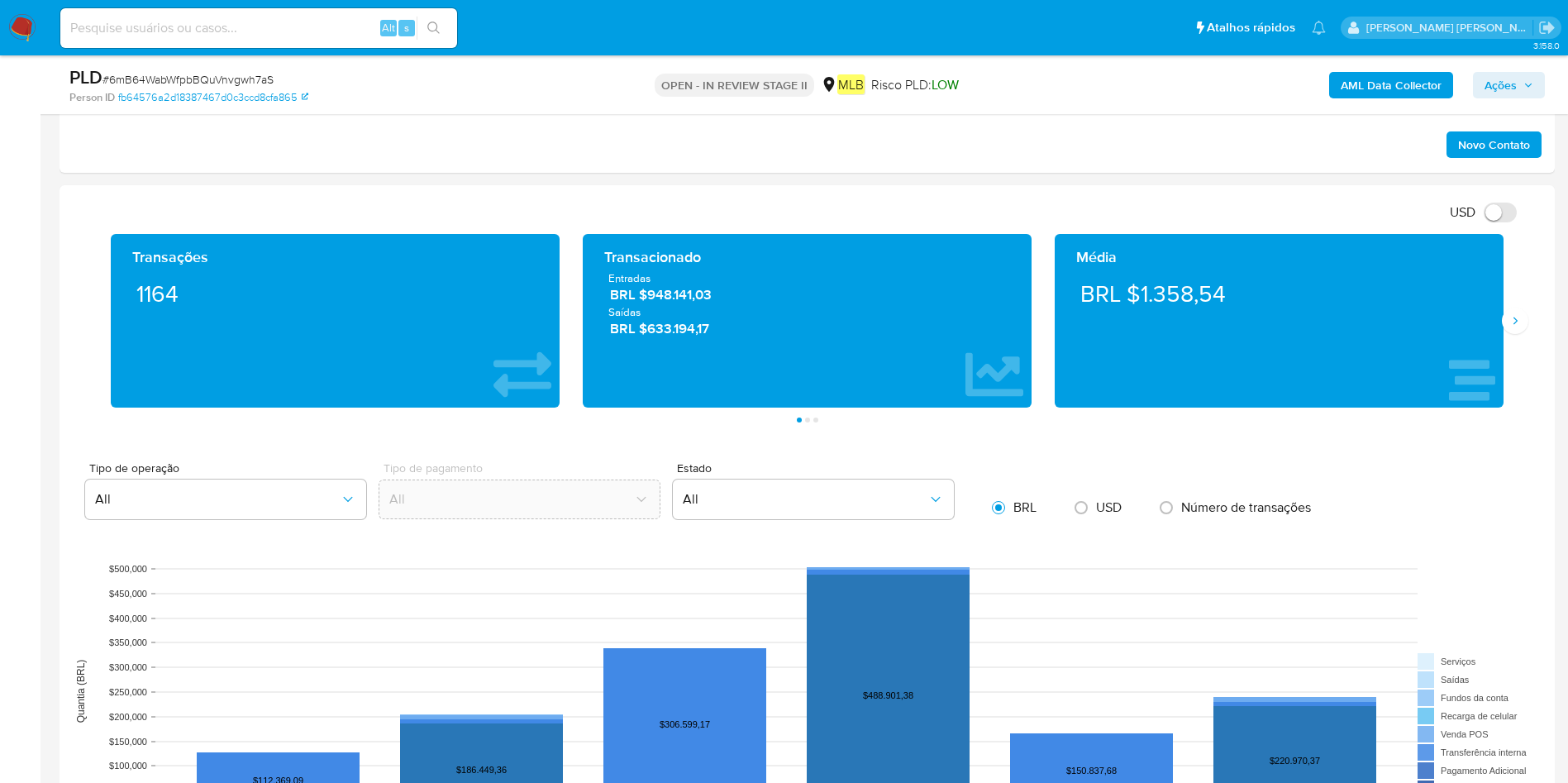
scroll to position [1240, 0]
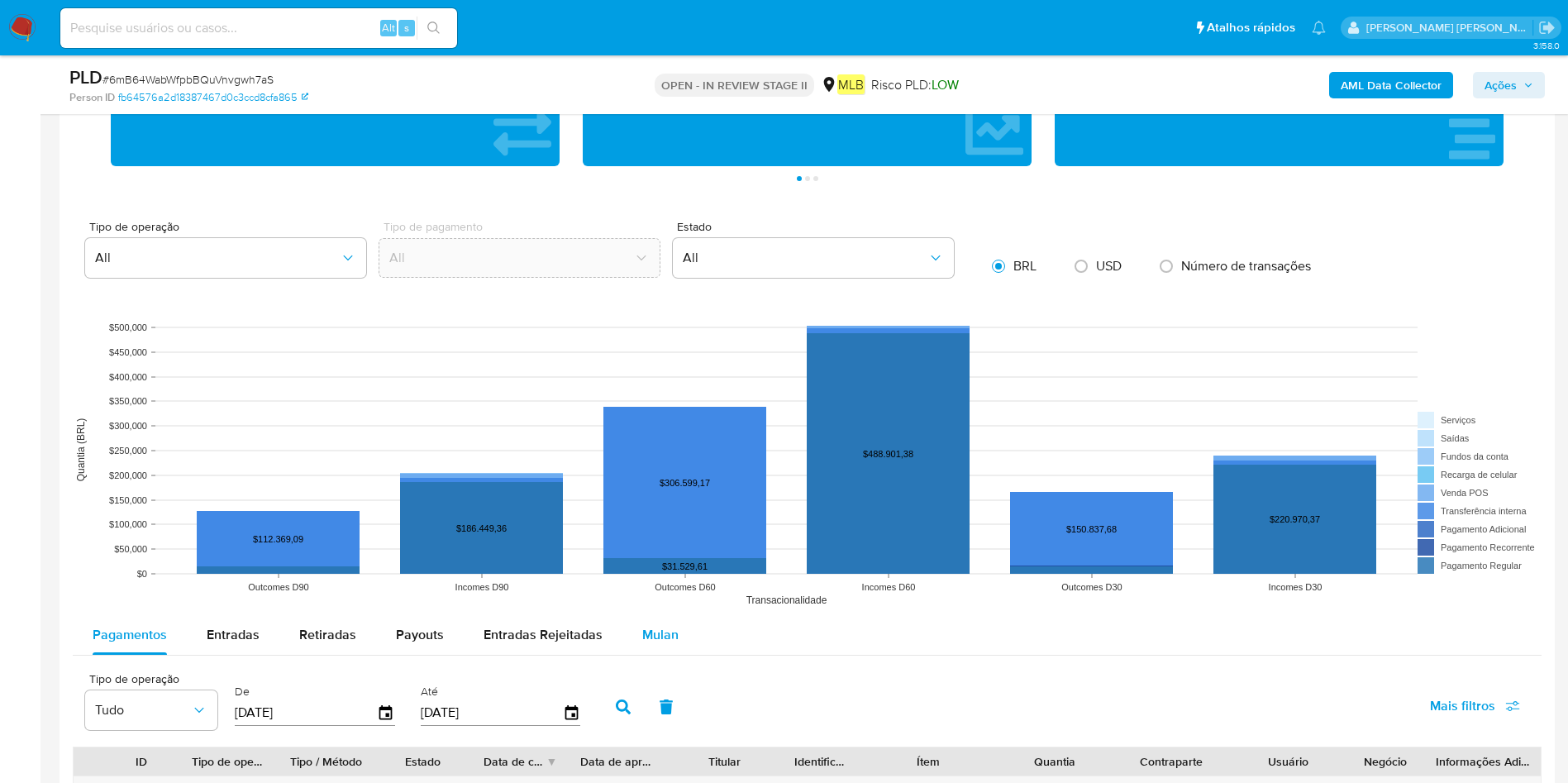
click at [647, 635] on span "Mulan" at bounding box center [660, 634] width 37 height 19
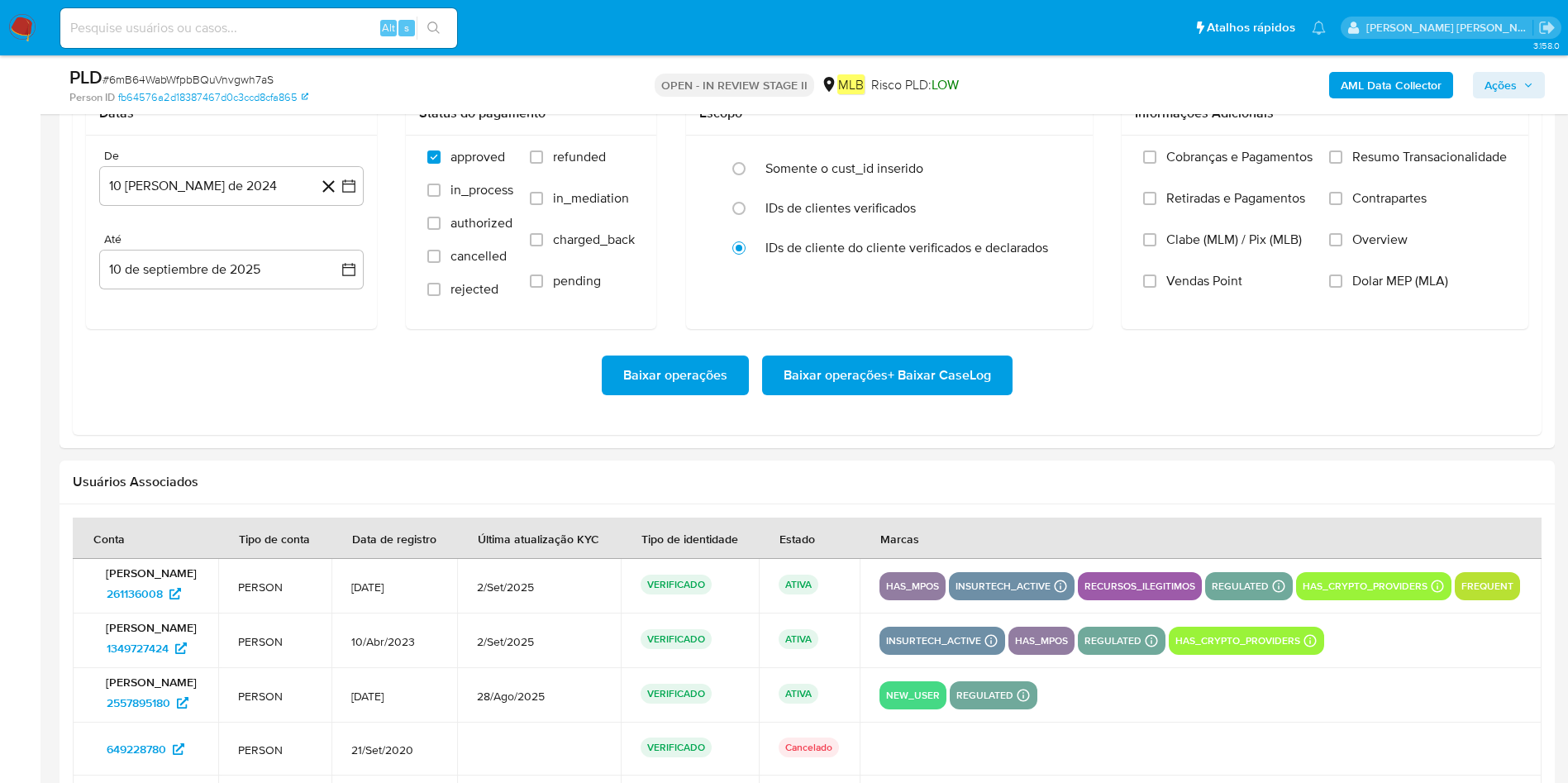
scroll to position [1736, 0]
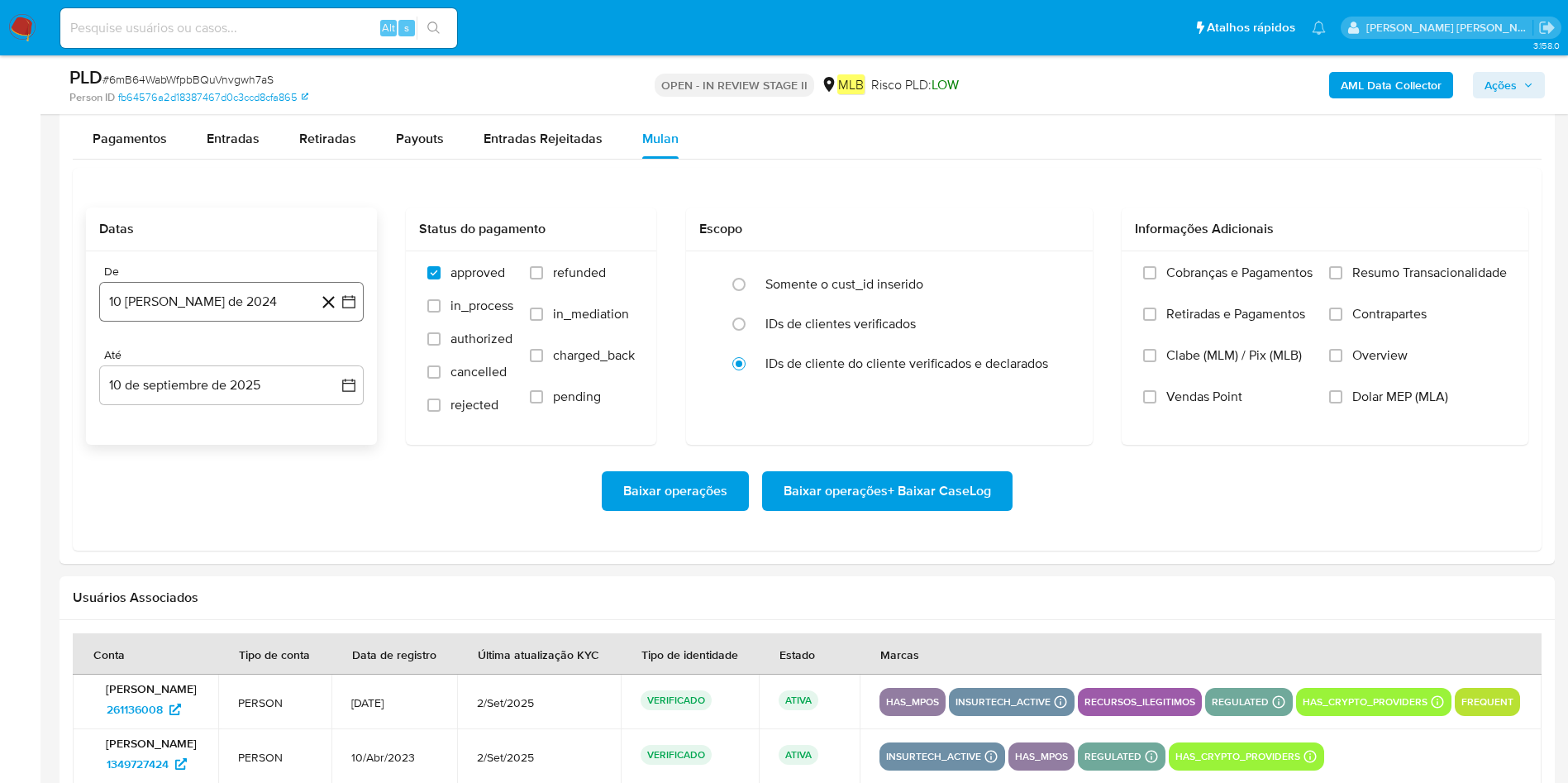
click at [196, 317] on button "[DATE]" at bounding box center [231, 302] width 265 height 40
click at [199, 354] on span "agosto 2024" at bounding box center [223, 362] width 75 height 17
click at [337, 358] on icon "Año siguiente" at bounding box center [330, 361] width 20 height 20
click at [165, 520] on span "[DATE]" at bounding box center [158, 514] width 37 height 13
click at [173, 426] on button "1" at bounding box center [165, 422] width 26 height 26
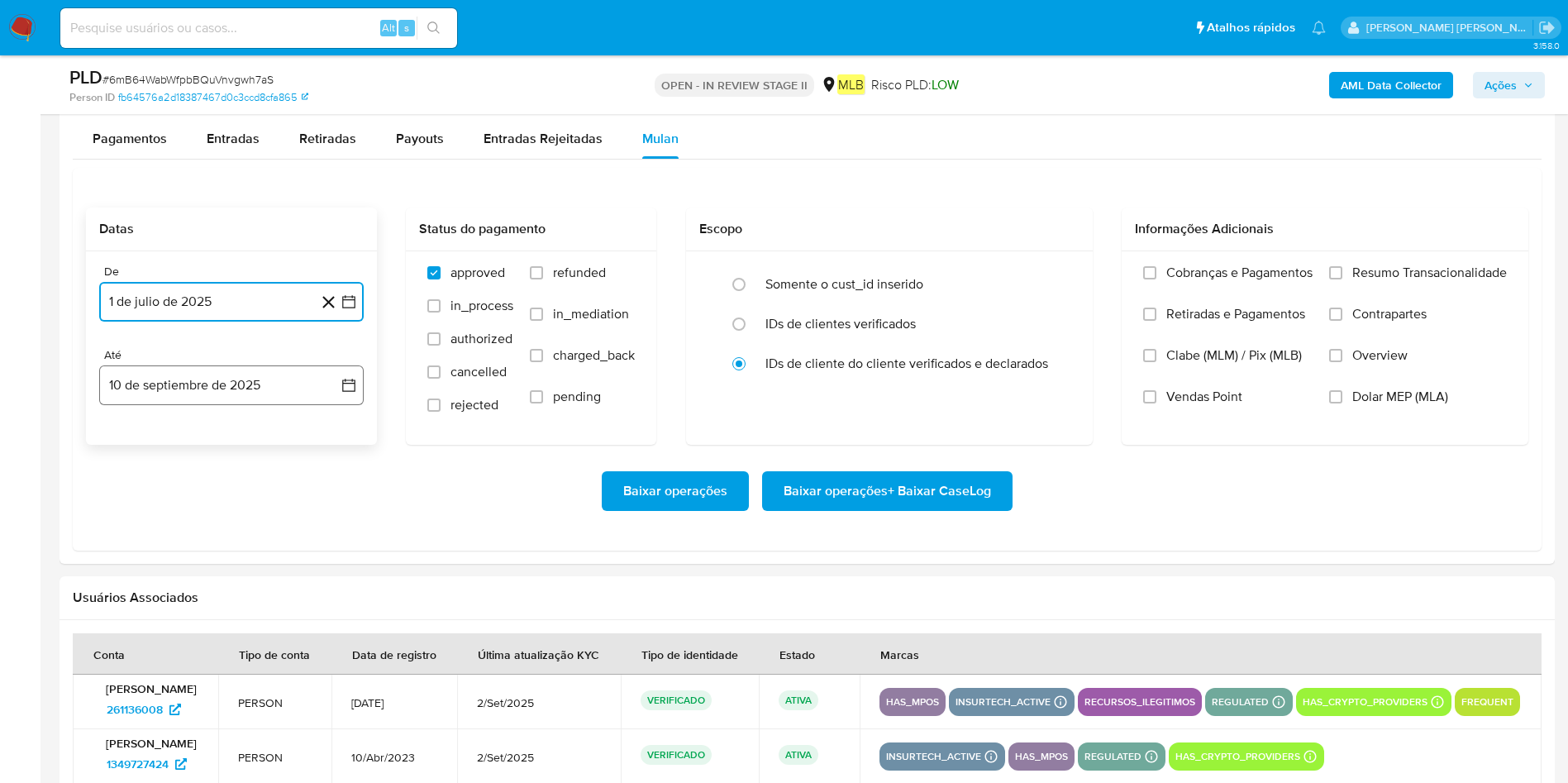
click at [181, 399] on button "10 de septiembre de 2025" at bounding box center [231, 385] width 265 height 40
click at [172, 543] on button "9" at bounding box center [165, 539] width 26 height 26
click at [1397, 268] on span "Resumo Transacionalidade" at bounding box center [1429, 273] width 155 height 17
click at [1342, 268] on input "Resumo Transacionalidade" at bounding box center [1335, 272] width 13 height 13
click at [952, 494] on span "Baixar operações + Baixar CaseLog" at bounding box center [887, 491] width 207 height 37
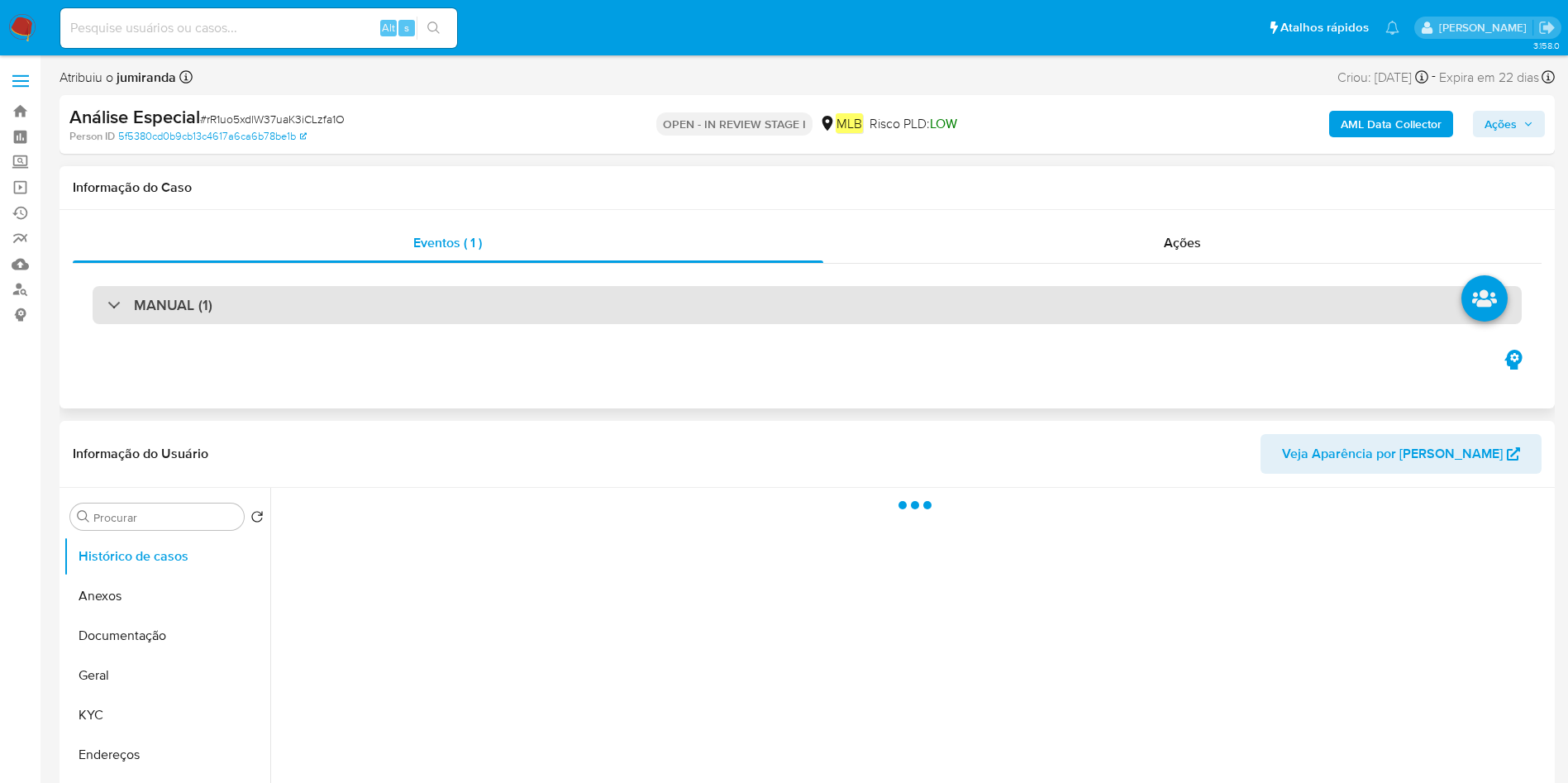
click at [498, 309] on div "MANUAL (1)" at bounding box center [807, 304] width 1429 height 38
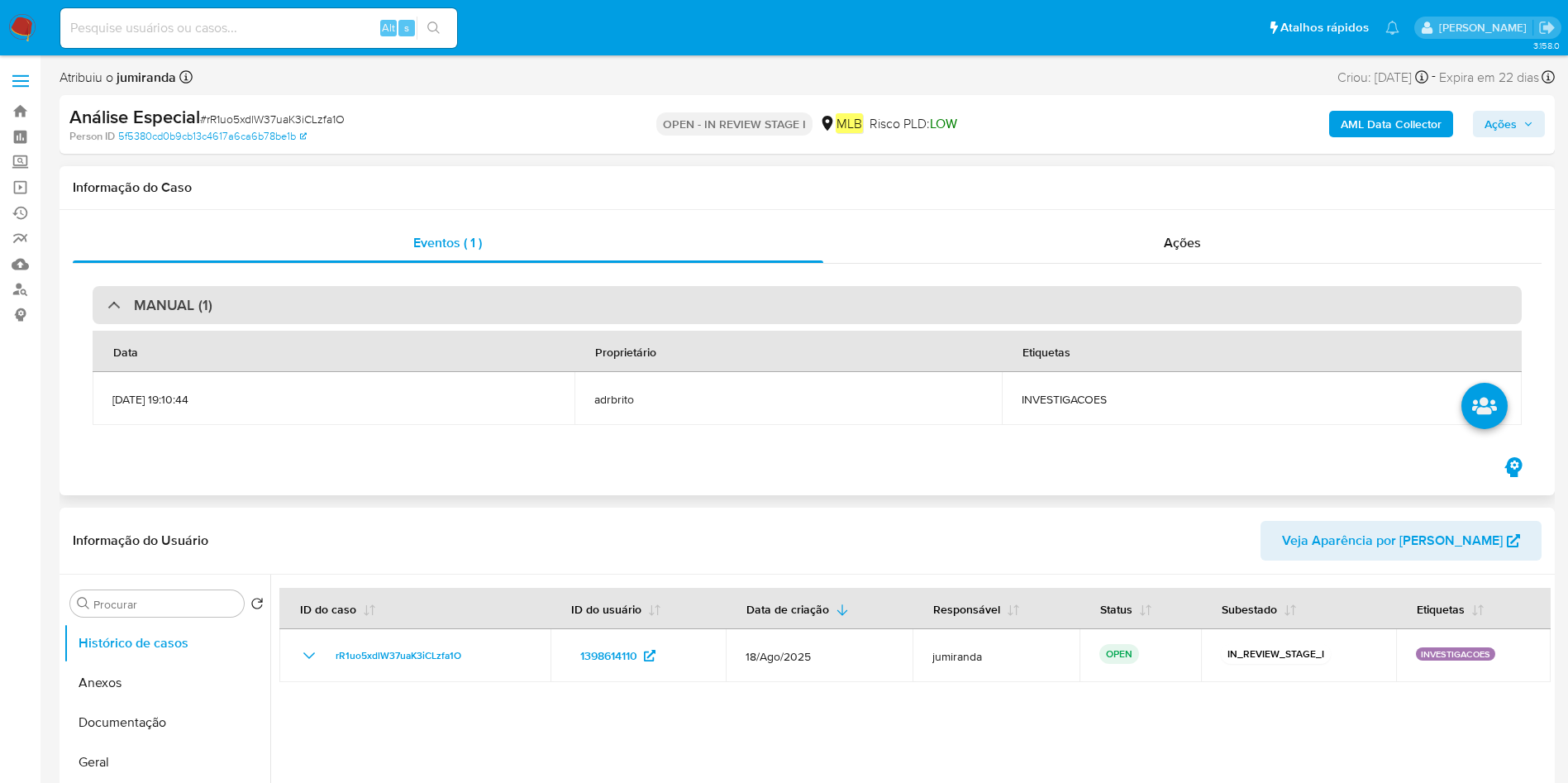
select select "10"
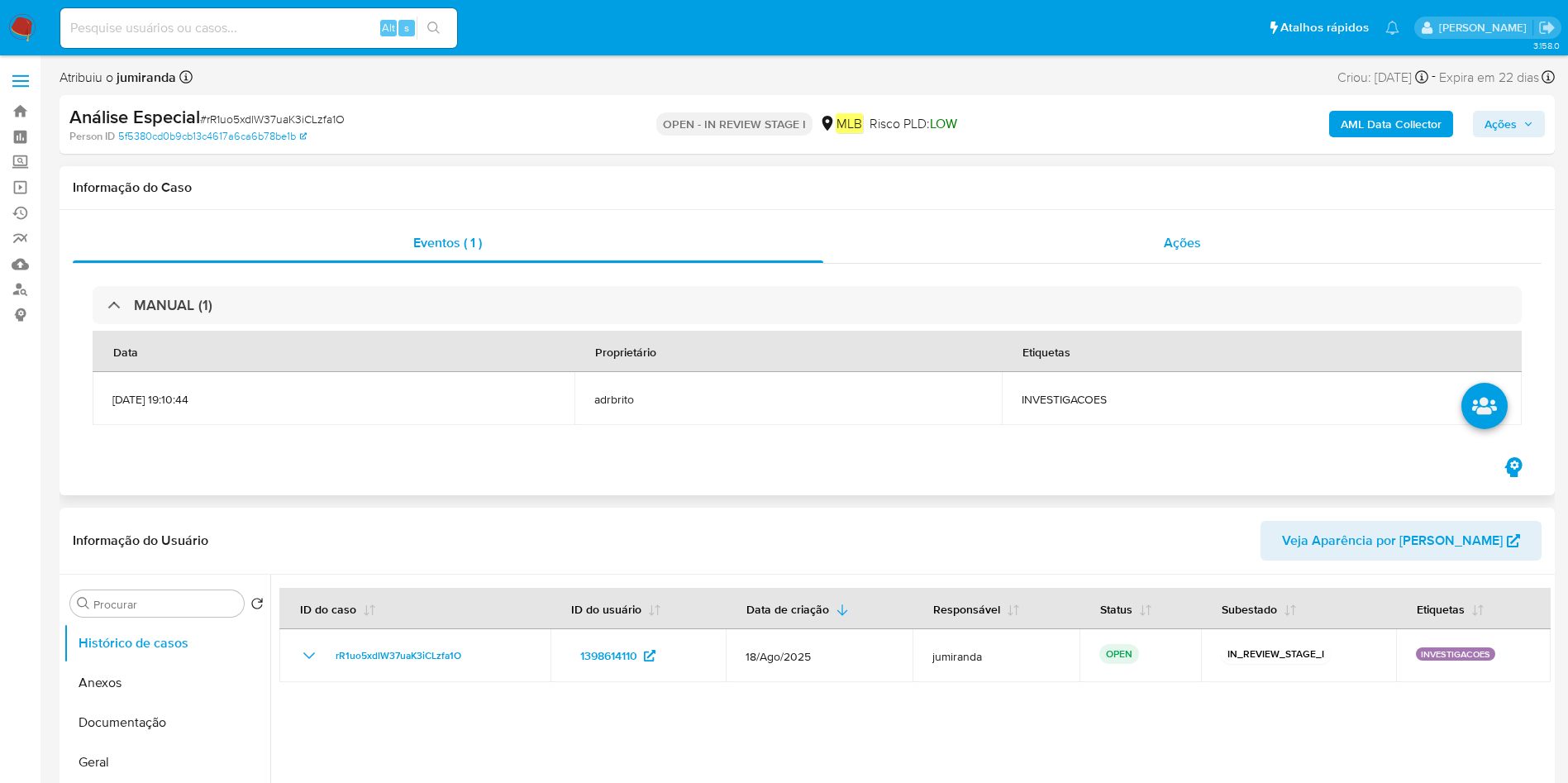
click at [1081, 230] on div "Ações" at bounding box center [1183, 243] width 719 height 40
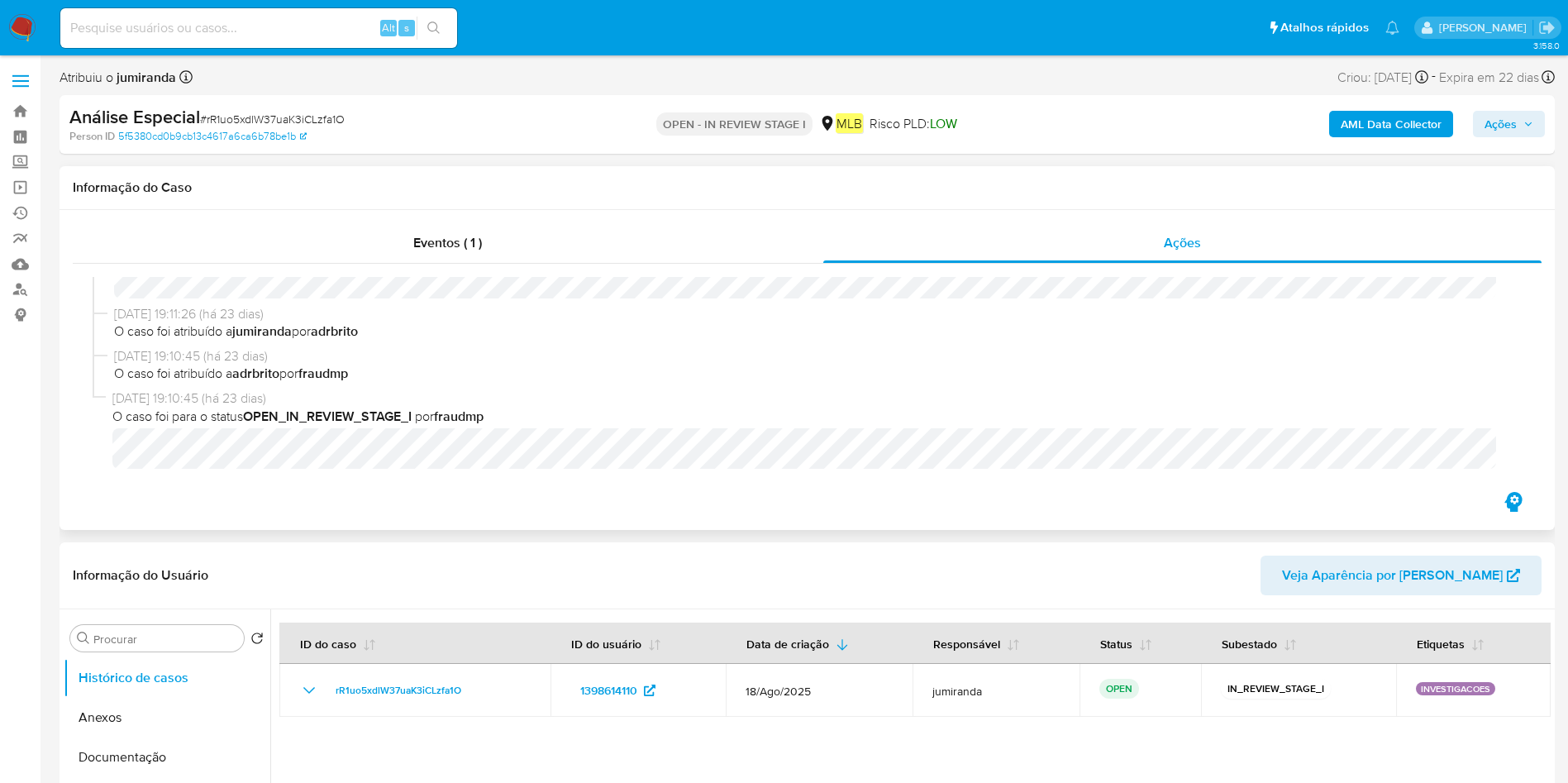
scroll to position [6, 0]
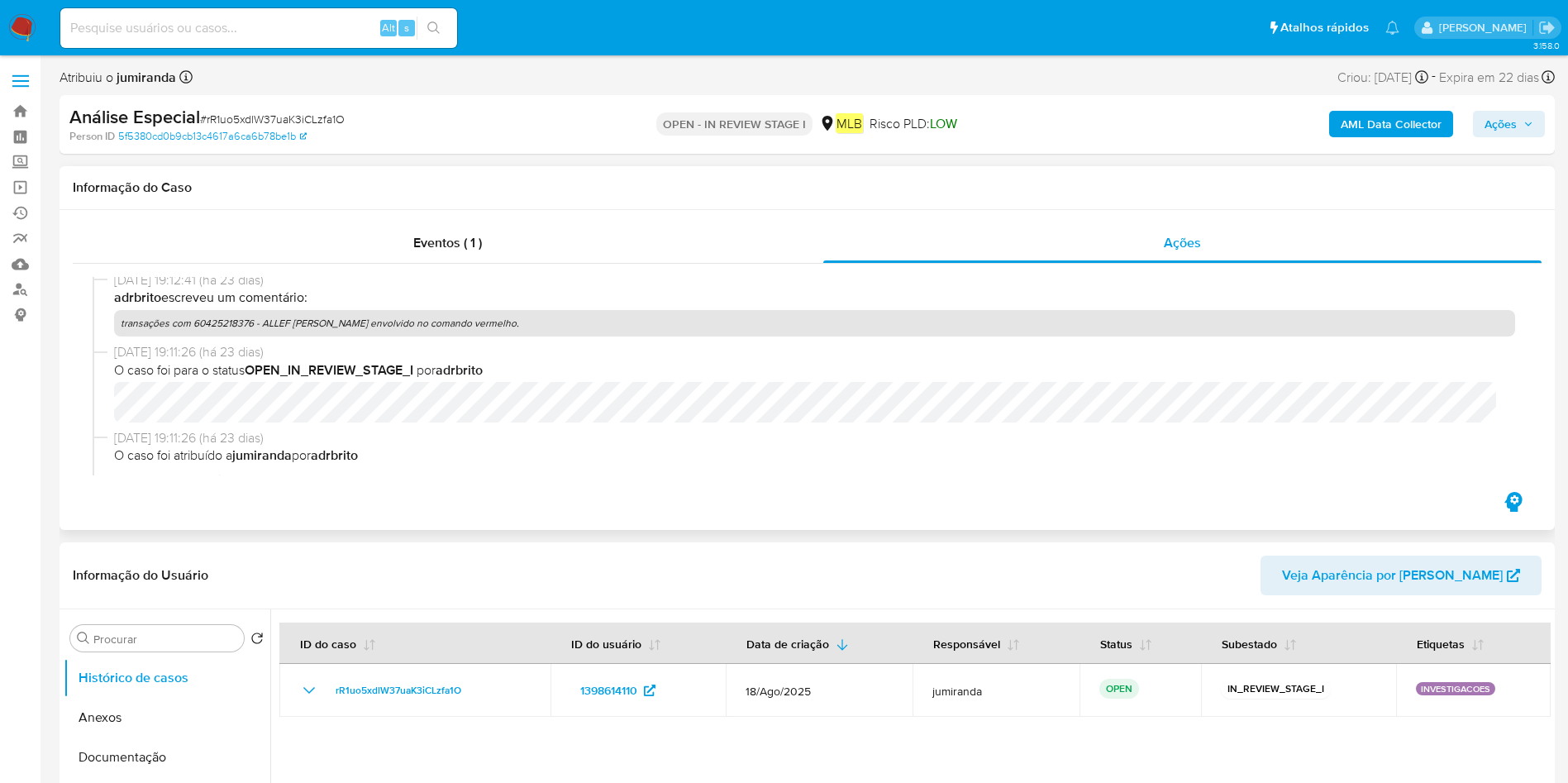
click at [514, 321] on p "transações com 60425218376 - ALLEF [PERSON_NAME] envolvido no comando vermelho." at bounding box center [814, 323] width 1401 height 26
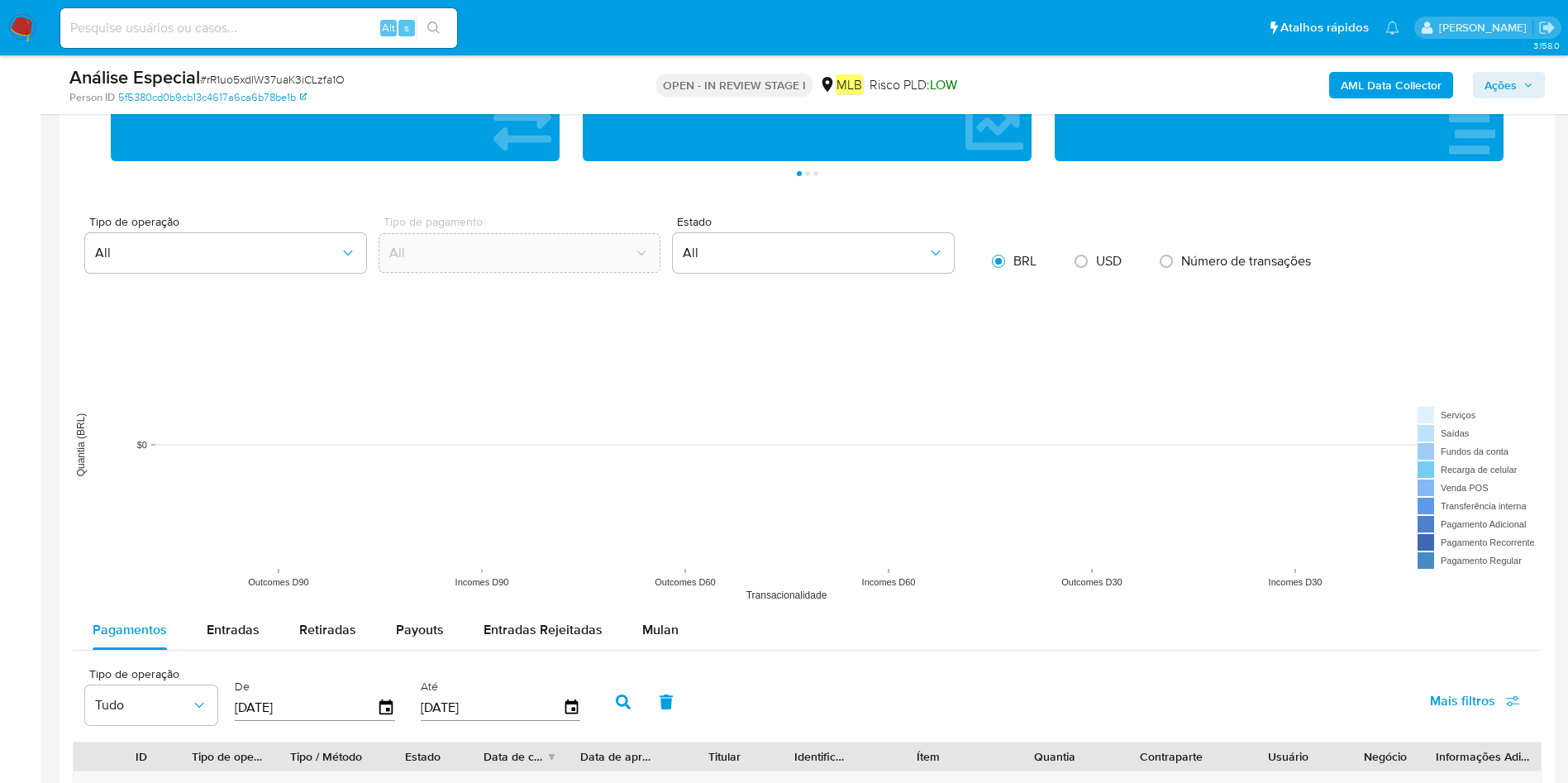
scroll to position [1611, 0]
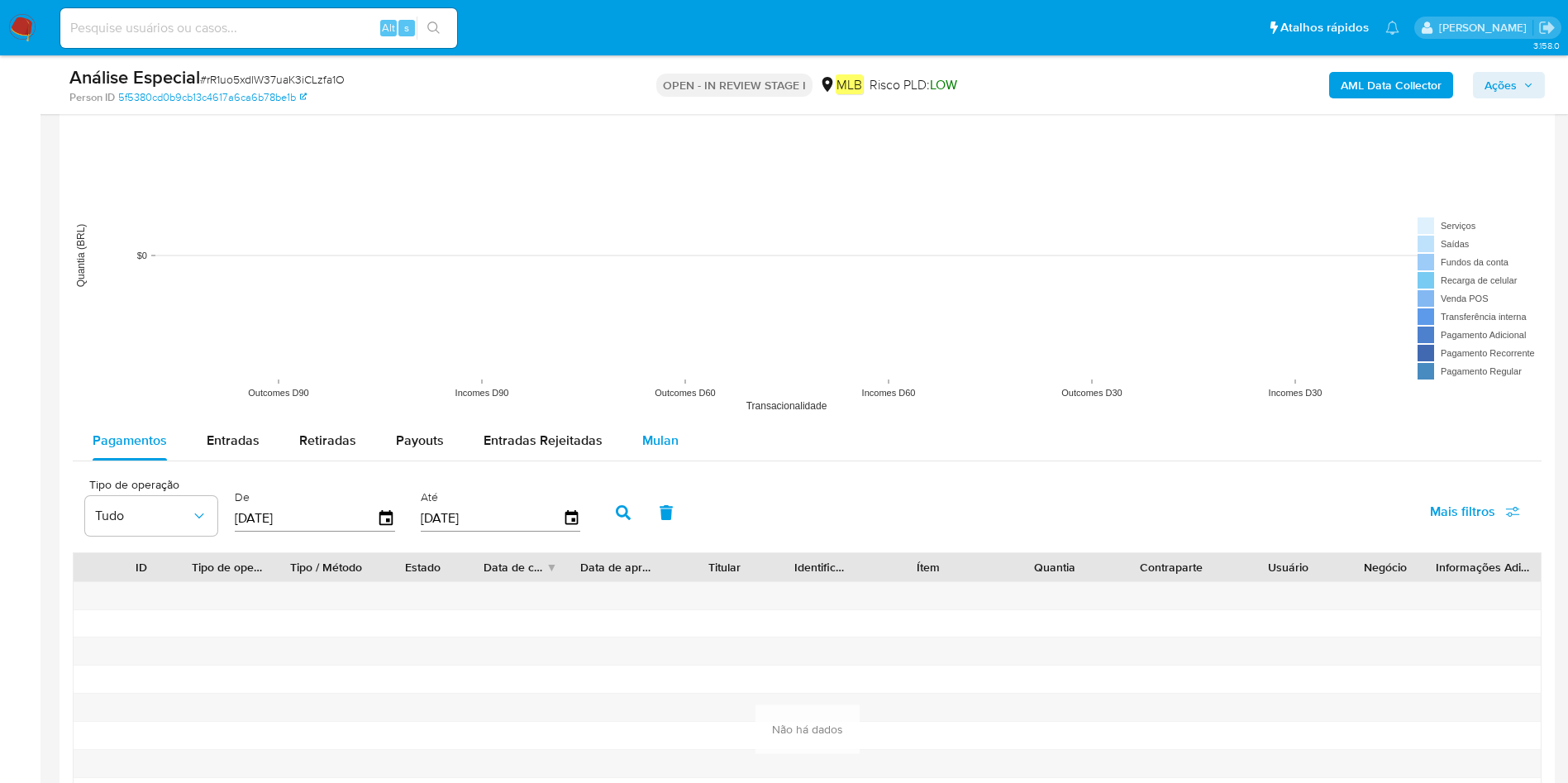
click at [658, 438] on span "Mulan" at bounding box center [660, 440] width 37 height 19
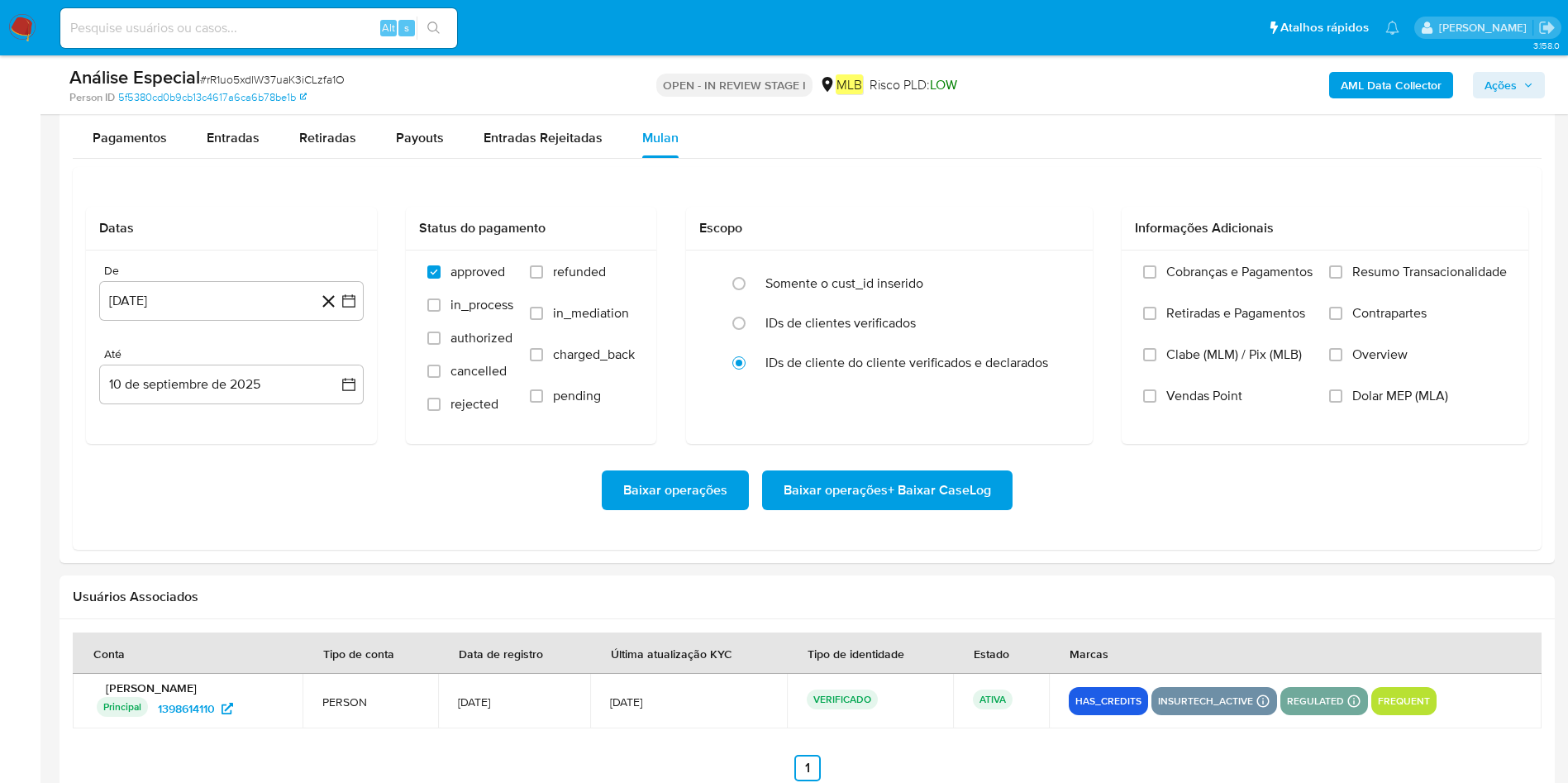
scroll to position [1983, 0]
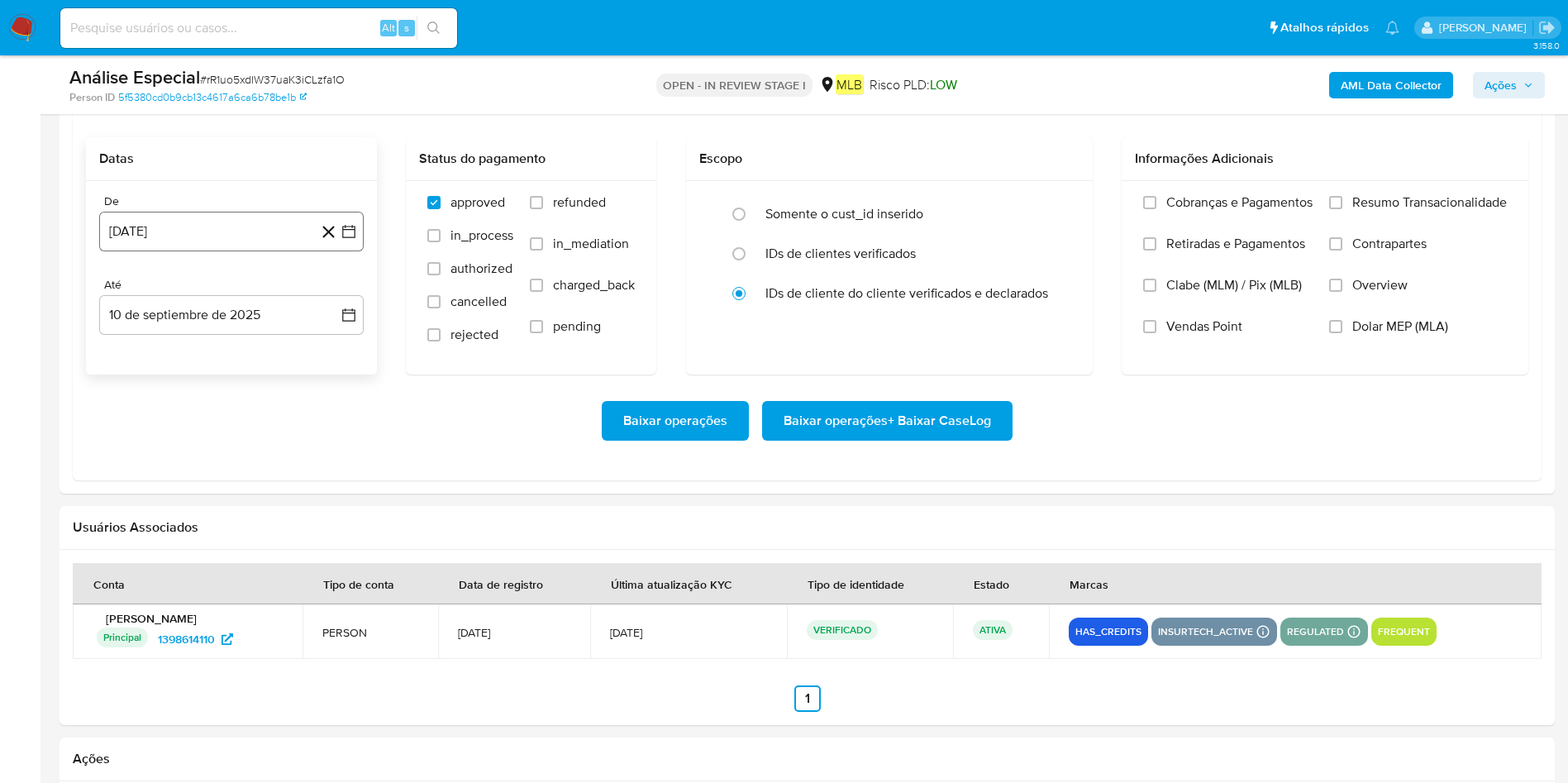
click at [254, 241] on button "[DATE]" at bounding box center [231, 232] width 265 height 40
click at [214, 296] on span "agosto 2024" at bounding box center [223, 291] width 75 height 17
click at [161, 447] on span "[DATE]" at bounding box center [158, 444] width 37 height 13
click at [226, 292] on span "julio 2024" at bounding box center [223, 291] width 62 height 17
click at [172, 449] on button "[DATE]" at bounding box center [158, 444] width 46 height 26
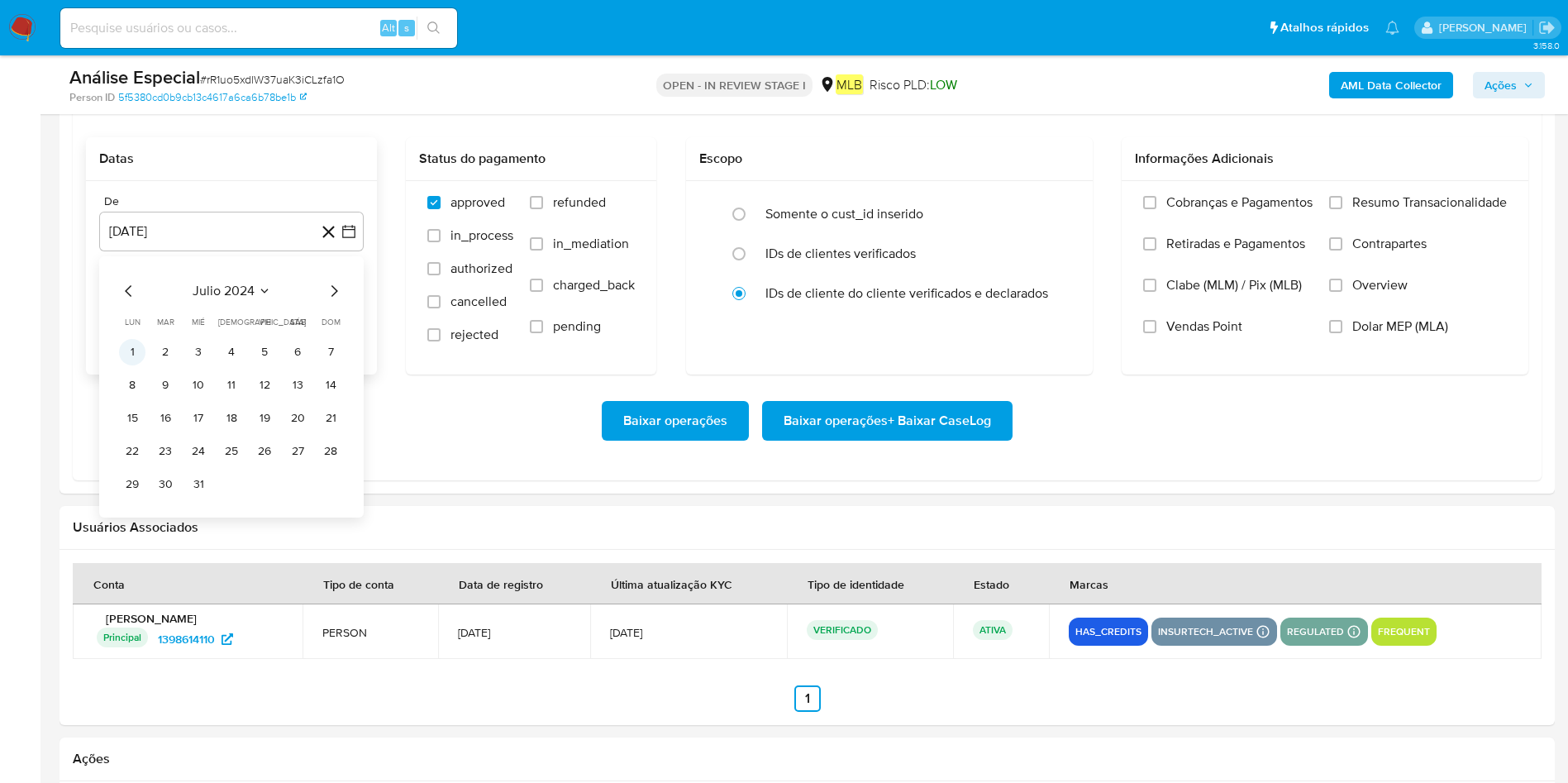
click at [138, 346] on button "1" at bounding box center [132, 352] width 26 height 26
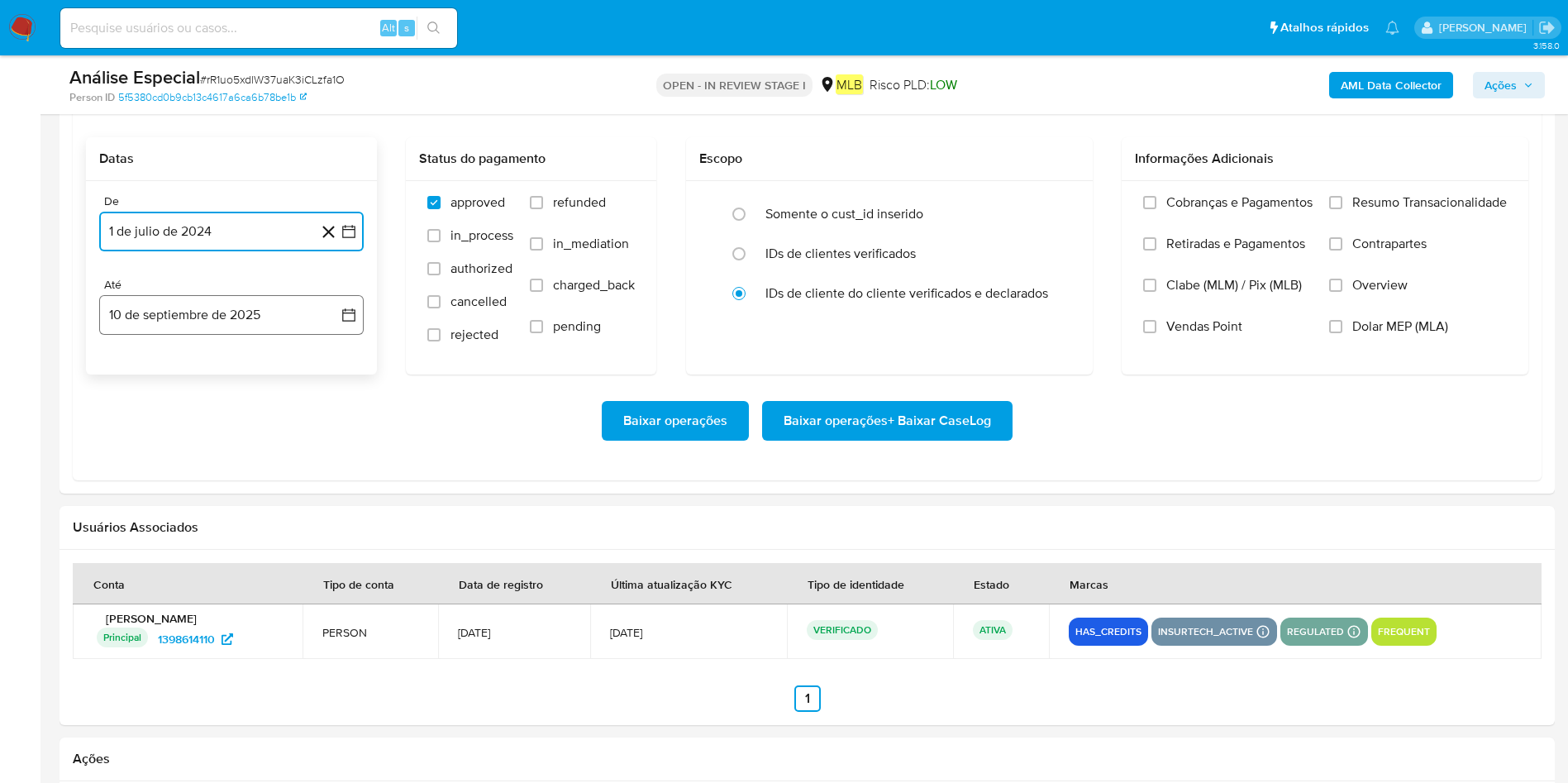
click at [220, 318] on button "10 de septiembre de 2025" at bounding box center [231, 315] width 265 height 40
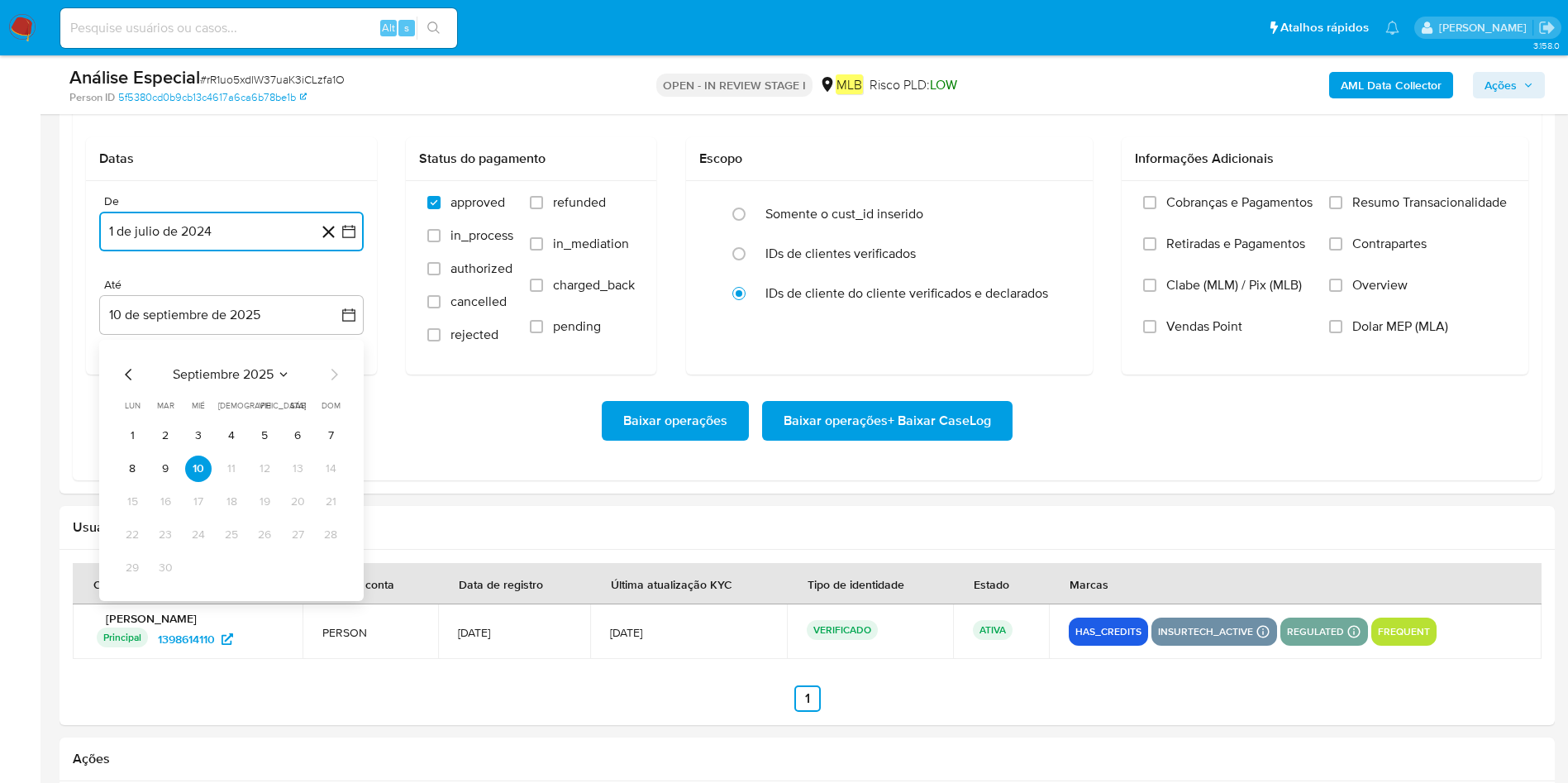
drag, startPoint x: 166, startPoint y: 464, endPoint x: 569, endPoint y: 435, distance: 404.0
click at [166, 465] on button "9" at bounding box center [165, 468] width 26 height 26
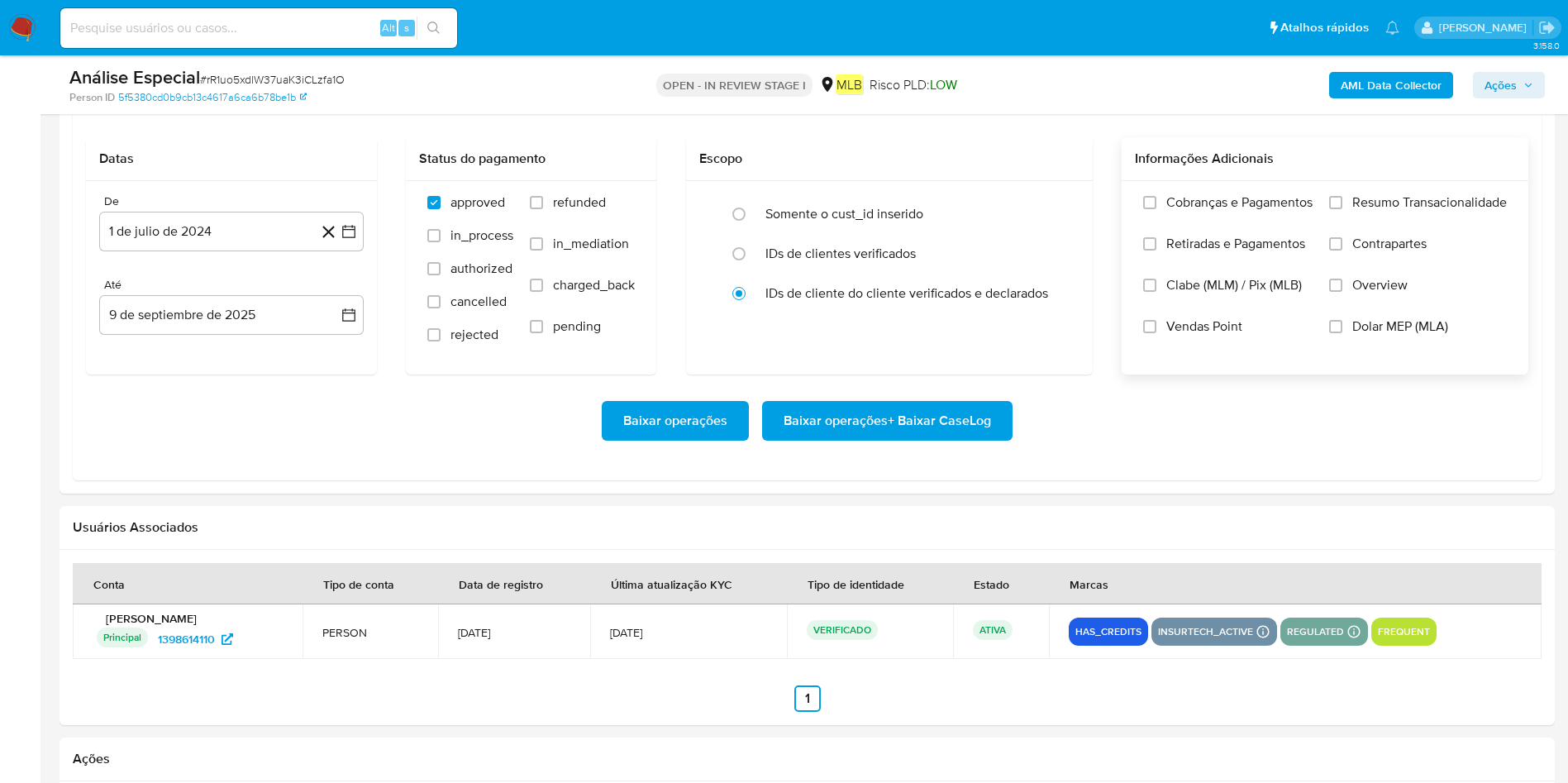
click at [1345, 195] on label "Resumo Transacionalidade" at bounding box center [1417, 215] width 178 height 41
click at [1342, 196] on input "Resumo Transacionalidade" at bounding box center [1335, 203] width 13 height 13
click at [931, 420] on span "Baixar operações + Baixar CaseLog" at bounding box center [887, 420] width 207 height 37
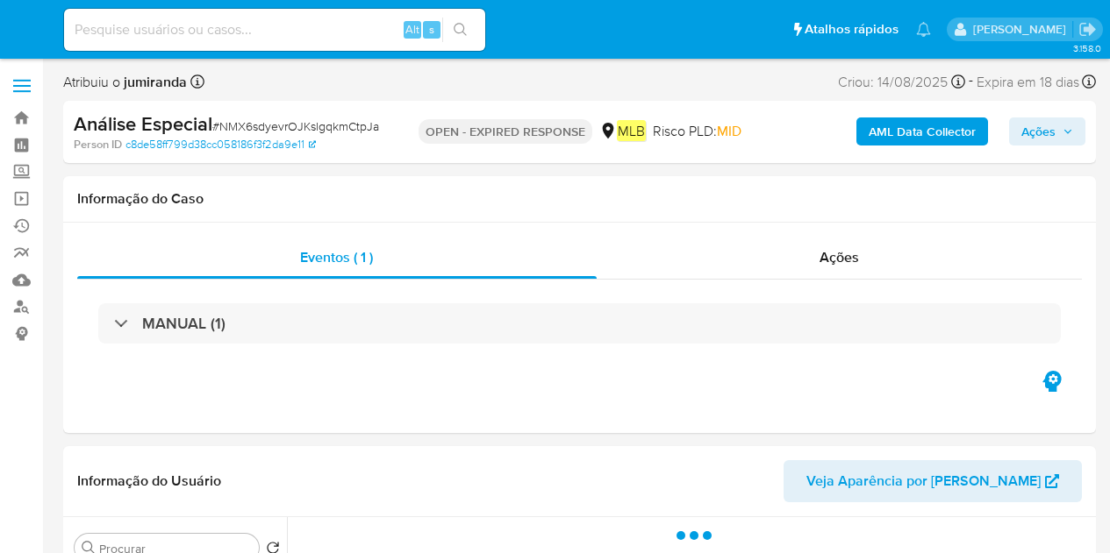
select select "10"
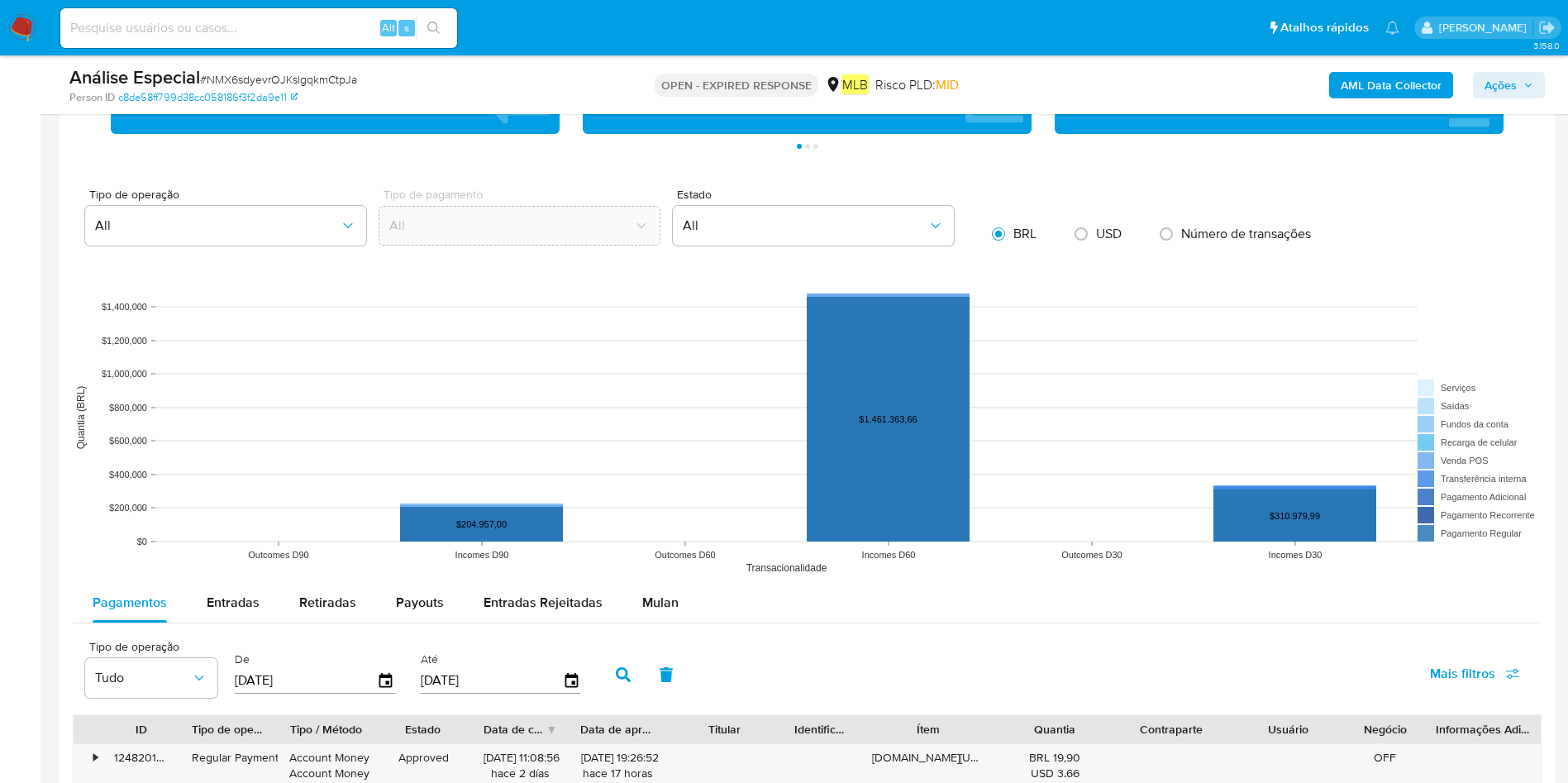
scroll to position [1363, 0]
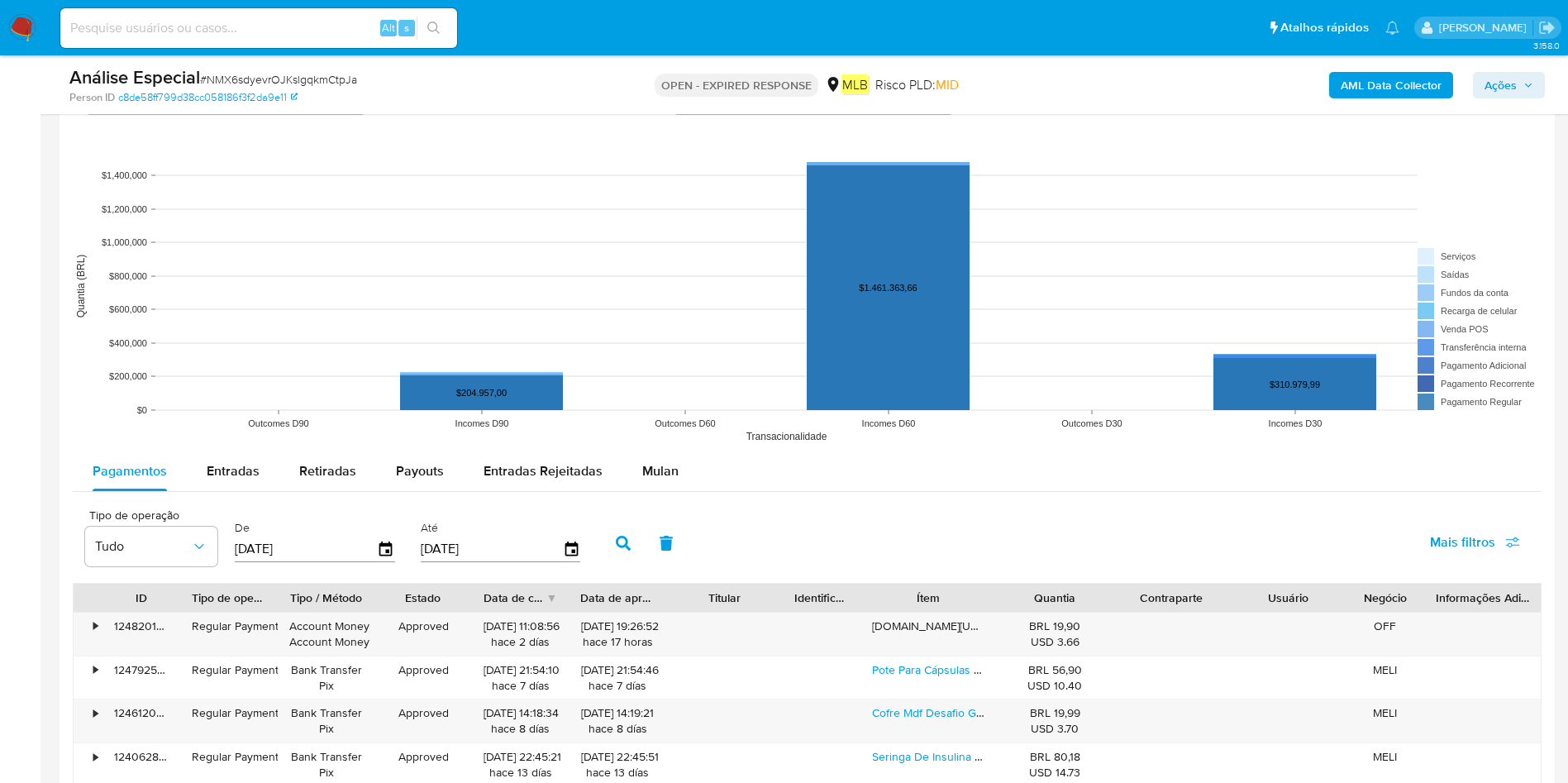
click at [668, 492] on div "Pagamentos Entradas Retiradas Payouts Entradas Rejeitadas Mulan Tipo de operaçã…" at bounding box center [807, 772] width 1469 height 642
click at [672, 475] on span "Mulan" at bounding box center [660, 470] width 37 height 19
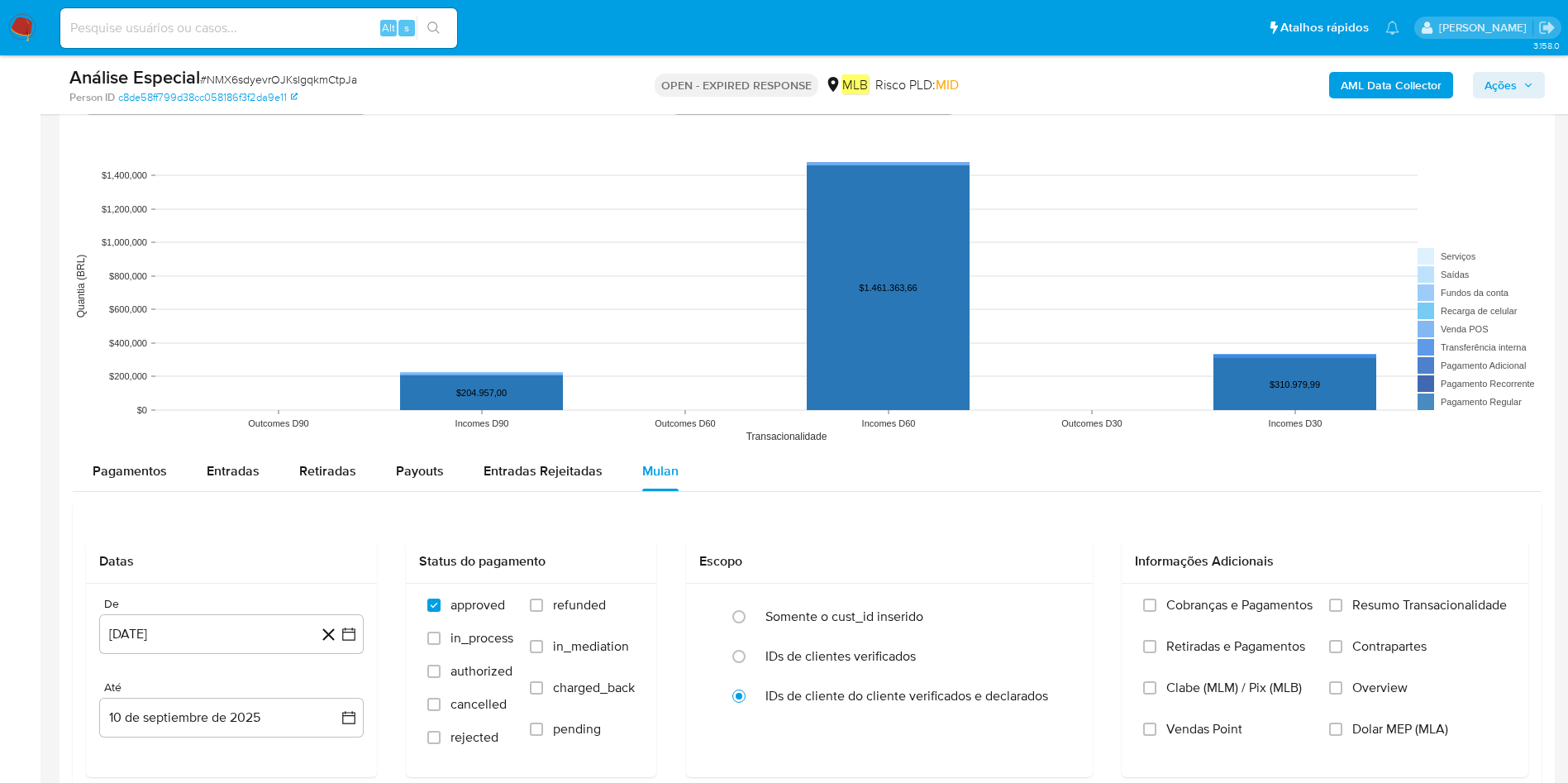
scroll to position [1611, 0]
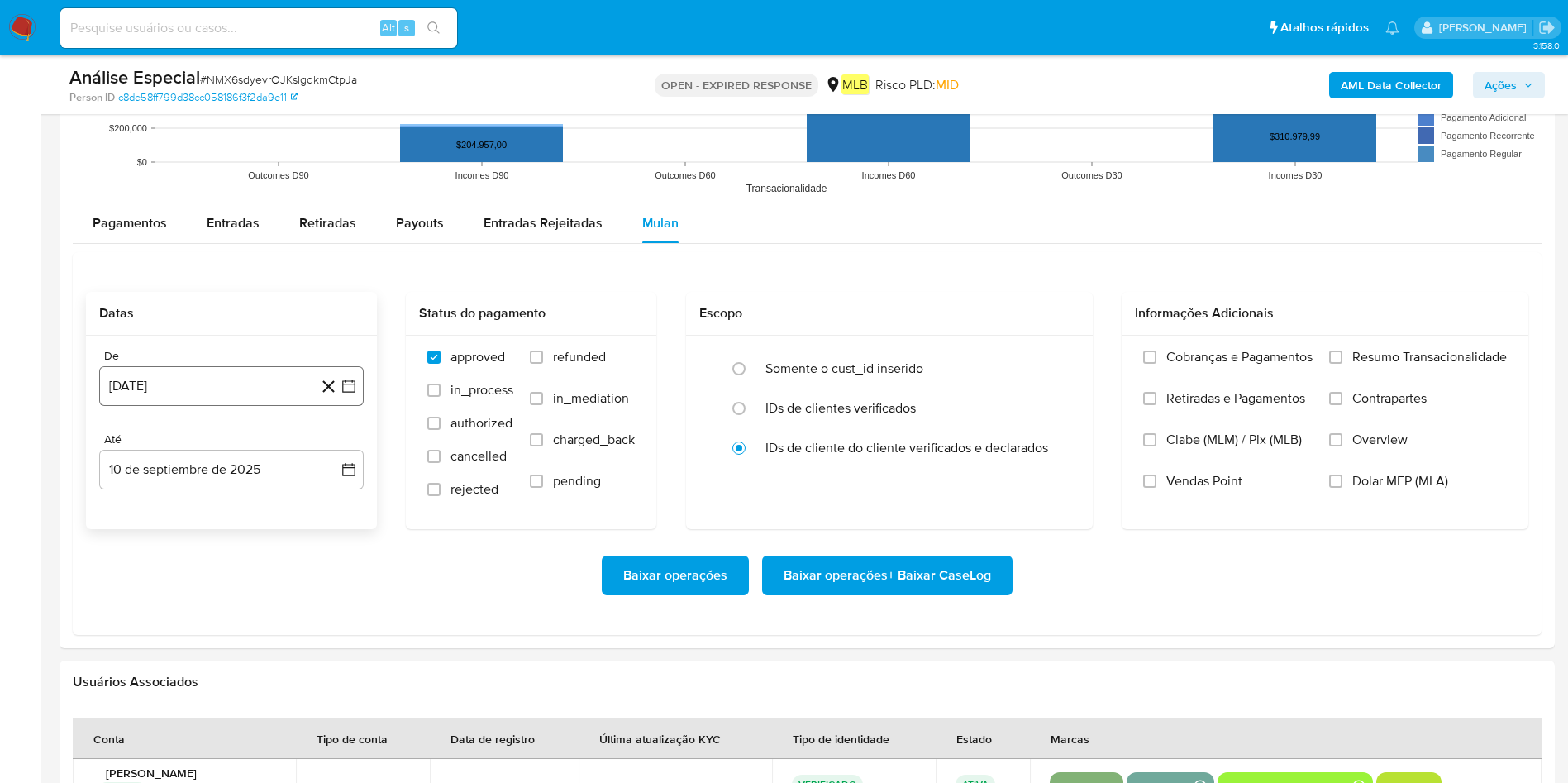
click at [247, 390] on button "[DATE]" at bounding box center [231, 386] width 265 height 40
click at [224, 452] on span "agosto 2024" at bounding box center [223, 446] width 75 height 17
click at [151, 521] on button "[DATE]" at bounding box center [158, 598] width 46 height 26
drag, startPoint x: 135, startPoint y: 508, endPoint x: 161, endPoint y: 498, distance: 27.9
click at [135, 508] on button "1" at bounding box center [132, 507] width 26 height 26
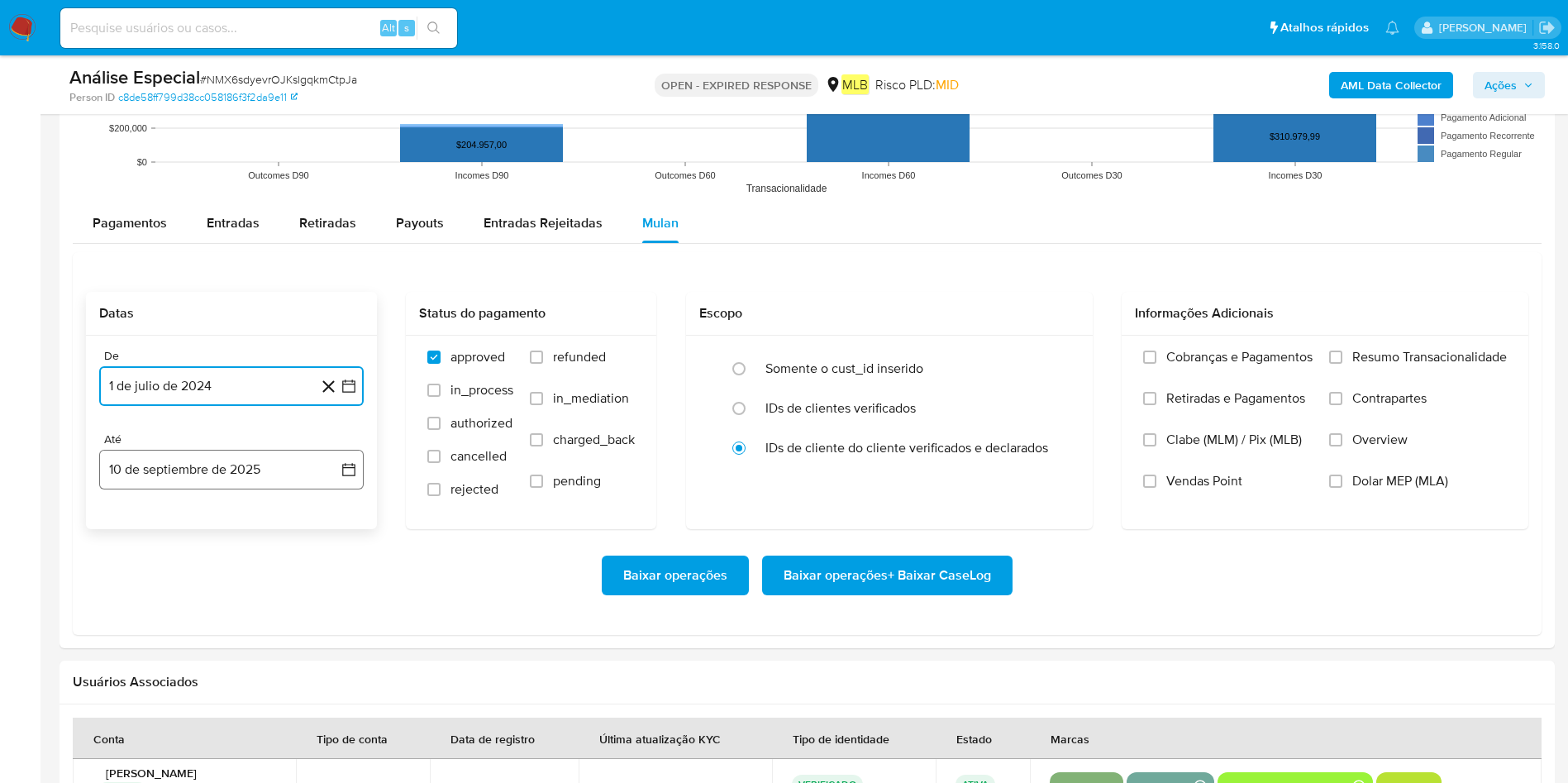
click at [172, 480] on button "10 de septiembre de 2025" at bounding box center [231, 469] width 265 height 40
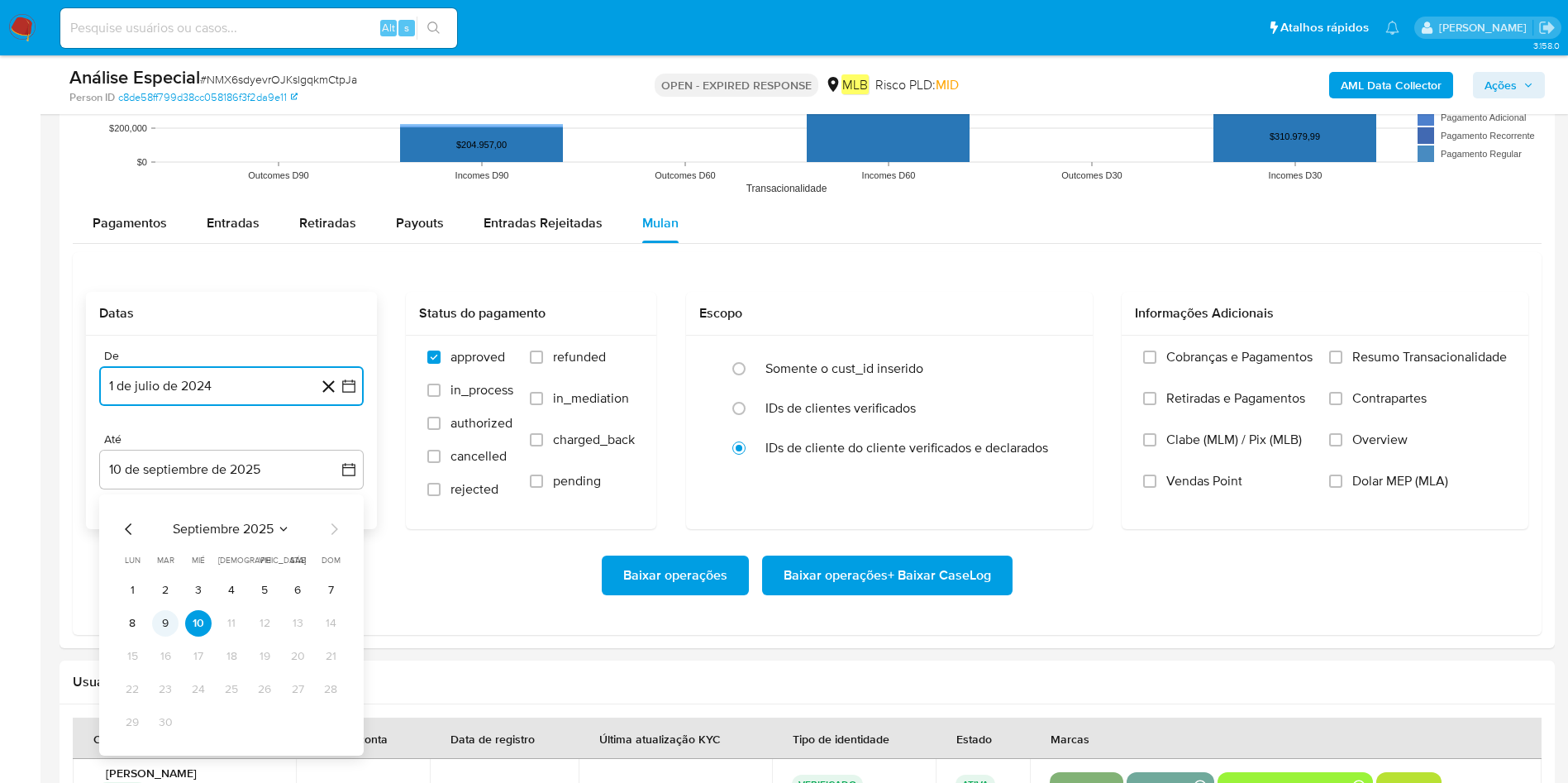
click at [172, 521] on button "9" at bounding box center [165, 623] width 26 height 26
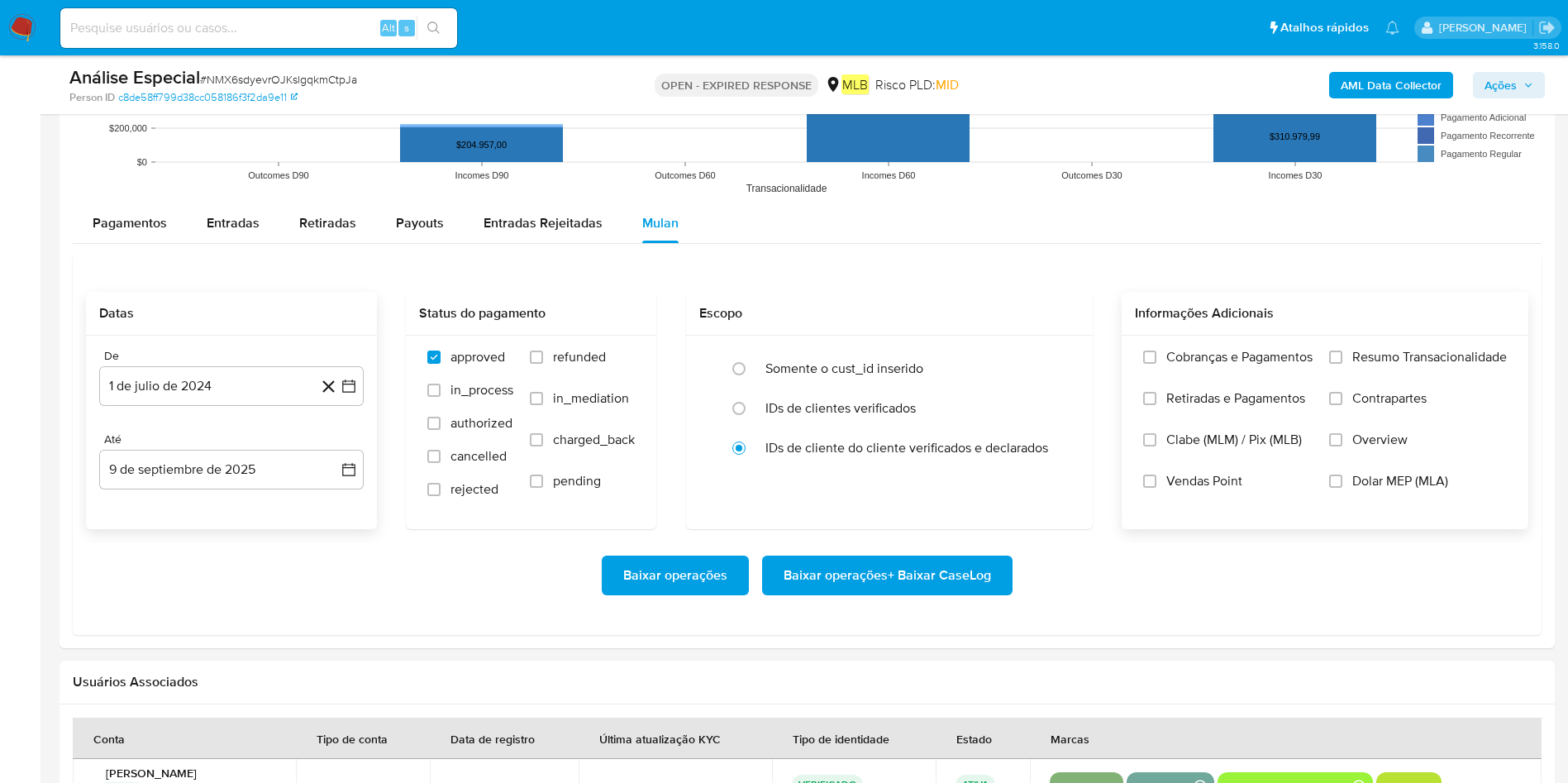
click at [1045, 356] on span "Resumo Transacionalidade" at bounding box center [1429, 357] width 155 height 17
click at [1045, 356] on input "Resumo Transacionalidade" at bounding box center [1335, 357] width 13 height 13
click at [939, 521] on span "Baixar operações + Baixar CaseLog" at bounding box center [887, 575] width 207 height 37
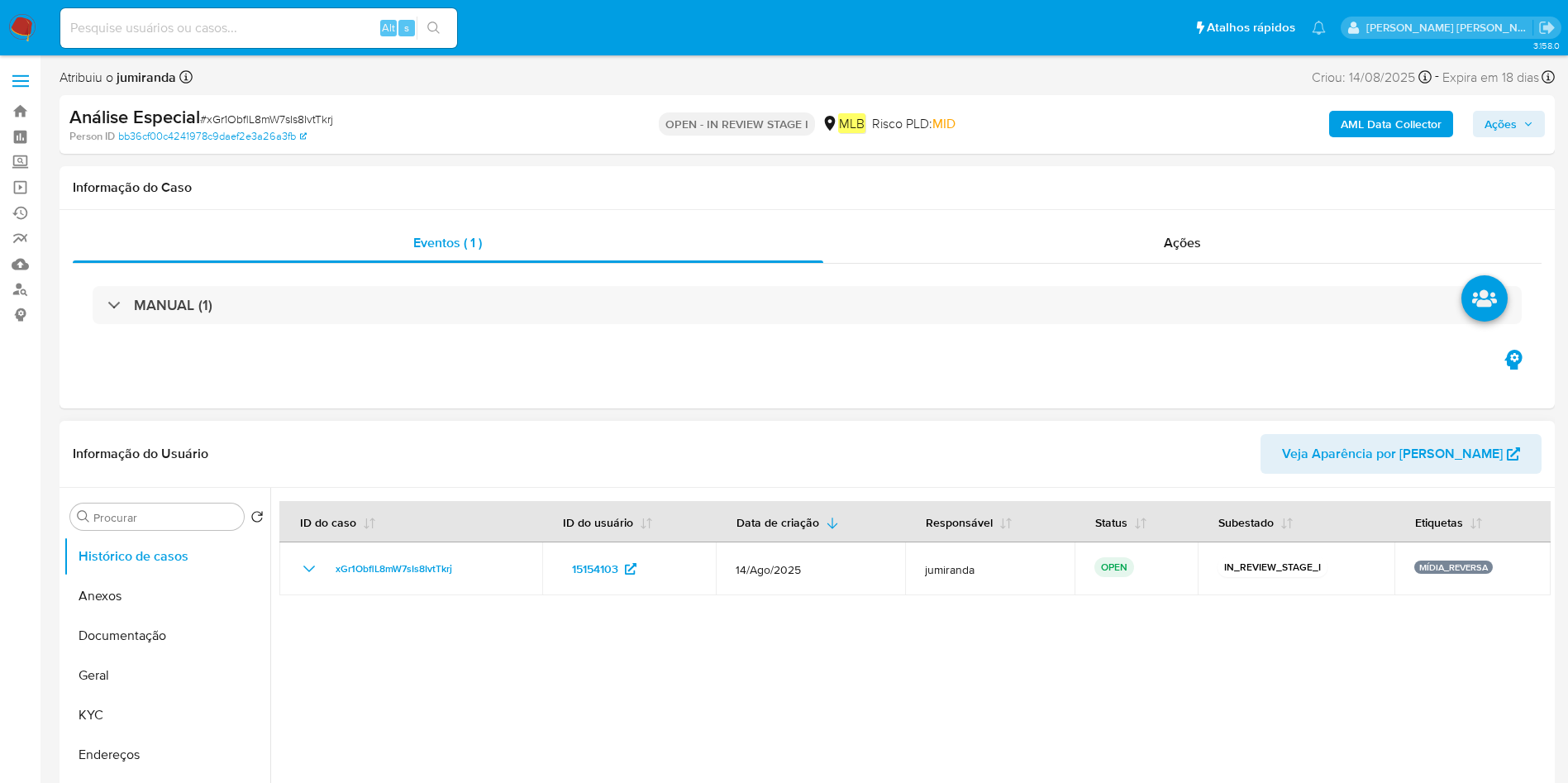
select select "10"
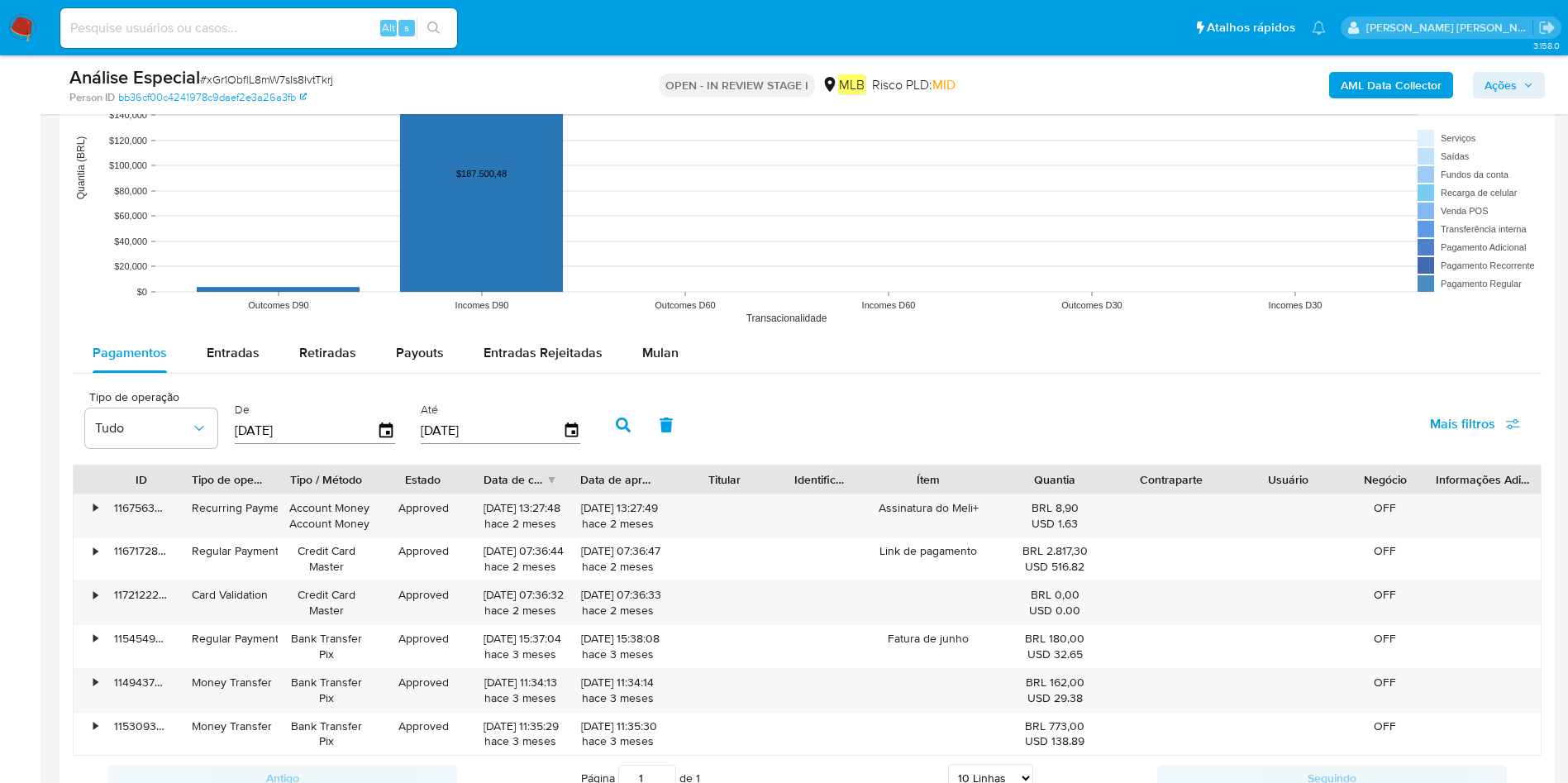
scroll to position [1736, 0]
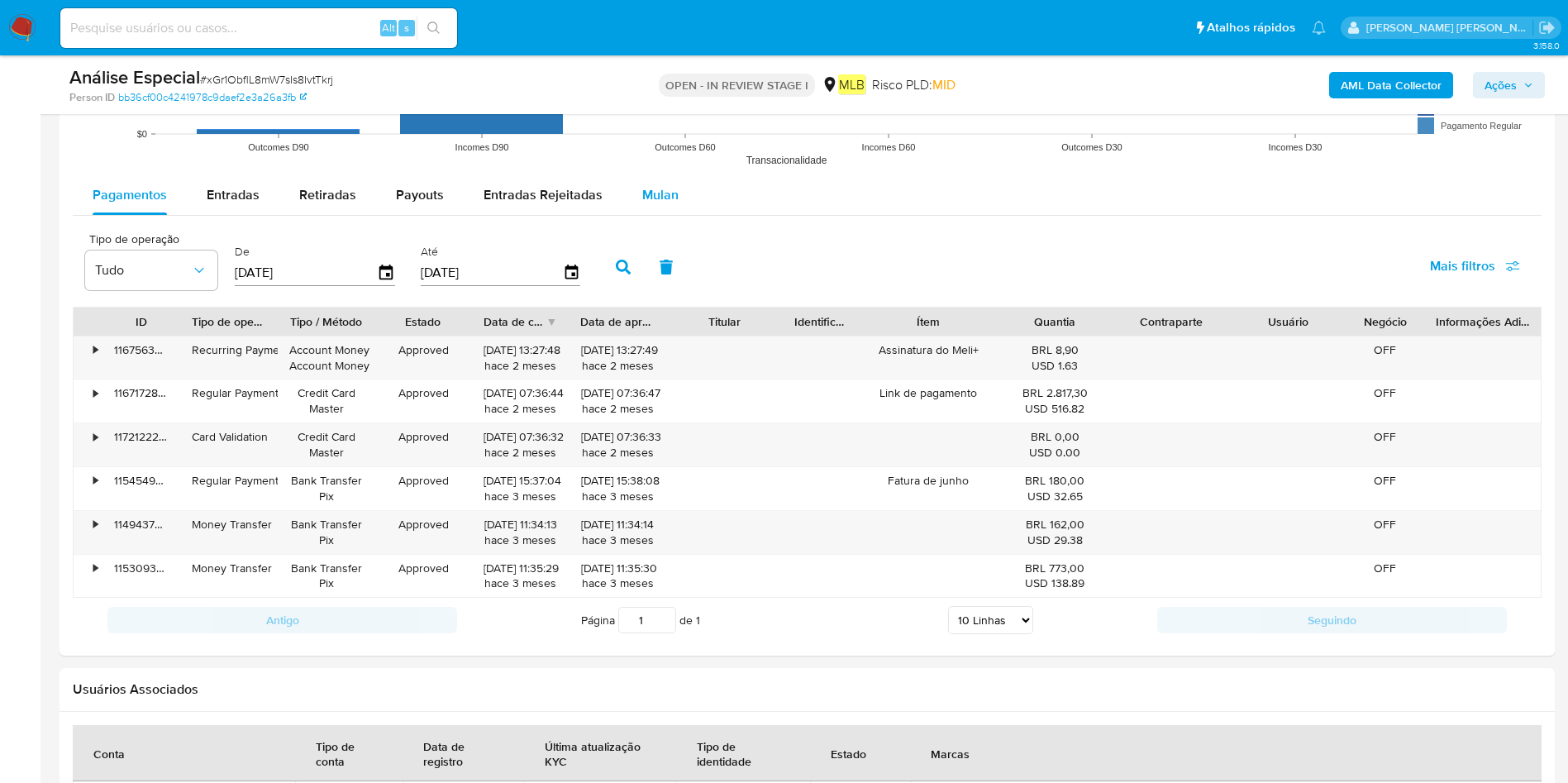
drag, startPoint x: 629, startPoint y: 187, endPoint x: 624, endPoint y: 202, distance: 15.8
click at [629, 190] on button "Mulan" at bounding box center [660, 195] width 76 height 40
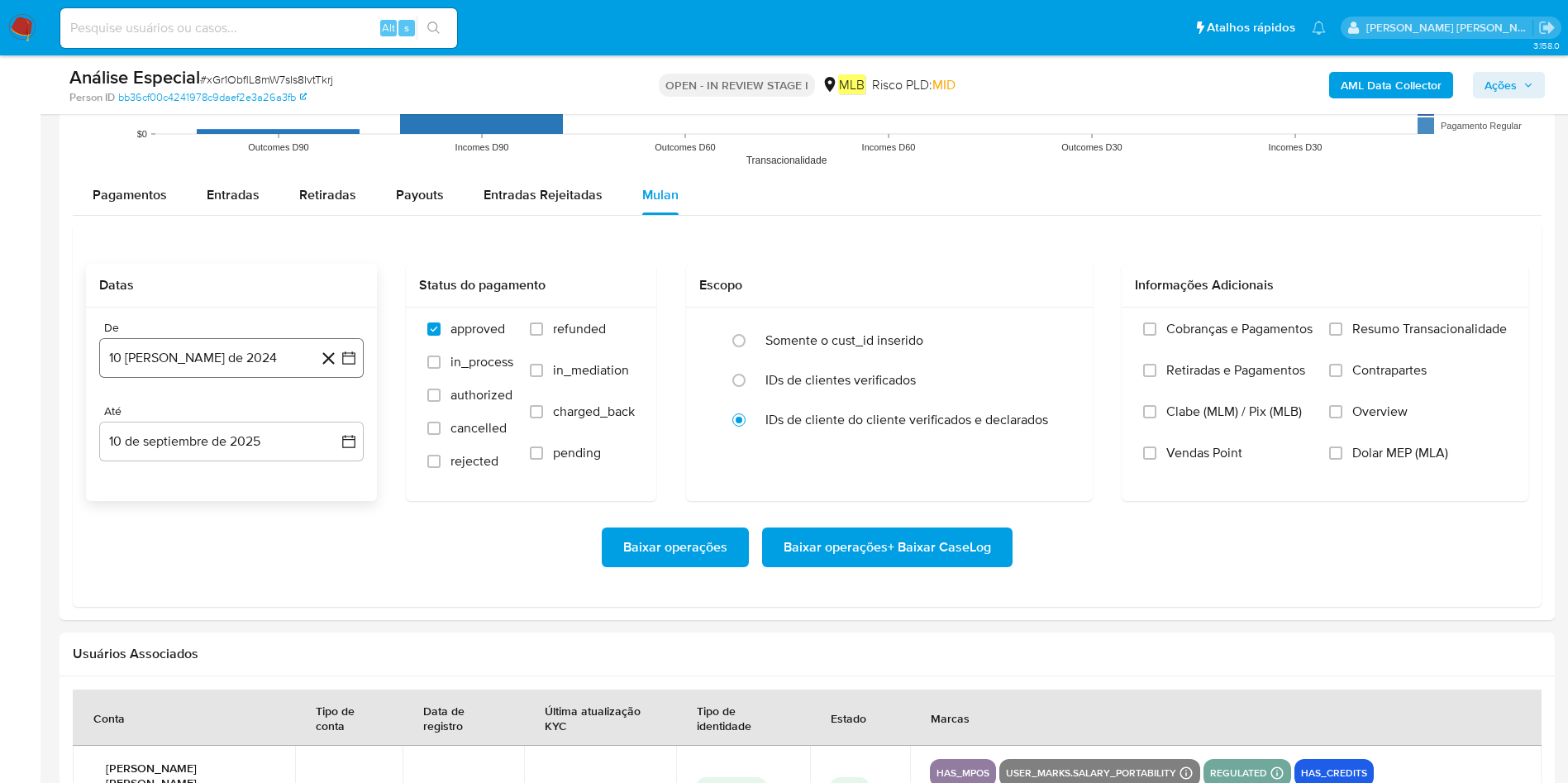
click at [216, 356] on button "10 [PERSON_NAME] de 2024" at bounding box center [231, 358] width 265 height 40
click at [204, 420] on span "agosto 2024" at bounding box center [223, 417] width 75 height 17
click at [165, 521] on span "[DATE]" at bounding box center [158, 570] width 37 height 13
click at [138, 472] on button "1" at bounding box center [132, 479] width 26 height 26
click at [172, 448] on button "10 de septiembre de 2025" at bounding box center [231, 441] width 265 height 40
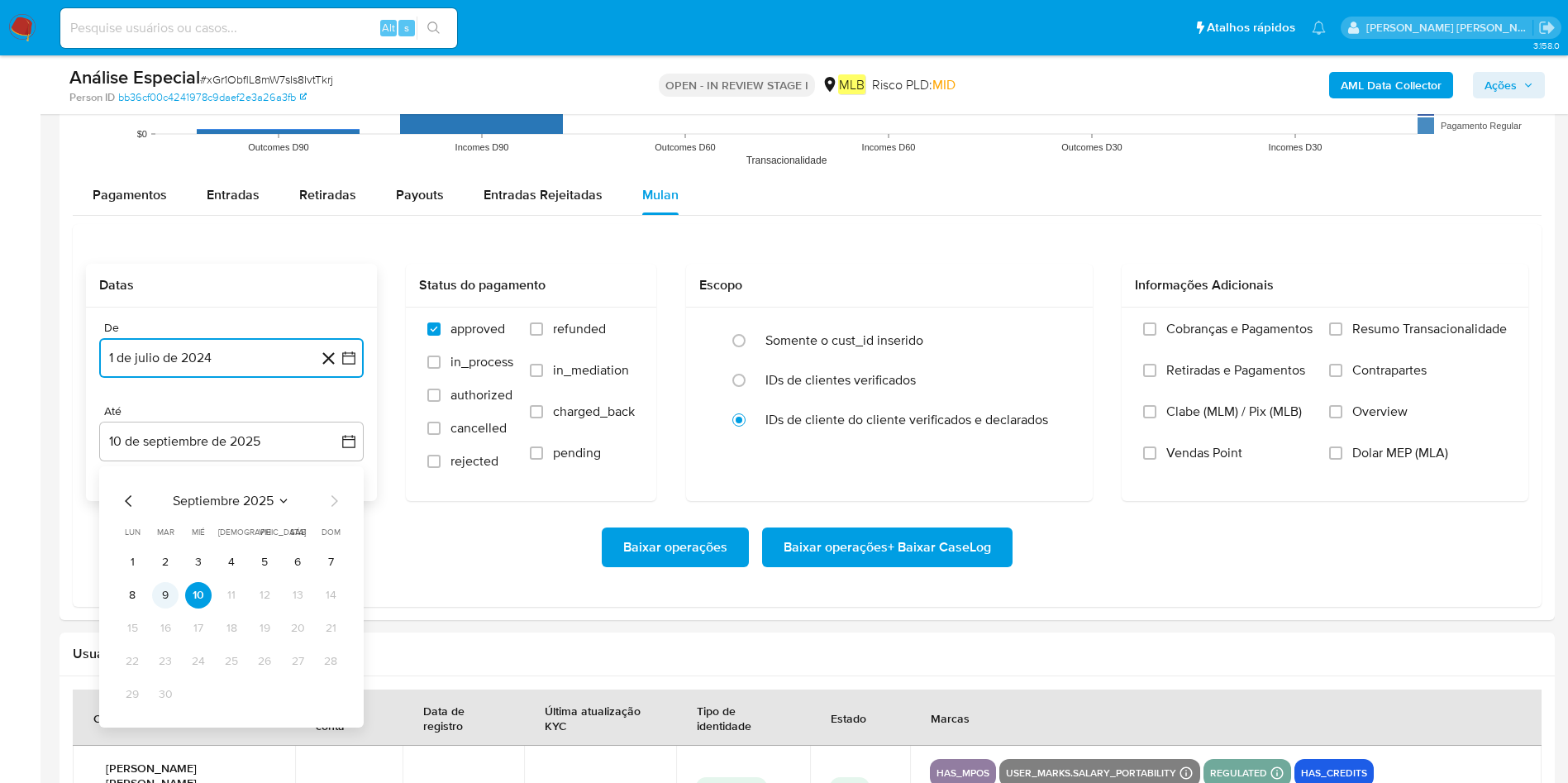
click at [162, 521] on button "9" at bounding box center [165, 595] width 26 height 26
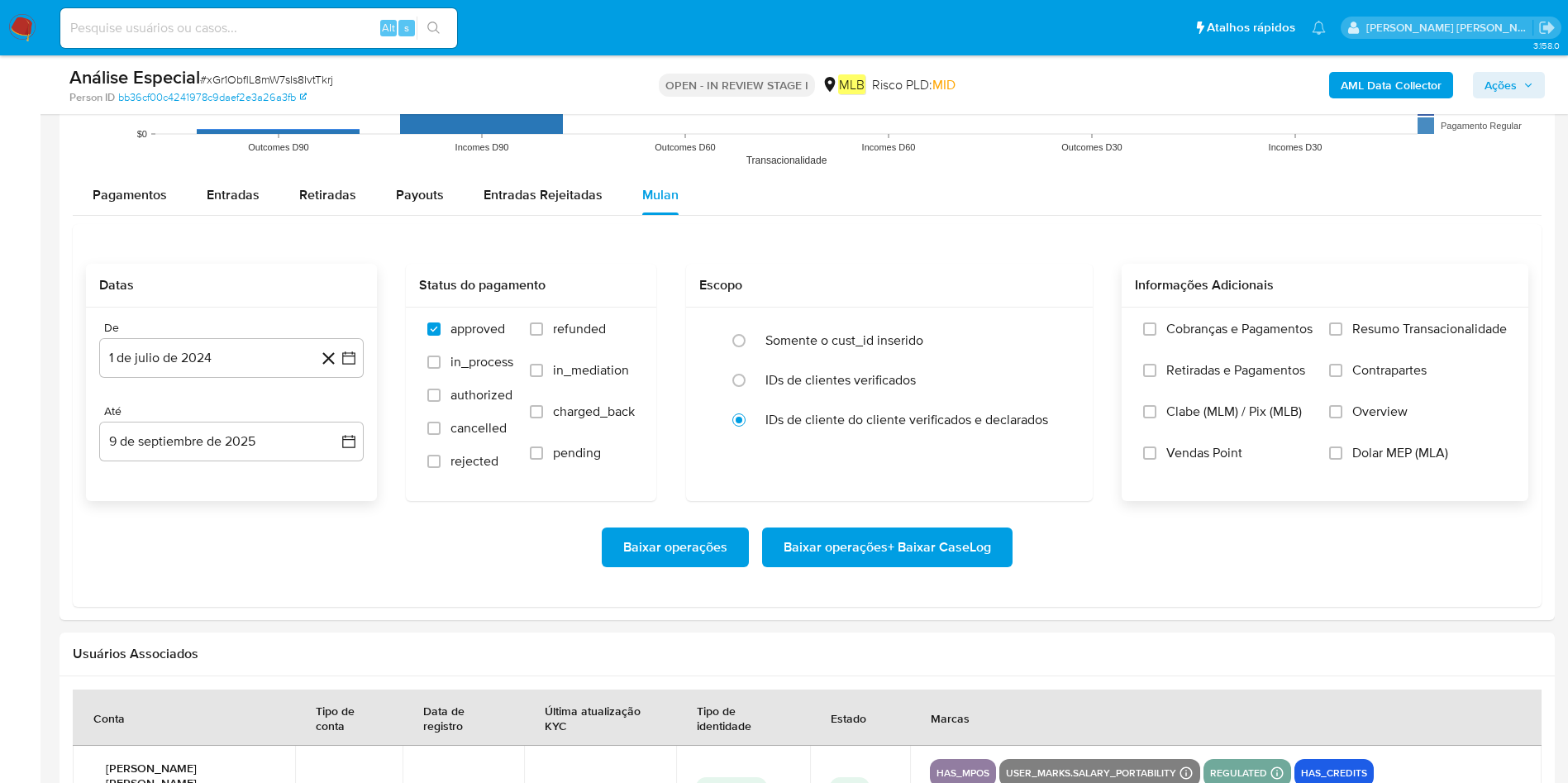
click at [1057, 331] on span "Resumo Transacionalidade" at bounding box center [1429, 329] width 155 height 17
click at [1057, 331] on input "Resumo Transacionalidade" at bounding box center [1335, 329] width 13 height 13
click at [853, 521] on span "Baixar operações + Baixar CaseLog" at bounding box center [887, 546] width 207 height 37
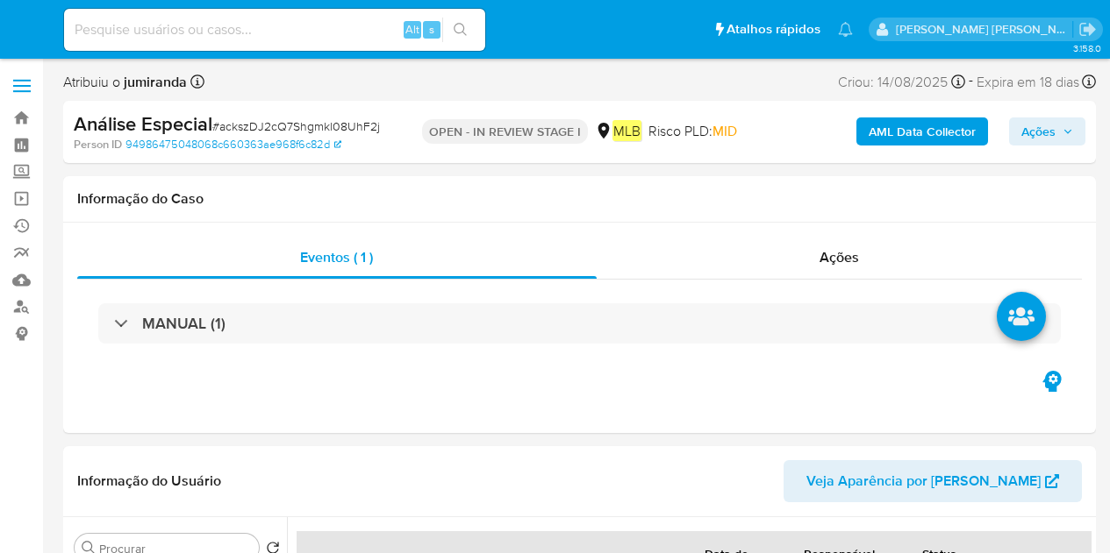
select select "10"
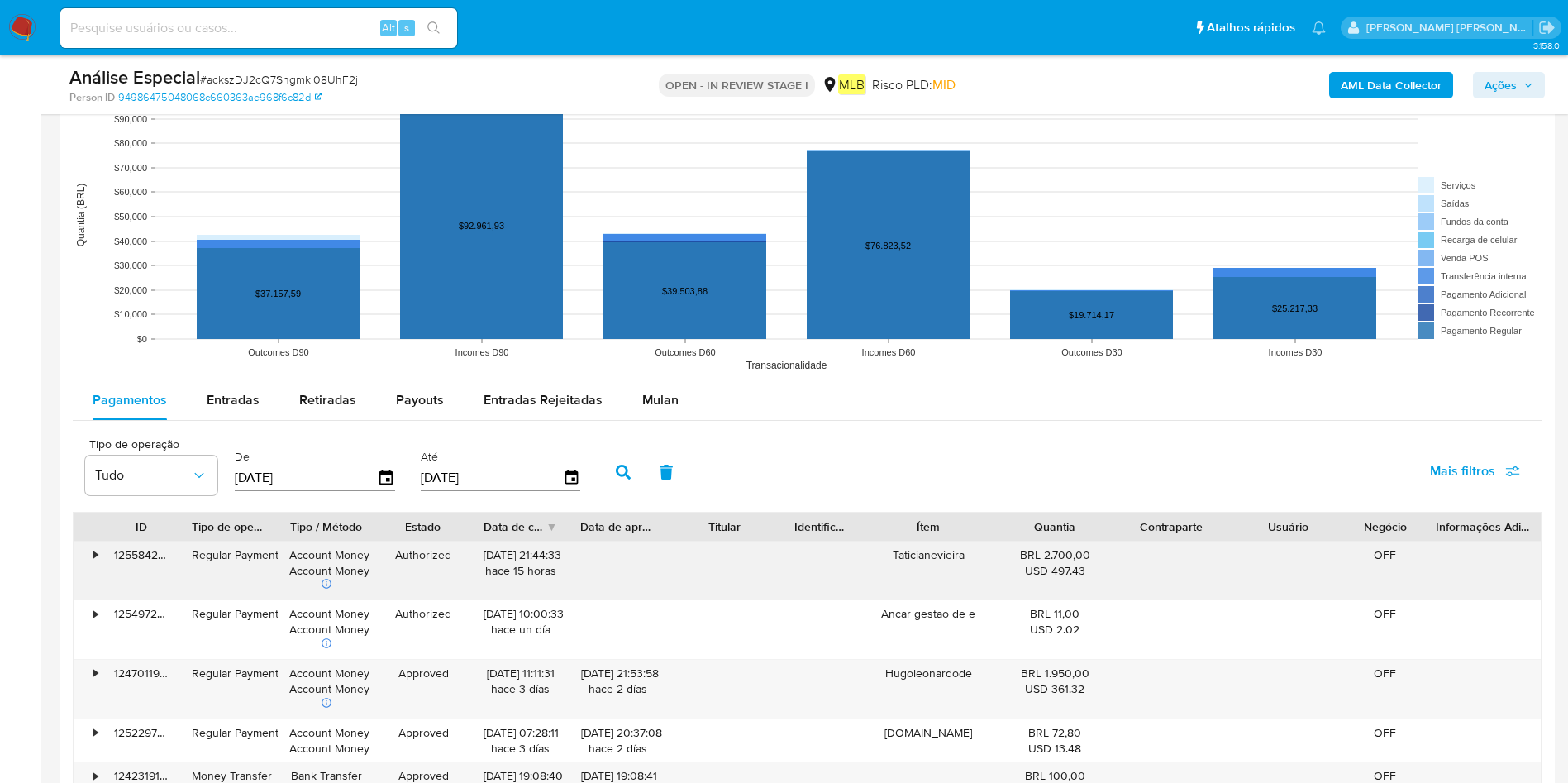
scroll to position [1736, 0]
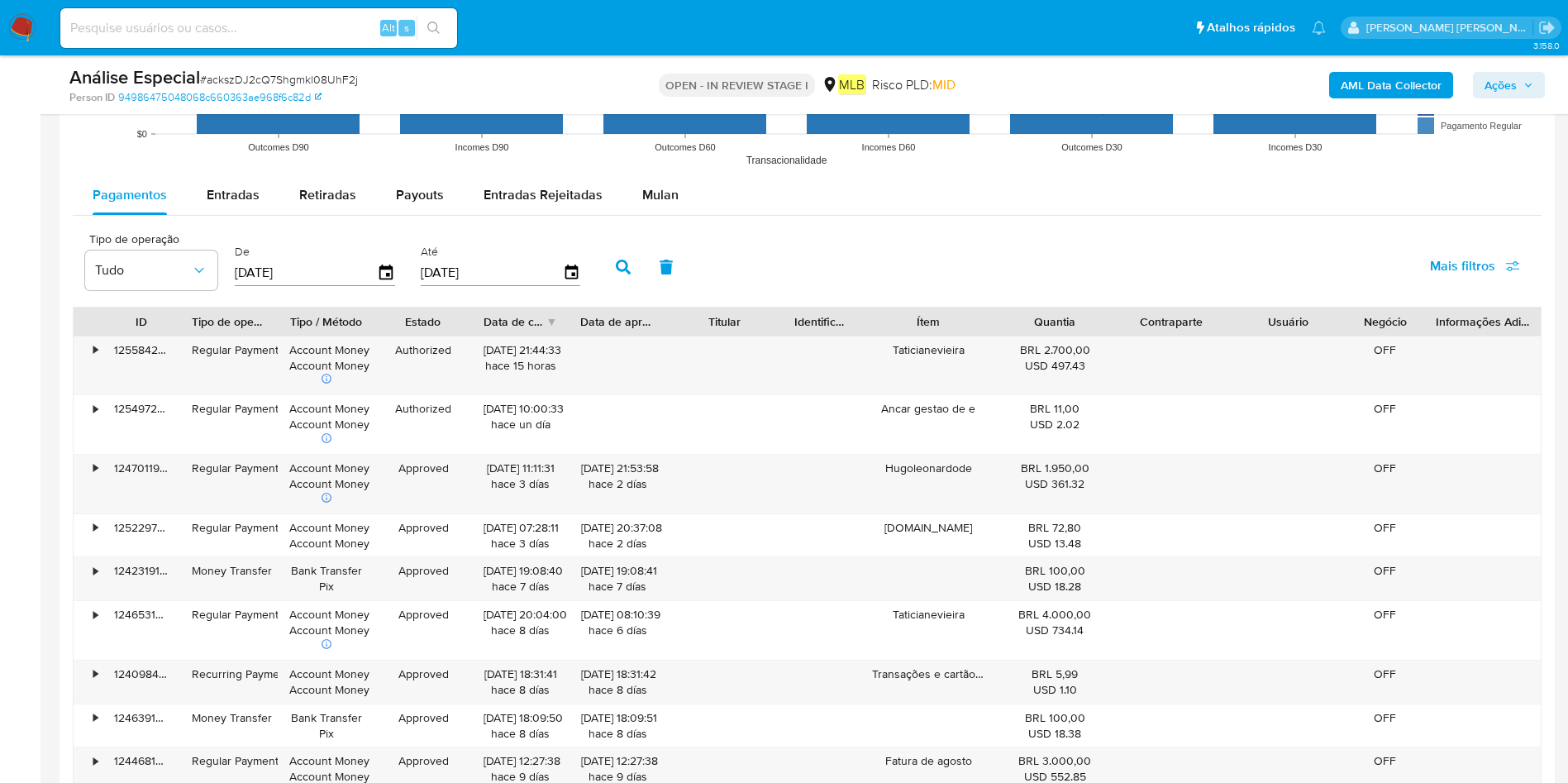
click at [662, 182] on div "Mulan" at bounding box center [660, 195] width 37 height 40
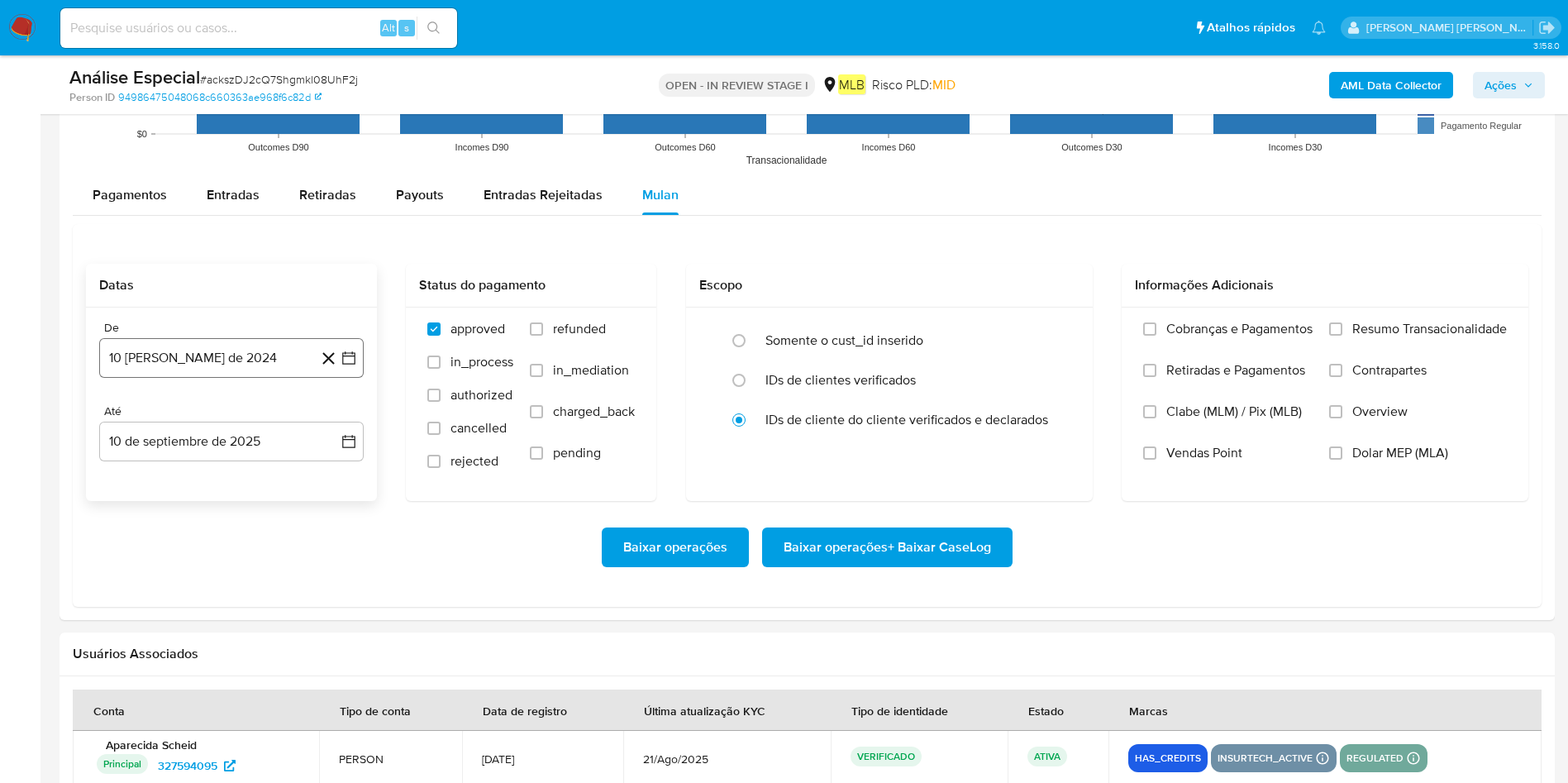
click at [137, 358] on button "10 [PERSON_NAME] de 2024" at bounding box center [231, 358] width 265 height 40
click at [200, 418] on span "agosto 2024" at bounding box center [223, 417] width 75 height 17
click at [327, 420] on icon "Año siguiente" at bounding box center [330, 416] width 20 height 20
click at [118, 415] on div "2025 2025 ene feb mar abr may jun [DATE] ago sep oct nov dic" at bounding box center [229, 522] width 261 height 280
click at [134, 420] on icon "Año anterior" at bounding box center [128, 416] width 20 height 20
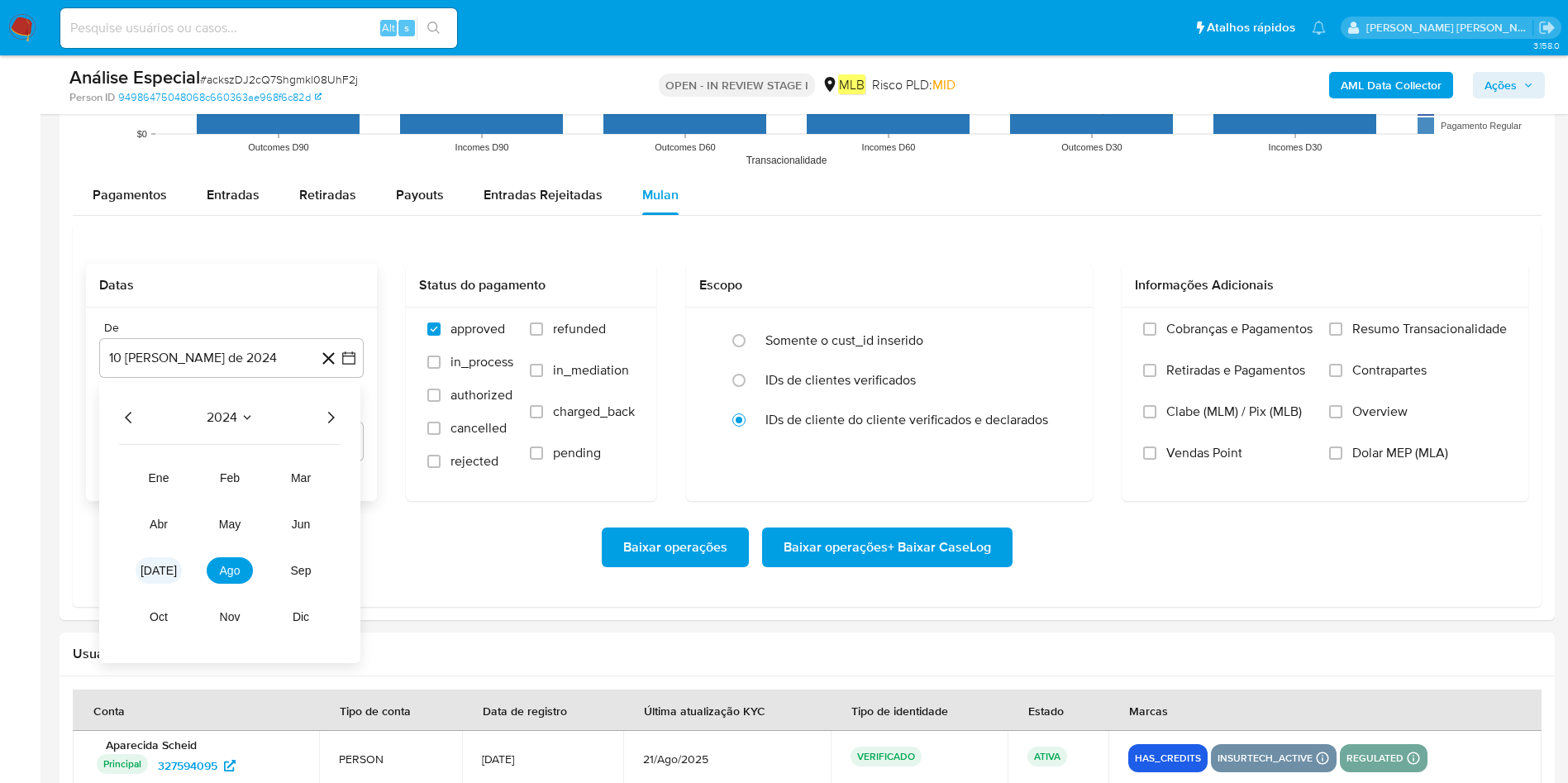
click at [158, 521] on span "[DATE]" at bounding box center [158, 570] width 37 height 13
click at [139, 474] on button "1" at bounding box center [132, 479] width 26 height 26
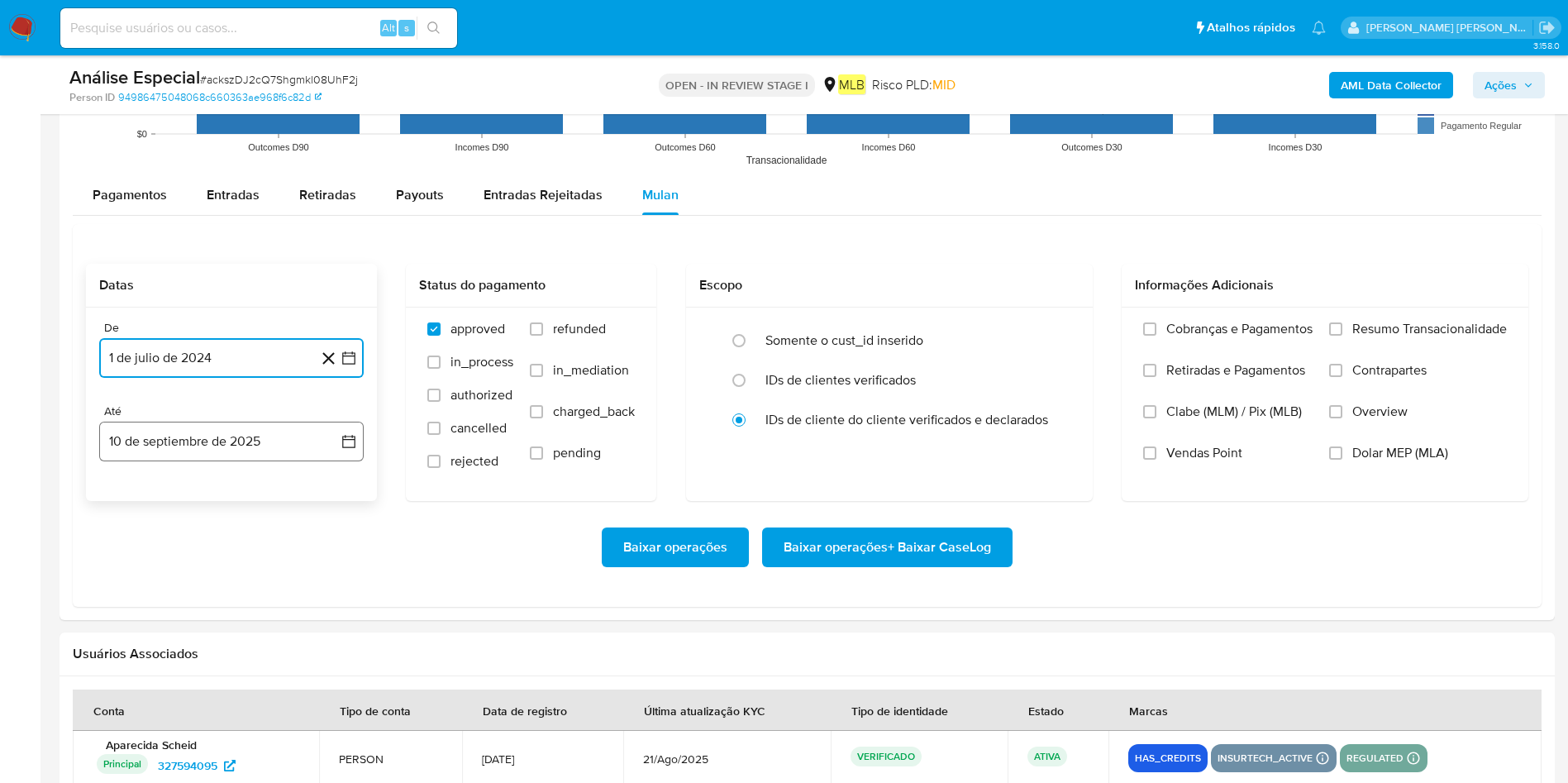
click at [174, 447] on button "10 de septiembre de 2025" at bounding box center [231, 441] width 265 height 40
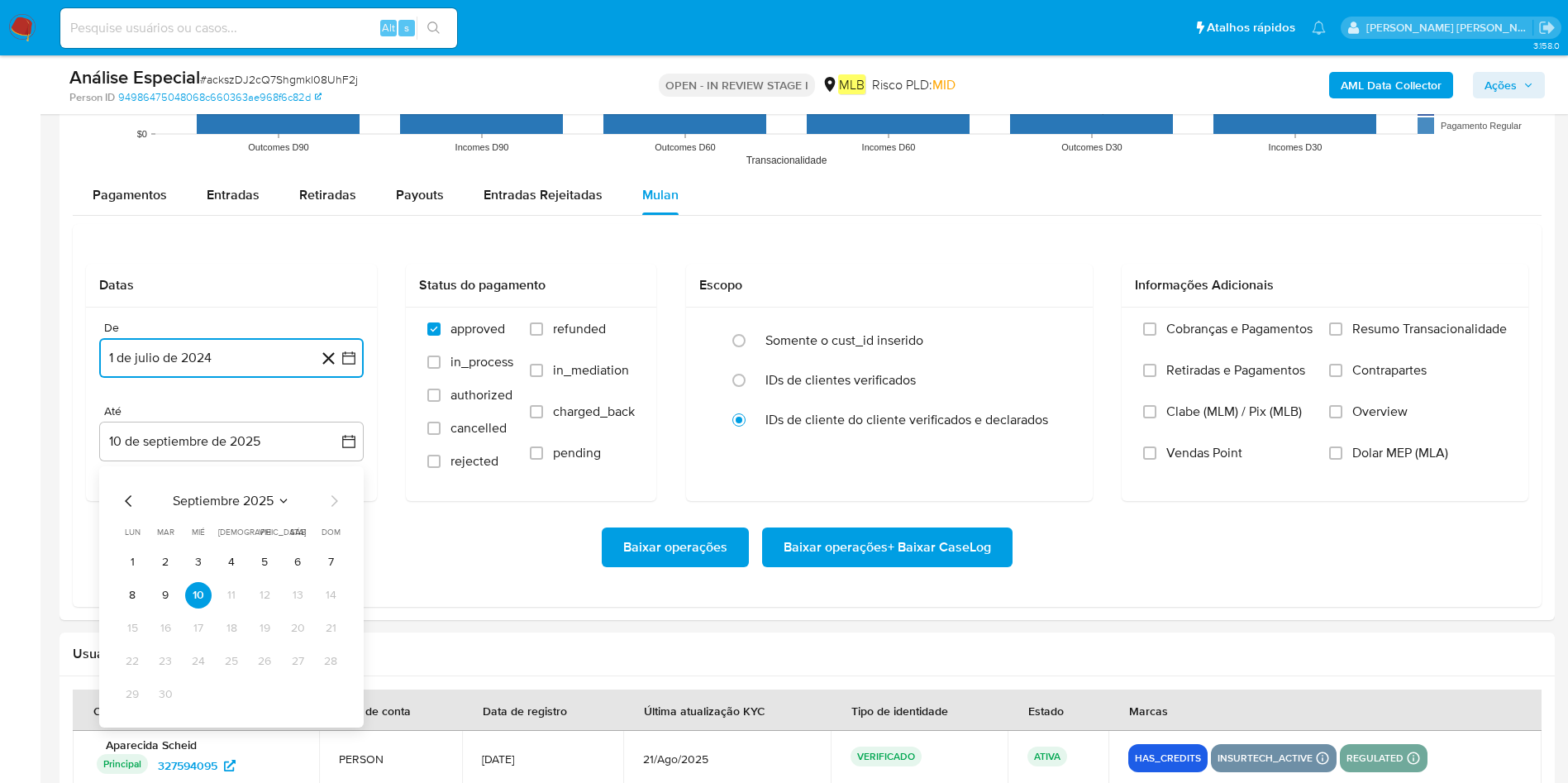
click at [165, 521] on button "9" at bounding box center [165, 595] width 26 height 26
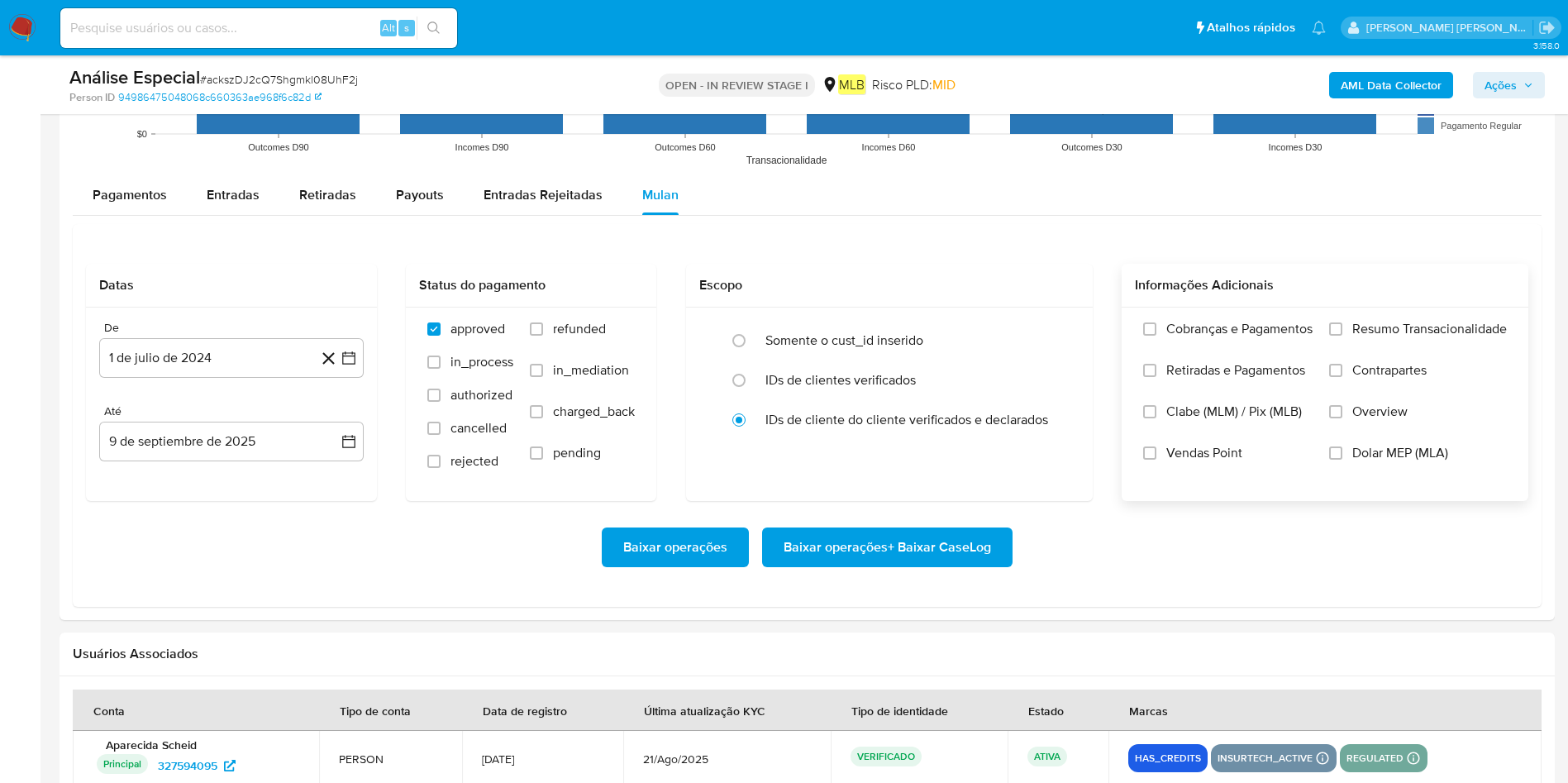
drag, startPoint x: 1443, startPoint y: 325, endPoint x: 1421, endPoint y: 335, distance: 24.2
click at [1045, 326] on span "Resumo Transacionalidade" at bounding box center [1429, 329] width 155 height 17
click at [1045, 324] on span "Resumo Transacionalidade" at bounding box center [1429, 329] width 155 height 17
click at [1045, 324] on input "Resumo Transacionalidade" at bounding box center [1335, 329] width 13 height 13
click at [960, 521] on span "Baixar operações + Baixar CaseLog" at bounding box center [887, 546] width 207 height 37
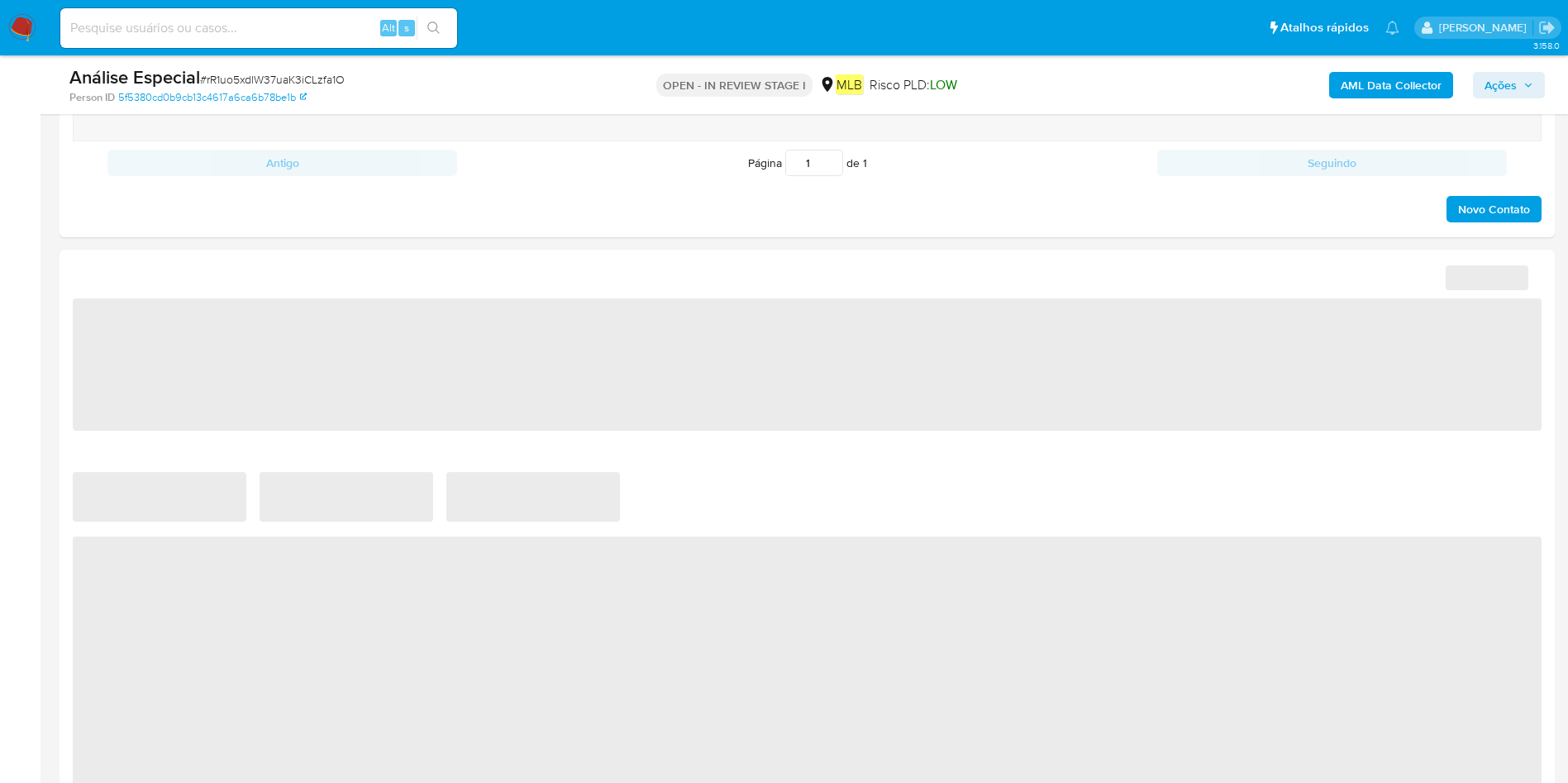
select select "10"
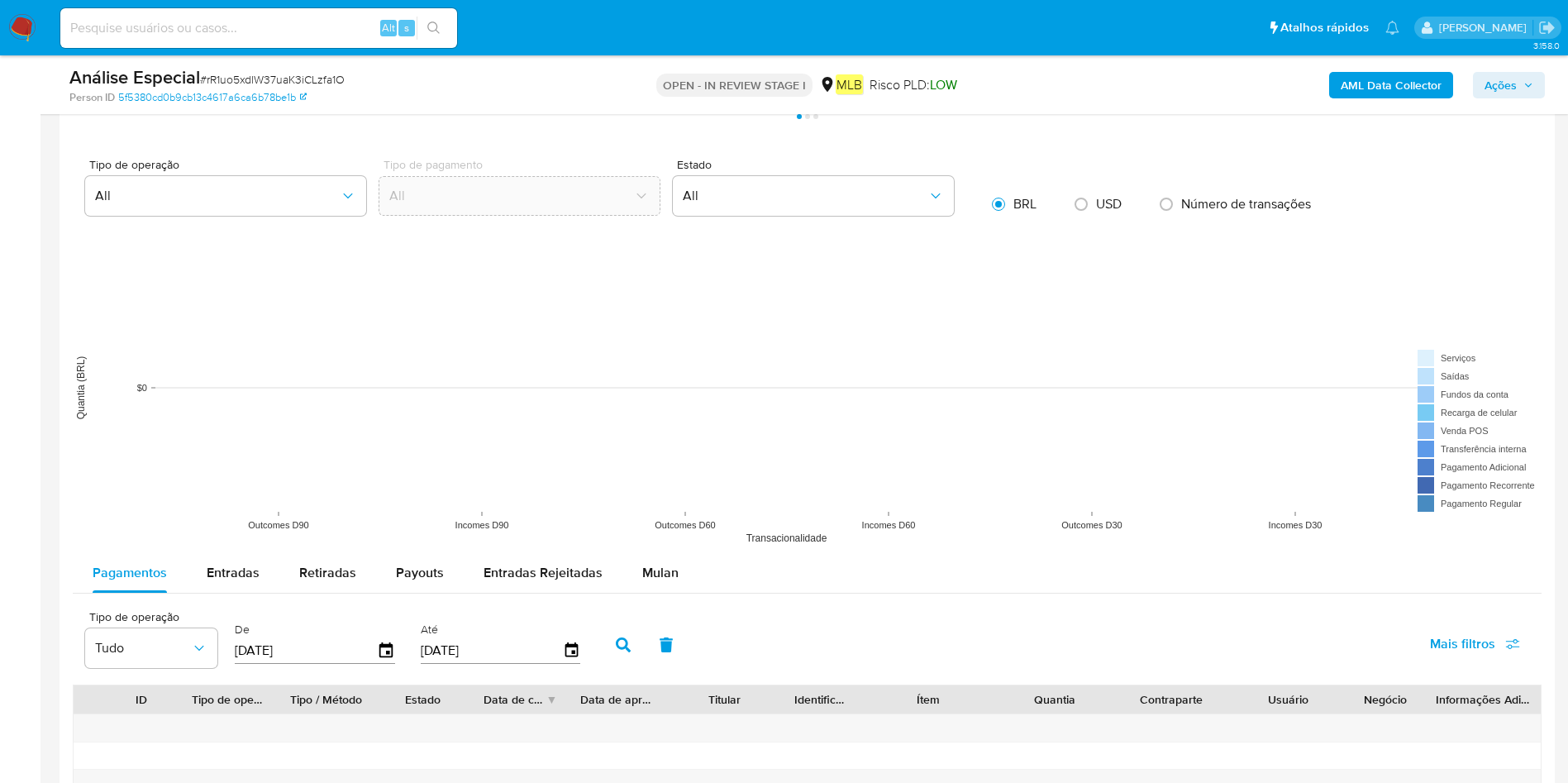
scroll to position [1363, 0]
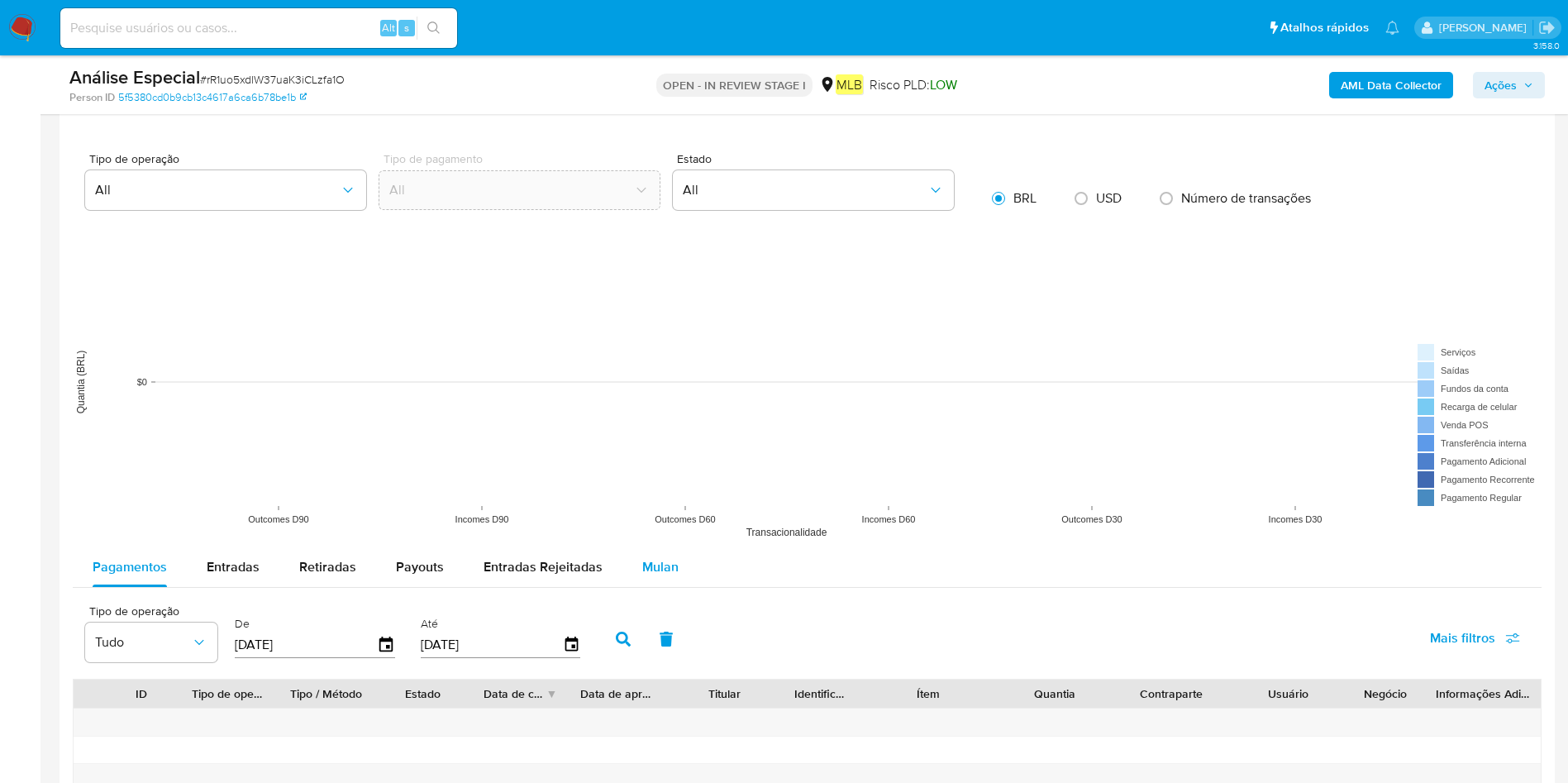
click at [679, 521] on button "Mulan" at bounding box center [660, 567] width 76 height 40
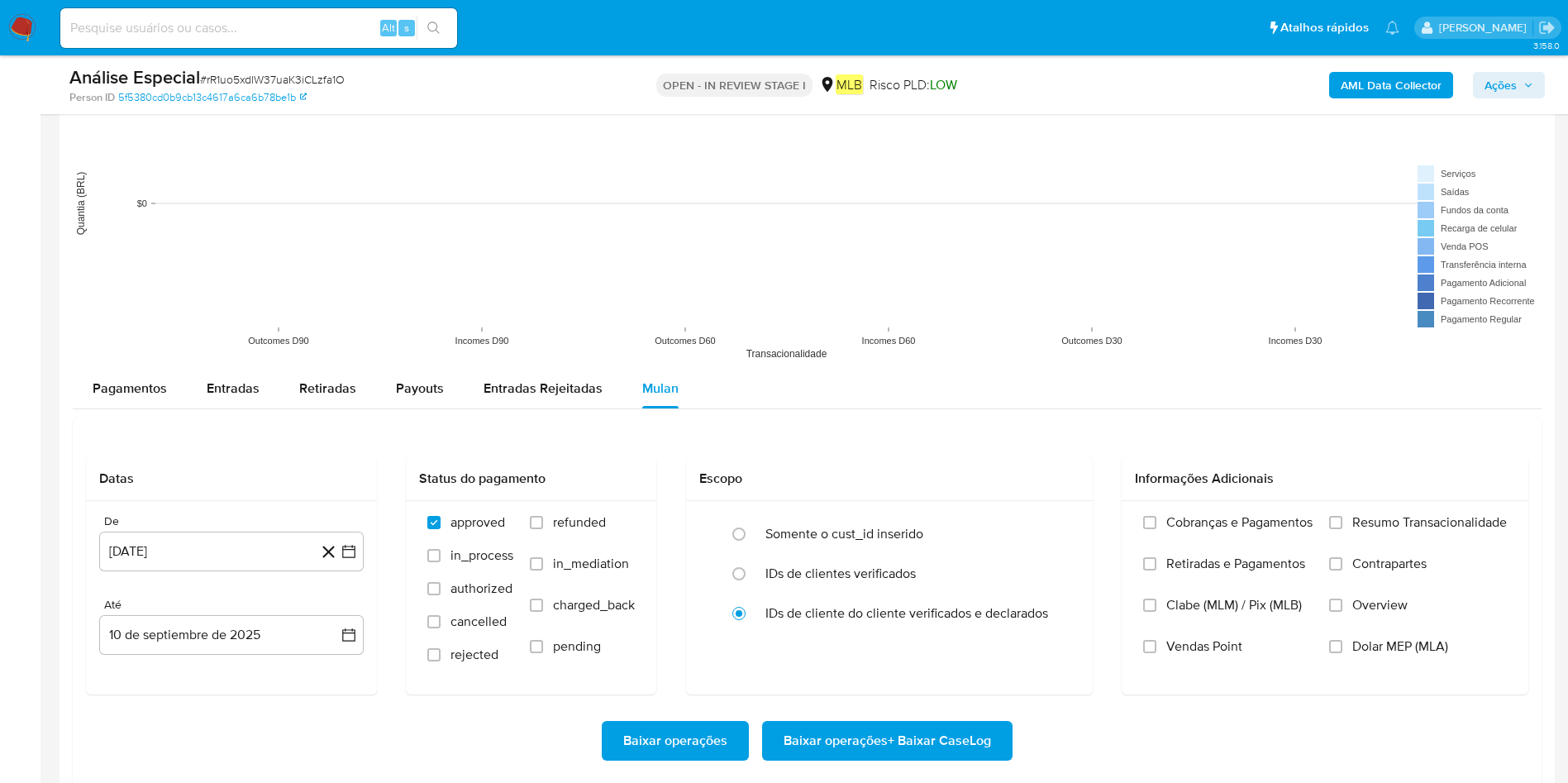
scroll to position [1611, 0]
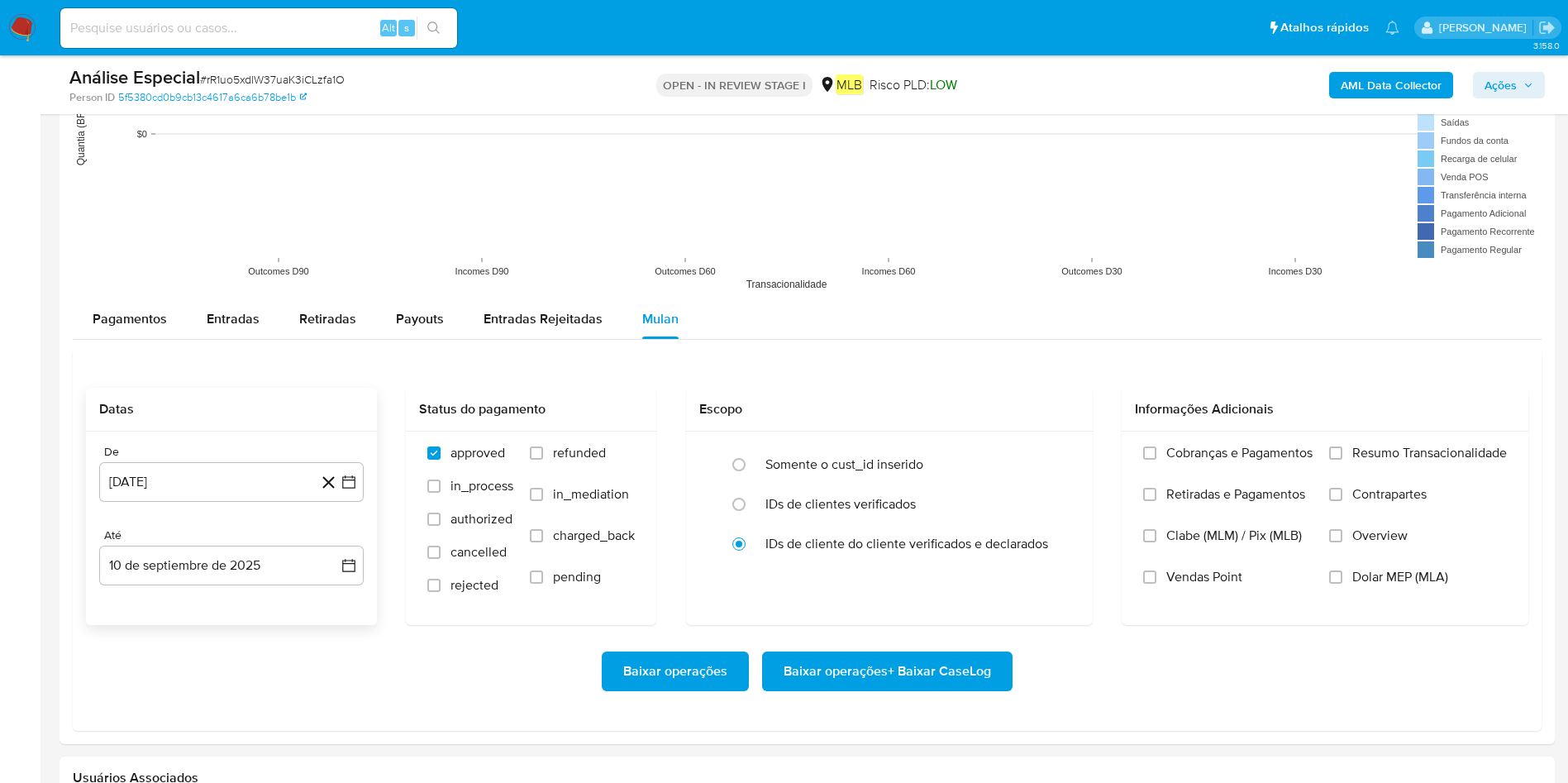
click at [259, 511] on div "De [DATE] [DATE] Até [DATE] [DATE]" at bounding box center [231, 528] width 291 height 193
click at [266, 498] on button "[DATE]" at bounding box center [231, 481] width 265 height 40
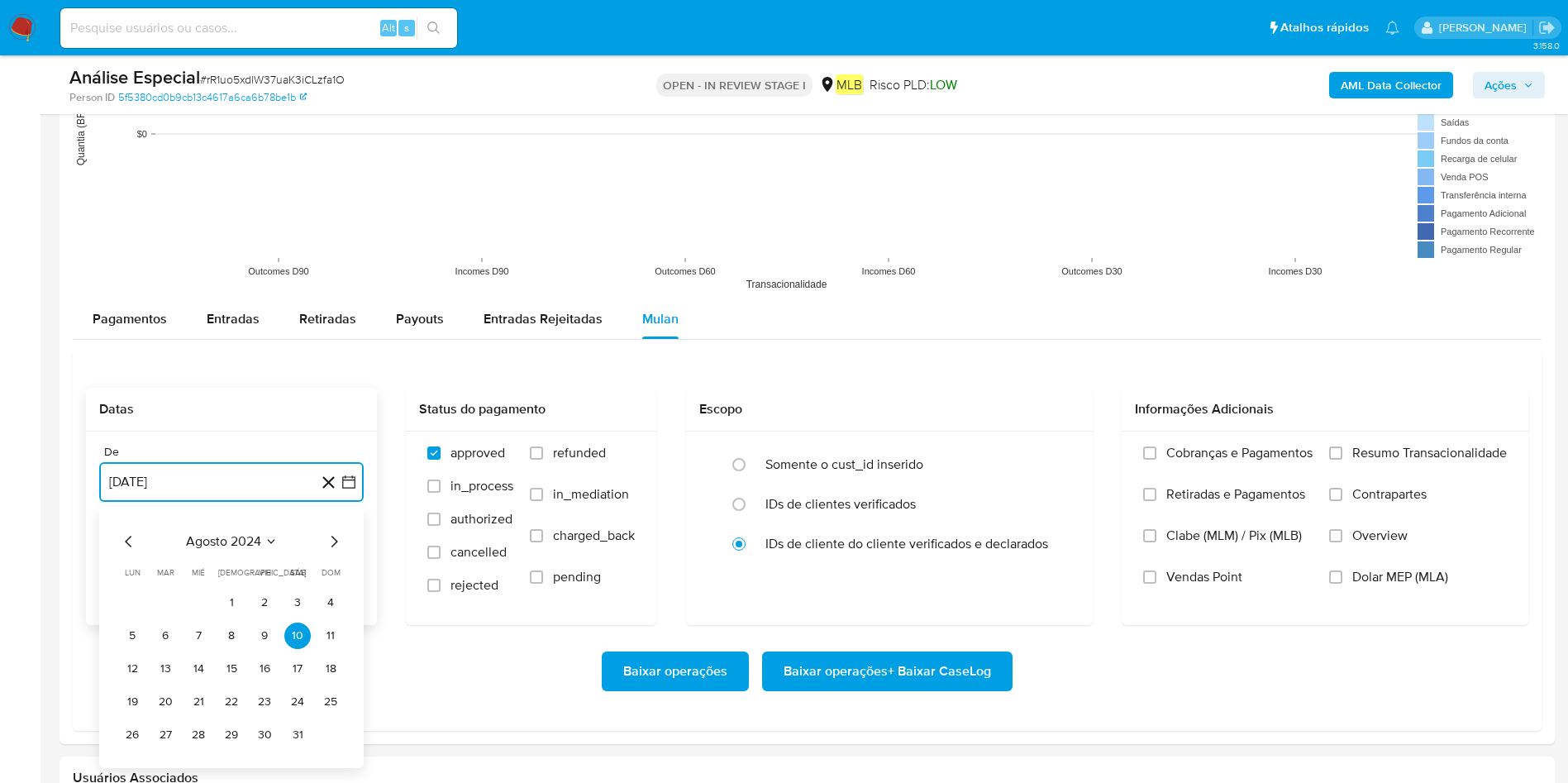
click at [219, 521] on span "agosto 2024" at bounding box center [223, 542] width 75 height 17
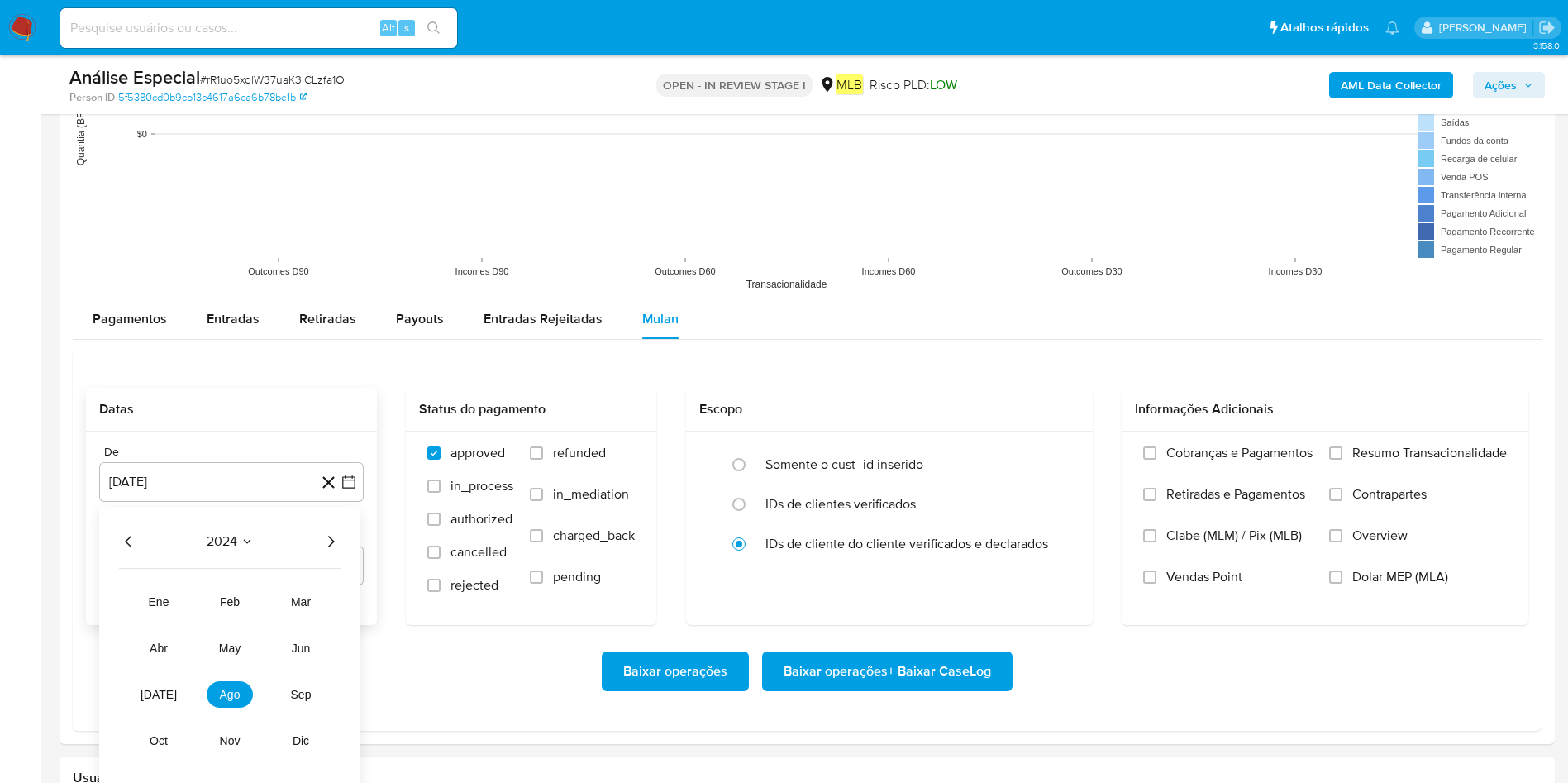
click at [326, 521] on icon "Año siguiente" at bounding box center [330, 541] width 20 height 20
click at [152, 521] on span "[DATE]" at bounding box center [158, 694] width 37 height 13
click at [175, 521] on button "1" at bounding box center [165, 602] width 26 height 26
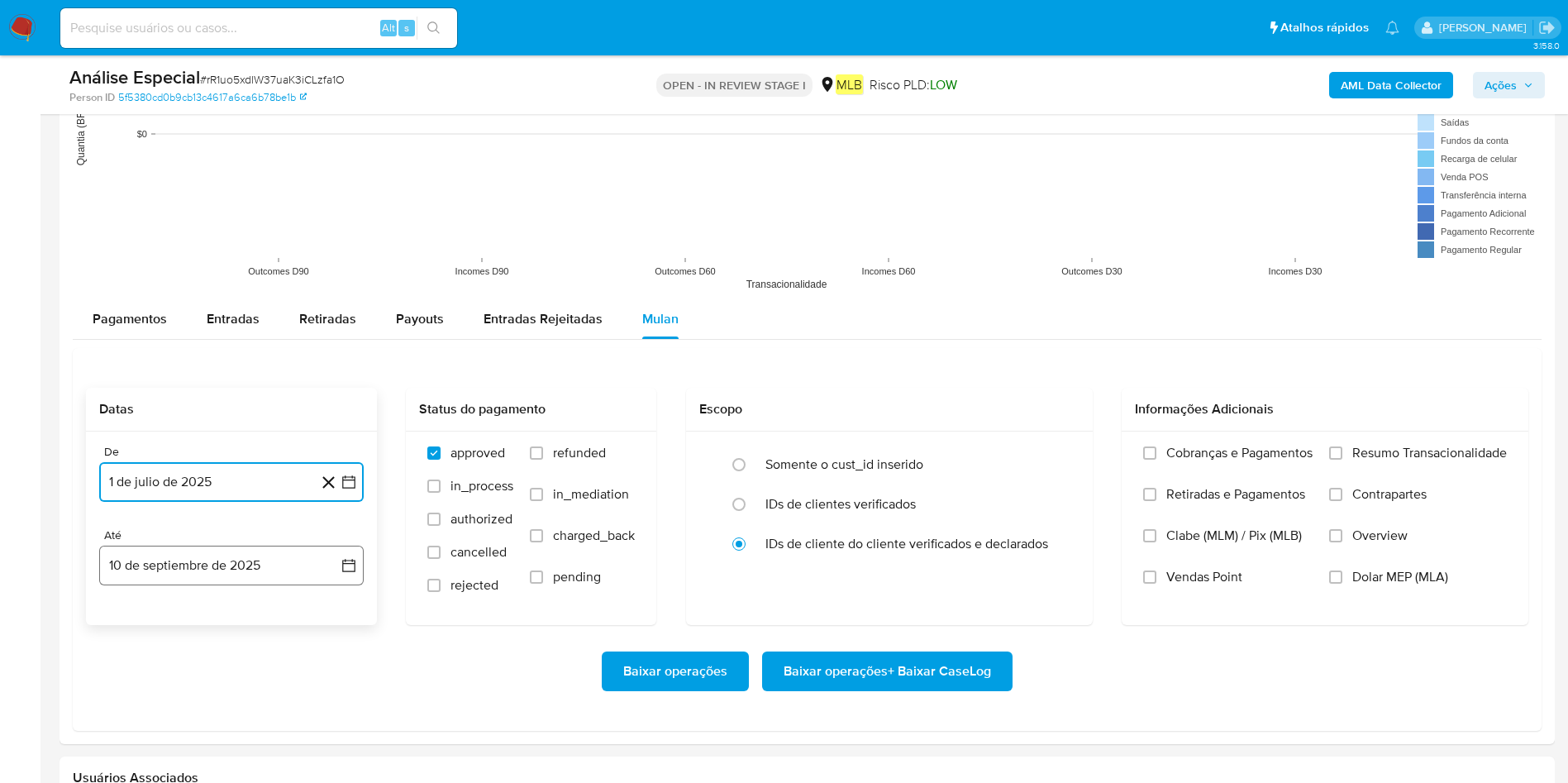
click at [189, 521] on button "10 de septiembre de 2025" at bounding box center [231, 565] width 265 height 40
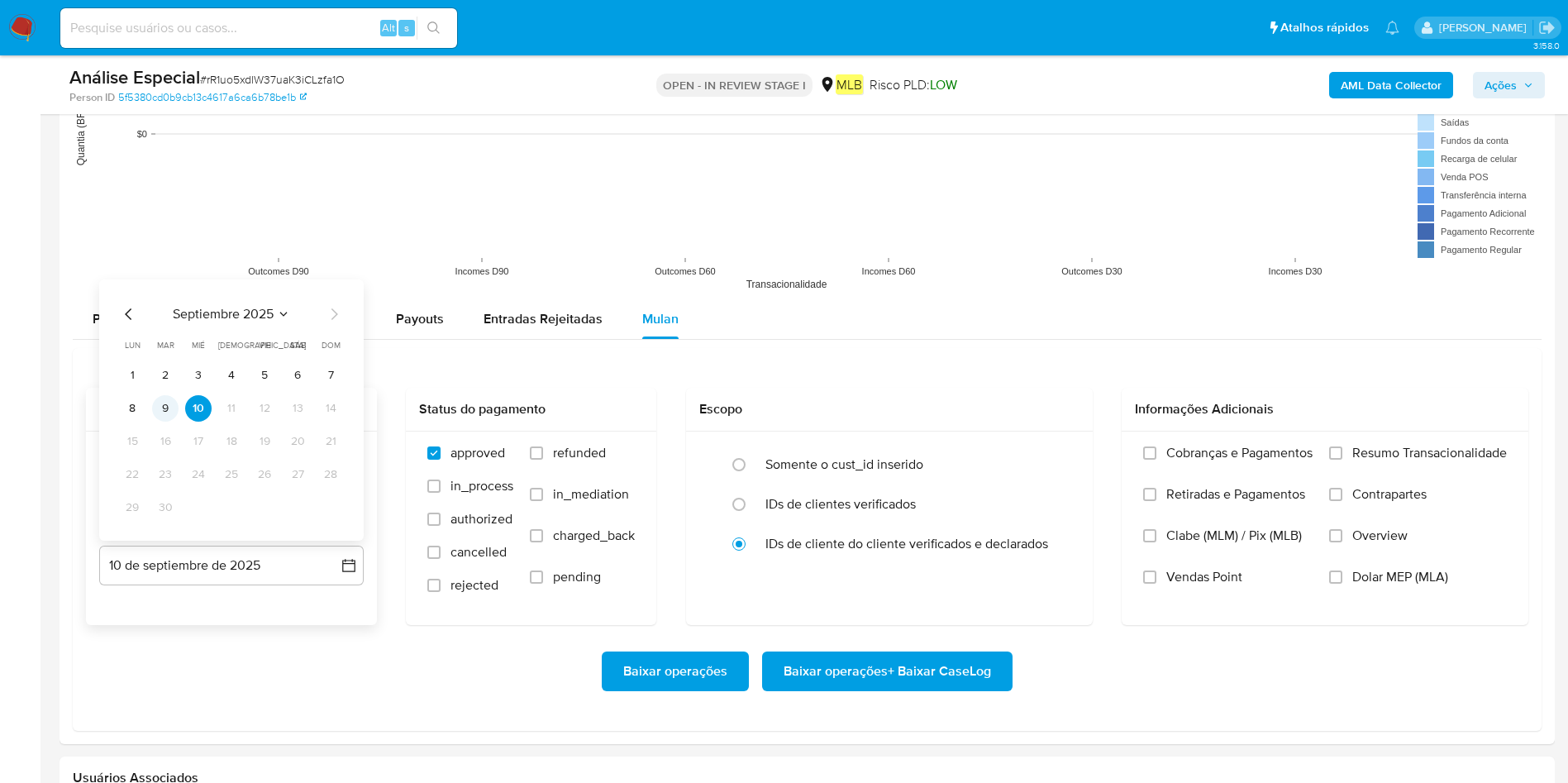
click at [177, 410] on button "9" at bounding box center [165, 408] width 26 height 26
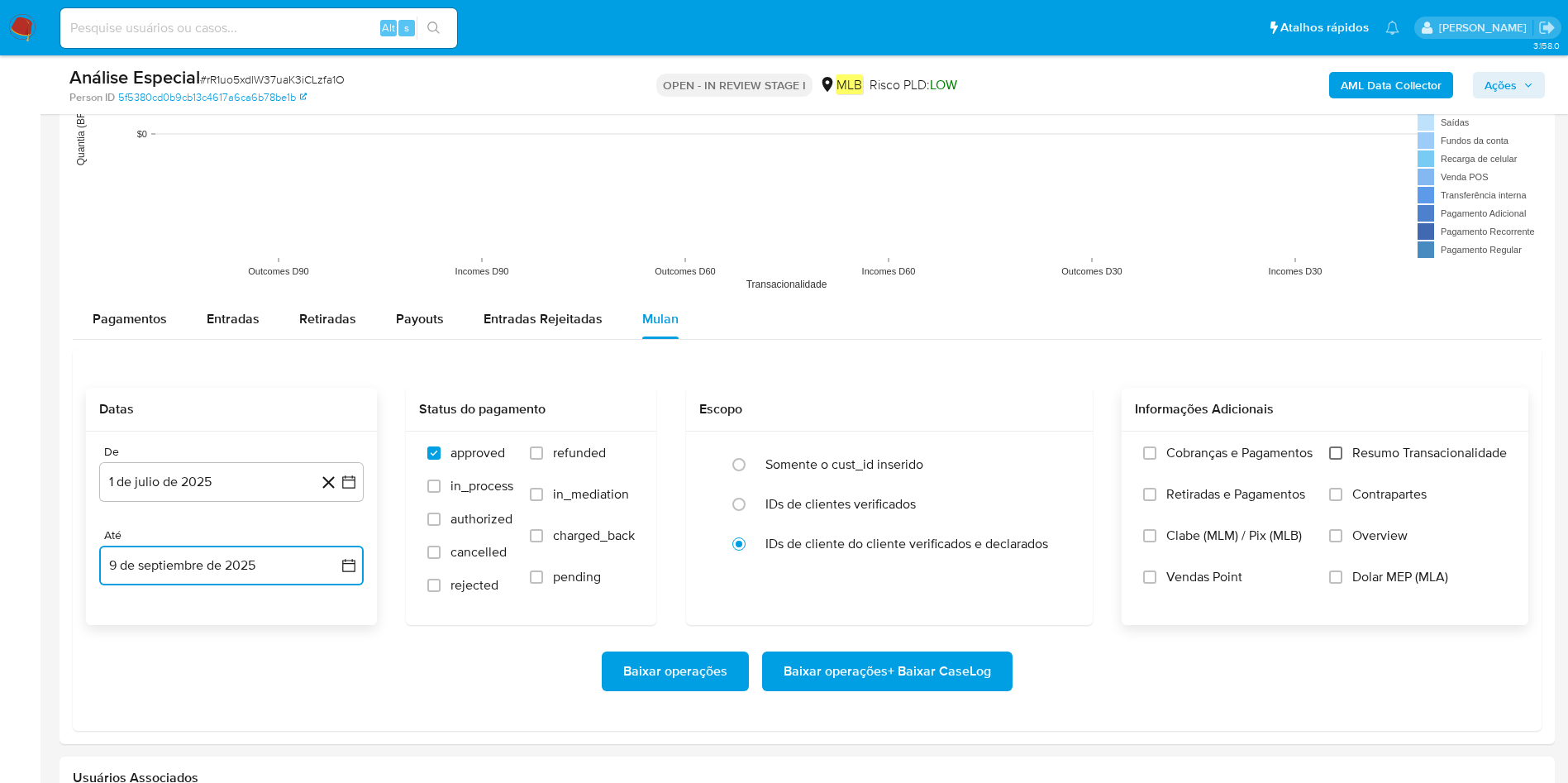
click at [1045, 455] on input "Resumo Transacionalidade" at bounding box center [1335, 453] width 13 height 13
click at [966, 521] on span "Baixar operações + Baixar CaseLog" at bounding box center [887, 671] width 207 height 37
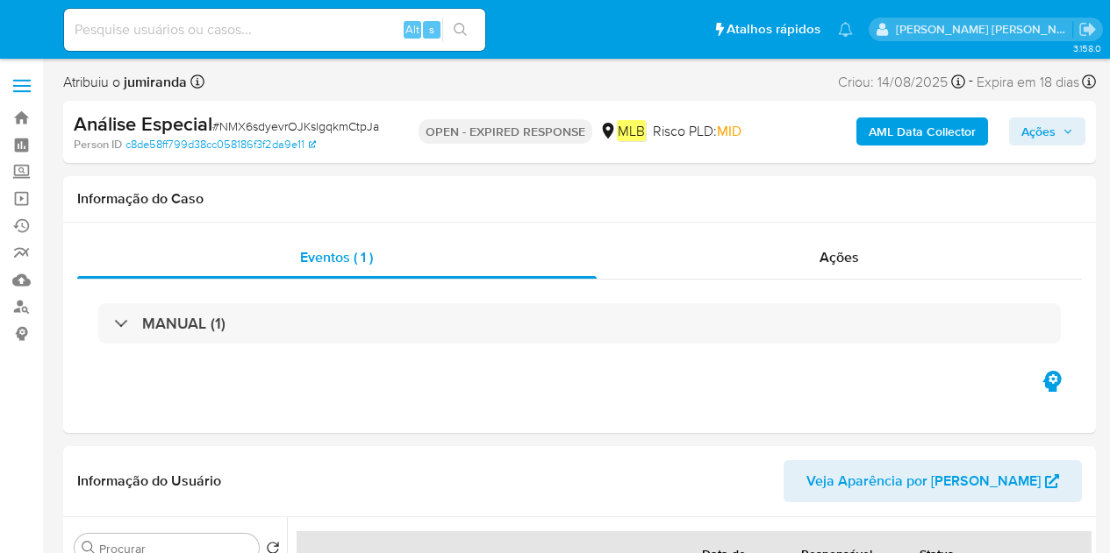
select select "10"
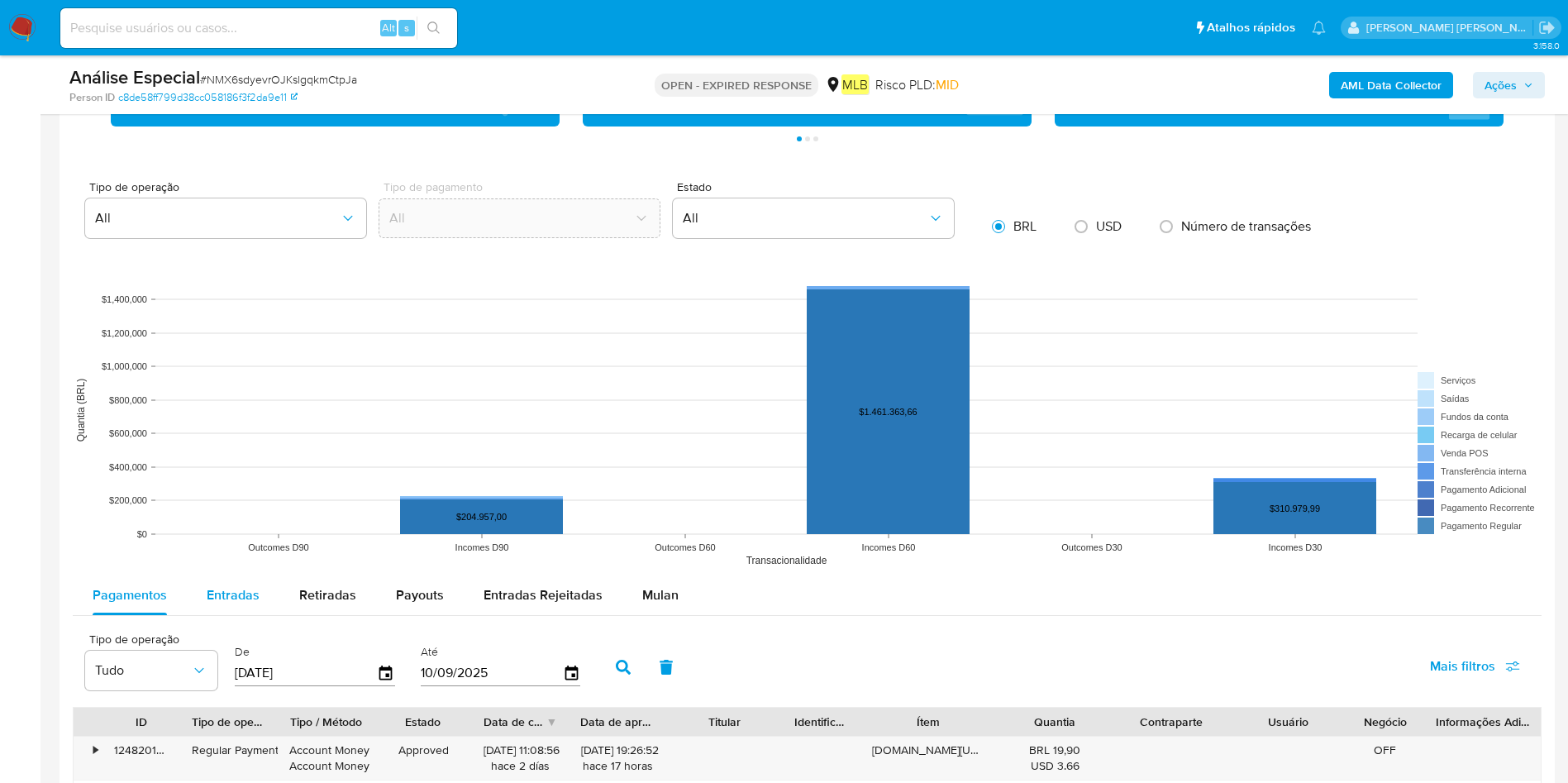
drag, startPoint x: 651, startPoint y: 587, endPoint x: 217, endPoint y: 582, distance: 434.0
click at [651, 521] on span "Mulan" at bounding box center [660, 595] width 37 height 19
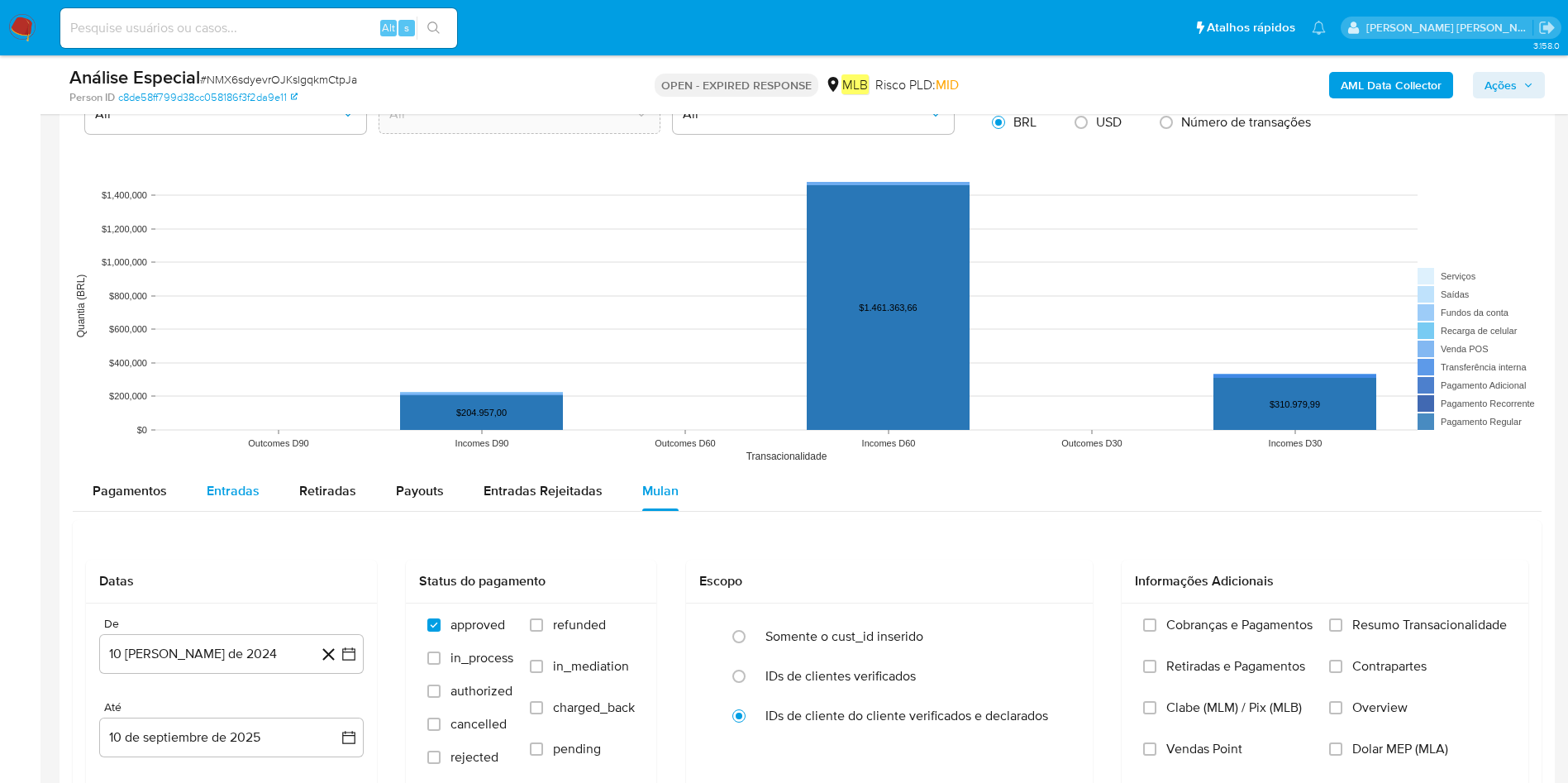
scroll to position [1488, 0]
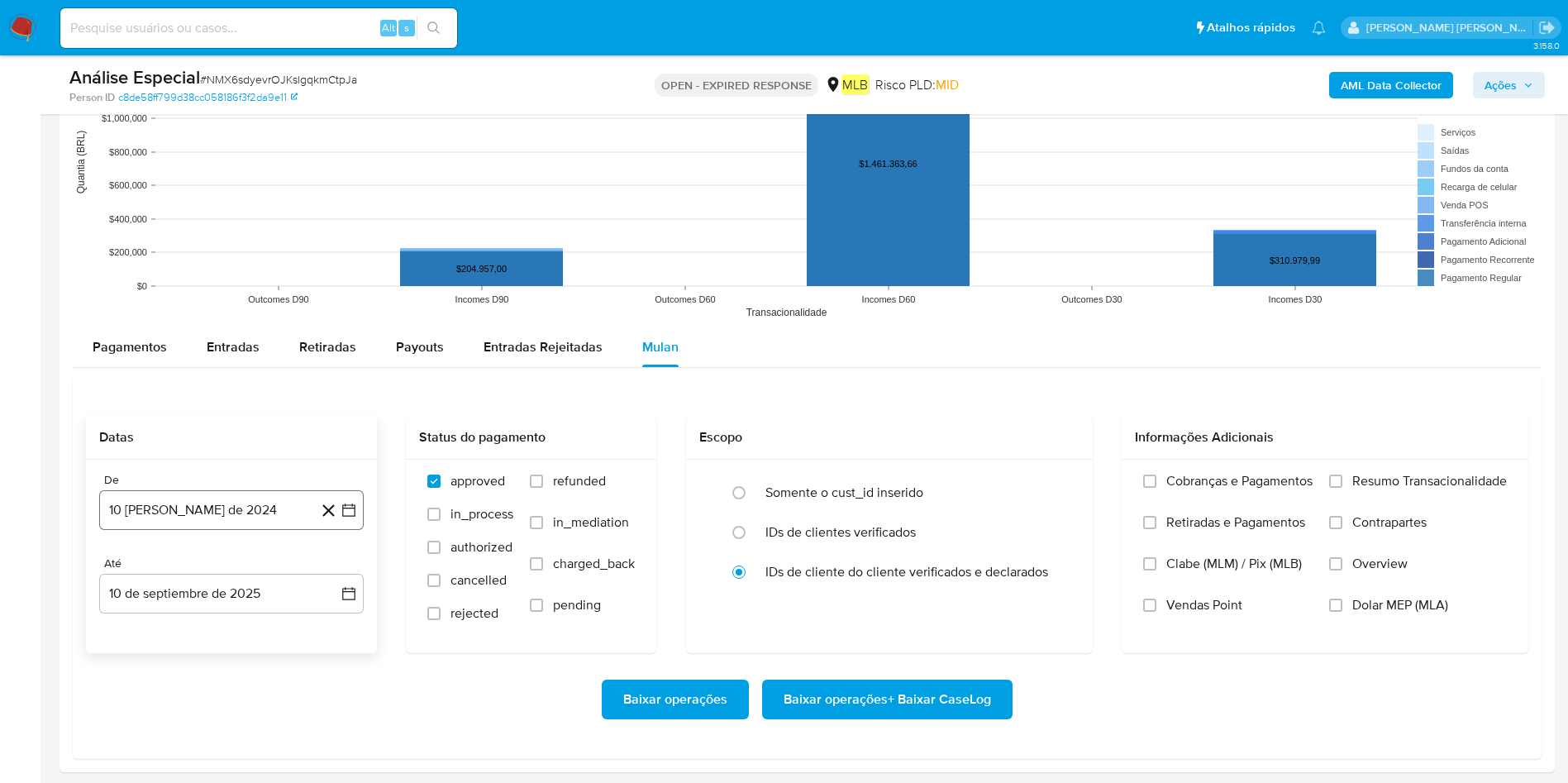
click at [158, 520] on button "10 [PERSON_NAME] de 2024" at bounding box center [231, 510] width 265 height 40
click at [257, 242] on div "agosto 2024 agosto 2024 lun lunes mar martes mié miércoles jue jueves vie viern…" at bounding box center [231, 354] width 265 height 261
click at [258, 249] on div "agosto 2024 agosto 2024 lun lunes mar martes mié miércoles jue jueves vie viern…" at bounding box center [231, 354] width 265 height 261
click at [267, 261] on icon "Seleccionar mes y año" at bounding box center [271, 259] width 13 height 13
click at [337, 246] on icon "Año siguiente" at bounding box center [330, 239] width 20 height 20
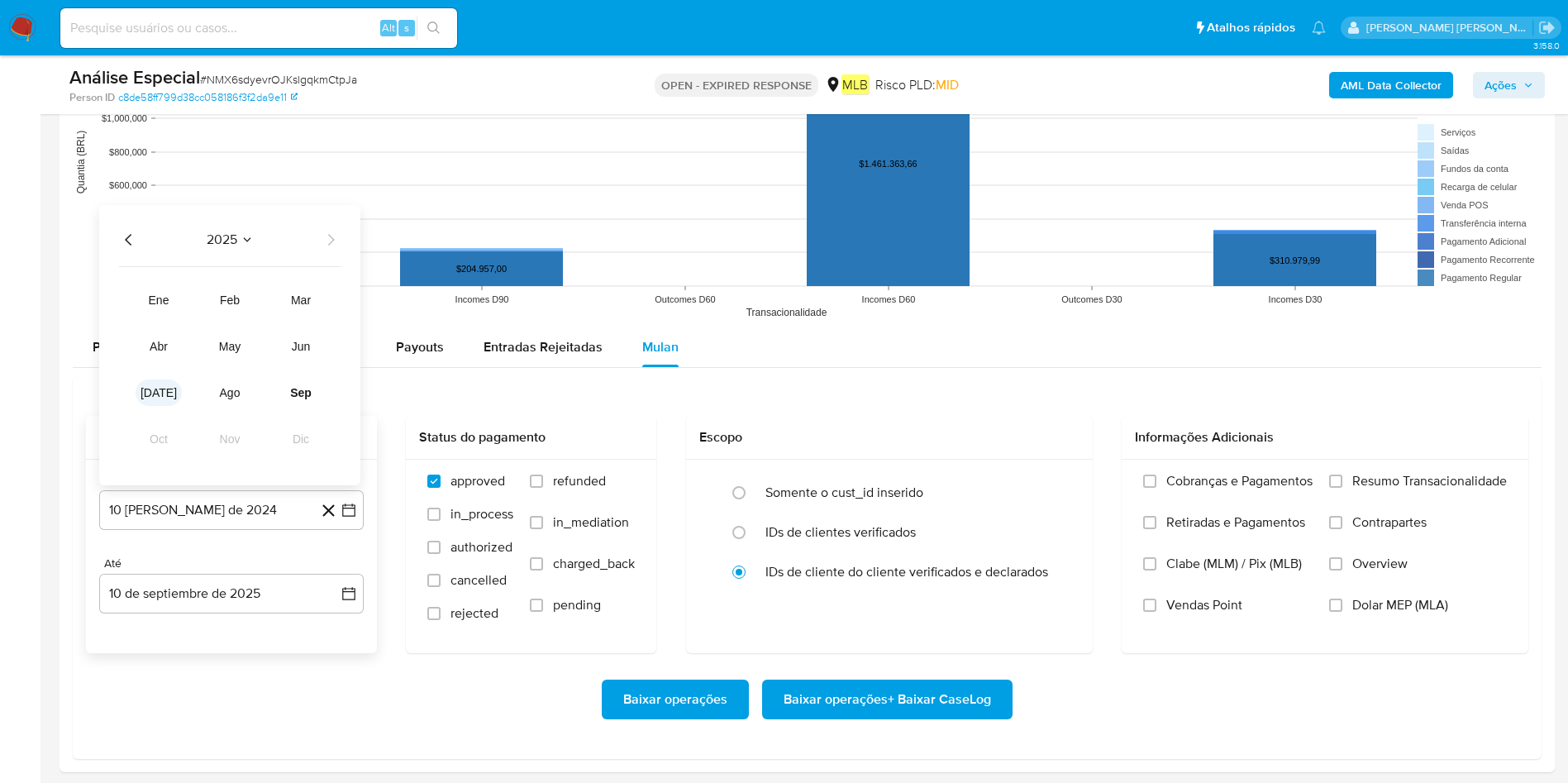
click at [172, 384] on button "[DATE]" at bounding box center [158, 393] width 46 height 26
click at [165, 310] on button "1" at bounding box center [165, 319] width 26 height 26
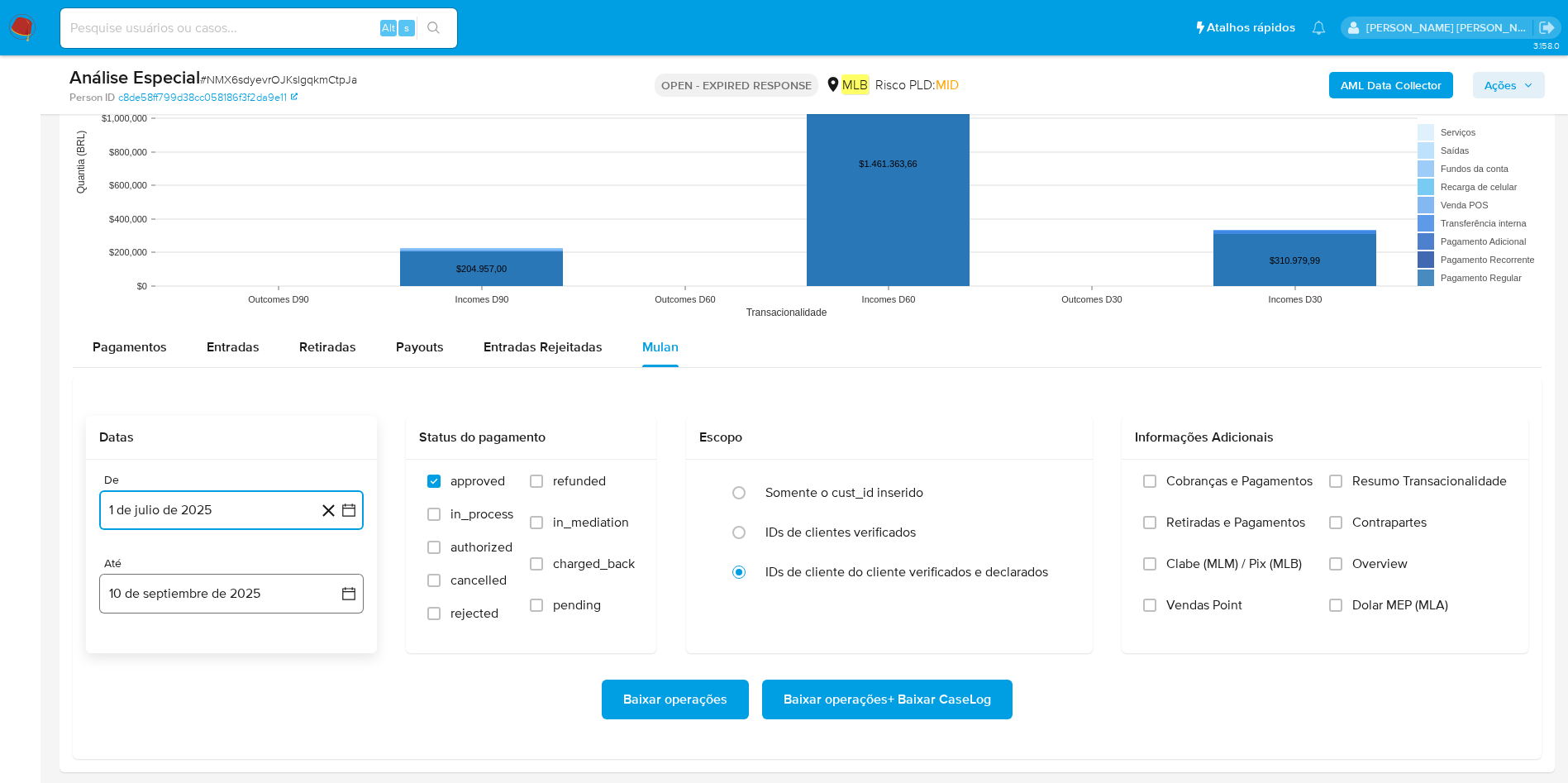
click at [184, 521] on button "10 de septiembre de 2025" at bounding box center [231, 594] width 265 height 40
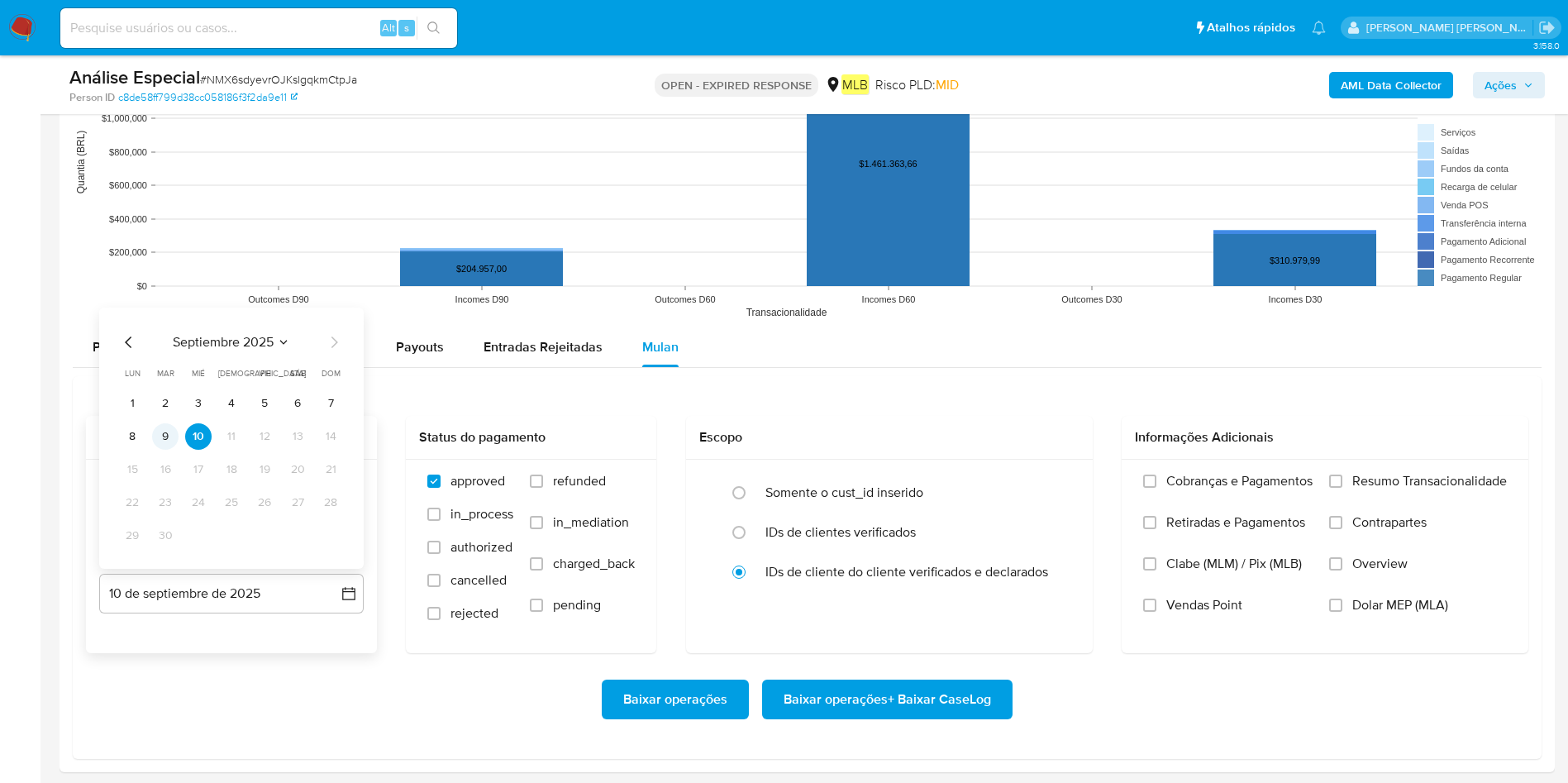
click at [168, 431] on button "9" at bounding box center [165, 436] width 26 height 26
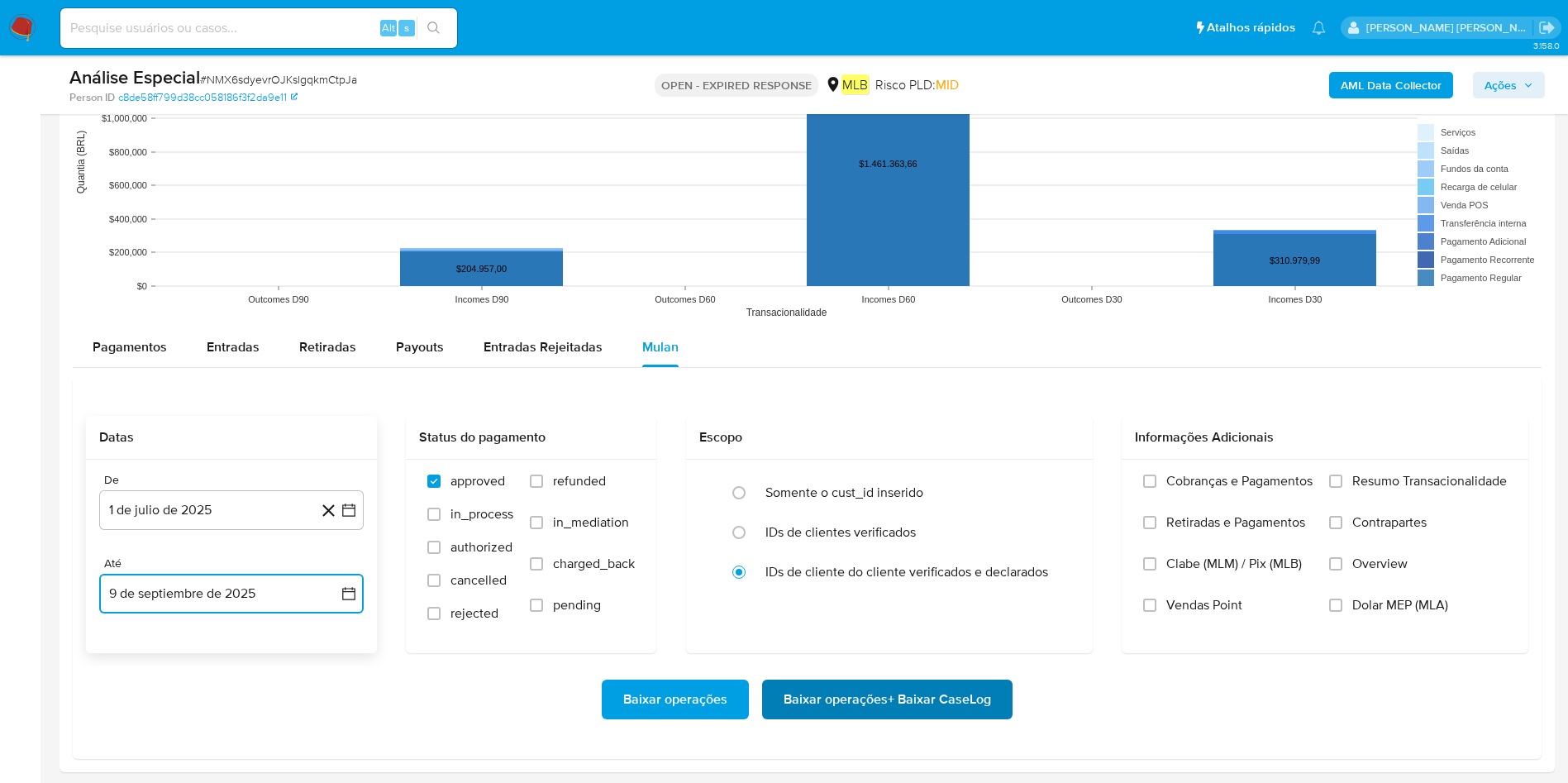
click at [952, 521] on span "Baixar operações + Baixar CaseLog" at bounding box center [887, 699] width 207 height 37
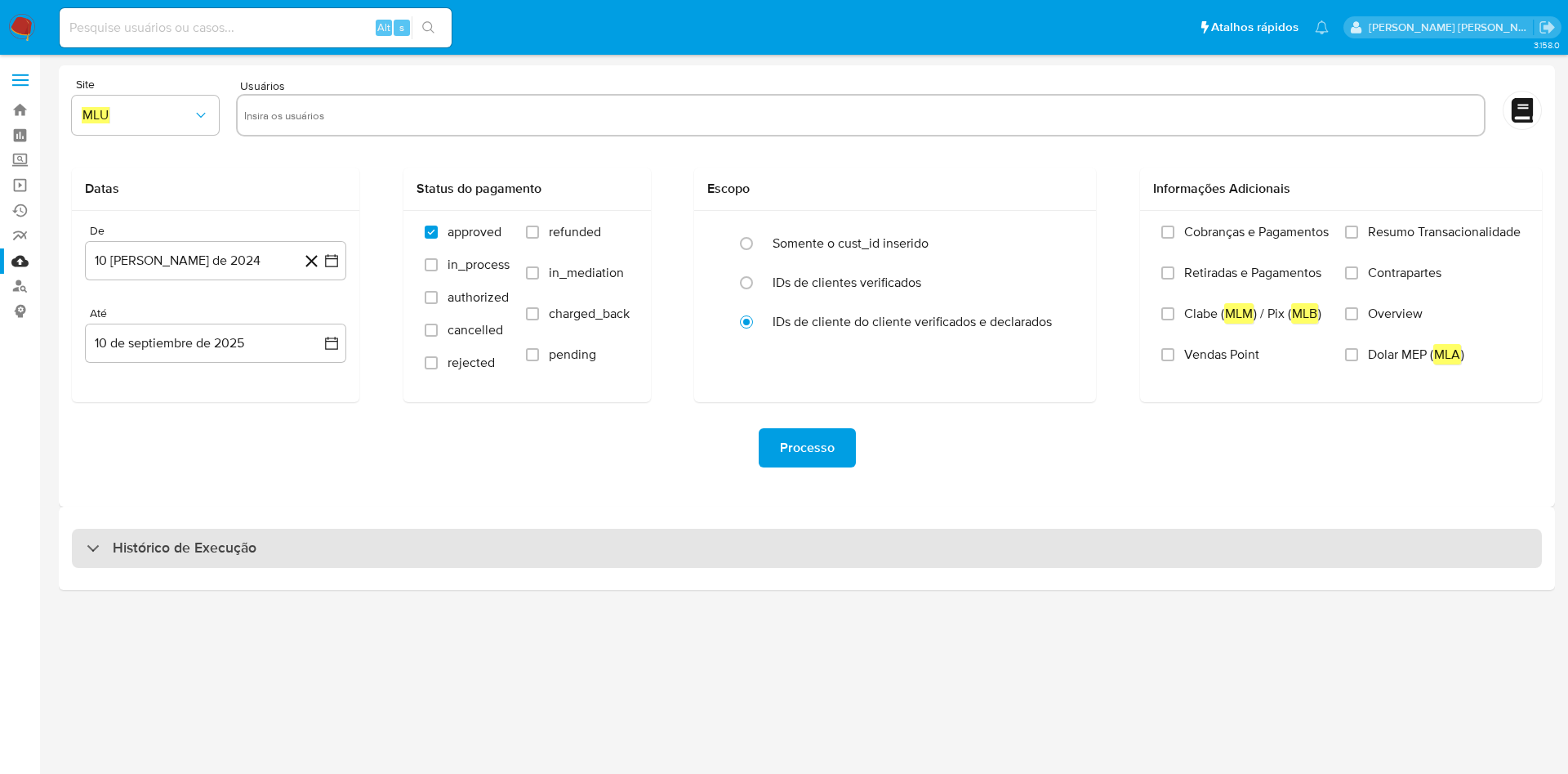
click at [548, 548] on div "Histórico de Execução" at bounding box center [806, 548] width 1470 height 39
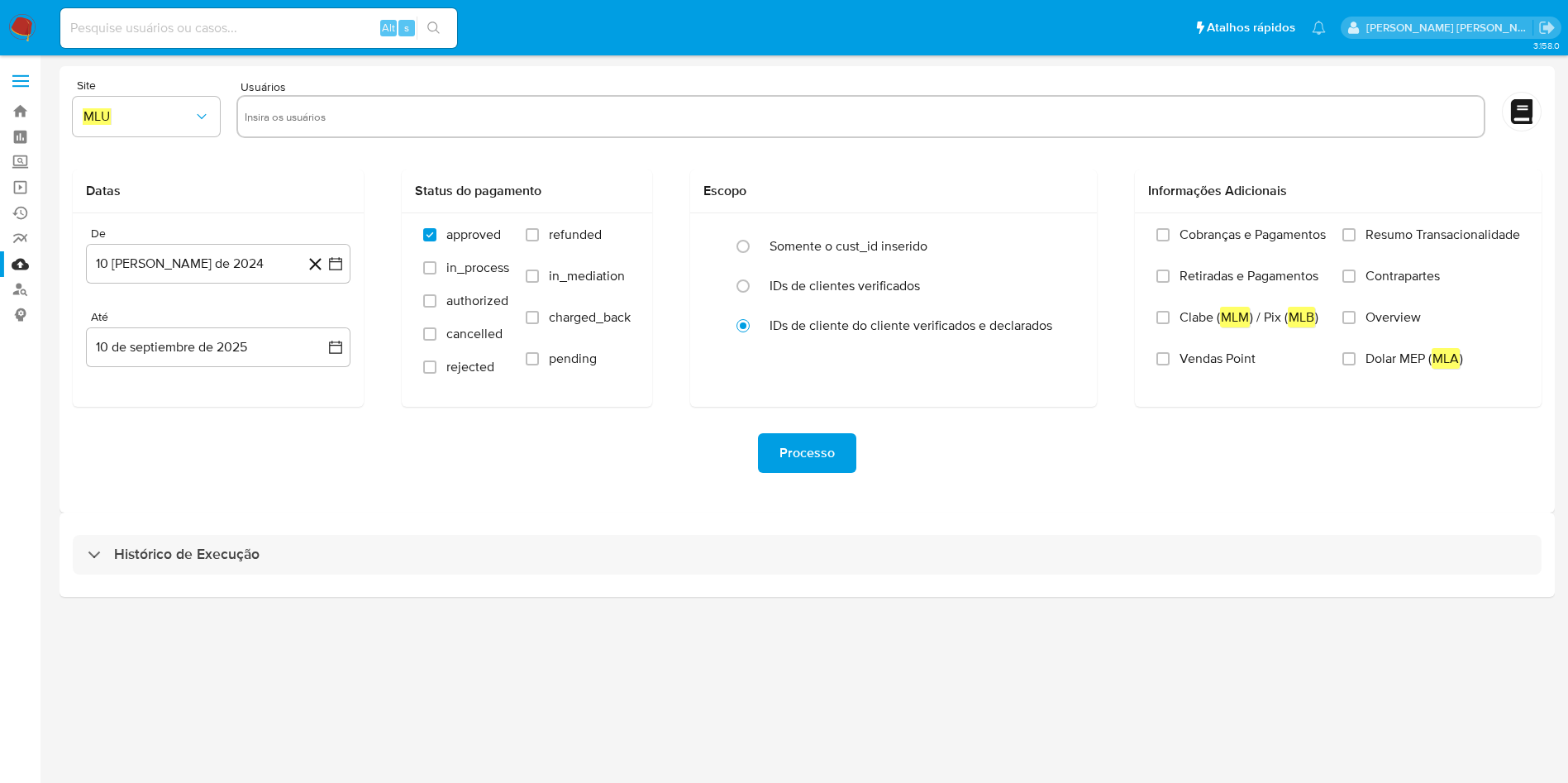
select select "10"
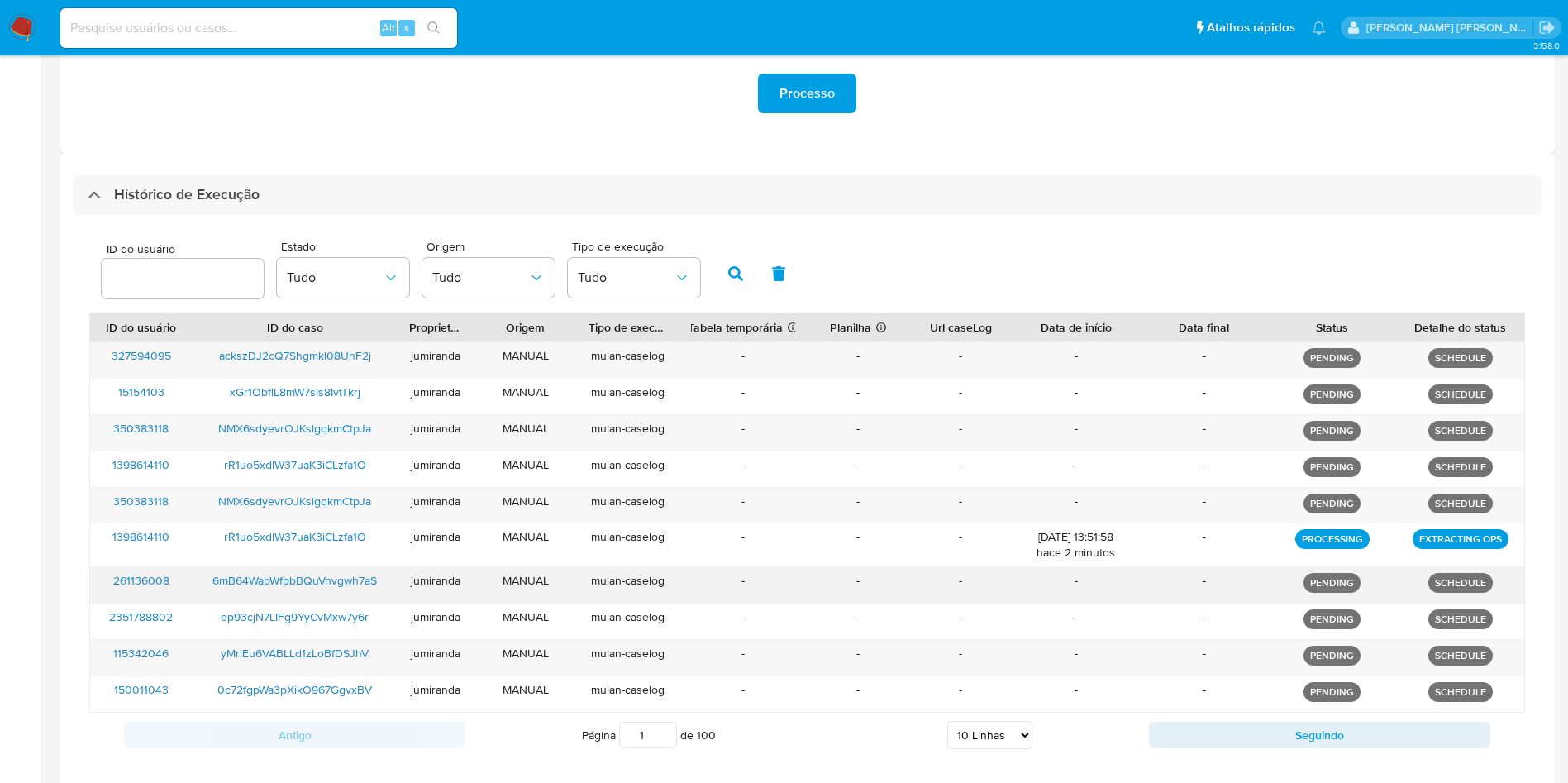
scroll to position [443, 0]
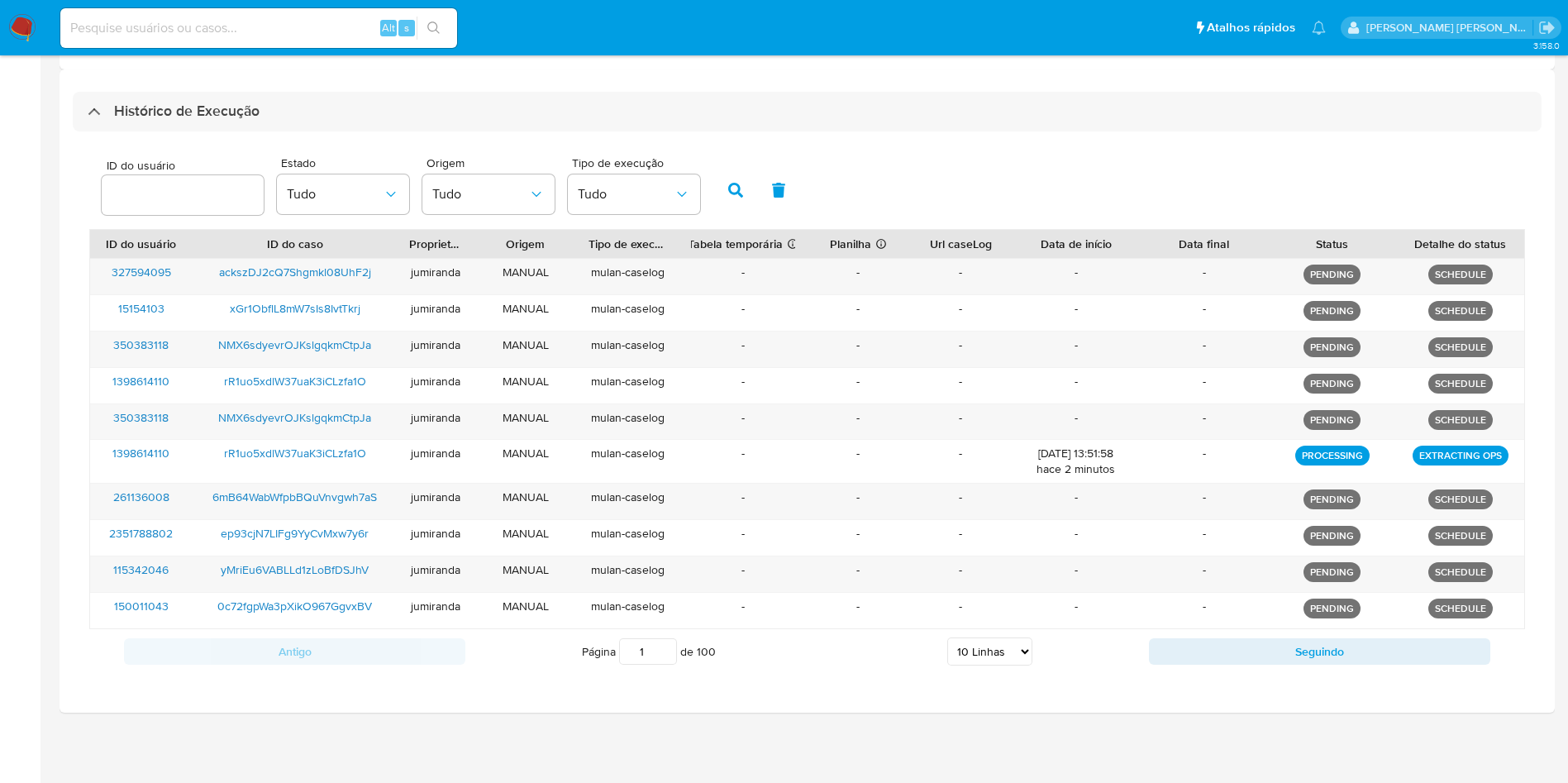
click at [1173, 669] on div "Antigo Página 1 de 100 5 Linhas 10 Linhas 20 Linhas 25 Linhas 50 Linhas 100 Lin…" at bounding box center [808, 650] width 1436 height 44
click at [1206, 655] on button "Seguindo" at bounding box center [1319, 651] width 341 height 26
type input "2"
